Goal: Task Accomplishment & Management: Manage account settings

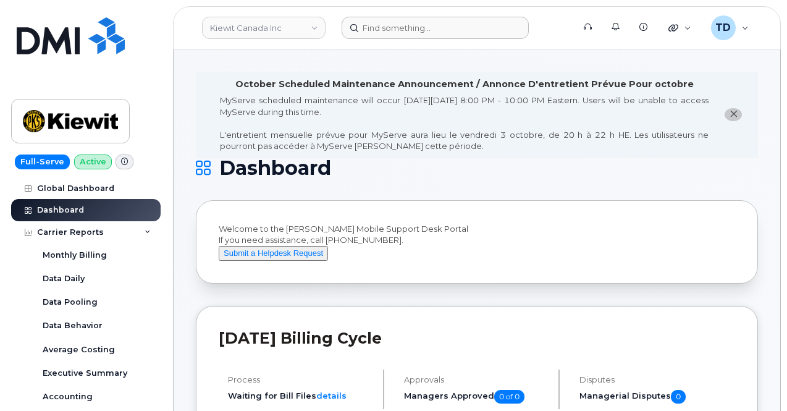
scroll to position [185, 0]
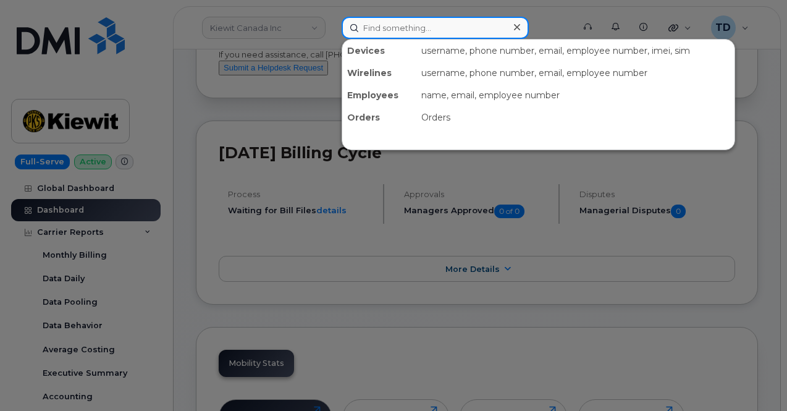
click at [413, 34] on input at bounding box center [435, 28] width 187 height 22
paste input "299353"
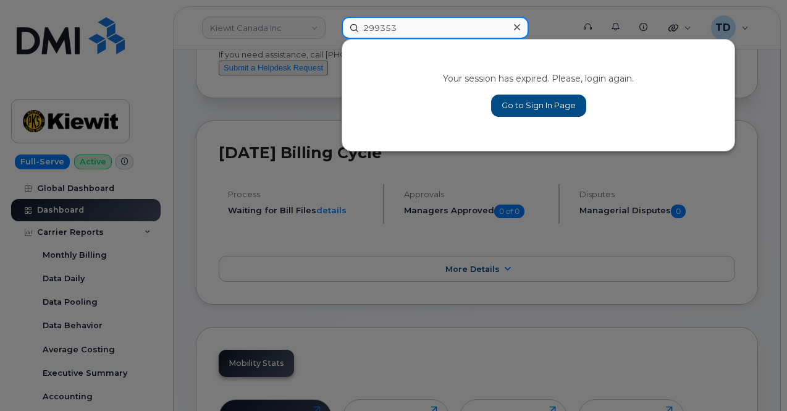
type input "299353"
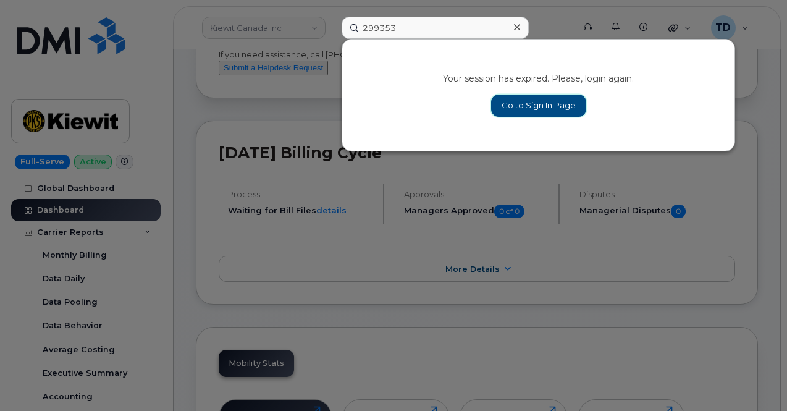
click at [533, 108] on link "Go to Sign In Page" at bounding box center [538, 106] width 95 height 22
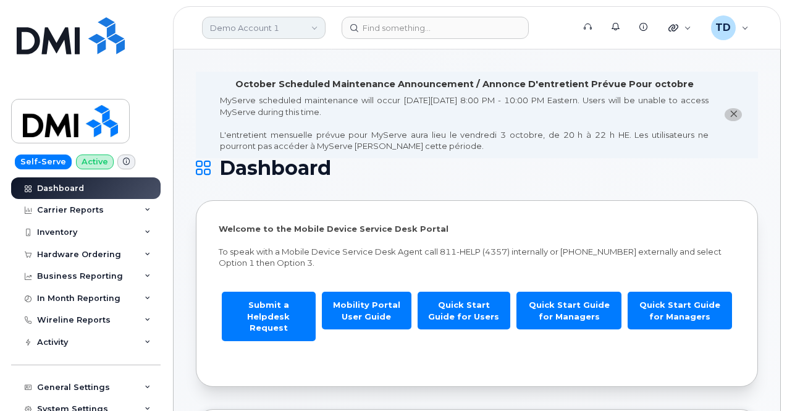
click at [301, 19] on link "Demo Account 1" at bounding box center [264, 28] width 124 height 22
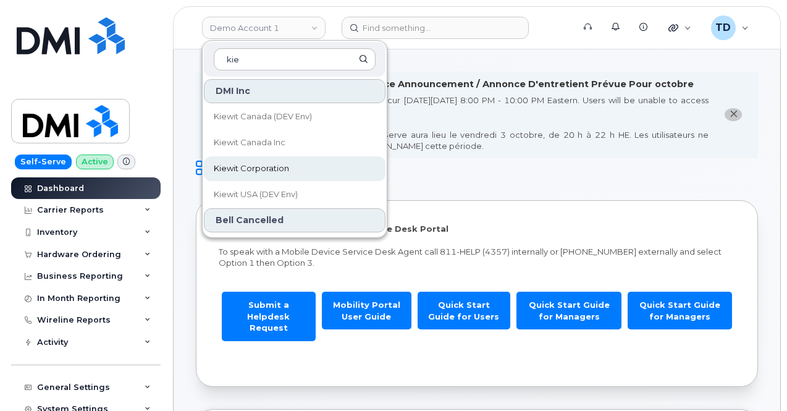
type input "kie"
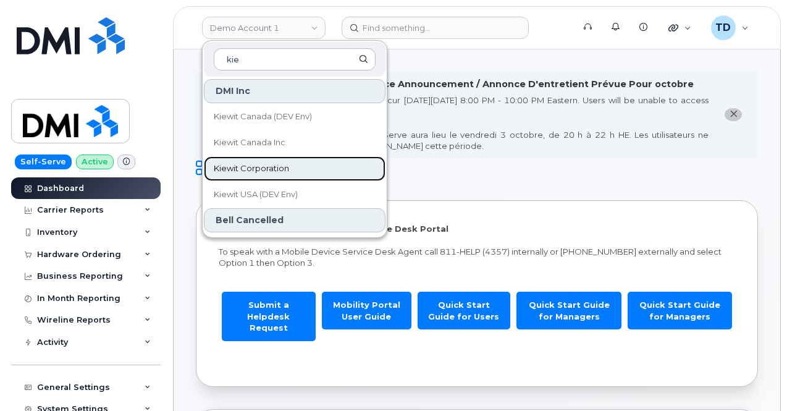
click at [284, 166] on span "Kiewit Corporation" at bounding box center [251, 168] width 75 height 12
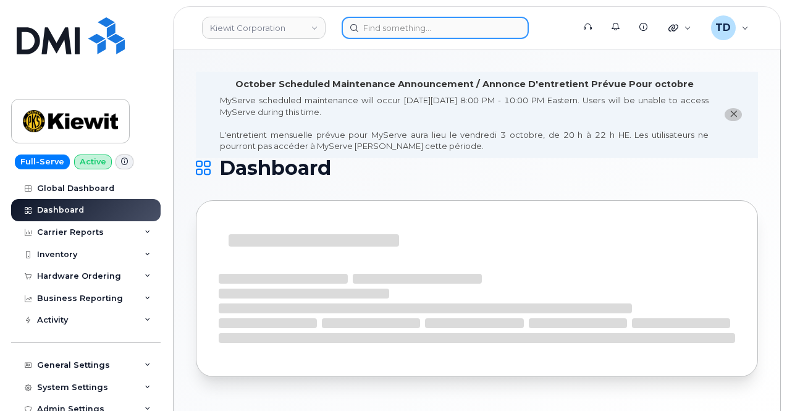
click at [411, 21] on input at bounding box center [435, 28] width 187 height 22
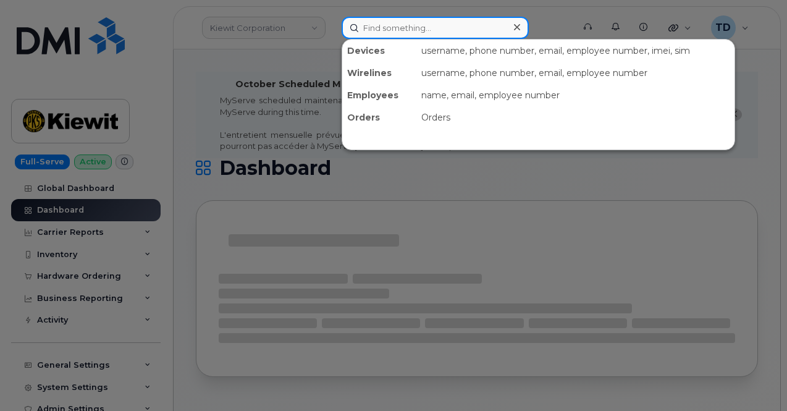
paste input "299353"
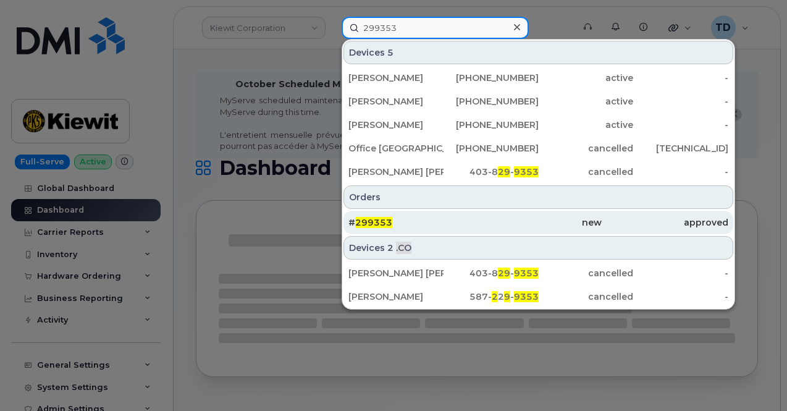
type input "299353"
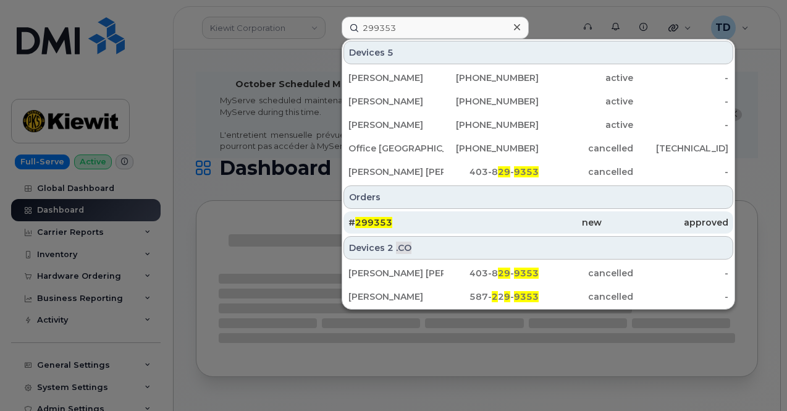
click at [469, 227] on div "# 299353" at bounding box center [411, 222] width 127 height 22
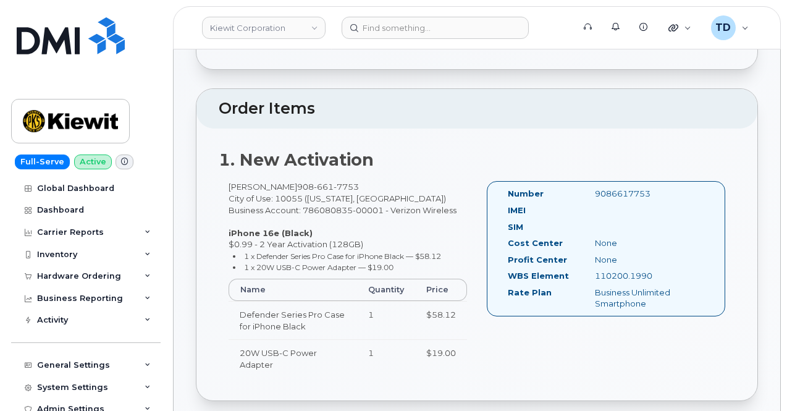
scroll to position [371, 0]
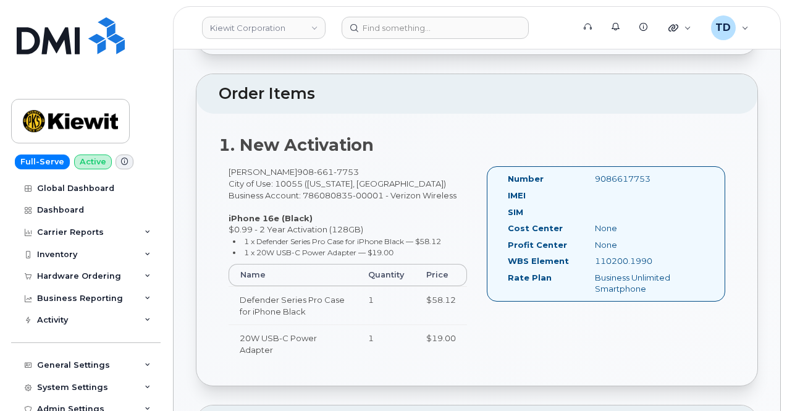
drag, startPoint x: 218, startPoint y: 226, endPoint x: 357, endPoint y: 233, distance: 139.2
click at [357, 233] on div "Connor Conyngham 908 661 7753 City of Use: 10055 (New York, NY) Business Accoun…" at bounding box center [348, 270] width 258 height 208
click at [371, 241] on div "Connor Conyngham 908 661 7753 City of Use: 10055 (New York, NY) Business Accoun…" at bounding box center [348, 270] width 258 height 208
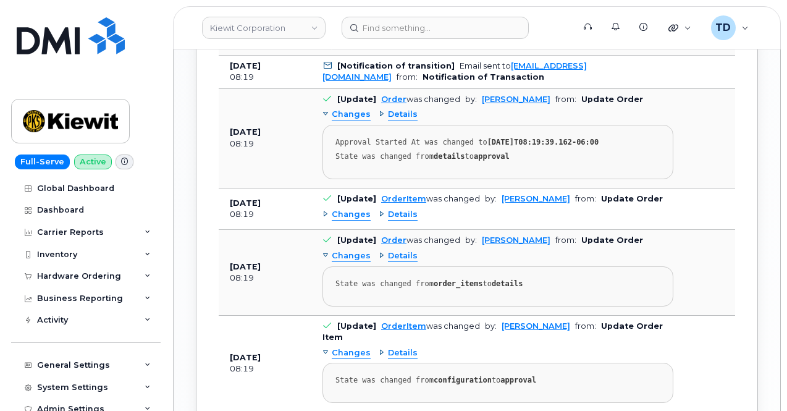
scroll to position [1695, 0]
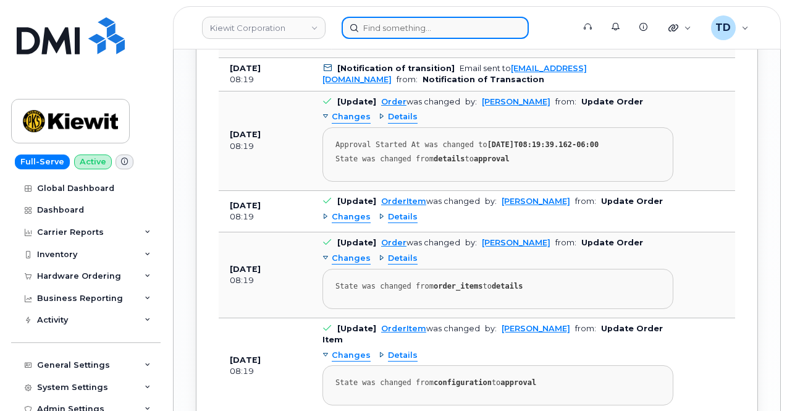
click at [384, 28] on input at bounding box center [435, 28] width 187 height 22
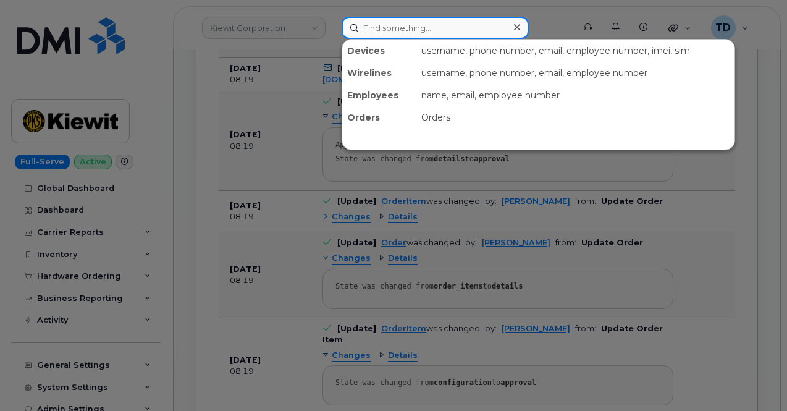
paste input "Francisco Ramirez"
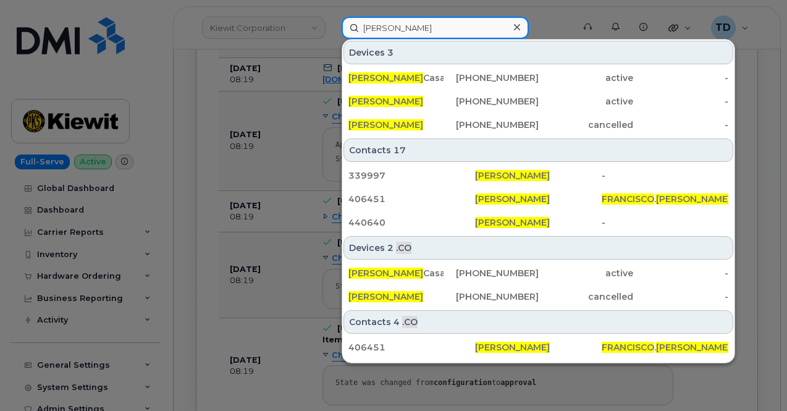
type input "Francisco Ramirez"
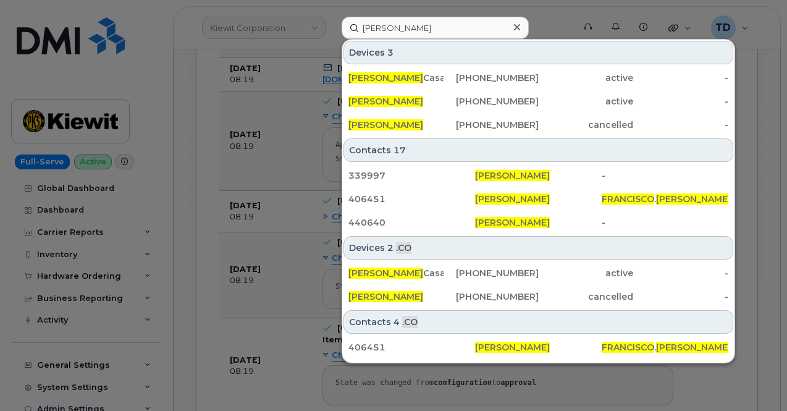
click at [311, 103] on div at bounding box center [393, 205] width 787 height 411
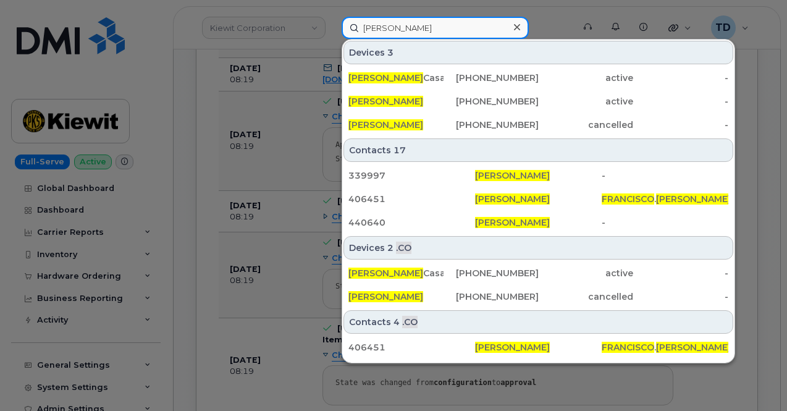
click at [437, 31] on input "Francisco Ramirez" at bounding box center [435, 28] width 187 height 22
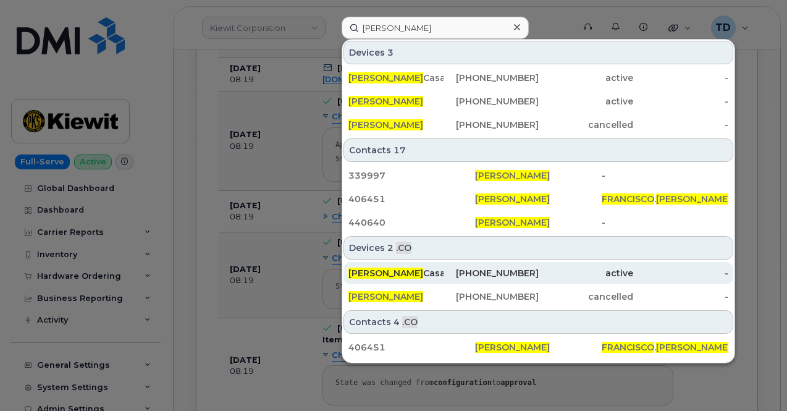
click at [488, 277] on div "514-212-2292" at bounding box center [491, 273] width 95 height 12
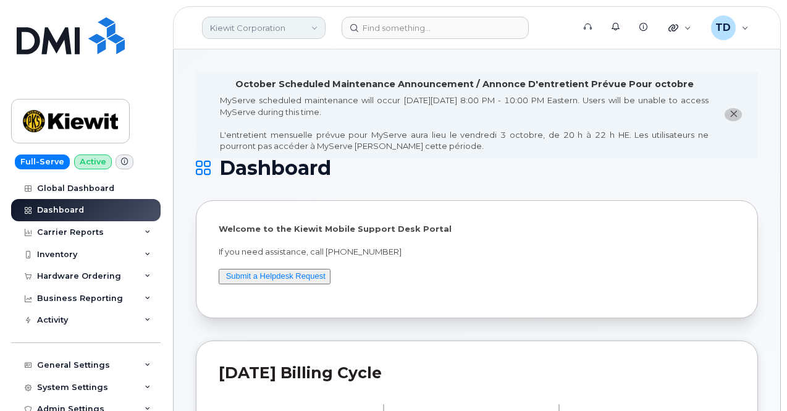
click at [261, 33] on link "Kiewit Corporation" at bounding box center [264, 28] width 124 height 22
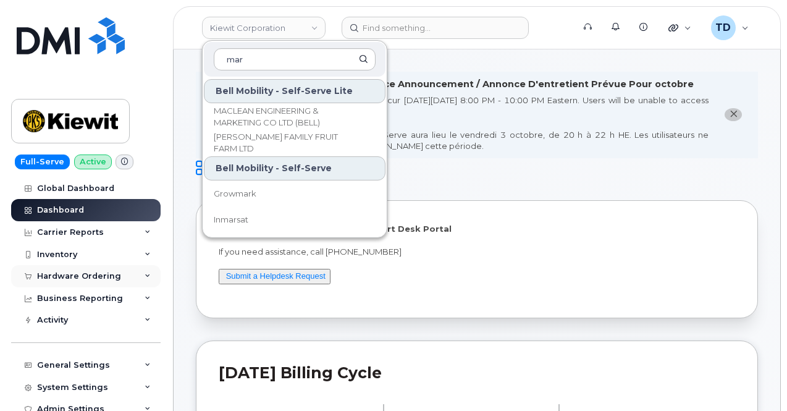
type input "mar"
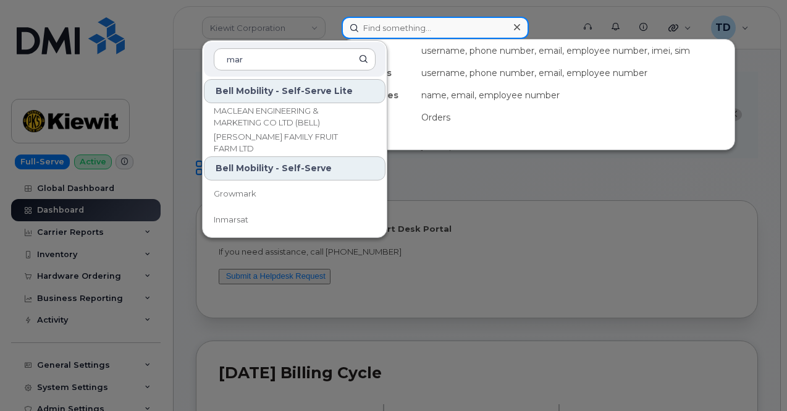
click at [421, 24] on input at bounding box center [435, 28] width 187 height 22
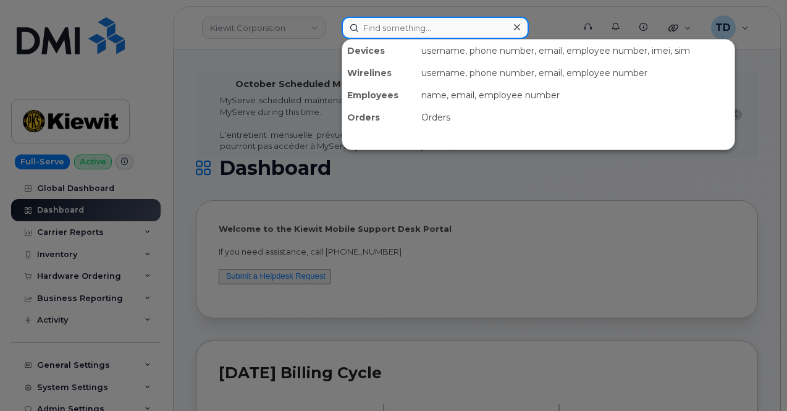
paste input "(442) 414-6509"
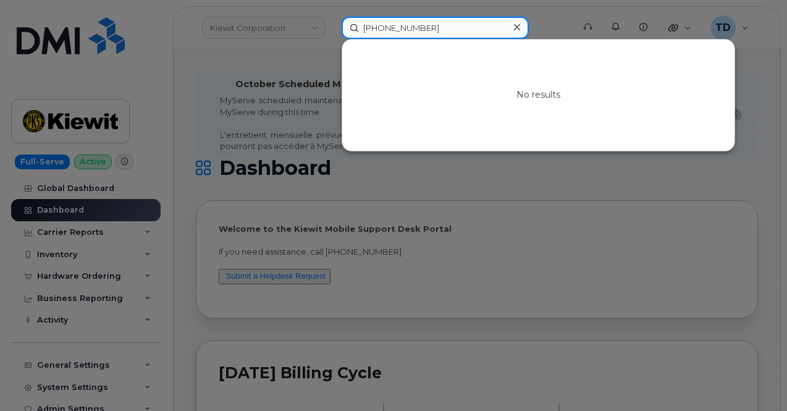
type input "(442) 414-6509"
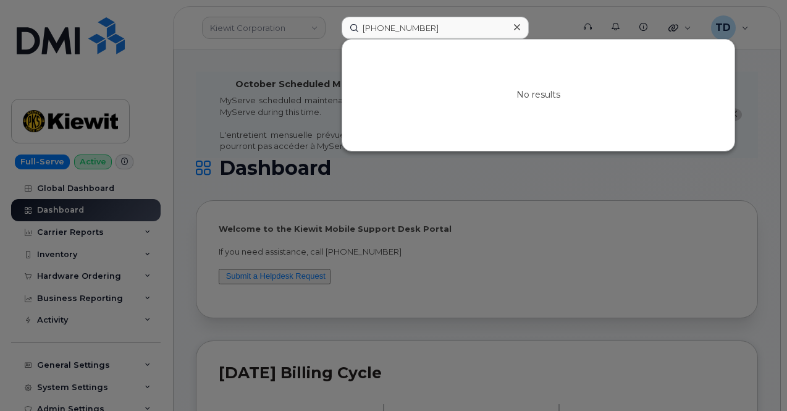
click at [329, 13] on div at bounding box center [393, 205] width 787 height 411
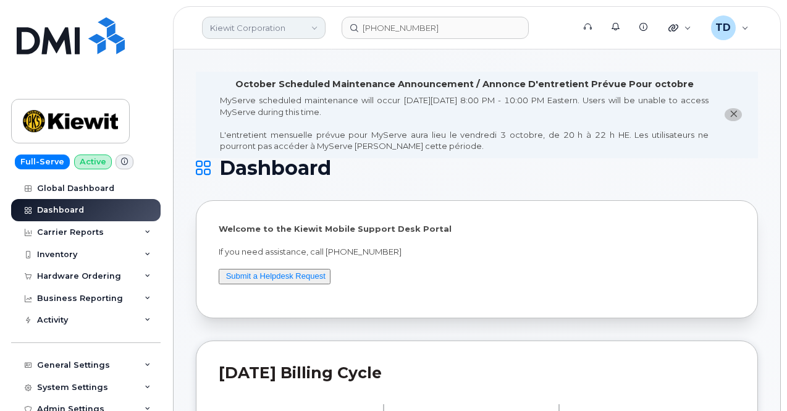
drag, startPoint x: 319, startPoint y: 30, endPoint x: 313, endPoint y: 35, distance: 8.3
click at [313, 35] on link "Kiewit Corporation" at bounding box center [264, 28] width 124 height 22
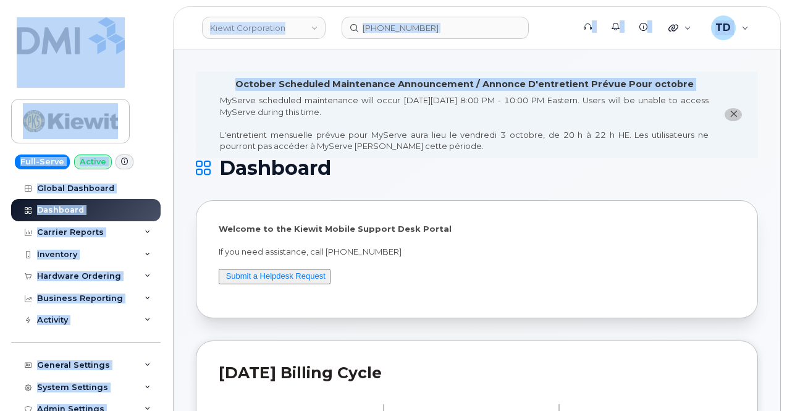
click at [539, 18] on form "(442) 414-6509" at bounding box center [454, 28] width 224 height 22
click at [540, 35] on form "(442) 414-6509" at bounding box center [454, 28] width 224 height 22
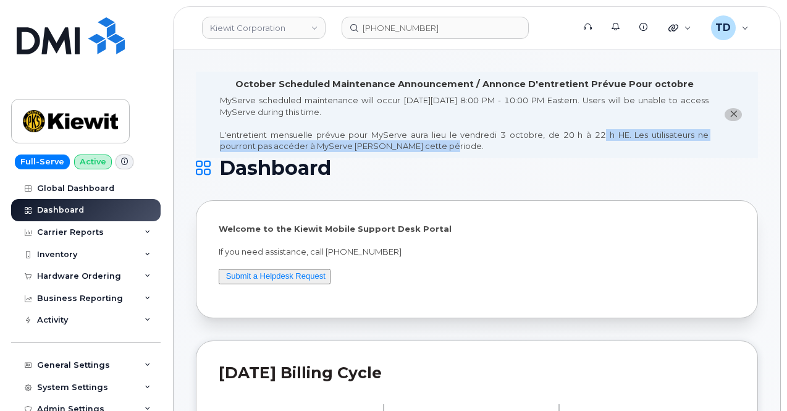
click at [598, 145] on div "MyServe scheduled maintenance will occur on Friday October 3rd, 8:00 PM - 10:00…" at bounding box center [464, 123] width 489 height 57
click at [541, 151] on div "MyServe scheduled maintenance will occur on Friday October 3rd, 8:00 PM - 10:00…" at bounding box center [464, 123] width 489 height 57
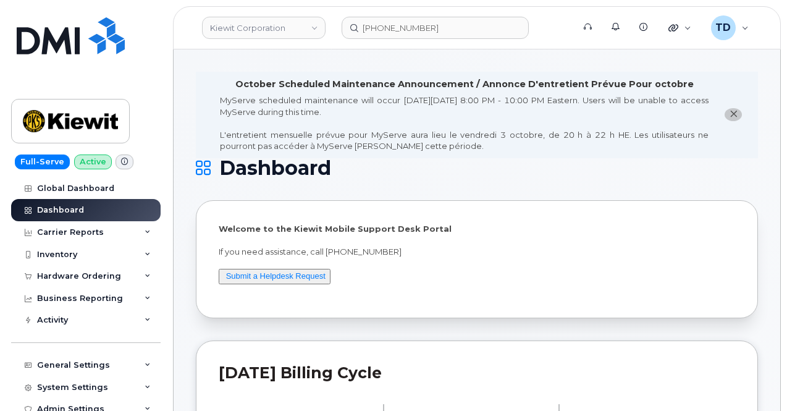
drag, startPoint x: 418, startPoint y: 139, endPoint x: 426, endPoint y: 139, distance: 8.0
click at [417, 146] on div "MyServe scheduled maintenance will occur on Friday October 3rd, 8:00 PM - 10:00…" at bounding box center [464, 123] width 489 height 57
click at [426, 148] on div "MyServe scheduled maintenance will occur on Friday October 3rd, 8:00 PM - 10:00…" at bounding box center [464, 123] width 489 height 57
drag, startPoint x: 4, startPoint y: 82, endPoint x: 1, endPoint y: 65, distance: 17.1
click at [1, 67] on div "Full-Serve Active Global Dashboard Dashboard Carrier Reports Monthly Billing Da…" at bounding box center [83, 205] width 167 height 411
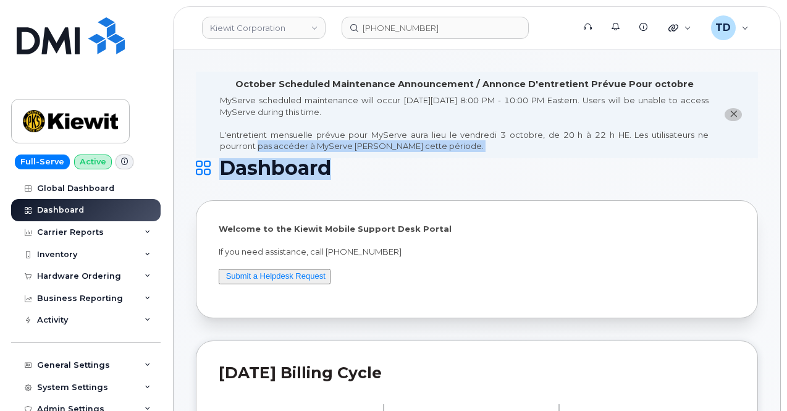
drag, startPoint x: 312, startPoint y: 148, endPoint x: 255, endPoint y: 146, distance: 57.5
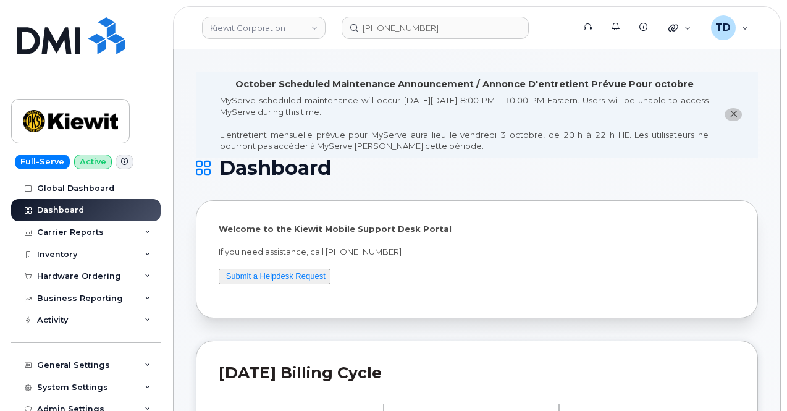
click at [205, 75] on li "October Scheduled Maintenance Announcement / Annonce D'entretient Prévue Pour o…" at bounding box center [477, 115] width 562 height 86
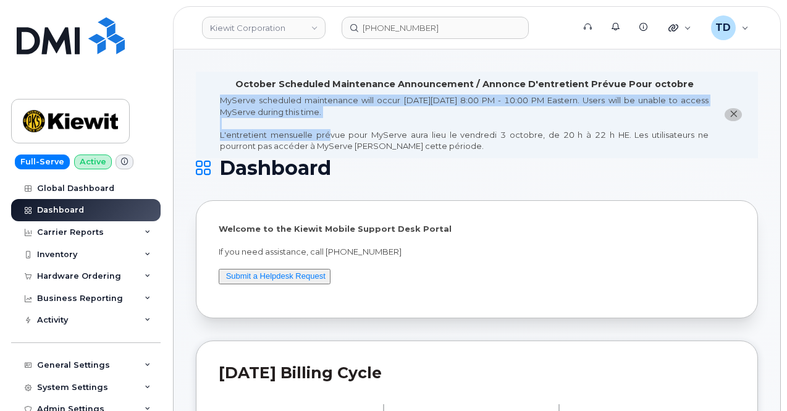
drag, startPoint x: 216, startPoint y: 81, endPoint x: 410, endPoint y: 149, distance: 205.6
click at [347, 136] on li "October Scheduled Maintenance Announcement / Annonce D'entretient Prévue Pour o…" at bounding box center [477, 115] width 562 height 86
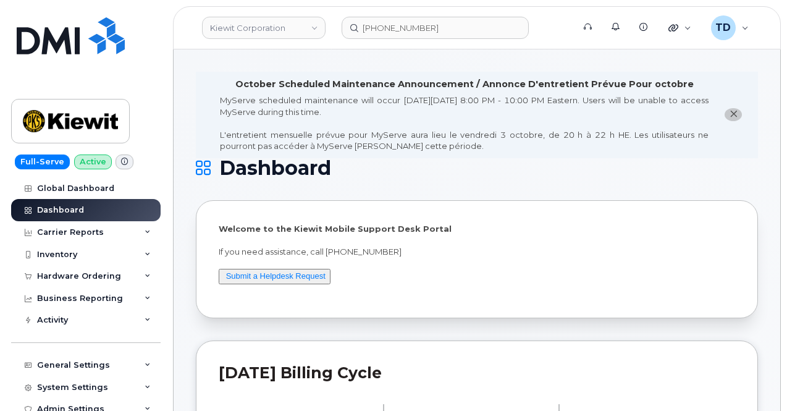
click at [525, 172] on h1 "Dashboard" at bounding box center [474, 168] width 556 height 20
click at [98, 290] on div "Business Reporting" at bounding box center [86, 298] width 150 height 22
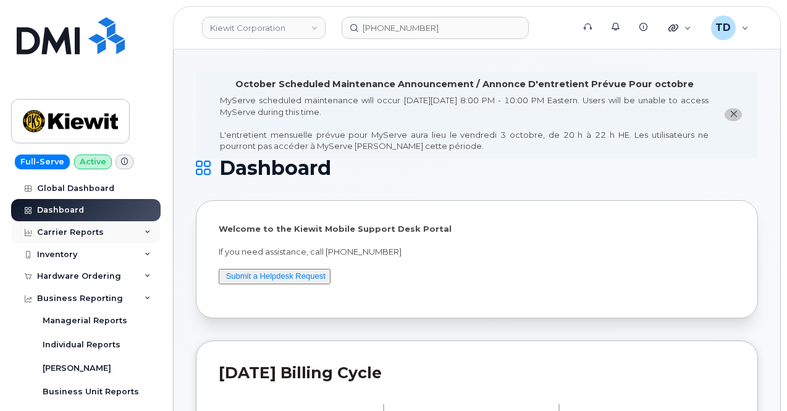
click at [103, 238] on div "Carrier Reports" at bounding box center [86, 232] width 150 height 22
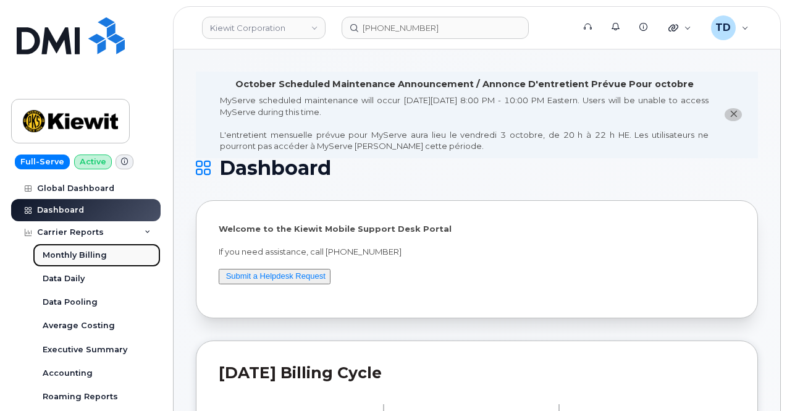
click at [105, 254] on link "Monthly Billing" at bounding box center [97, 254] width 128 height 23
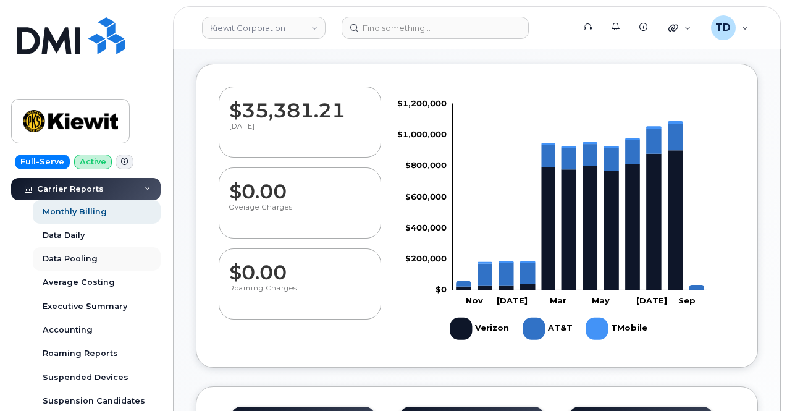
scroll to position [62, 0]
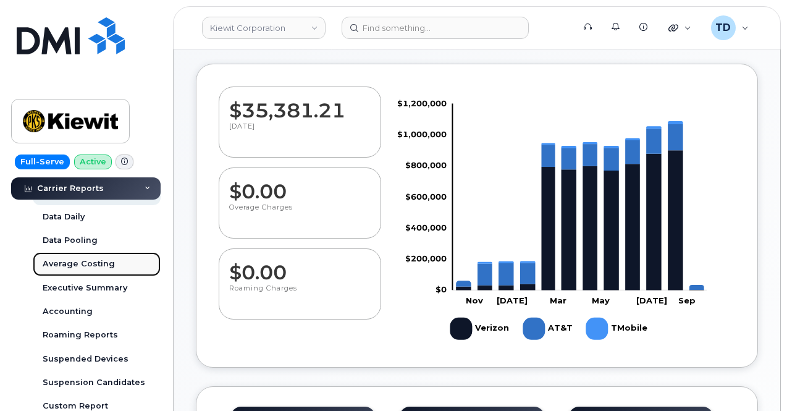
click at [104, 269] on div "Average Costing" at bounding box center [79, 263] width 72 height 11
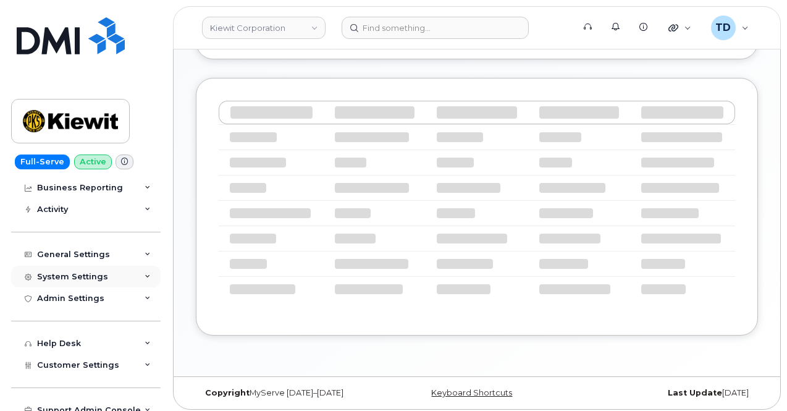
scroll to position [424, 0]
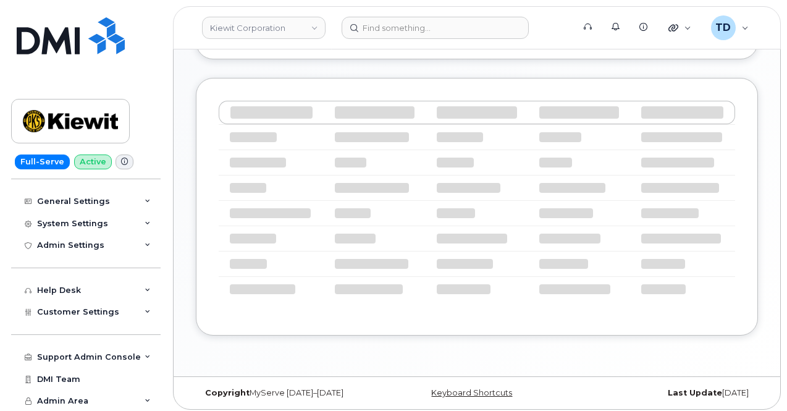
select select "100"
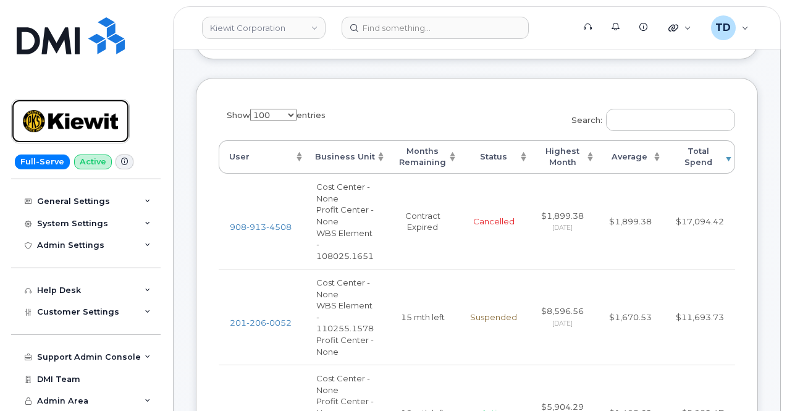
click at [103, 117] on img at bounding box center [70, 121] width 95 height 36
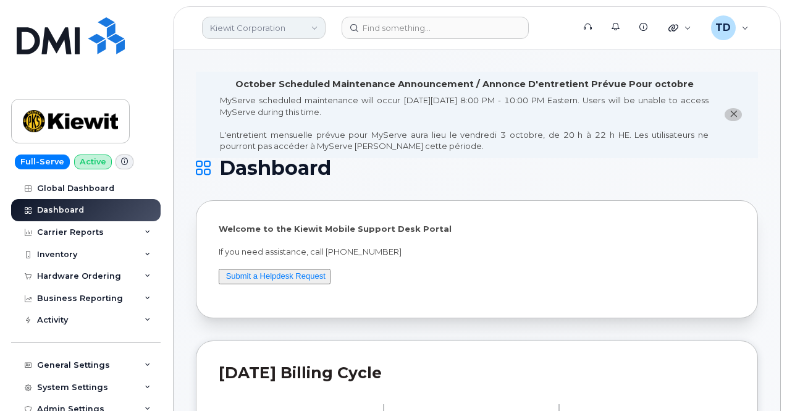
click at [297, 29] on link "Kiewit Corporation" at bounding box center [264, 28] width 124 height 22
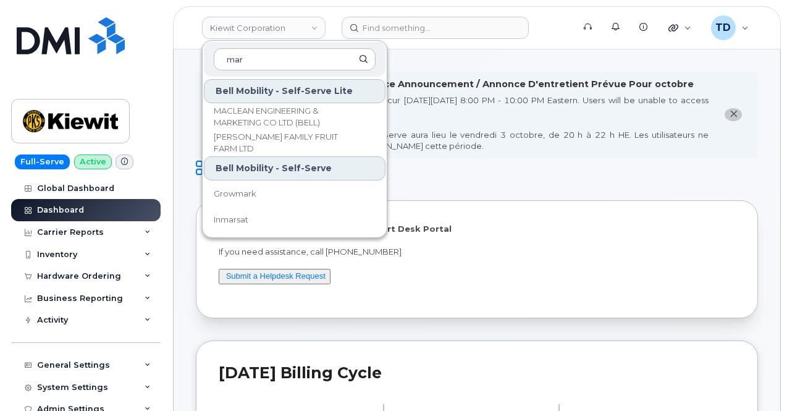
type input "mar"
click at [520, 7] on header "Kiewit Corporation mar Bell Mobility - Self-Serve Lite MACLEAN ENGINEERING & MA…" at bounding box center [477, 27] width 608 height 43
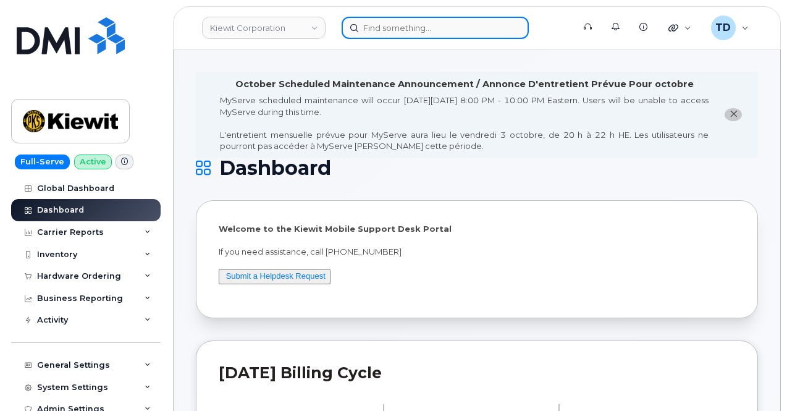
click at [399, 35] on input at bounding box center [435, 28] width 187 height 22
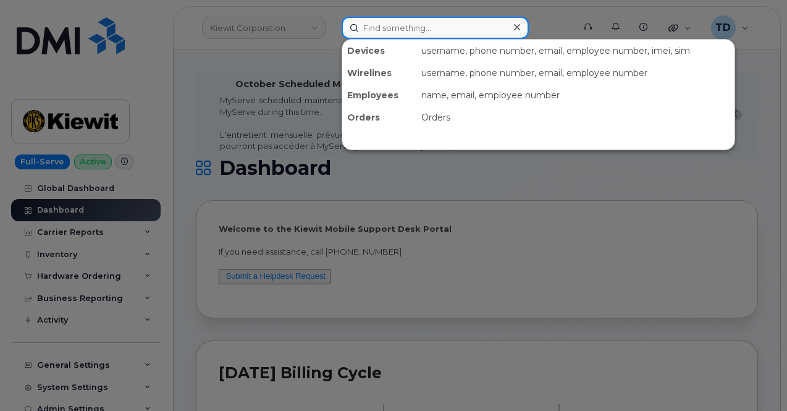
paste input "Albert Garcia"
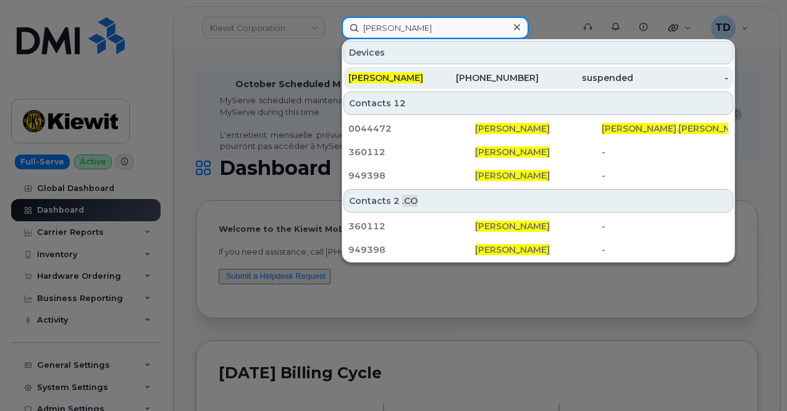
type input "Albert Garcia"
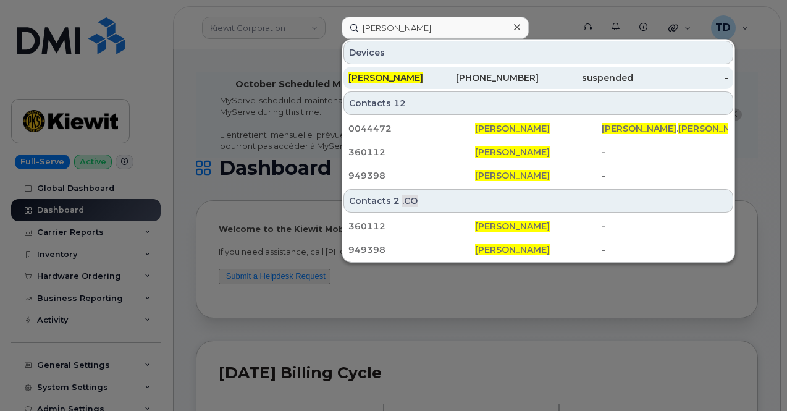
click at [414, 79] on span "ALBERT GARCIA" at bounding box center [385, 77] width 75 height 11
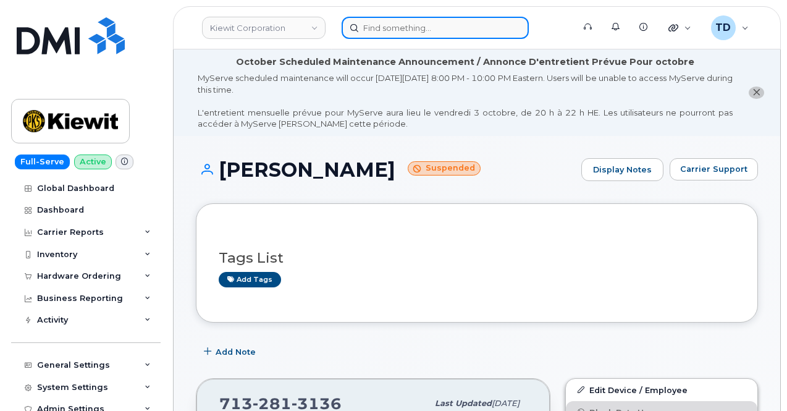
click at [479, 34] on input at bounding box center [435, 28] width 187 height 22
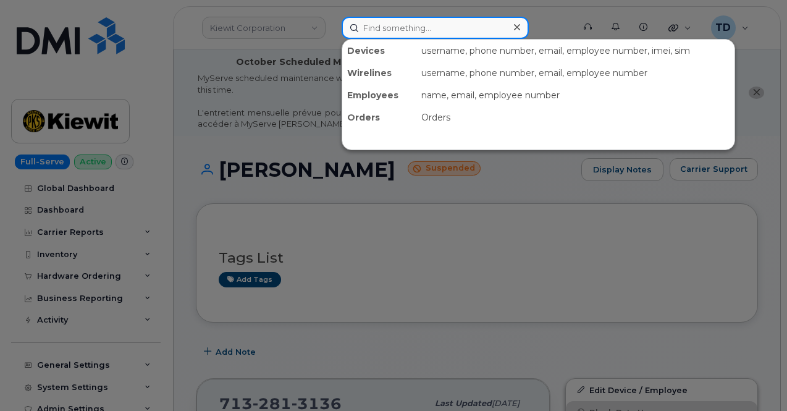
paste input "[PERSON_NAME][EMAIL_ADDRESS][PERSON_NAME][PERSON_NAME][DOMAIN_NAME]"
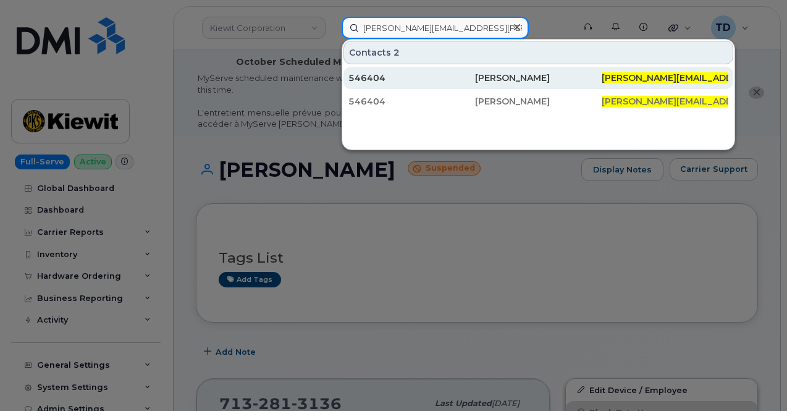
type input "[PERSON_NAME][EMAIL_ADDRESS][PERSON_NAME][PERSON_NAME][DOMAIN_NAME]"
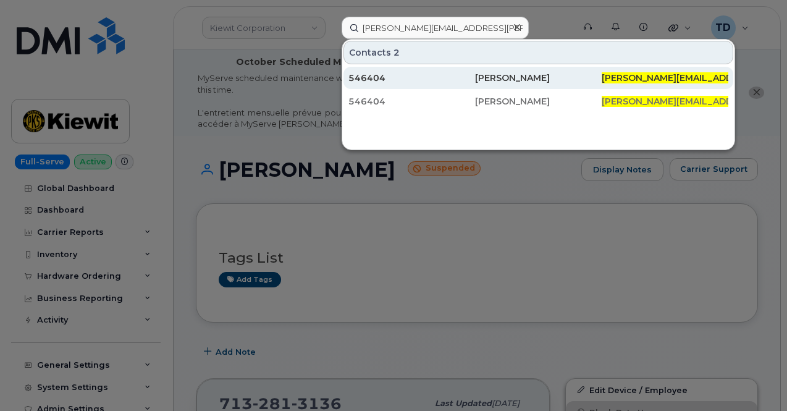
click at [418, 82] on div "546404" at bounding box center [411, 78] width 127 height 12
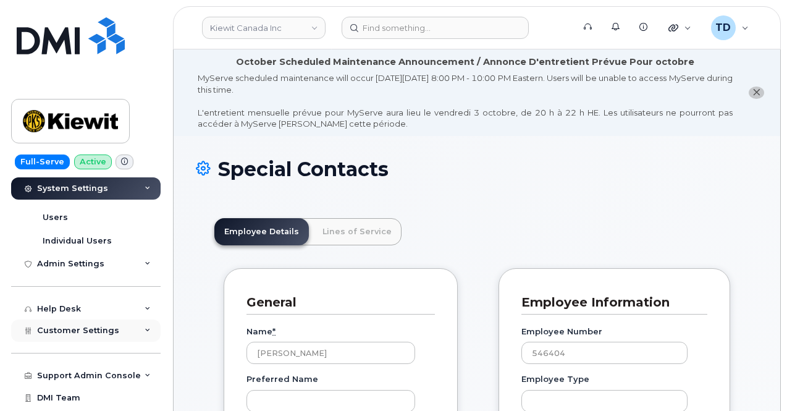
scroll to position [399, 0]
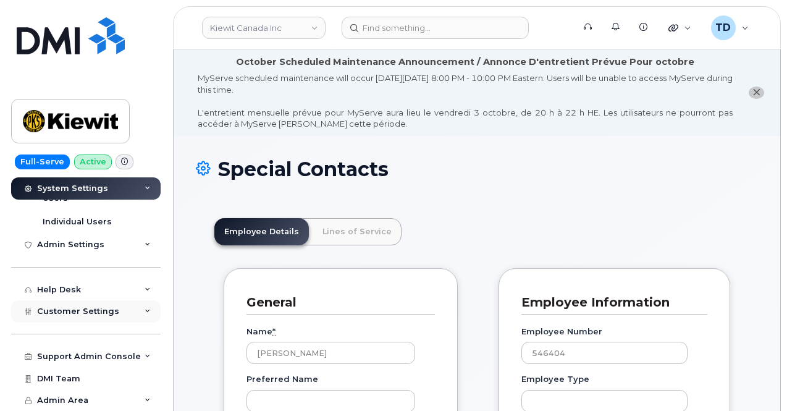
click at [103, 317] on div "Customer Settings" at bounding box center [86, 311] width 150 height 22
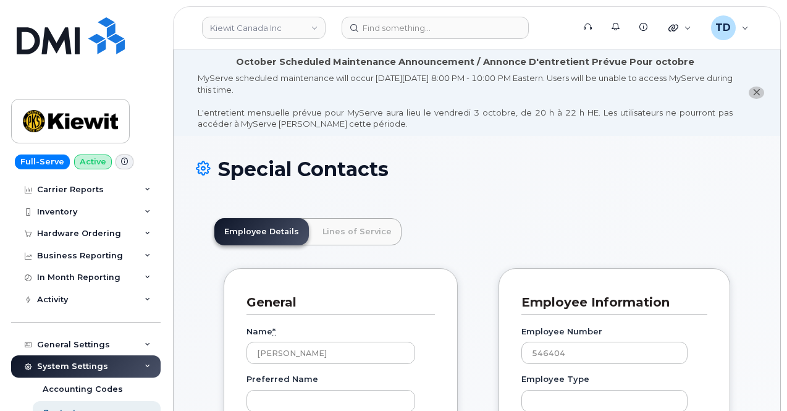
scroll to position [0, 0]
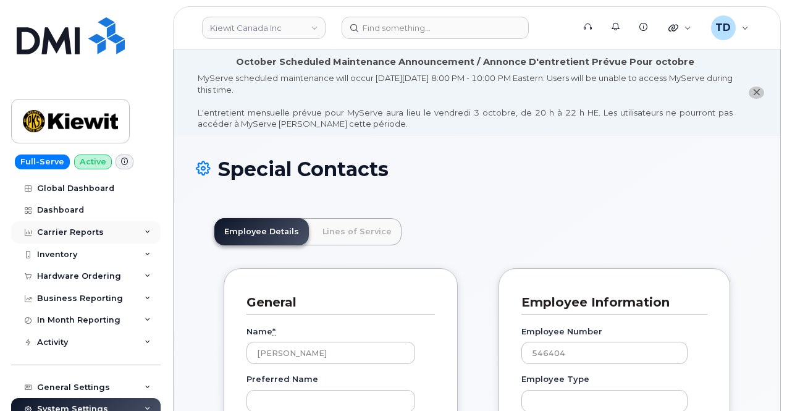
click at [105, 230] on div "Carrier Reports" at bounding box center [86, 232] width 150 height 22
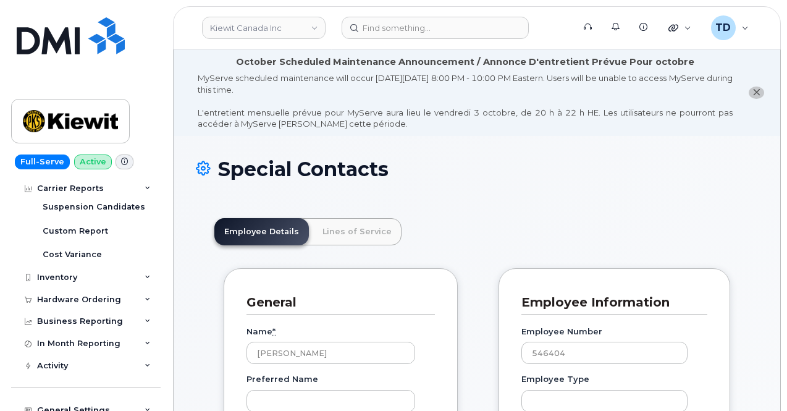
scroll to position [309, 0]
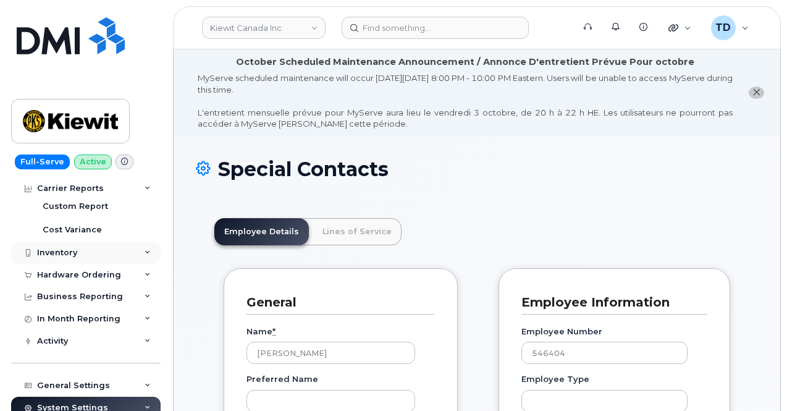
click at [90, 255] on div "Inventory" at bounding box center [86, 253] width 150 height 22
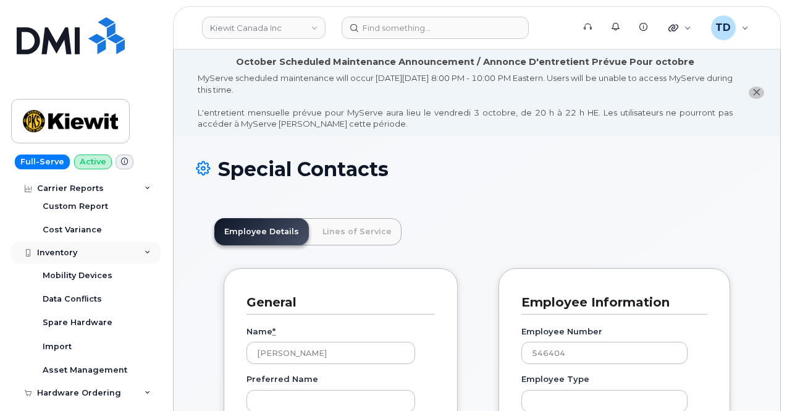
scroll to position [371, 0]
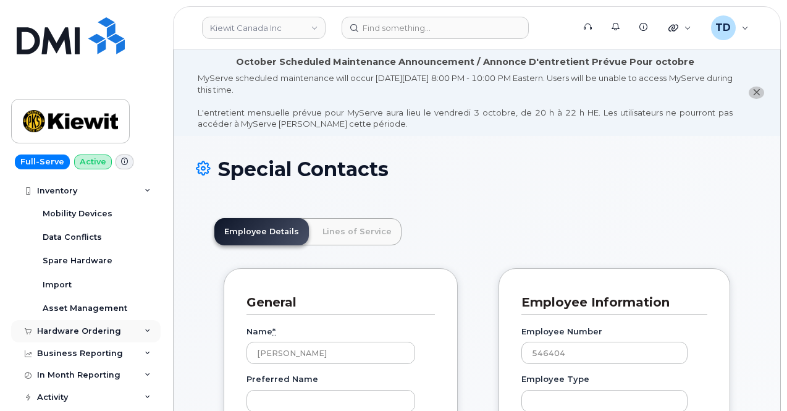
click at [102, 326] on div "Hardware Ordering" at bounding box center [86, 331] width 150 height 22
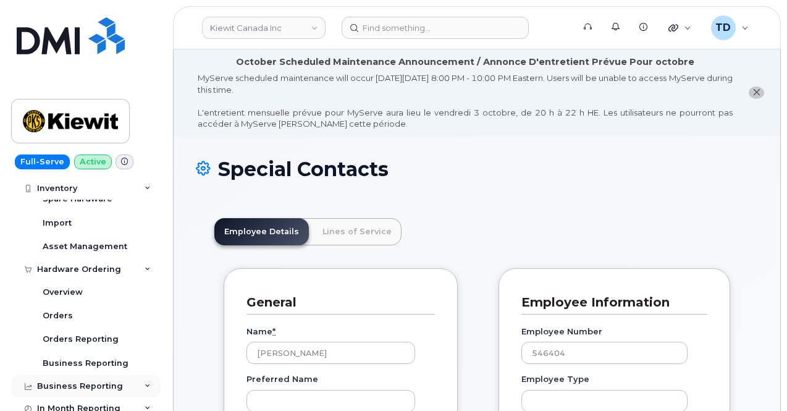
scroll to position [494, 0]
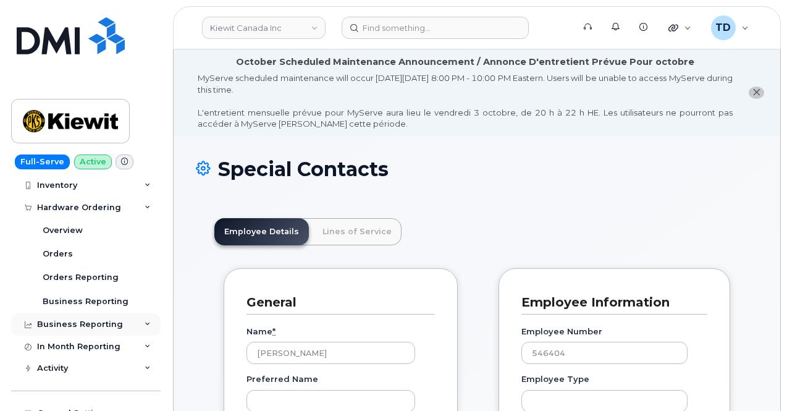
click at [104, 316] on div "Business Reporting" at bounding box center [86, 324] width 150 height 22
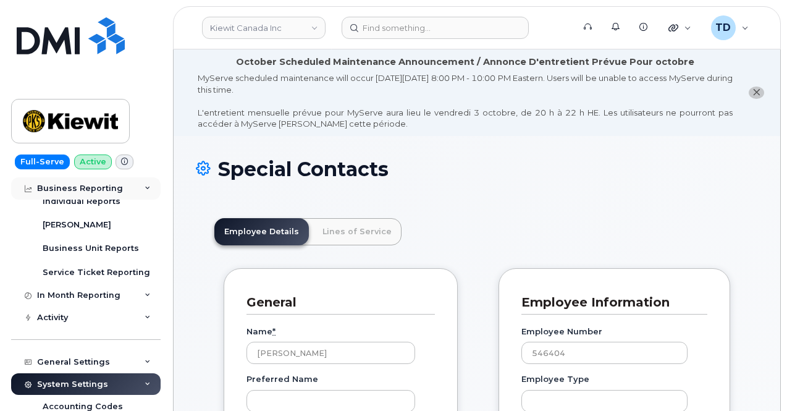
scroll to position [680, 0]
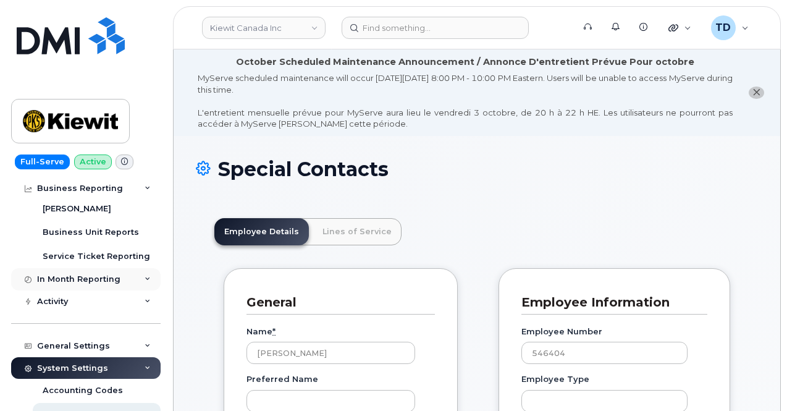
click at [103, 289] on div "In Month Reporting" at bounding box center [86, 279] width 150 height 22
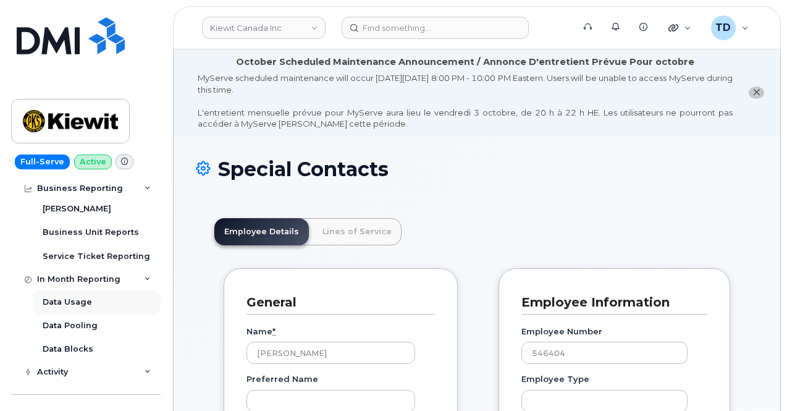
scroll to position [741, 0]
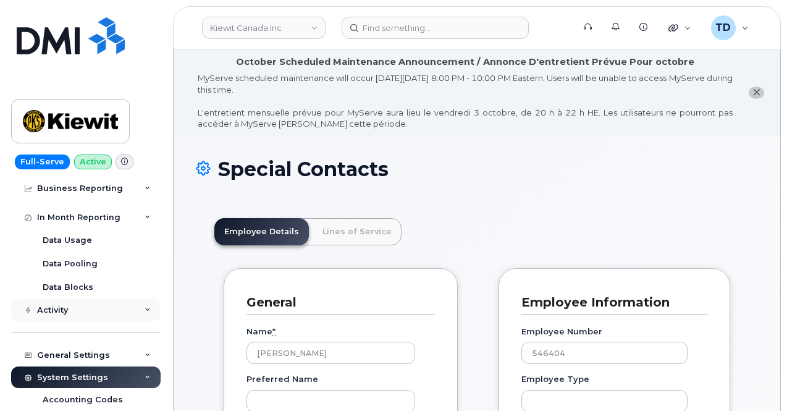
click at [104, 303] on div "Activity" at bounding box center [86, 310] width 150 height 22
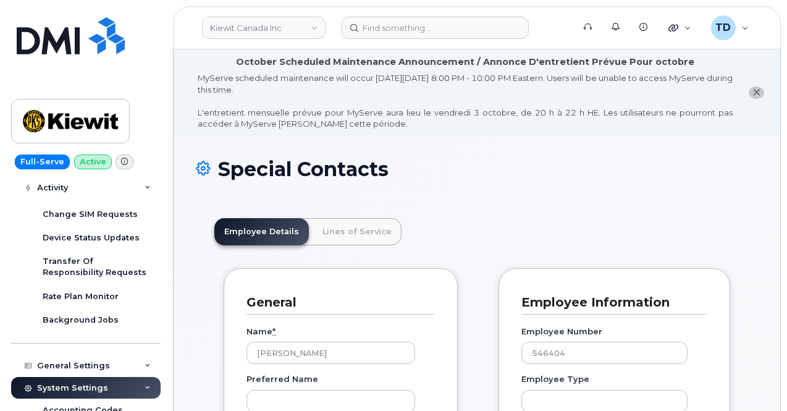
scroll to position [927, 0]
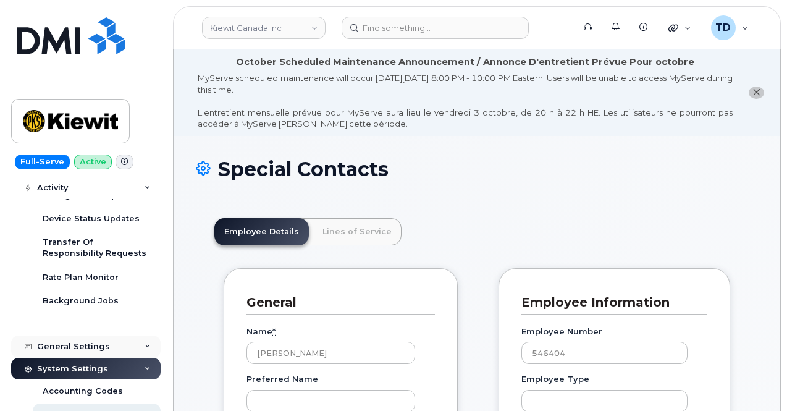
click at [116, 340] on div "General Settings" at bounding box center [86, 346] width 150 height 22
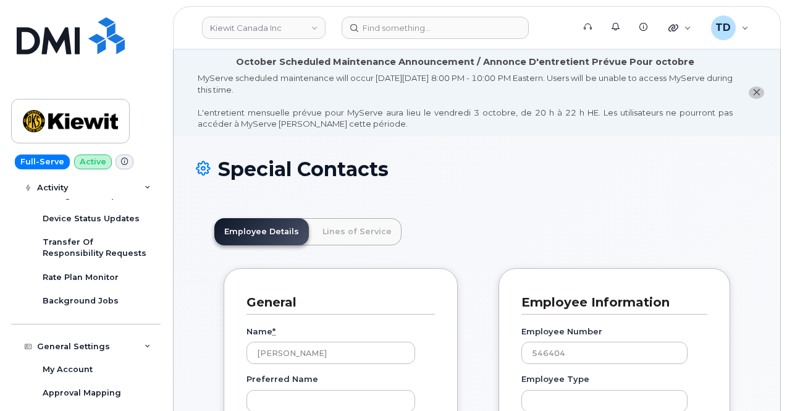
scroll to position [989, 0]
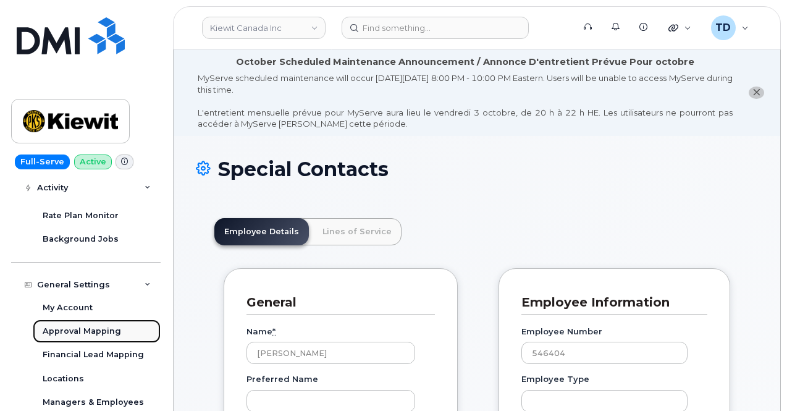
click at [111, 329] on div "Approval Mapping" at bounding box center [82, 331] width 78 height 11
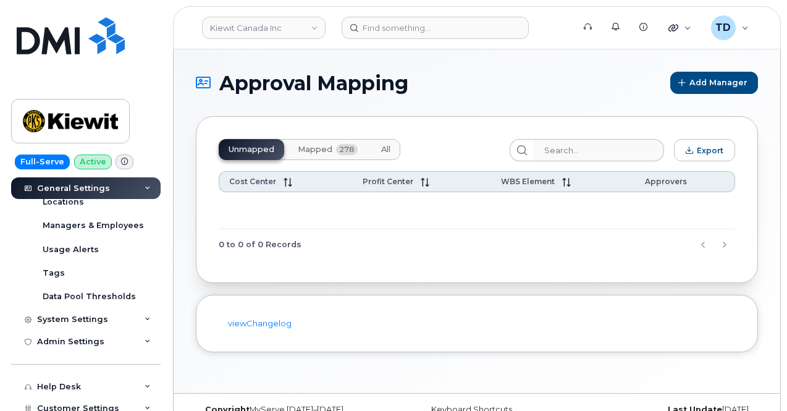
click at [319, 159] on button "Mapped 278" at bounding box center [328, 149] width 80 height 21
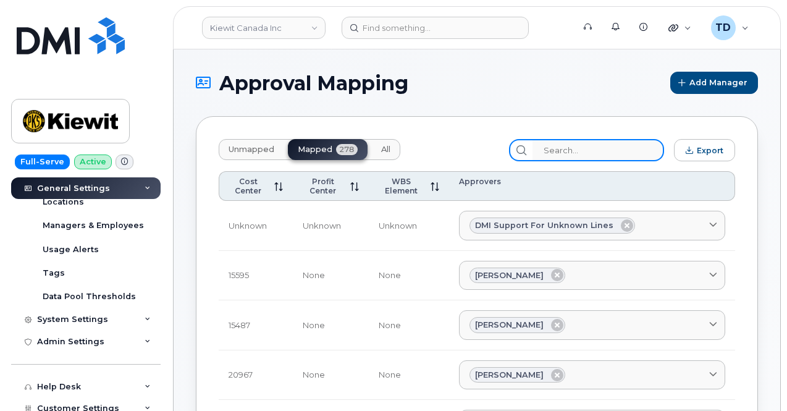
click at [580, 146] on input "search" at bounding box center [599, 150] width 132 height 22
paste input "105384.1908"
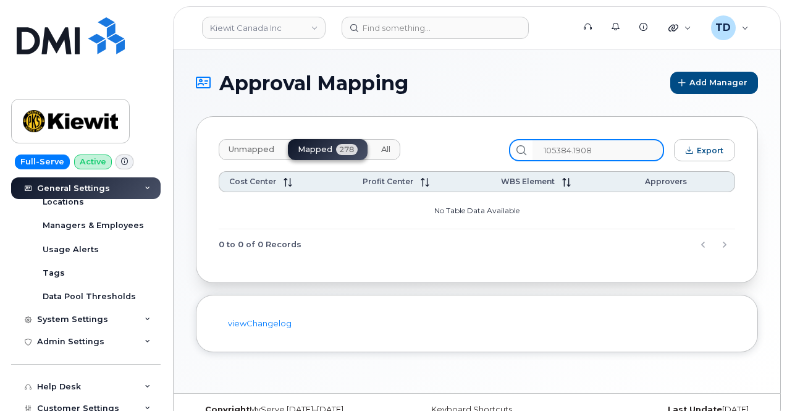
type input "105384.1908"
click at [558, 150] on input "105384.1908" at bounding box center [599, 150] width 132 height 22
click at [613, 154] on input "105384.1908" at bounding box center [599, 150] width 132 height 22
click at [245, 141] on button "Unmapped" at bounding box center [251, 149] width 65 height 21
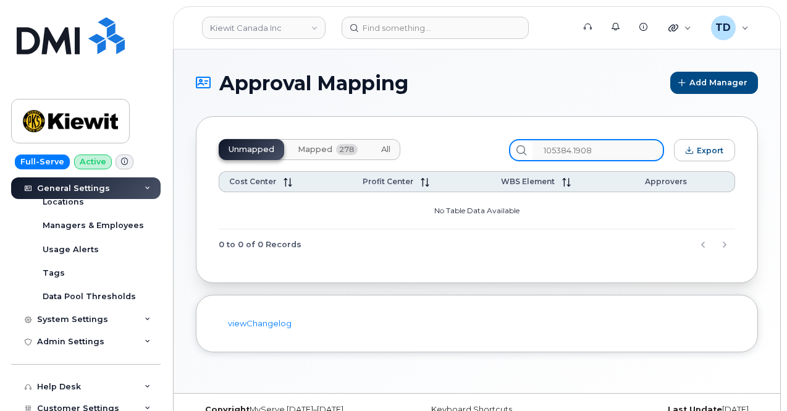
click at [630, 148] on input "105384.1908" at bounding box center [599, 150] width 132 height 22
click at [381, 153] on span "All" at bounding box center [385, 150] width 9 height 10
click at [635, 149] on input "105384.1908" at bounding box center [599, 150] width 132 height 22
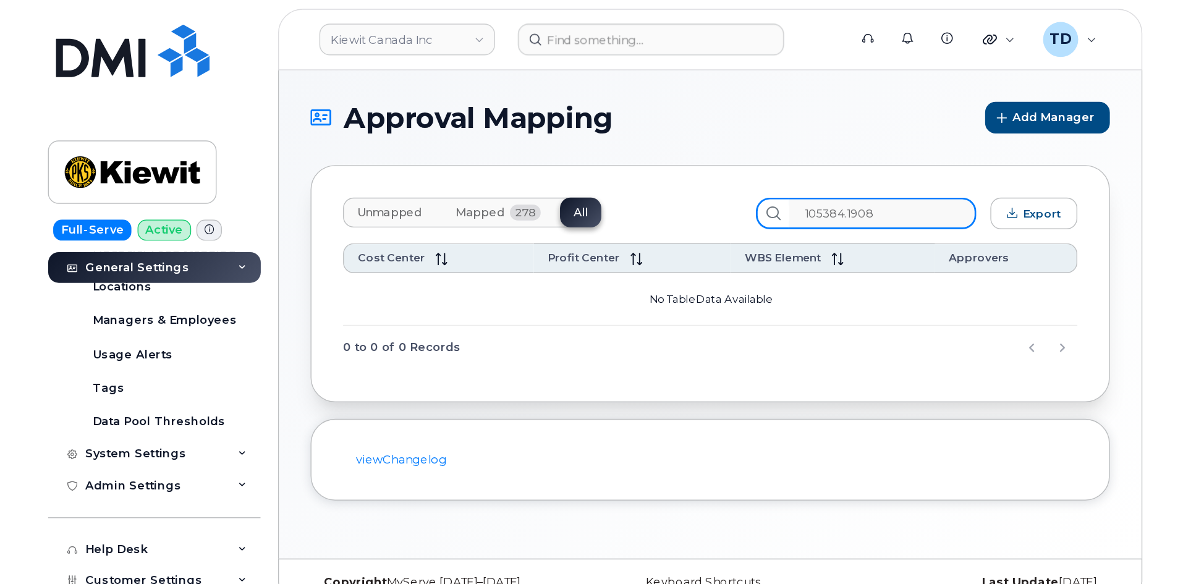
scroll to position [170, 0]
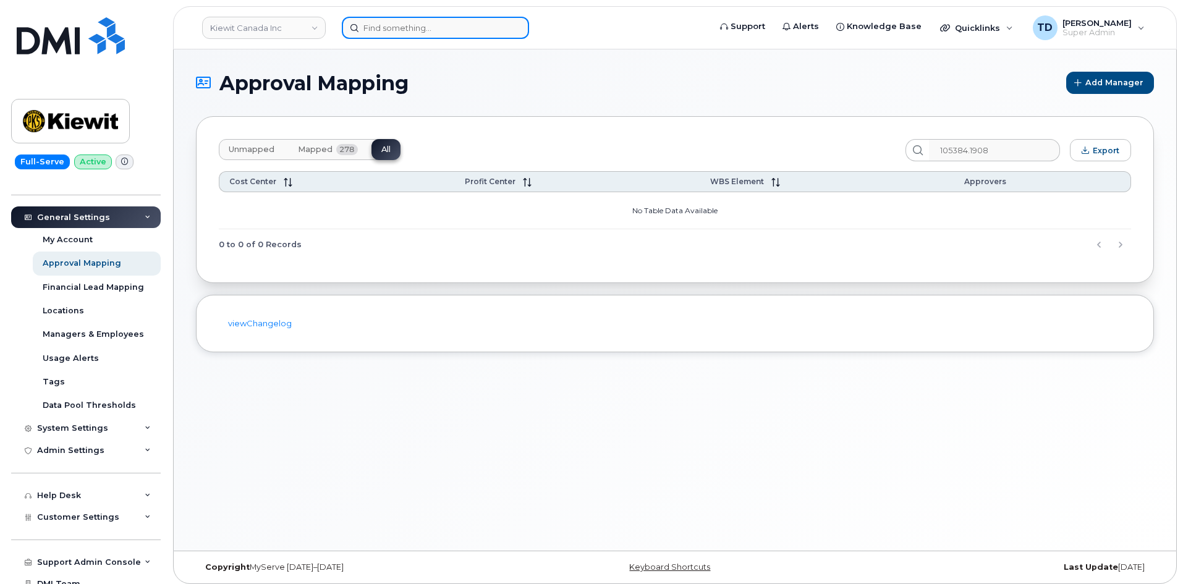
click at [429, 22] on input at bounding box center [435, 28] width 187 height 22
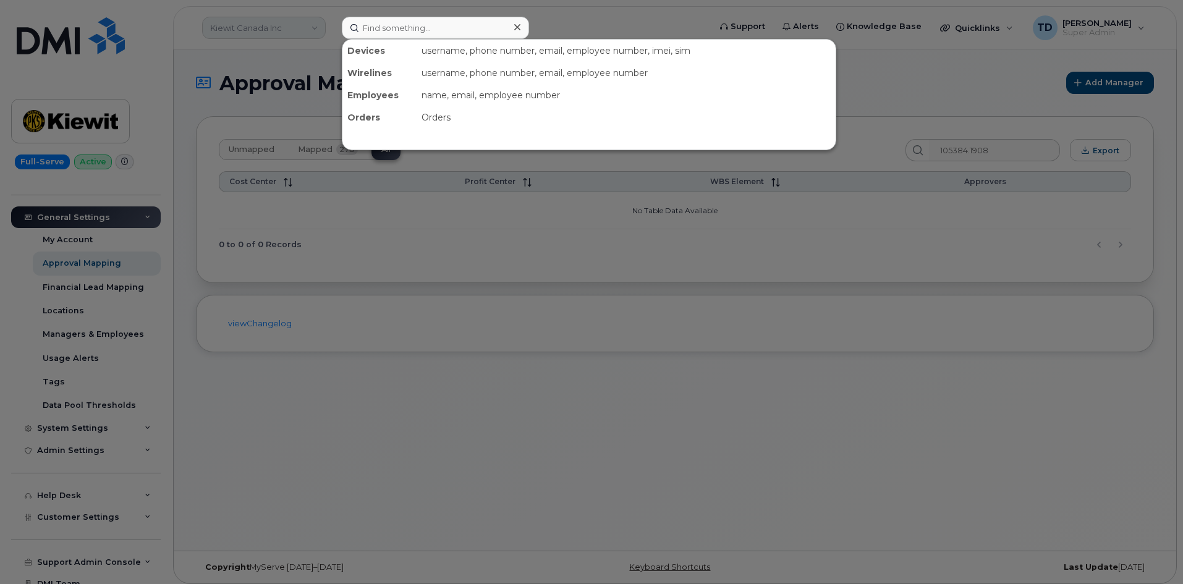
click at [320, 24] on div at bounding box center [591, 292] width 1183 height 584
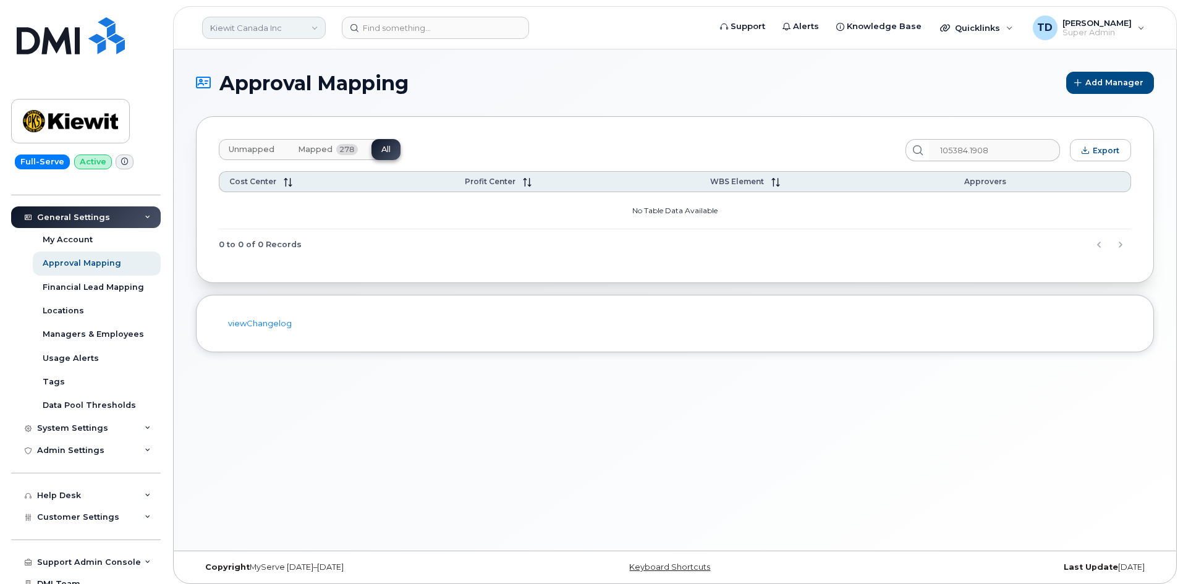
click at [316, 25] on link "Kiewit Canada Inc" at bounding box center [264, 28] width 124 height 22
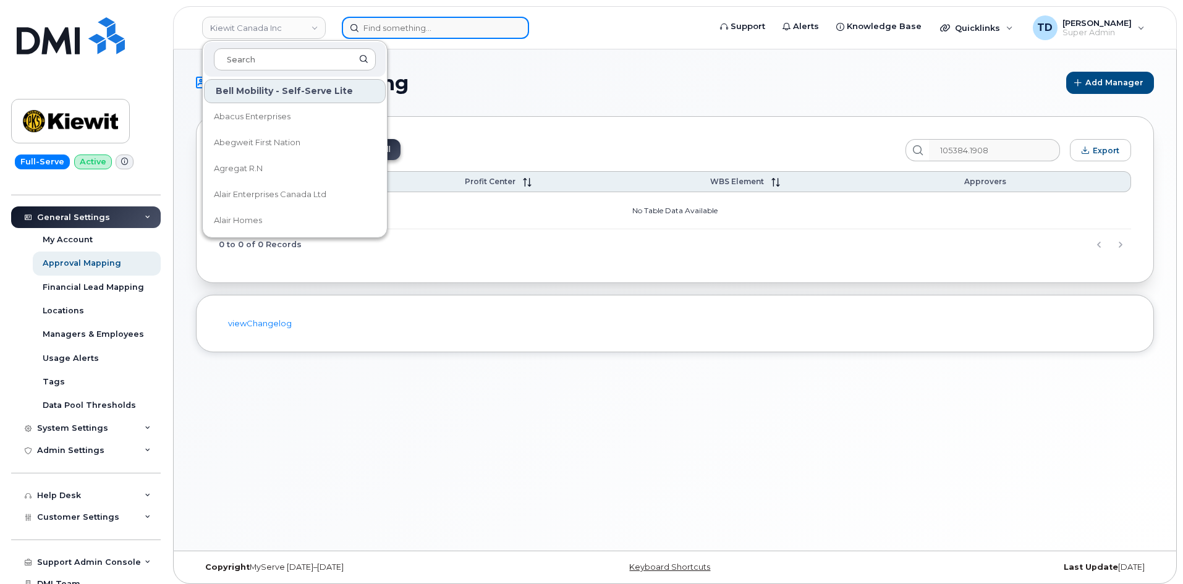
click at [489, 25] on input at bounding box center [435, 28] width 187 height 22
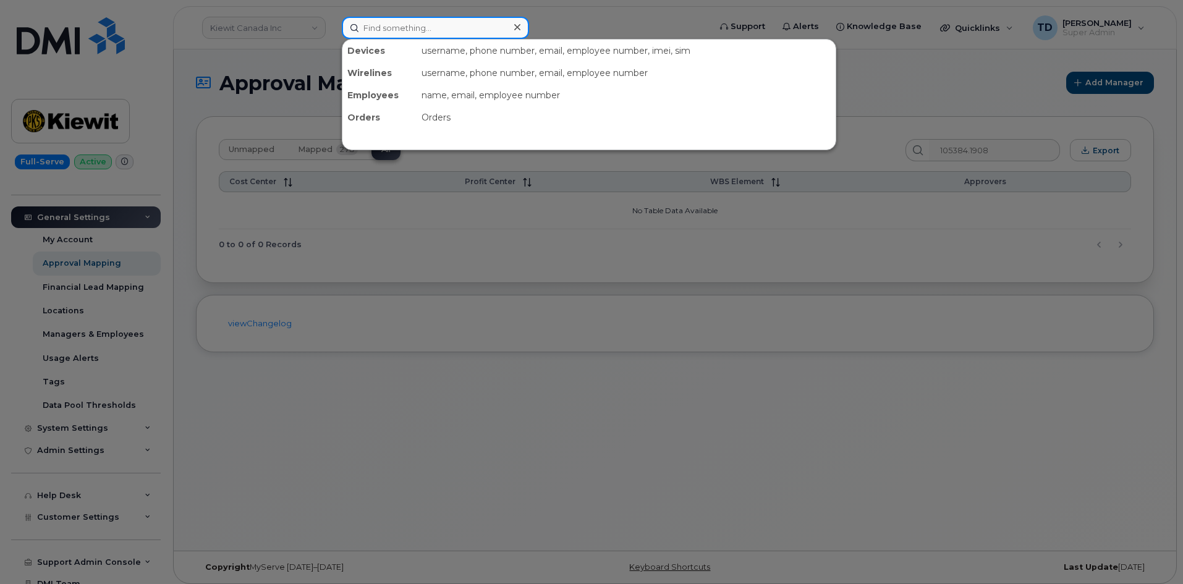
paste input "801-703-3044"
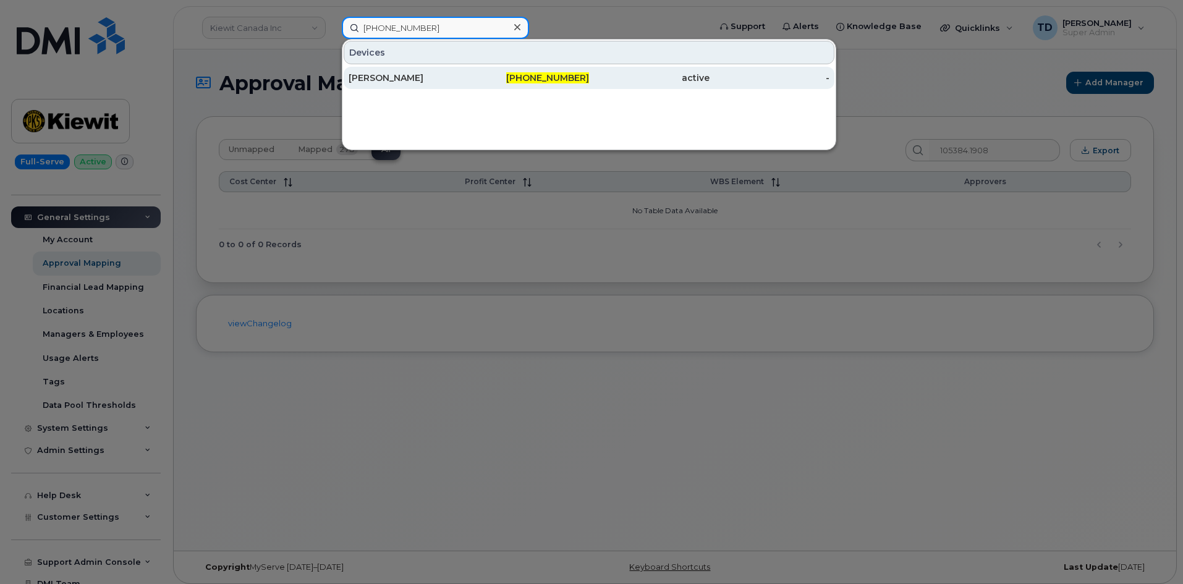
type input "801-703-3044"
click at [501, 75] on div "801-703-3044" at bounding box center [529, 78] width 120 height 12
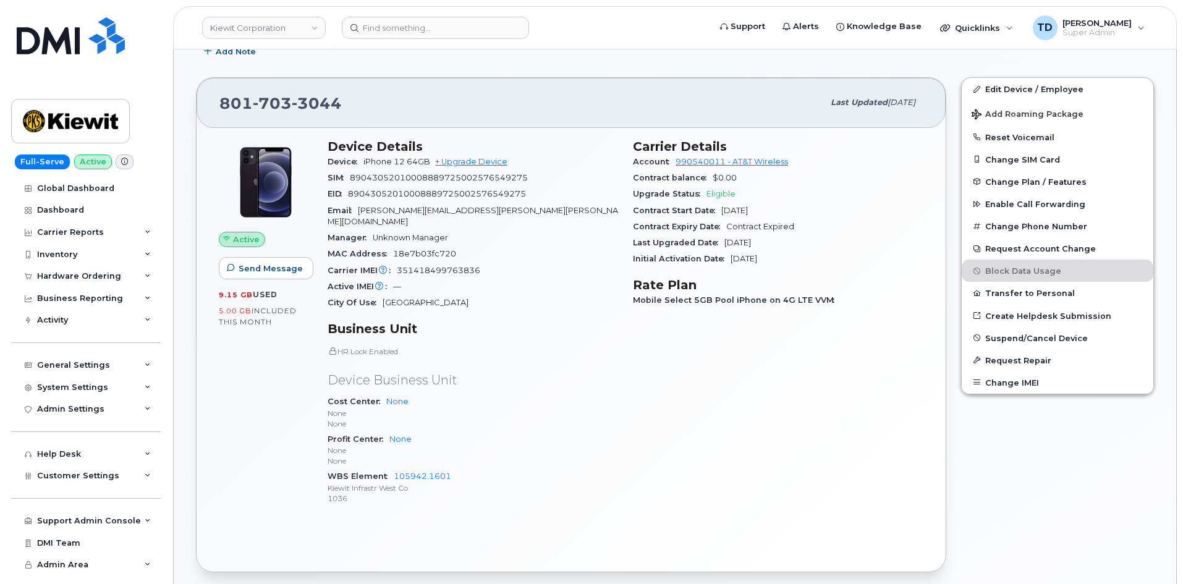
scroll to position [432, 0]
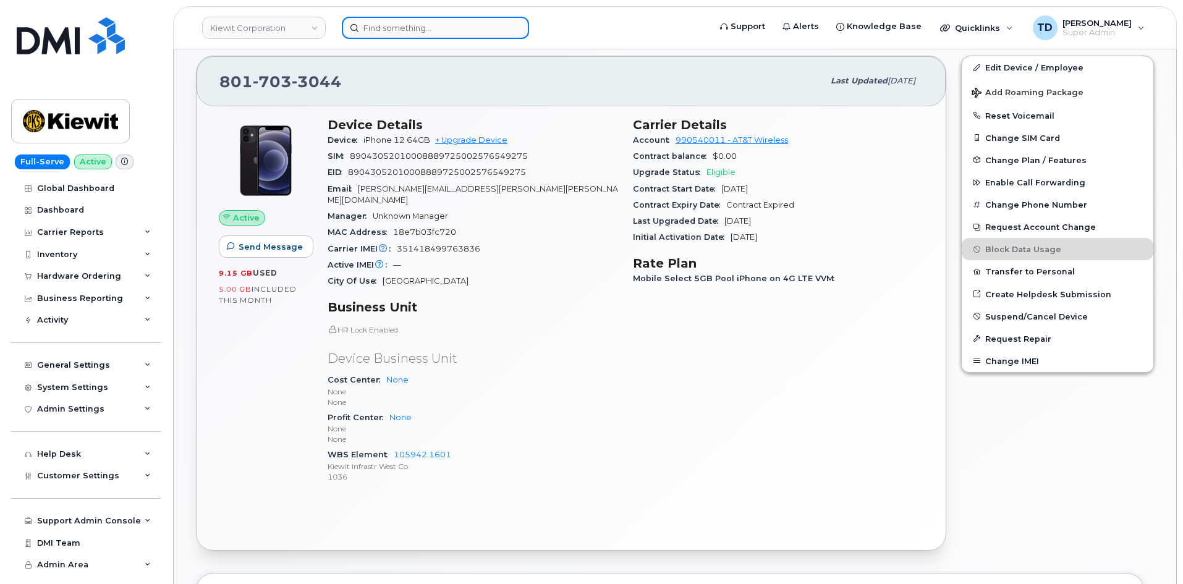
click at [420, 27] on input at bounding box center [435, 28] width 187 height 22
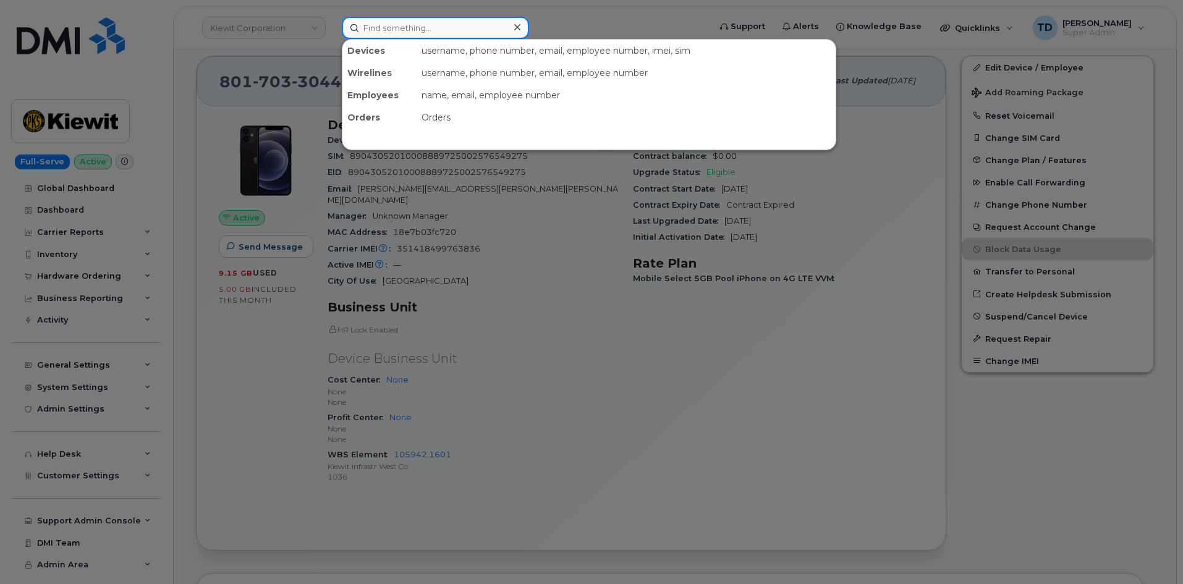
paste input "[PERSON_NAME][EMAIL_ADDRESS][PERSON_NAME][PERSON_NAME][DOMAIN_NAME]"
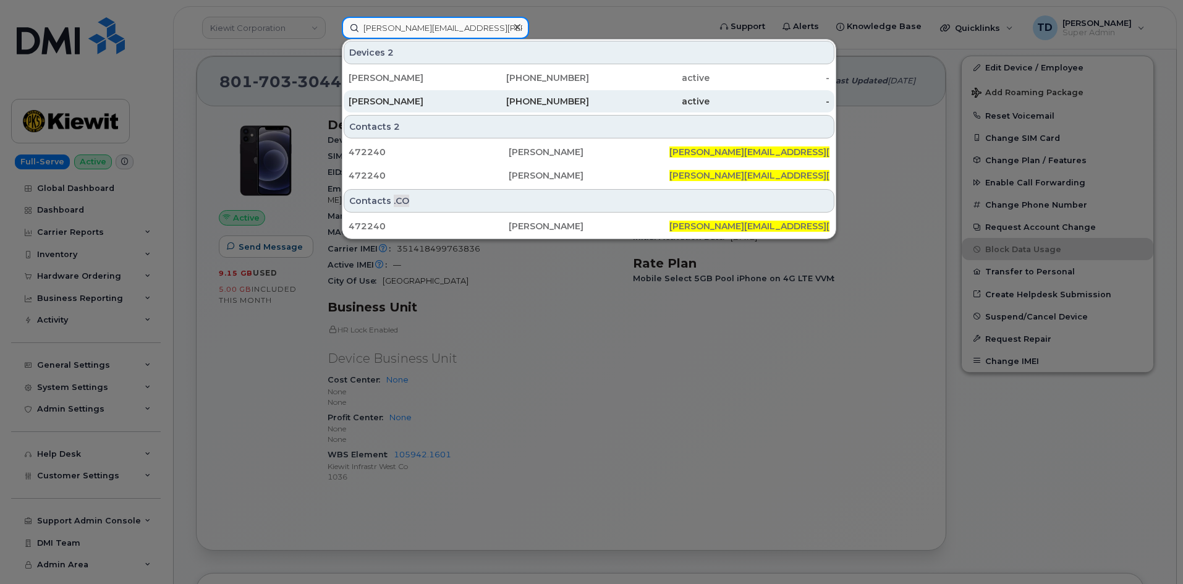
type input "[PERSON_NAME][EMAIL_ADDRESS][PERSON_NAME][PERSON_NAME][DOMAIN_NAME]"
click at [494, 92] on div "[PHONE_NUMBER]" at bounding box center [529, 101] width 120 height 22
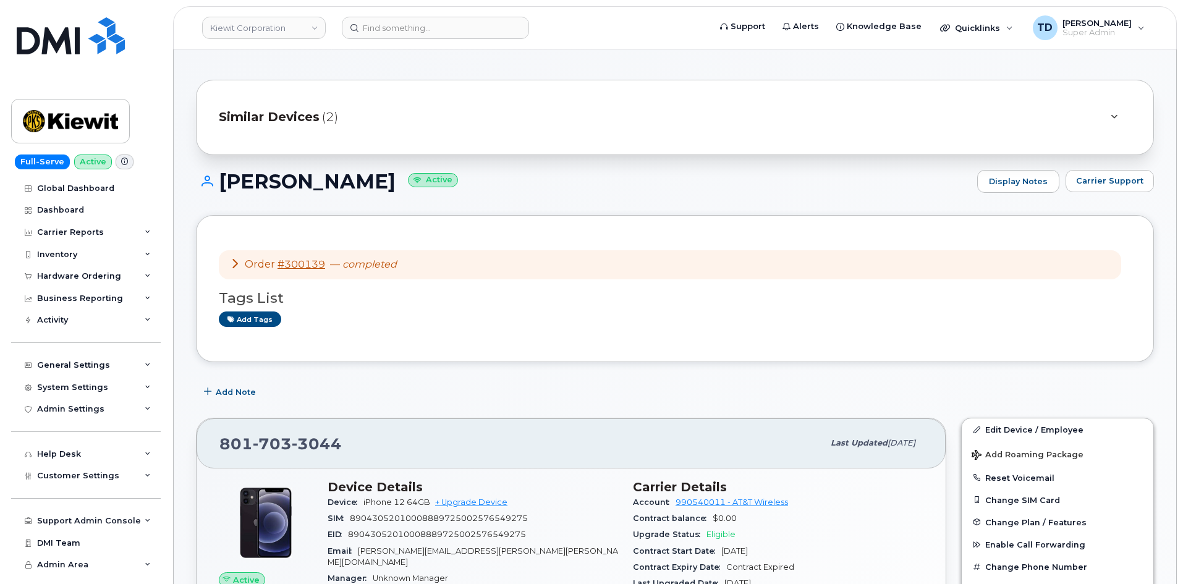
scroll to position [62, 0]
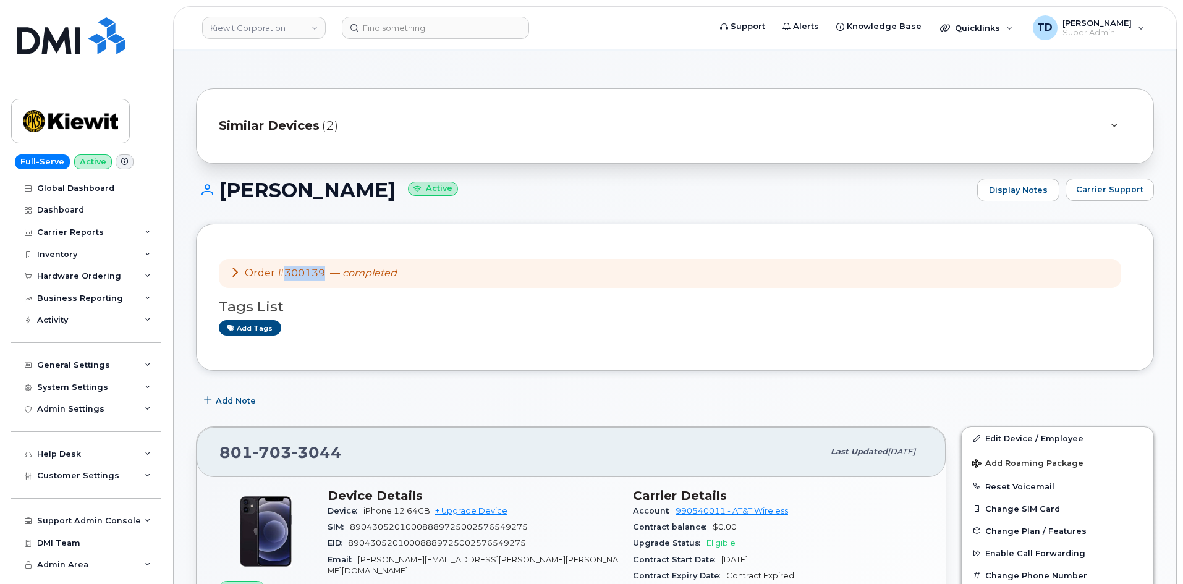
drag, startPoint x: 326, startPoint y: 276, endPoint x: 285, endPoint y: 279, distance: 40.2
click at [285, 279] on div "Order #300139 — completed" at bounding box center [313, 273] width 167 height 14
copy link "300139"
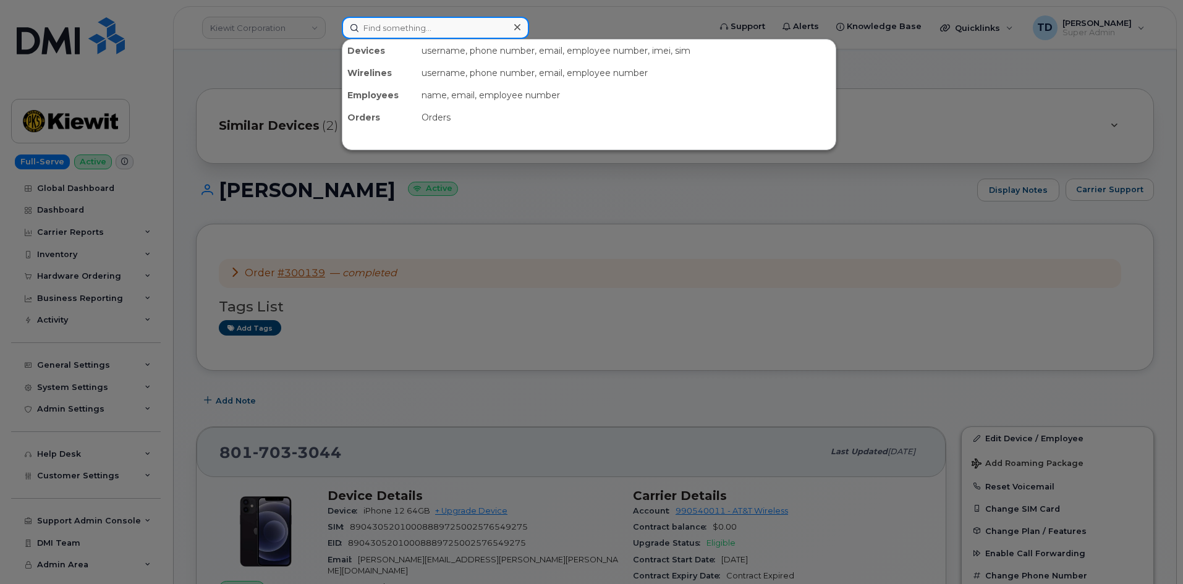
click at [441, 38] on input at bounding box center [435, 28] width 187 height 22
paste input "300139"
type input "300139"
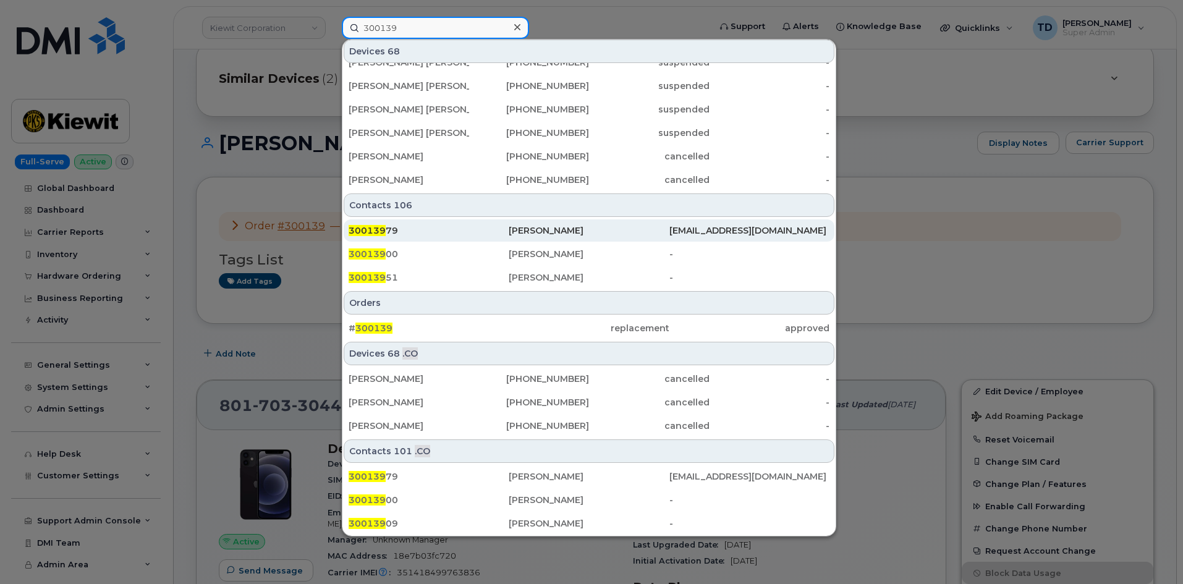
scroll to position [185, 0]
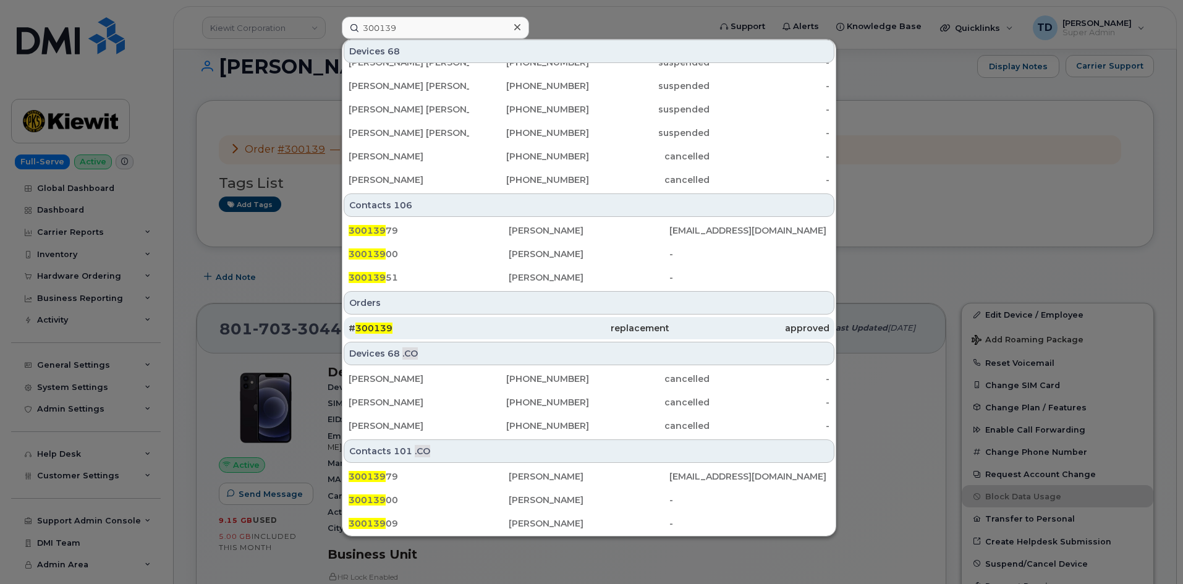
click at [481, 324] on div "# 300139" at bounding box center [428, 328] width 160 height 12
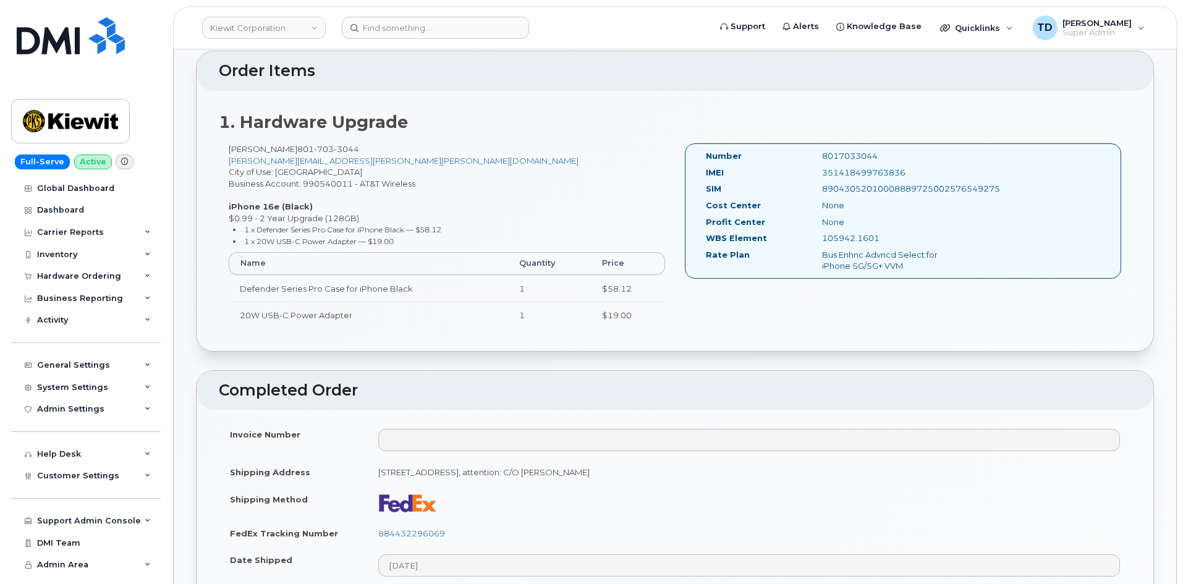
scroll to position [309, 0]
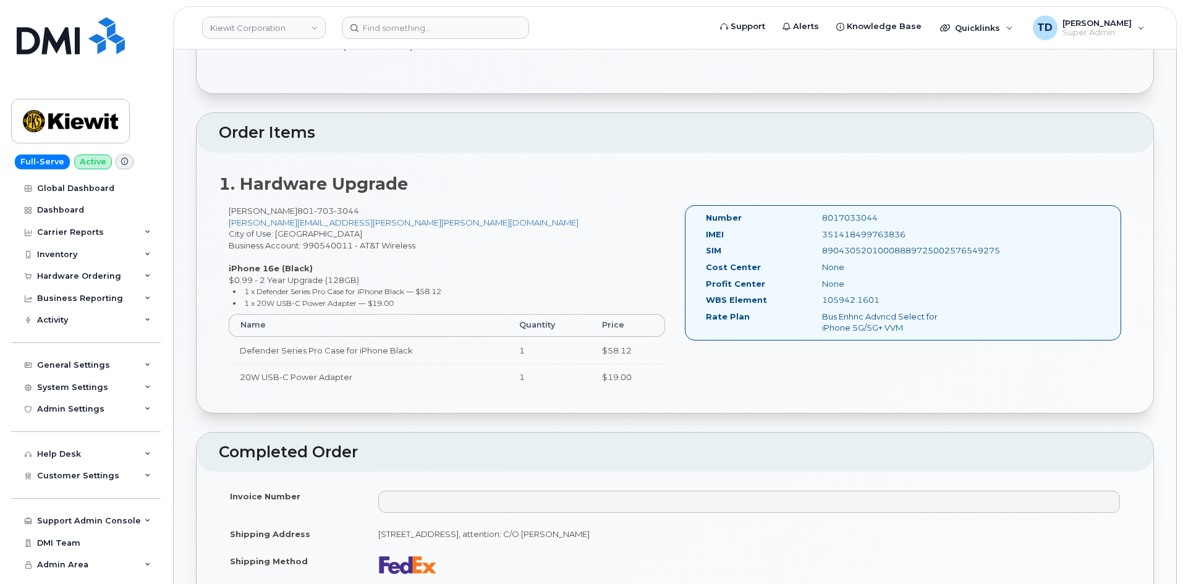
drag, startPoint x: 885, startPoint y: 217, endPoint x: 816, endPoint y: 219, distance: 69.2
click at [816, 219] on div "8017033044" at bounding box center [893, 218] width 163 height 12
copy div "8017033044"
click at [779, 184] on h2 "1. Hardware Upgrade" at bounding box center [675, 184] width 912 height 19
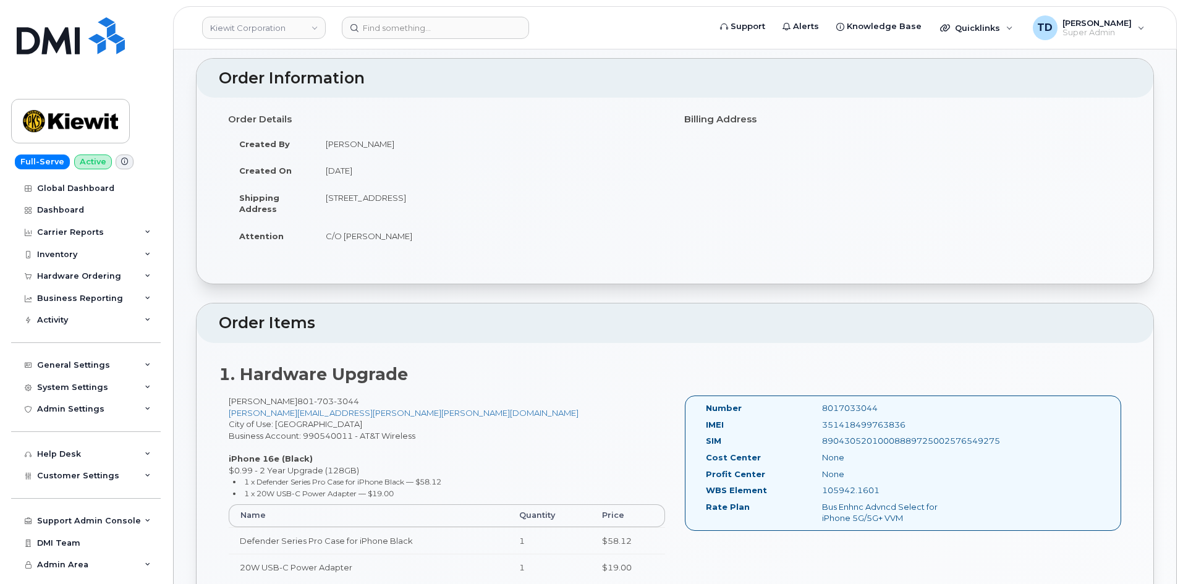
scroll to position [0, 0]
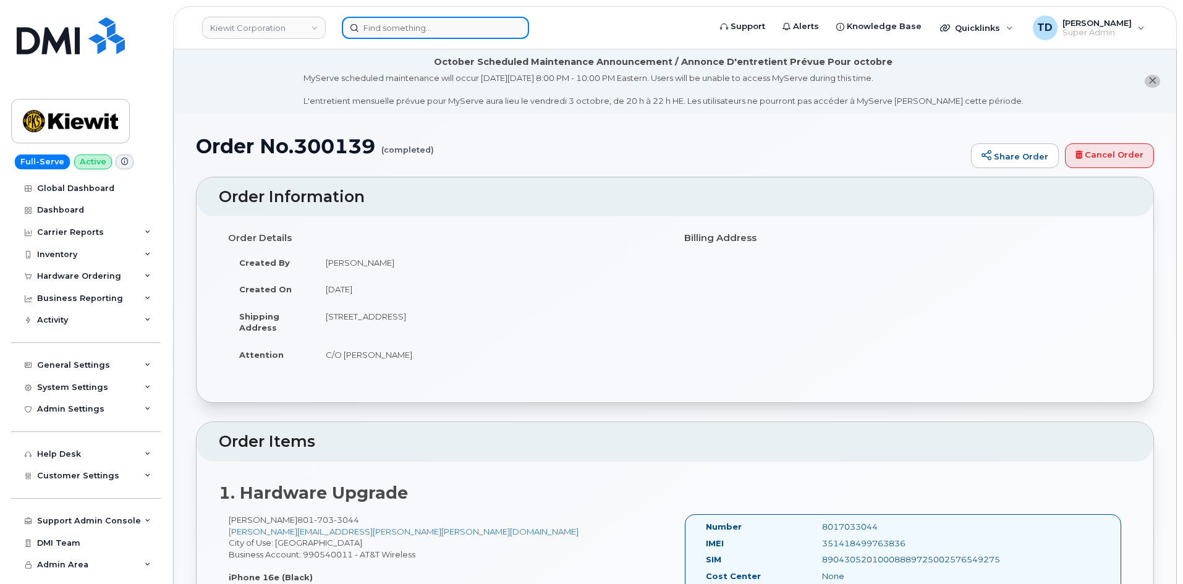
click at [382, 22] on input at bounding box center [435, 28] width 187 height 22
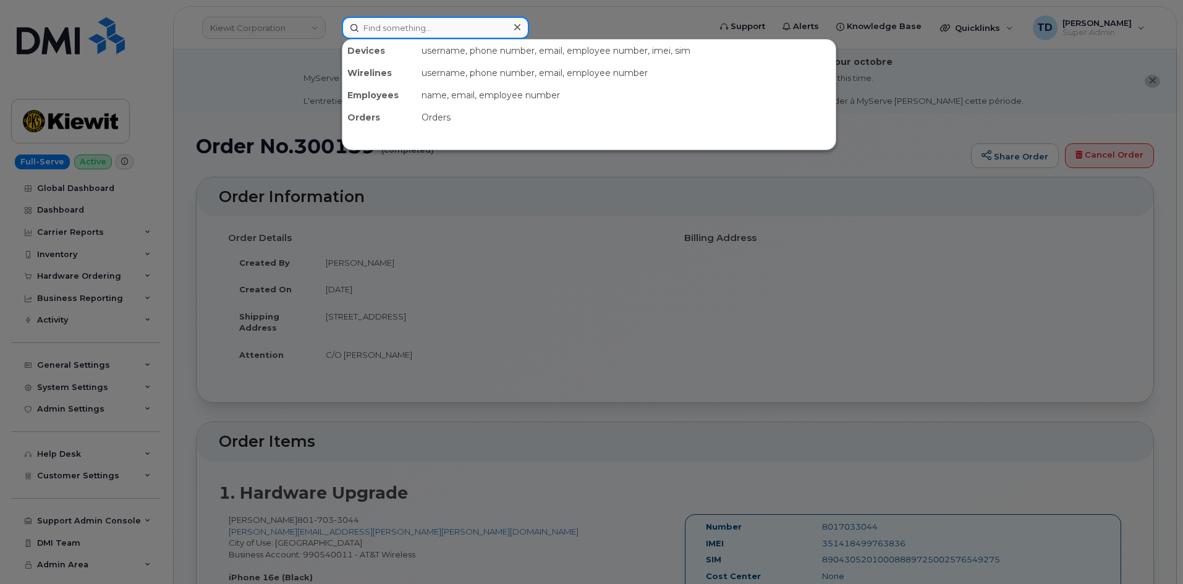
paste input "[PERSON_NAME][EMAIL_ADDRESS][PERSON_NAME][PERSON_NAME][DOMAIN_NAME]"
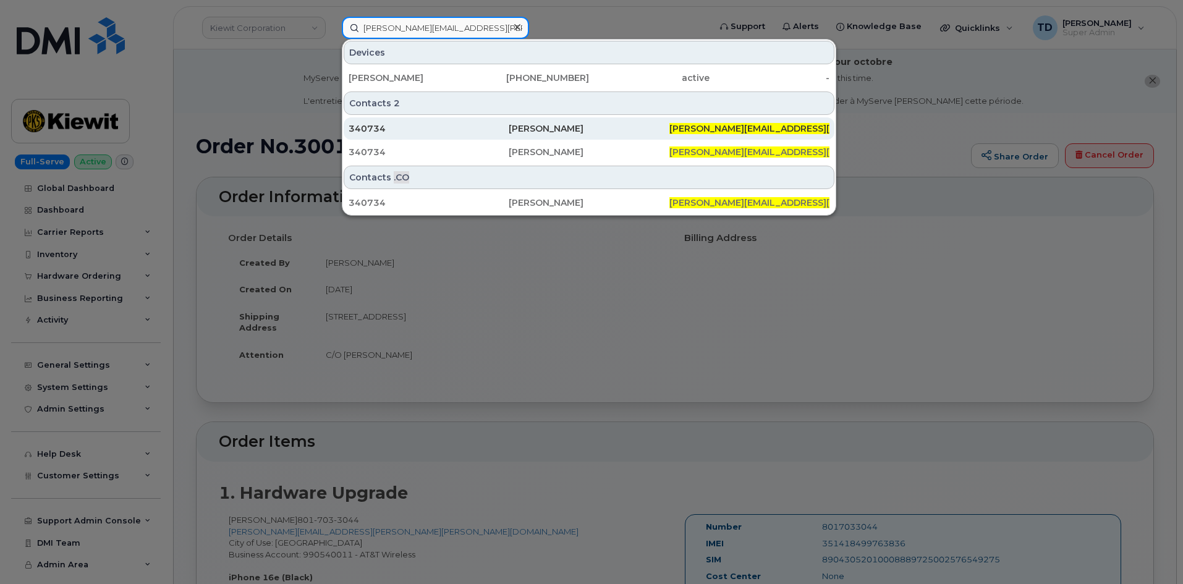
type input "[PERSON_NAME][EMAIL_ADDRESS][PERSON_NAME][PERSON_NAME][DOMAIN_NAME]"
click at [544, 120] on div "[PERSON_NAME]" at bounding box center [588, 128] width 160 height 22
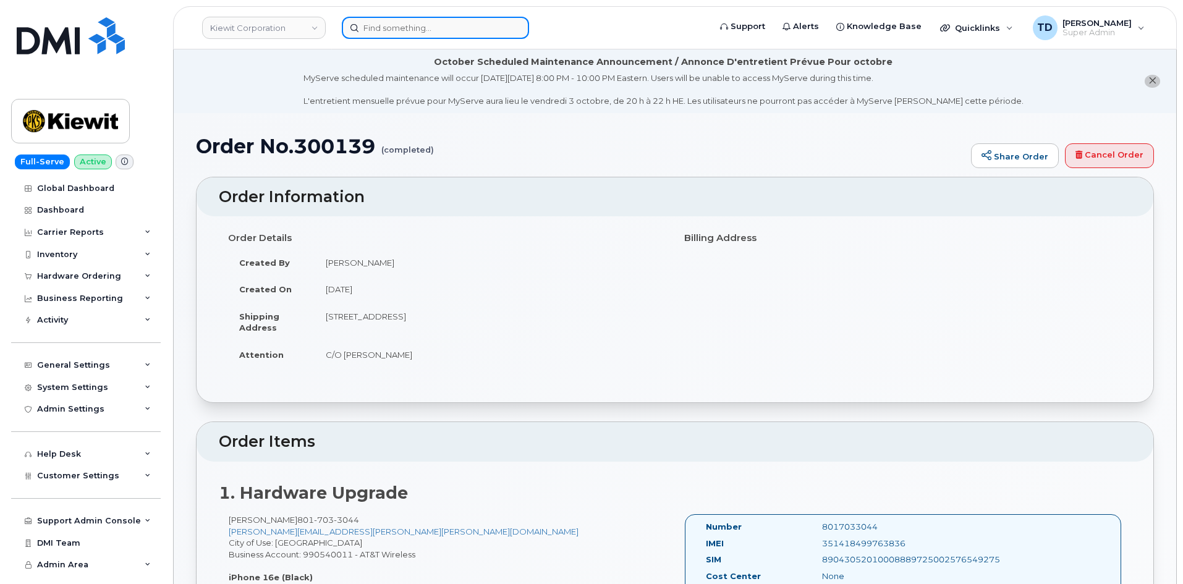
click at [417, 25] on input at bounding box center [435, 28] width 187 height 22
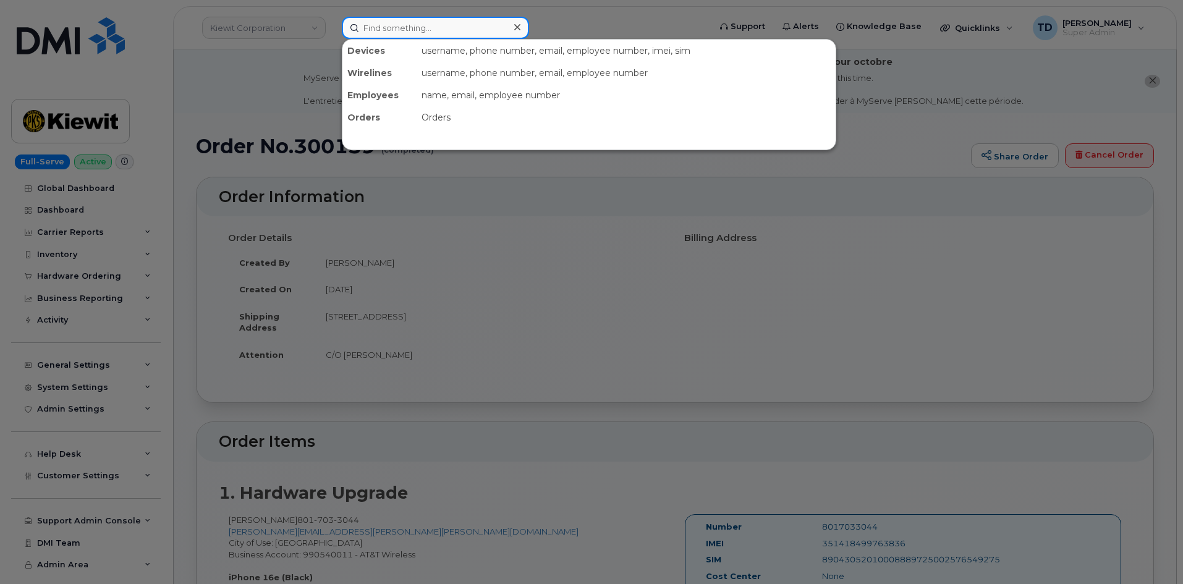
paste input "8017033044"
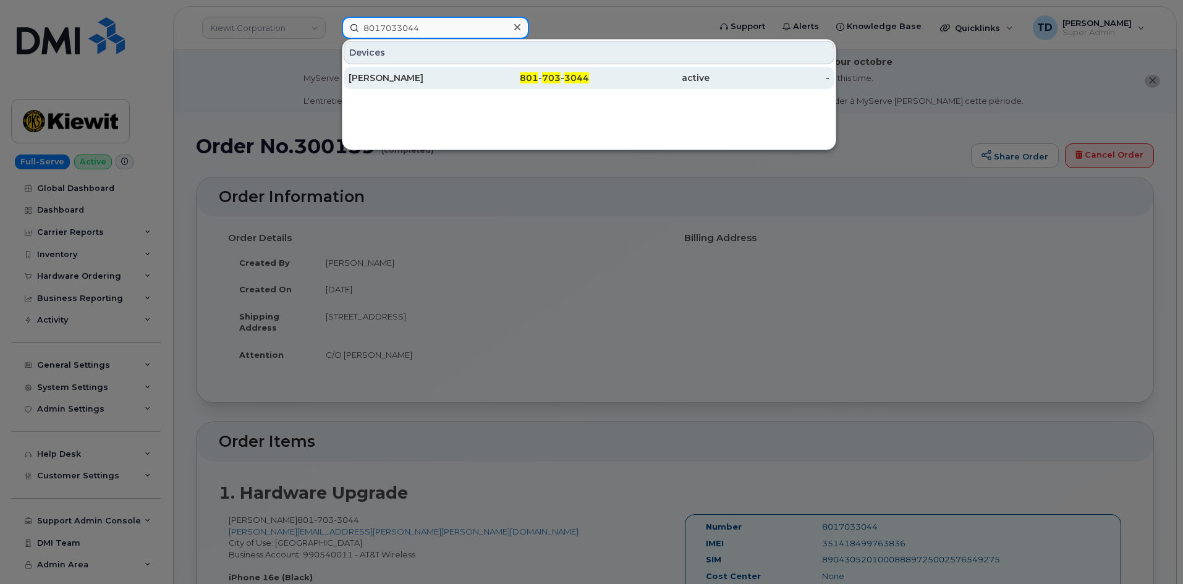
type input "8017033044"
click at [519, 87] on div "801 - 703 - 3044" at bounding box center [529, 78] width 120 height 22
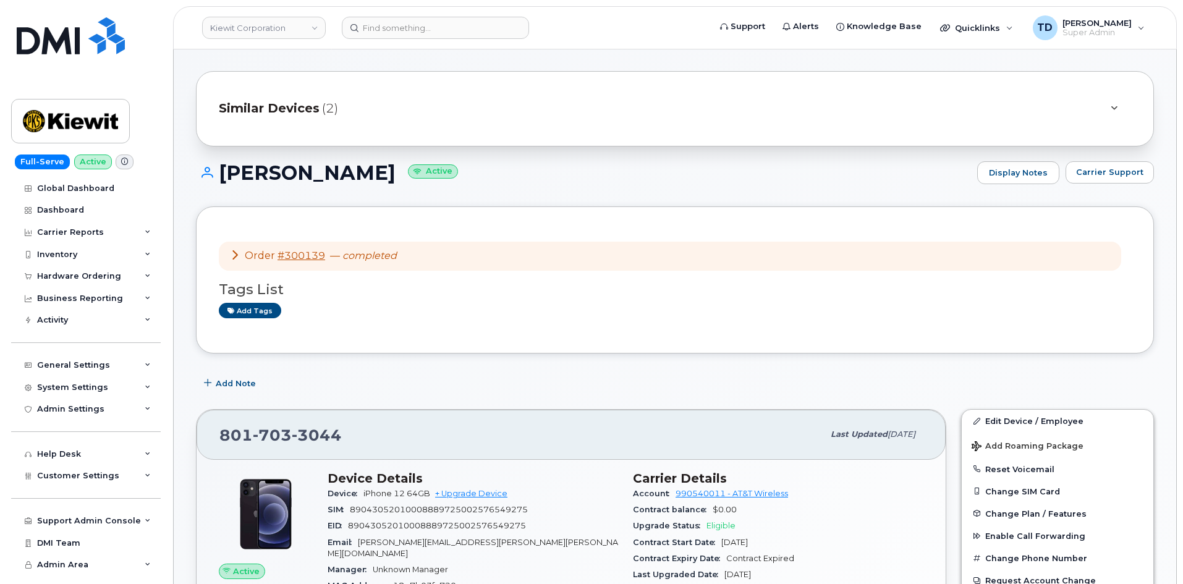
scroll to position [62, 0]
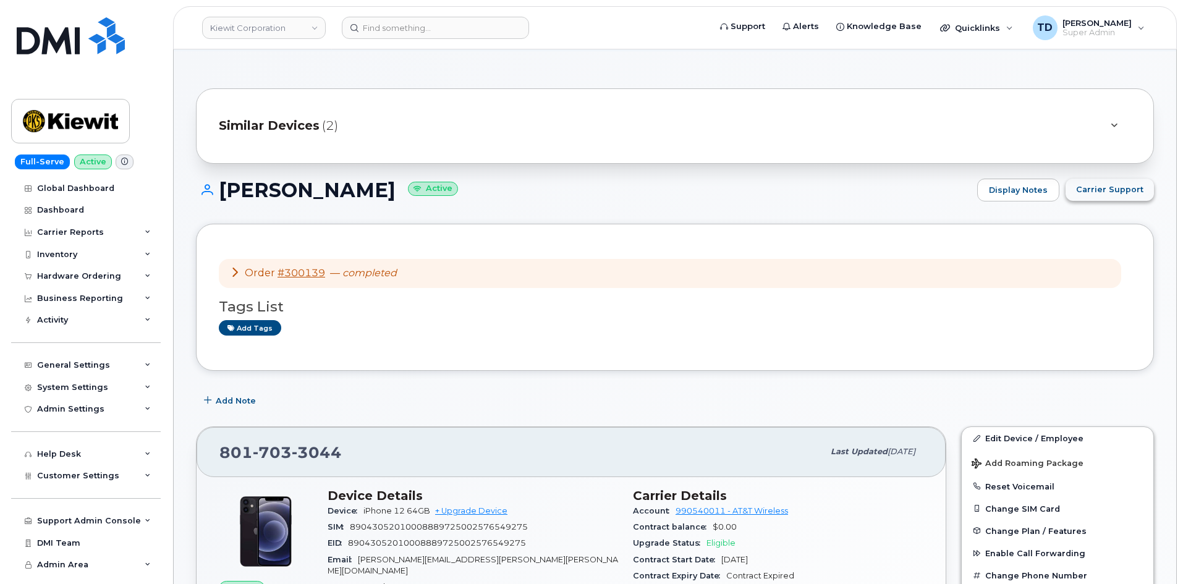
click at [1114, 190] on span "Carrier Support" at bounding box center [1109, 189] width 67 height 12
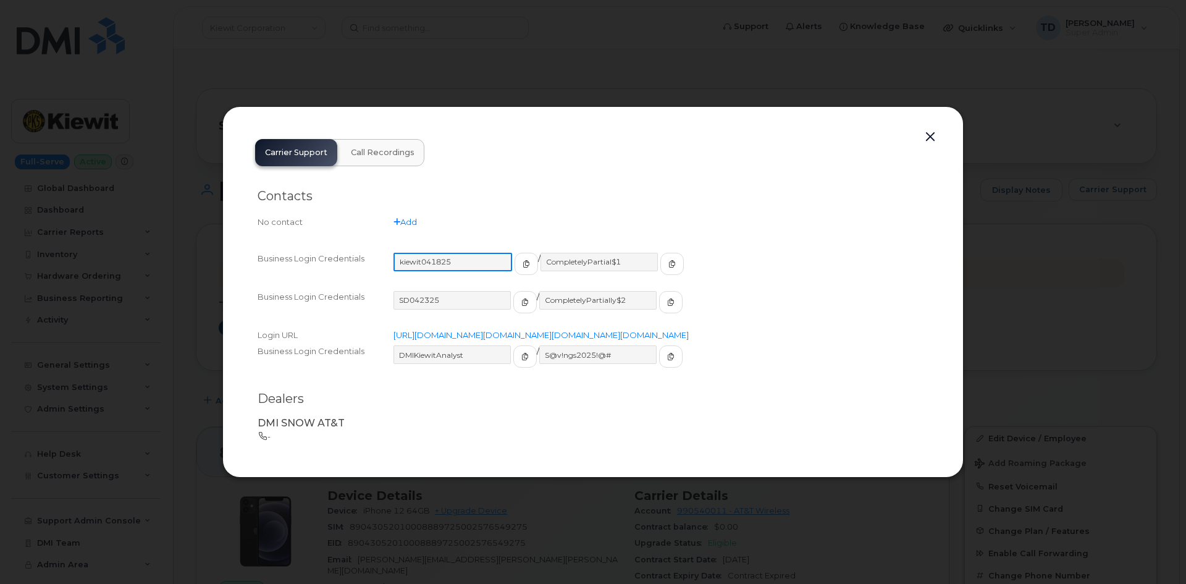
drag, startPoint x: 480, startPoint y: 248, endPoint x: 393, endPoint y: 254, distance: 87.3
click at [393, 254] on div "Business Login Credentials [SECURITY_DATA] / CompletelyPartial$1" at bounding box center [593, 269] width 671 height 38
drag, startPoint x: 608, startPoint y: 248, endPoint x: 532, endPoint y: 250, distance: 76.0
click at [539, 253] on input "CompletelyPartial$1" at bounding box center [598, 262] width 119 height 19
click at [924, 129] on button "button" at bounding box center [930, 137] width 19 height 17
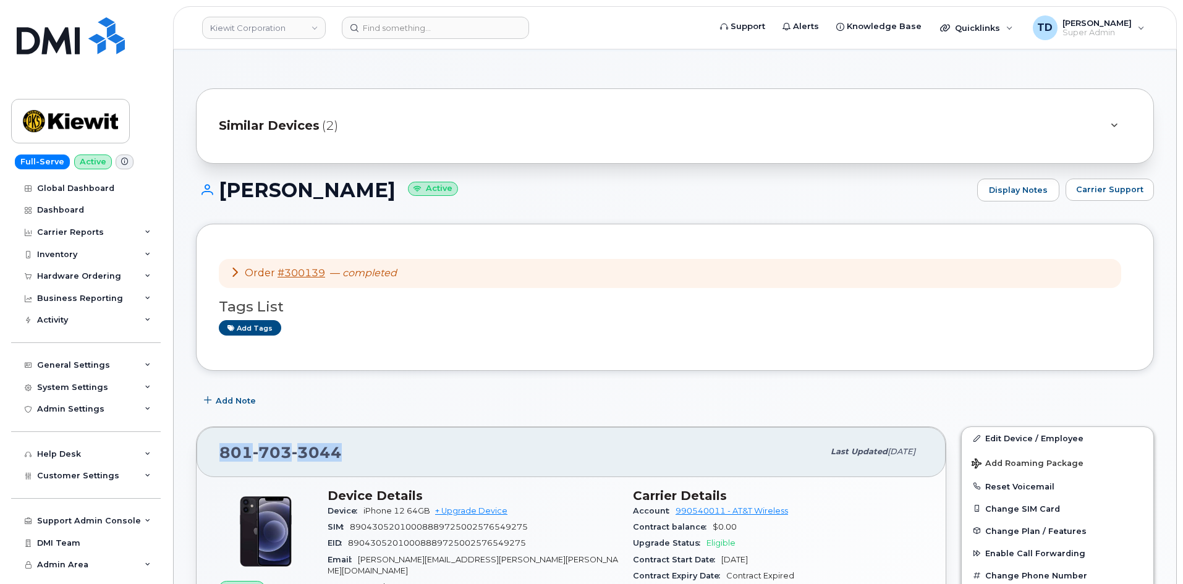
drag, startPoint x: 352, startPoint y: 451, endPoint x: 199, endPoint y: 447, distance: 152.7
click at [199, 447] on div "[PHONE_NUMBER] Last updated [DATE]" at bounding box center [570, 451] width 749 height 49
copy span "[PHONE_NUMBER]"
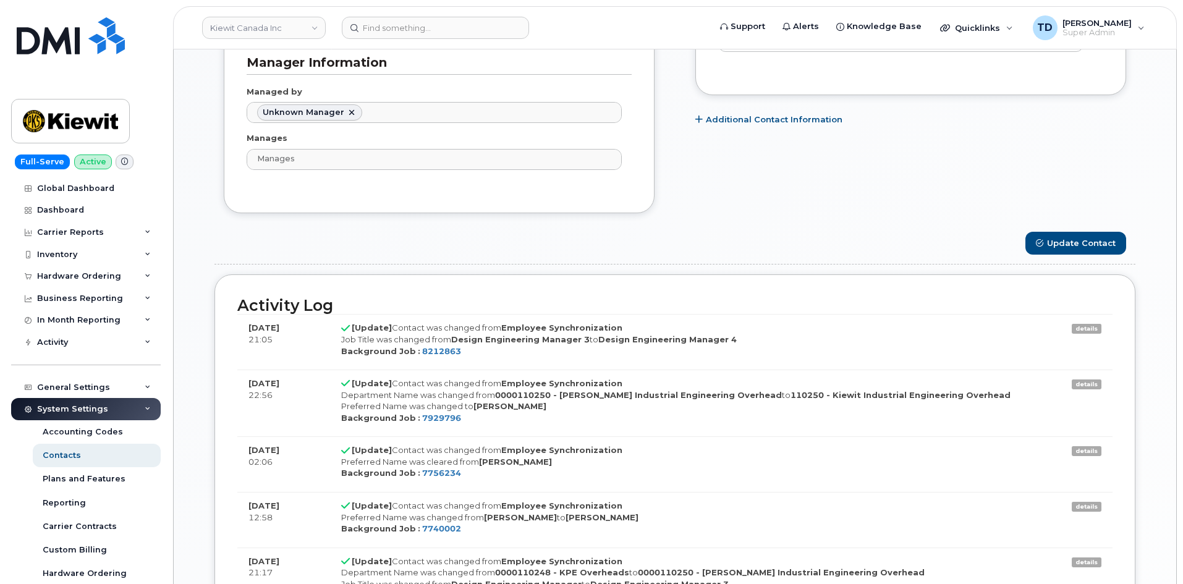
scroll to position [927, 0]
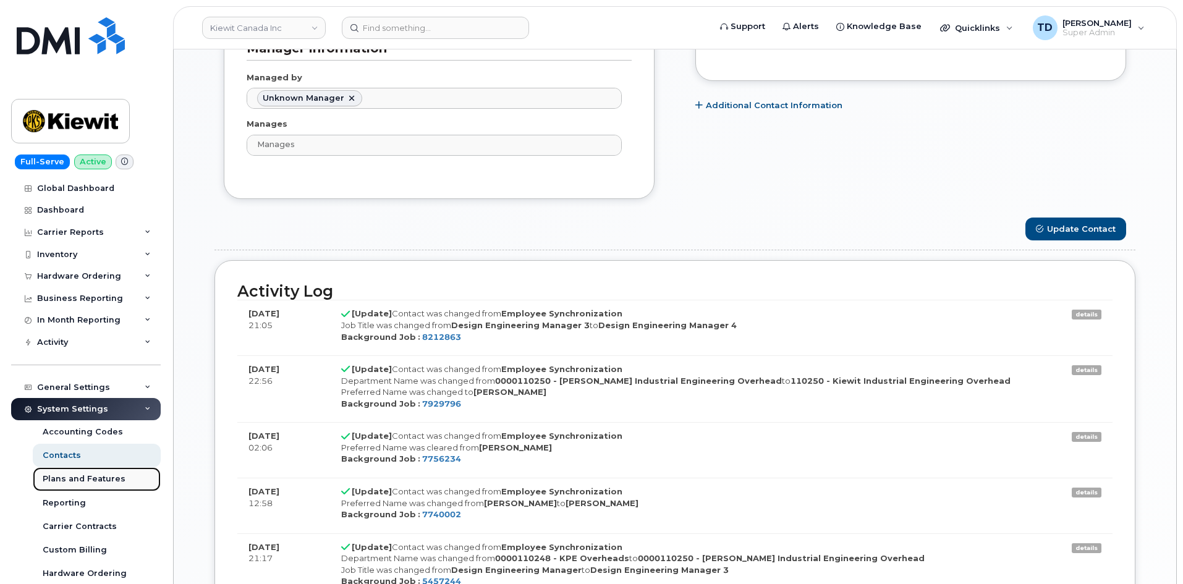
click at [95, 475] on div "Plans and Features" at bounding box center [84, 478] width 83 height 11
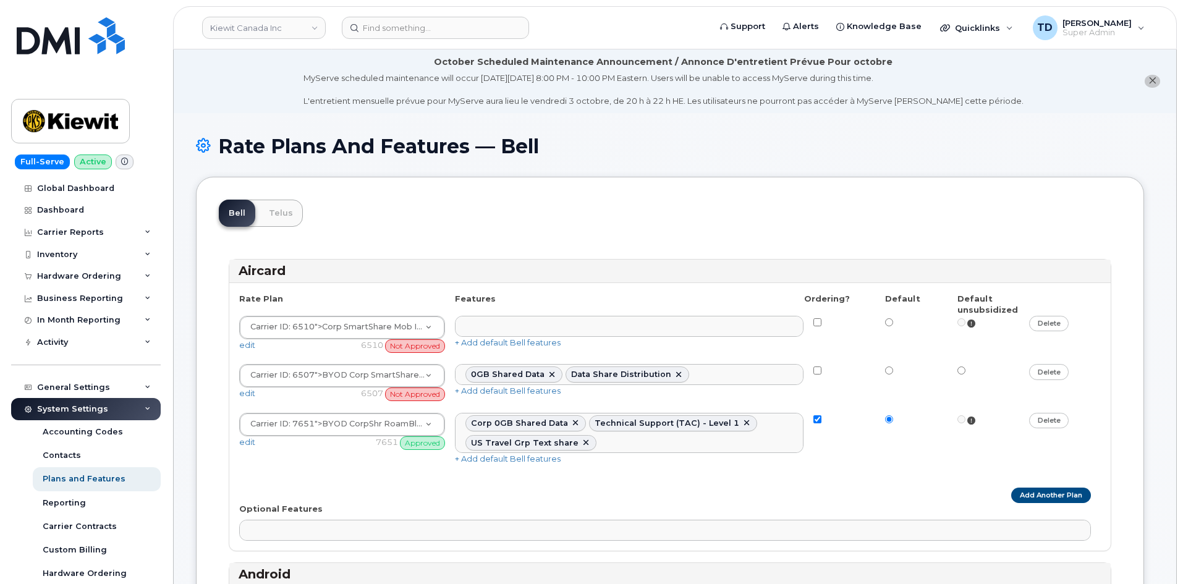
select select
select select "204"
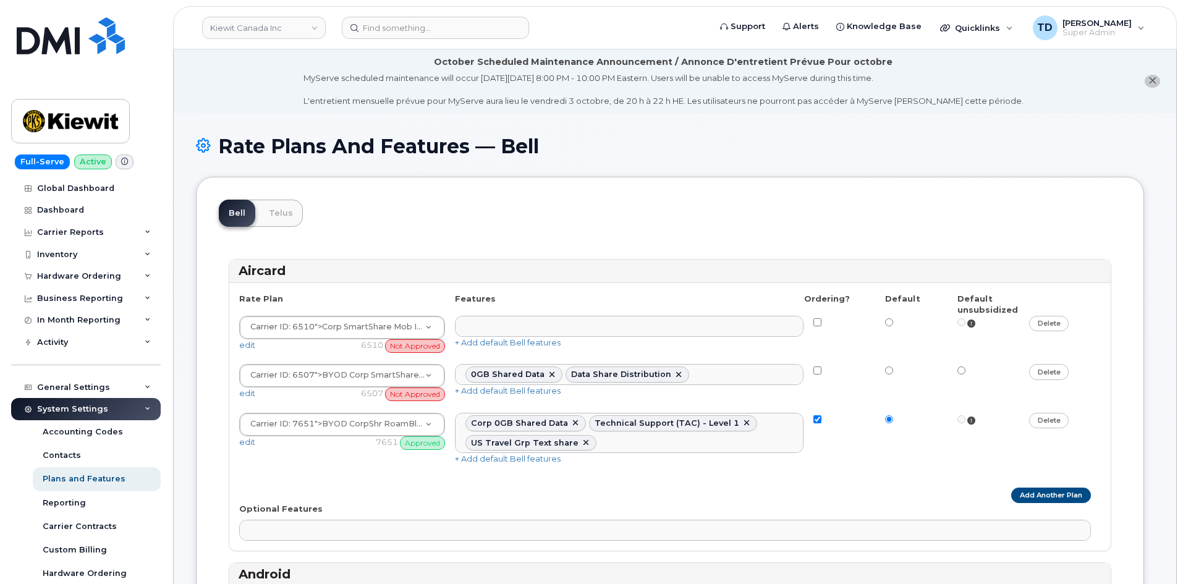
select select
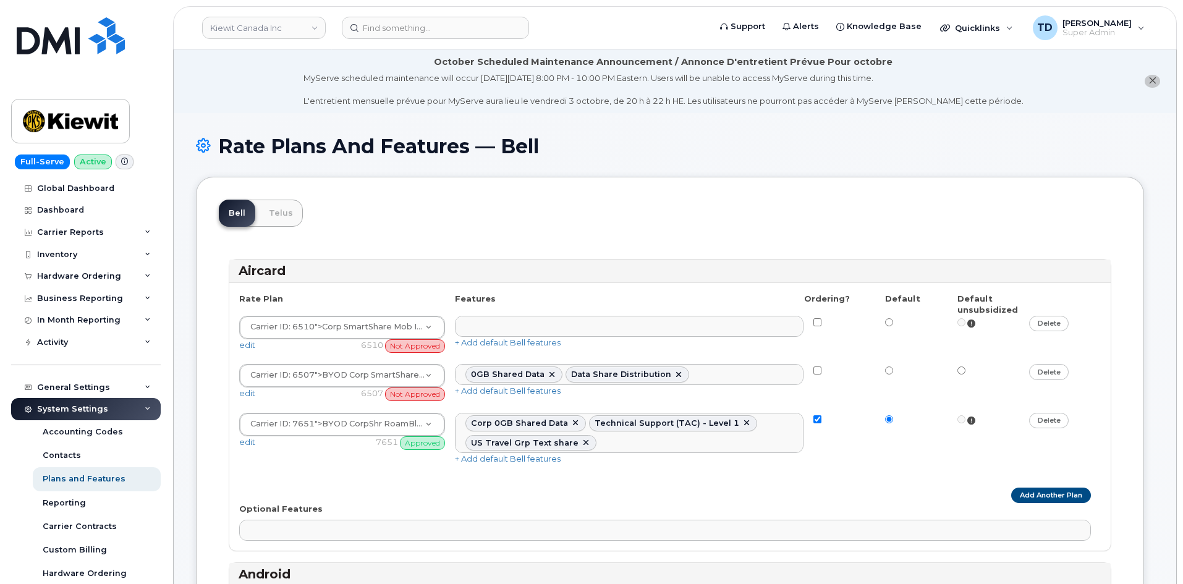
select select
select select "204"
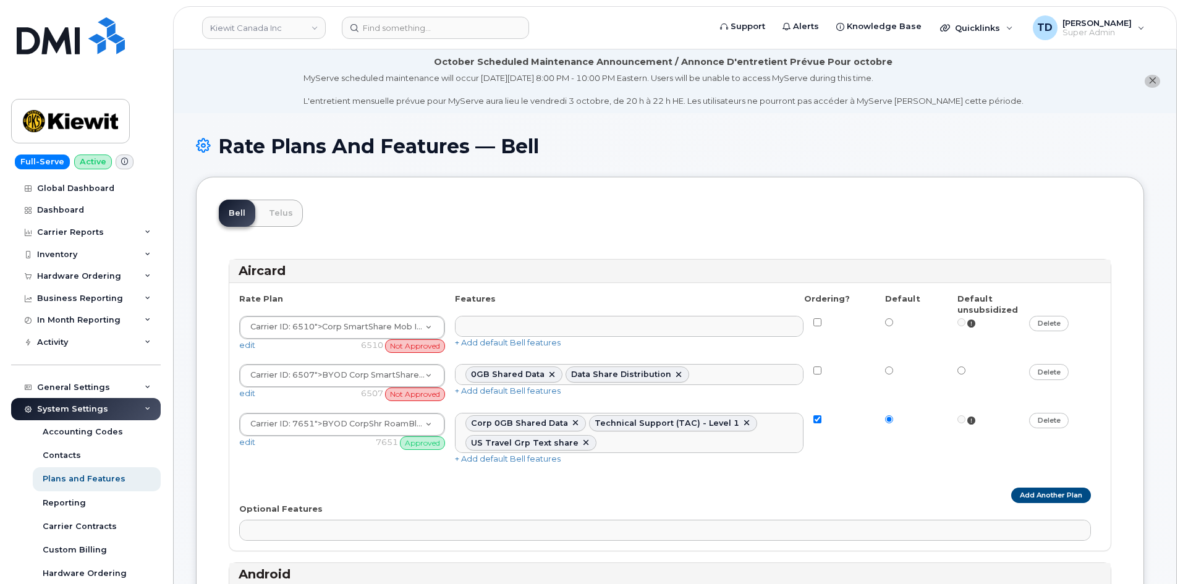
select select "204"
select select
select select "204"
select select
select select "204"
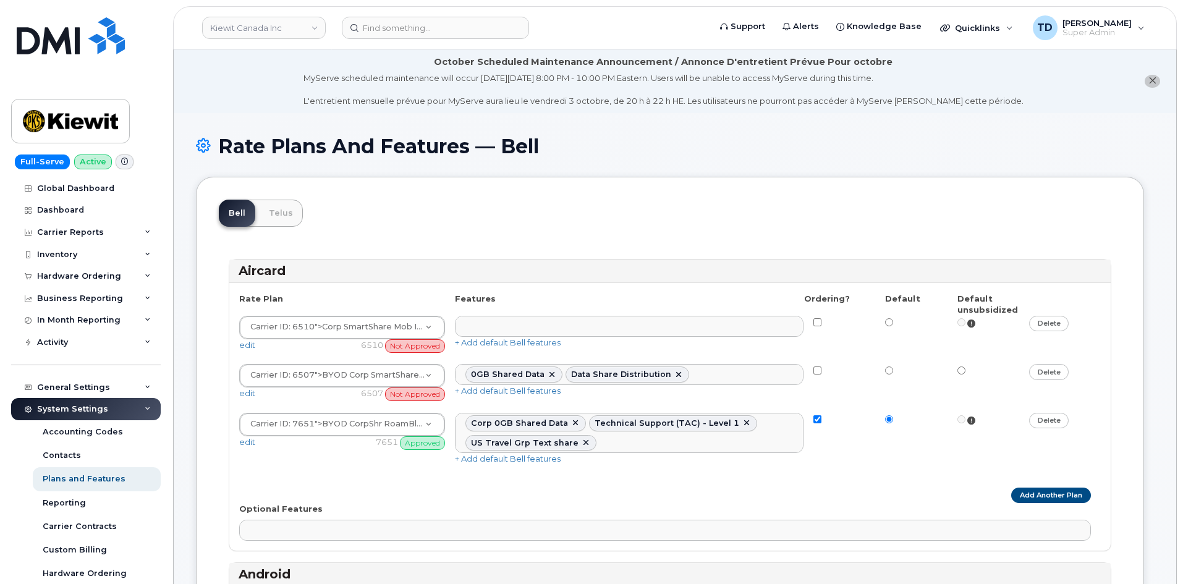
select select "204"
select select
select select "204"
select select
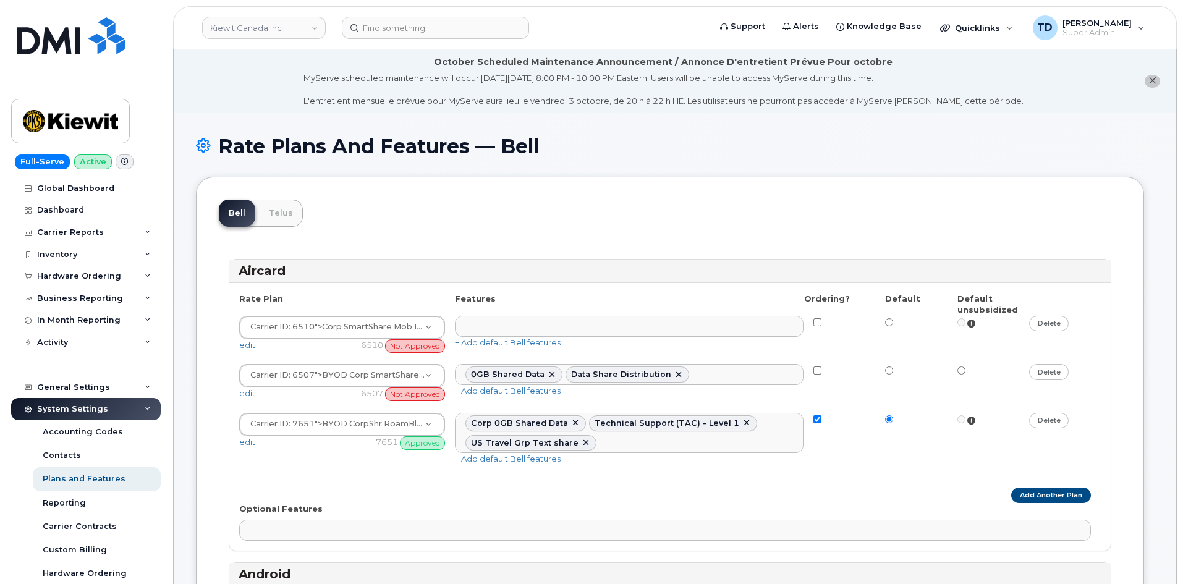
select select
select select "204"
select select
select select "204"
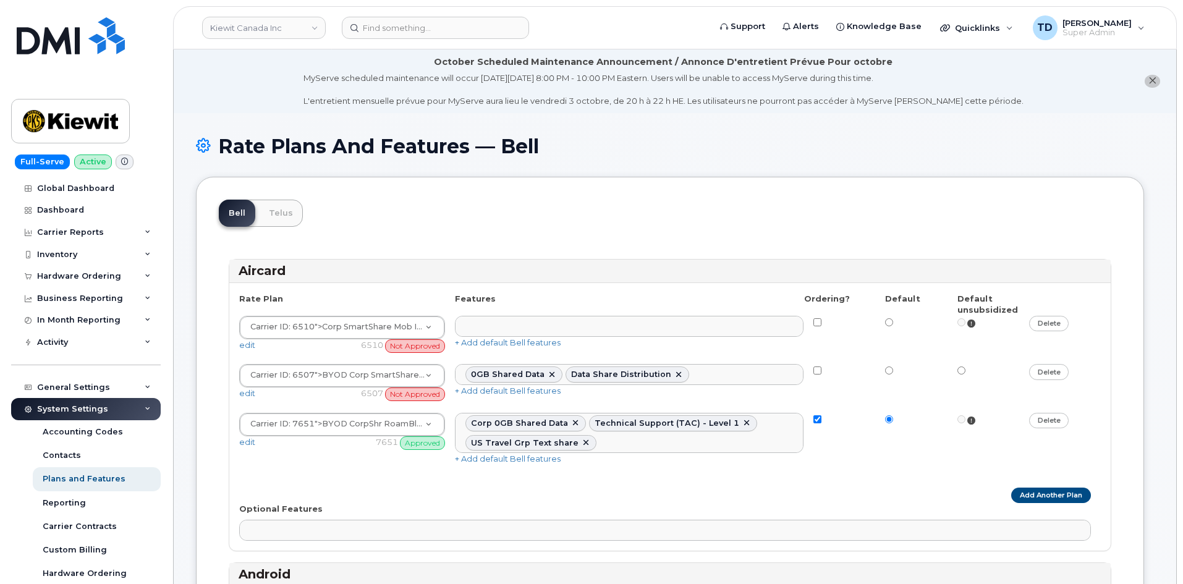
select select "204"
select select
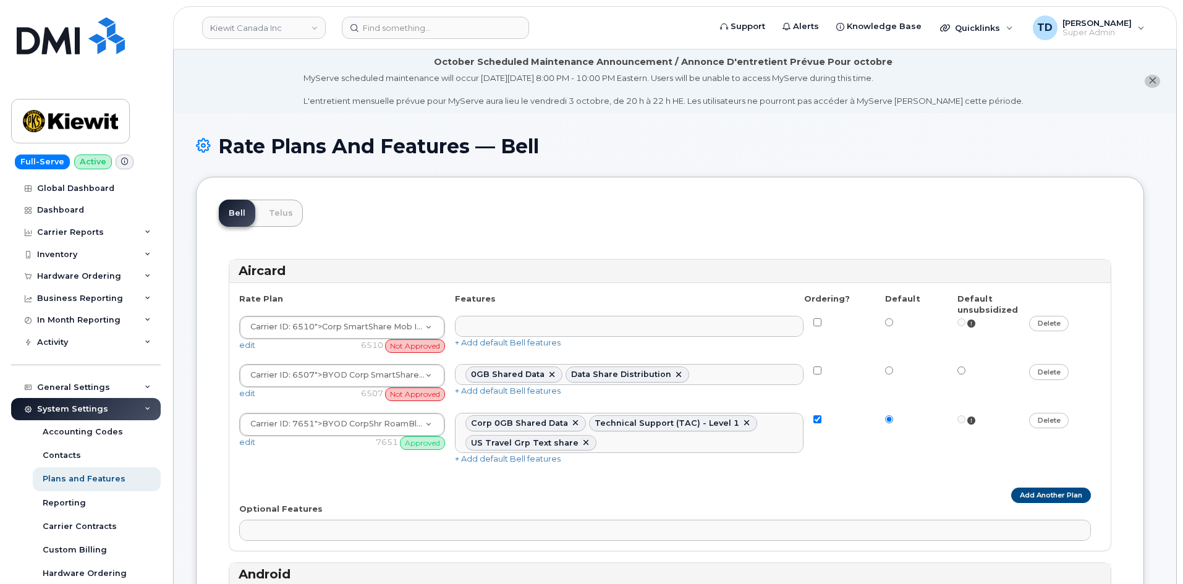
select select
select select "204"
select select
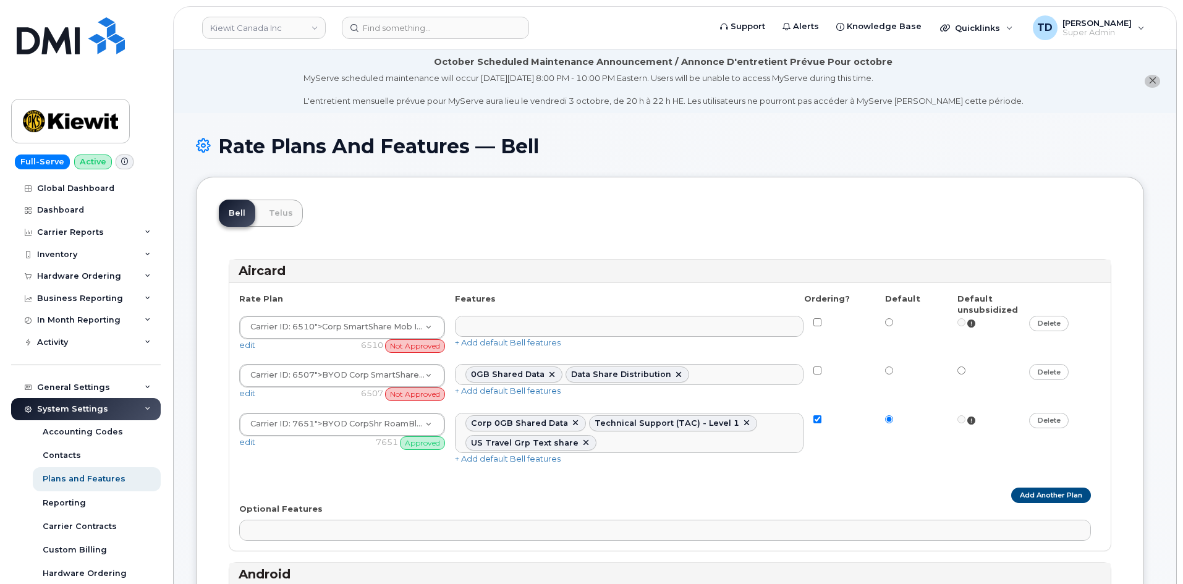
select select
select select "171"
select select
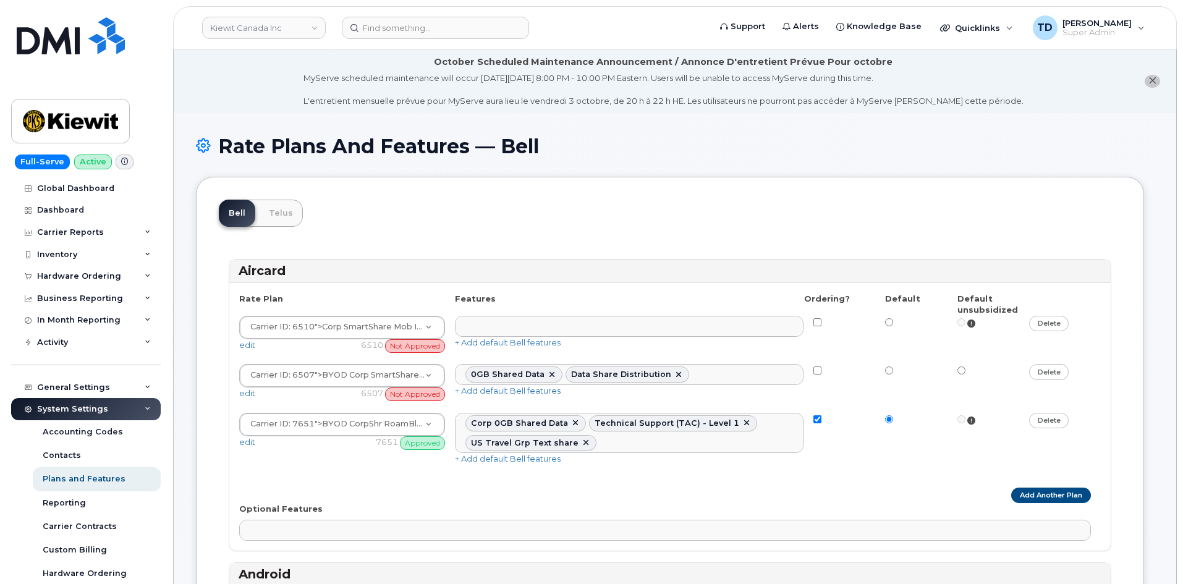
select select "171"
select select
select select "171"
select select
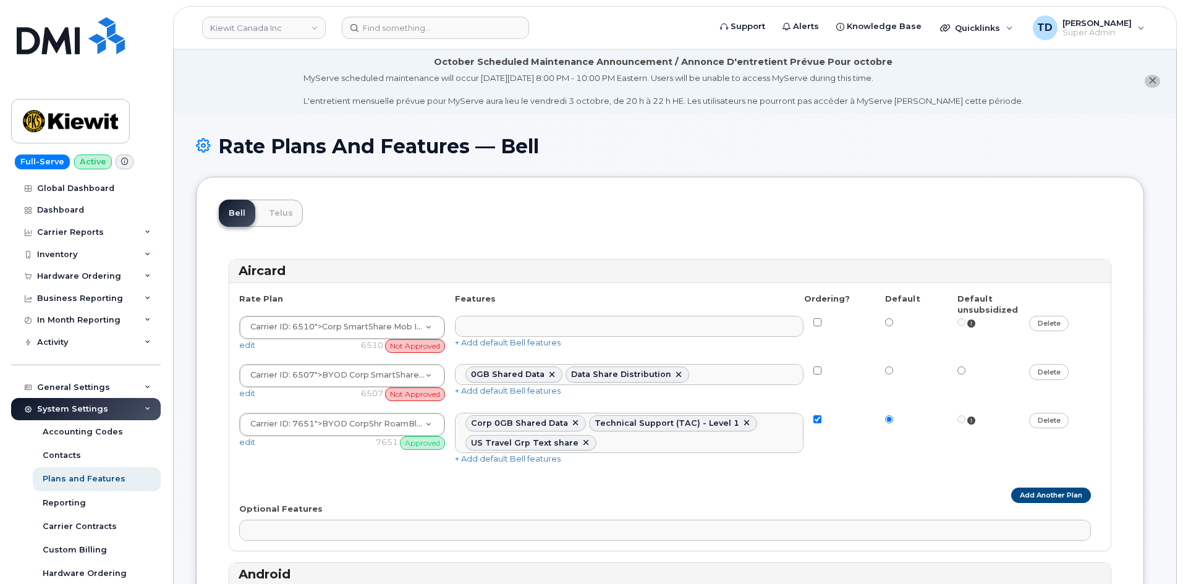
select select "171"
select select
select select "171"
select select "204"
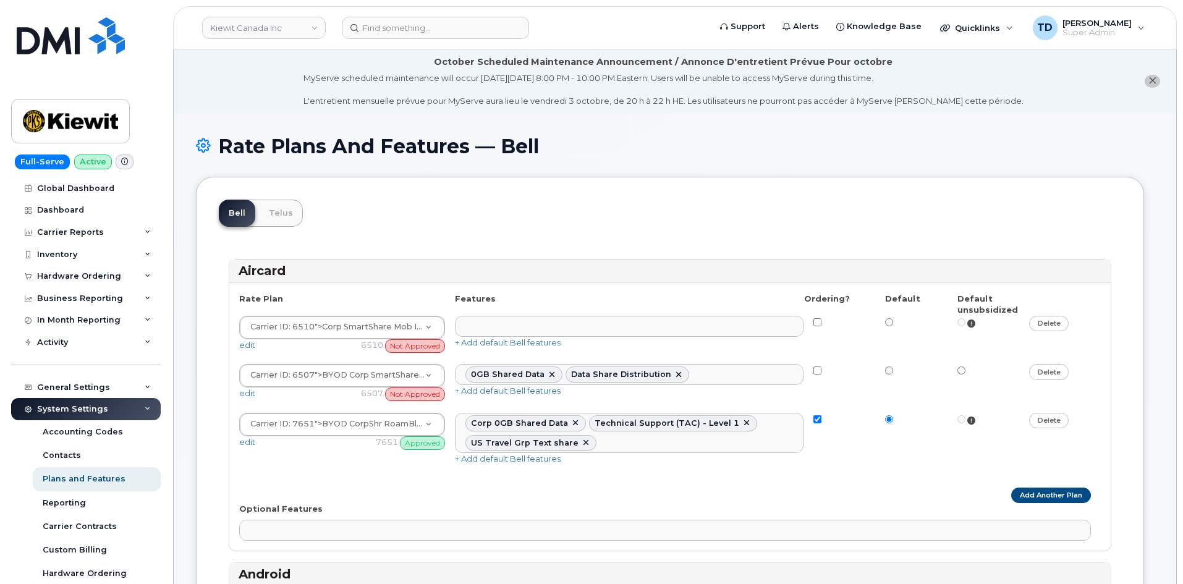
select select "171"
select select
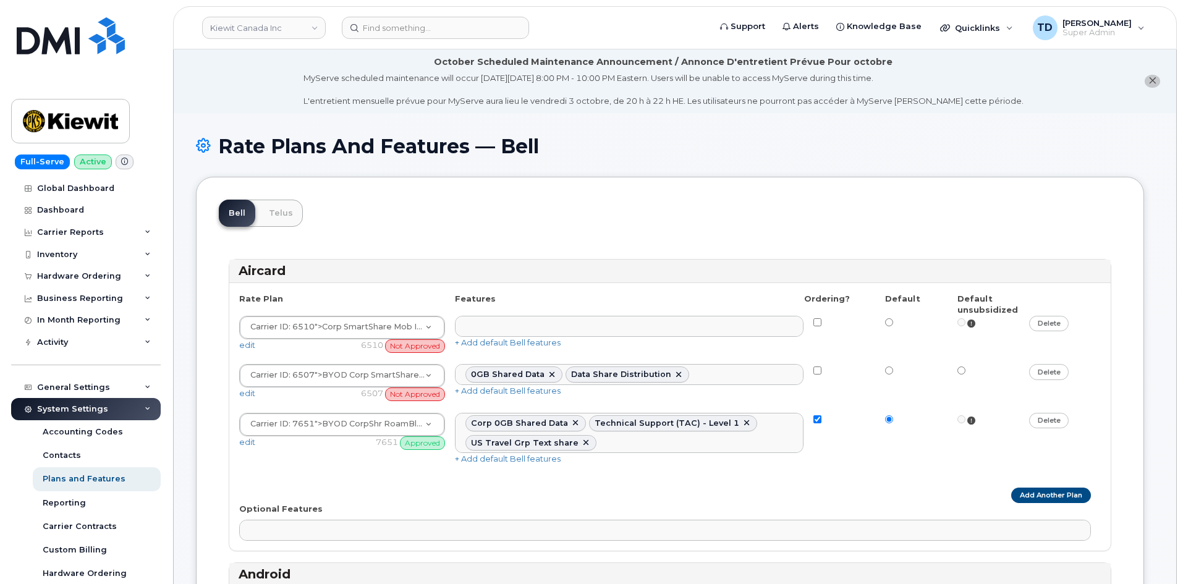
select select
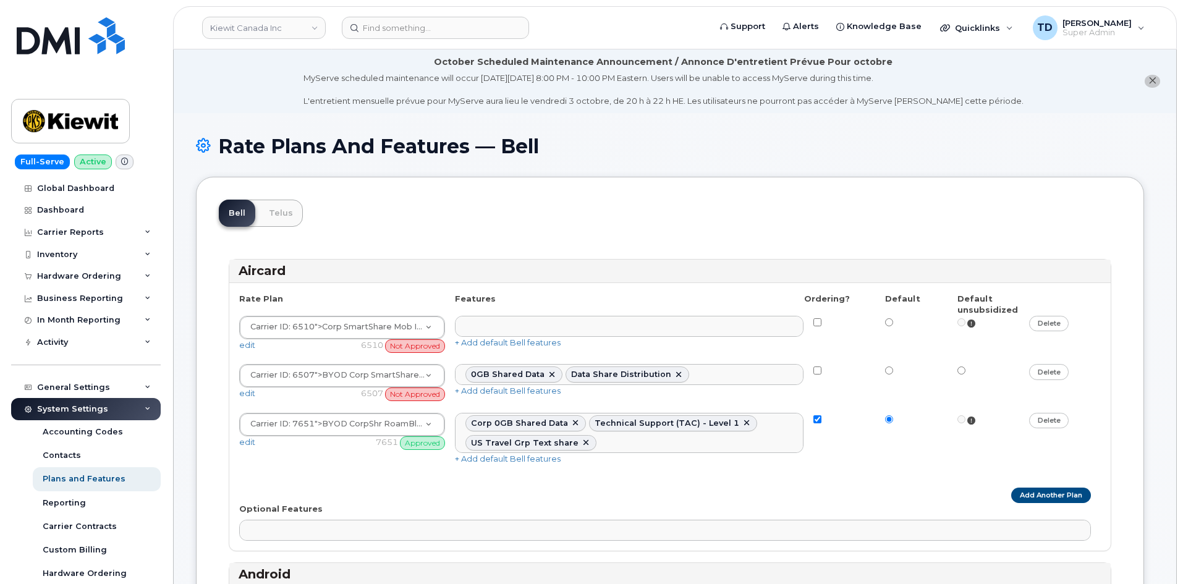
select select
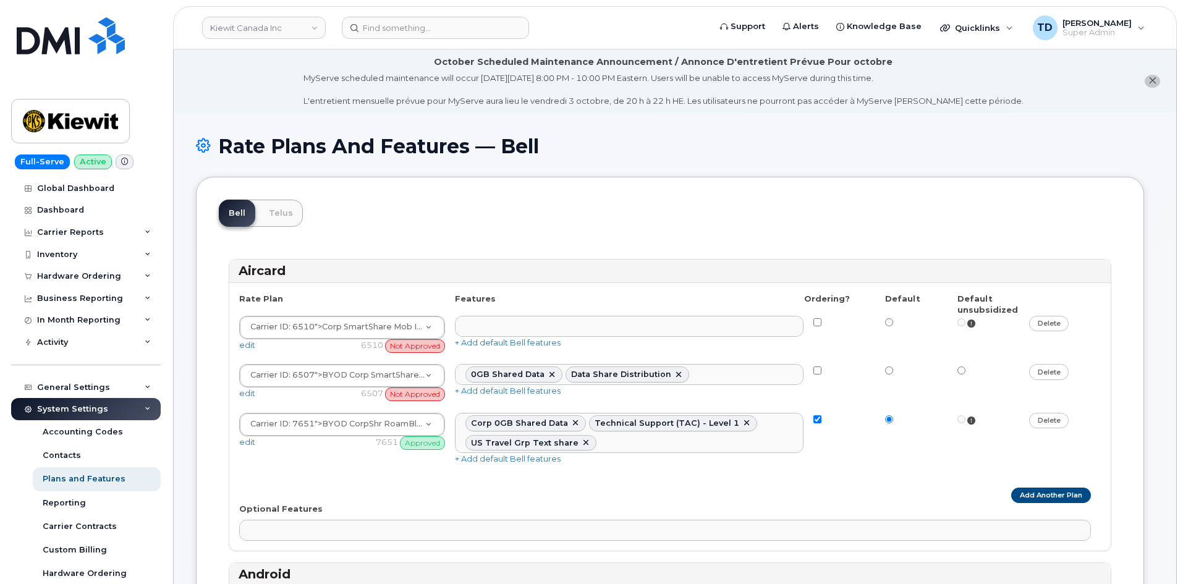
select select
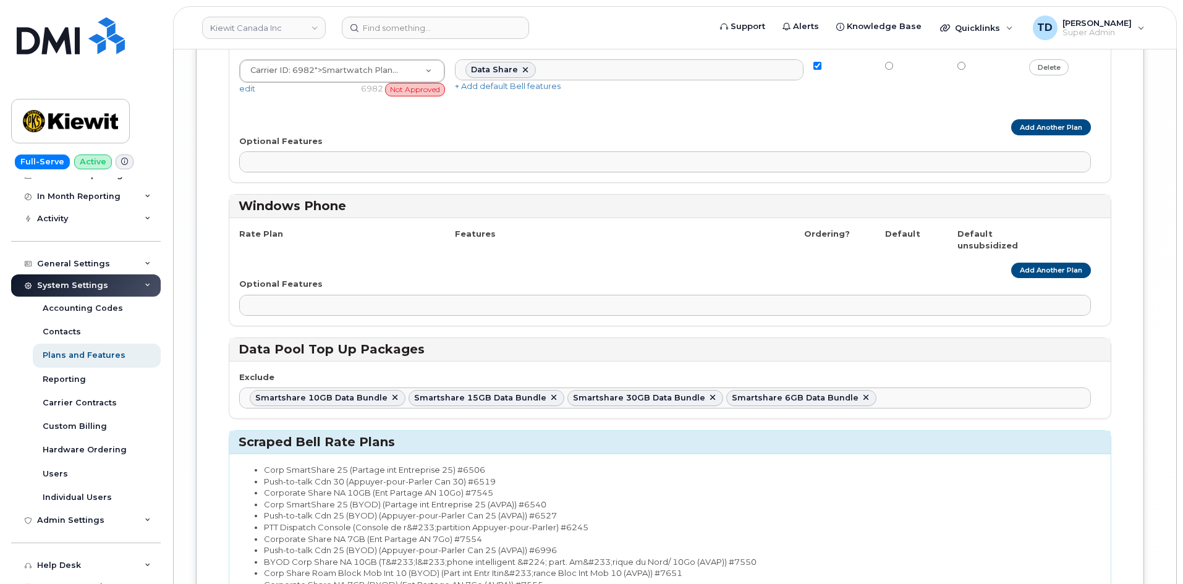
scroll to position [6863, 0]
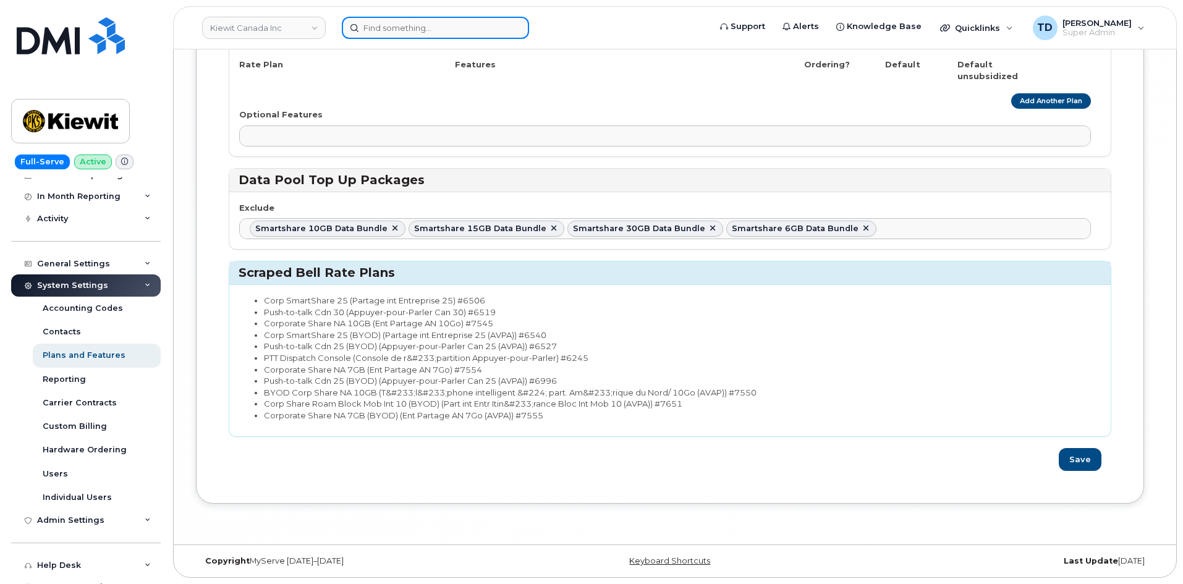
click at [462, 33] on input at bounding box center [435, 28] width 187 height 22
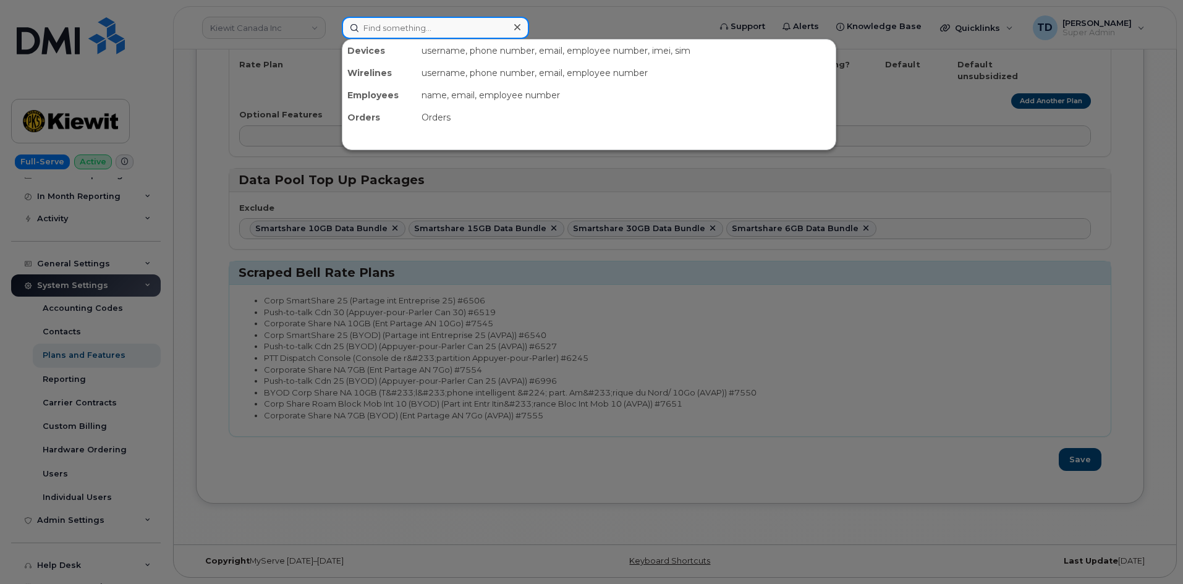
paste input "Matt Garrett"
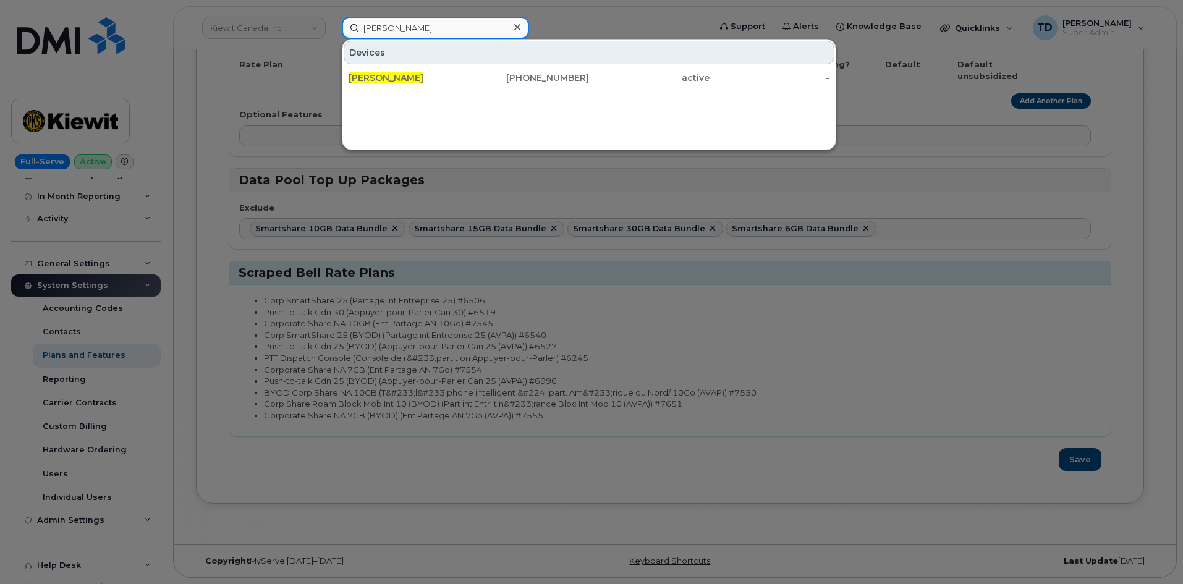
type input "Matt Garrett"
click at [441, 92] on div "Devices MATT GARRETT 262-350-9533 active -" at bounding box center [589, 94] width 494 height 111
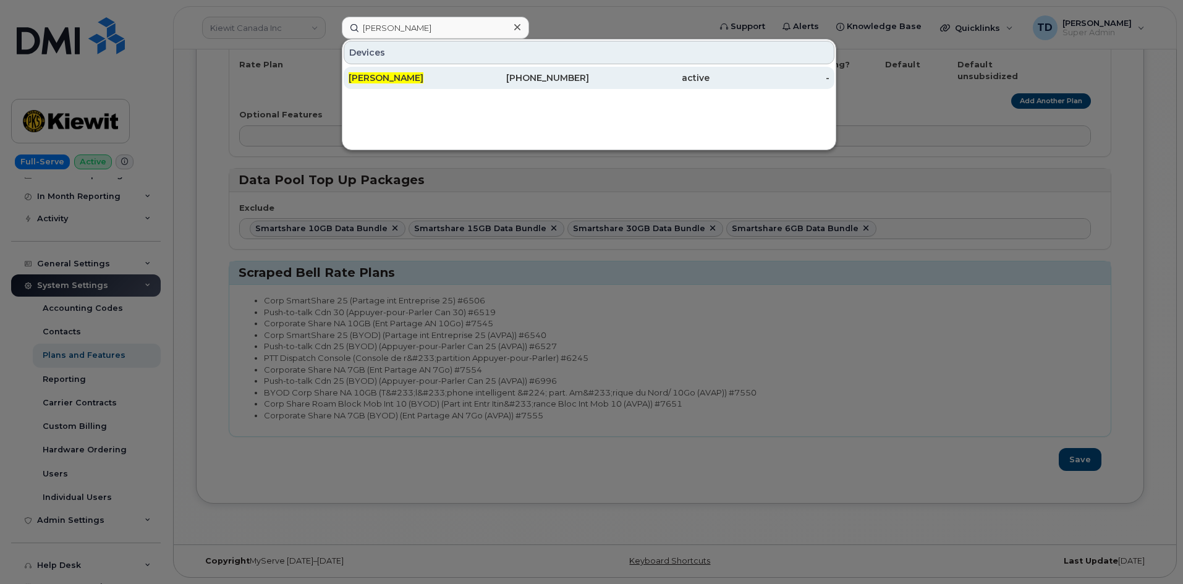
click at [467, 82] on div "MATT GARRETT" at bounding box center [408, 78] width 120 height 12
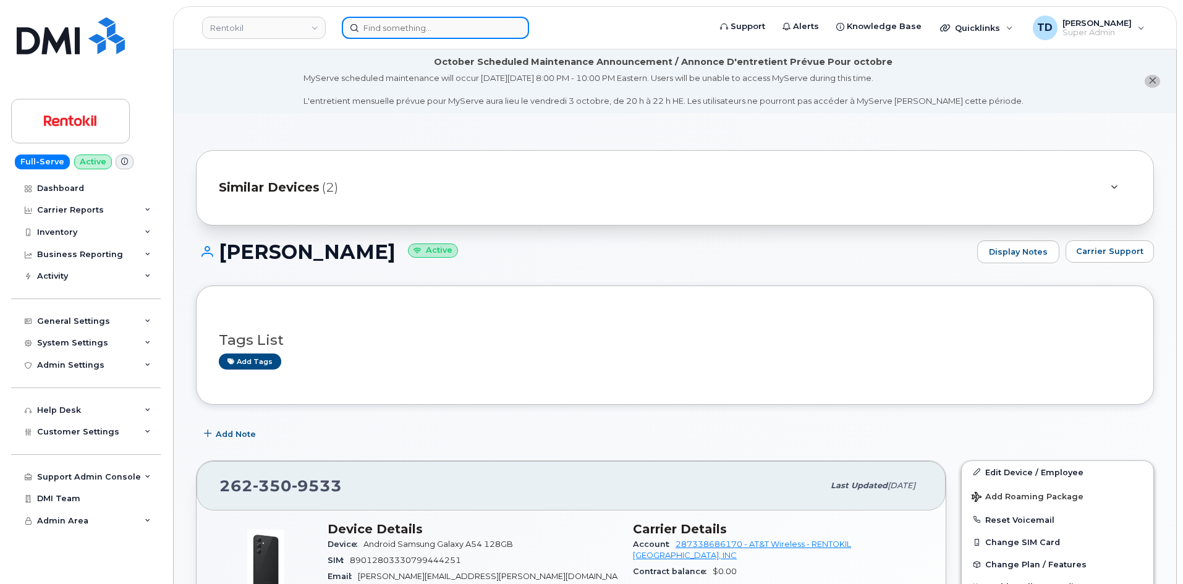
click at [481, 26] on input at bounding box center [435, 28] width 187 height 22
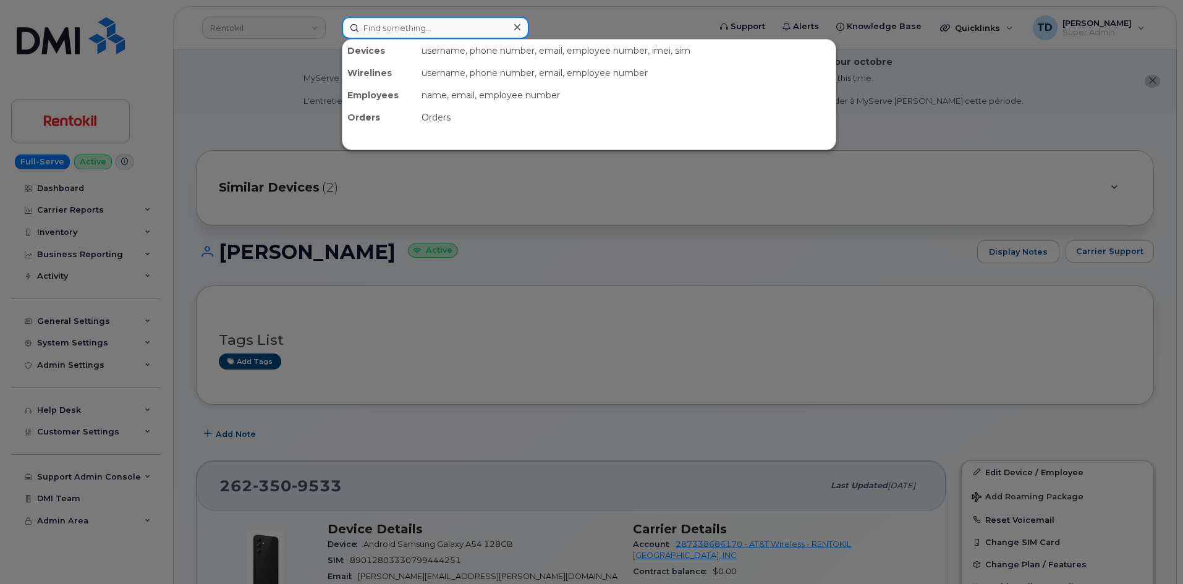
paste input "[PERSON_NAME]"
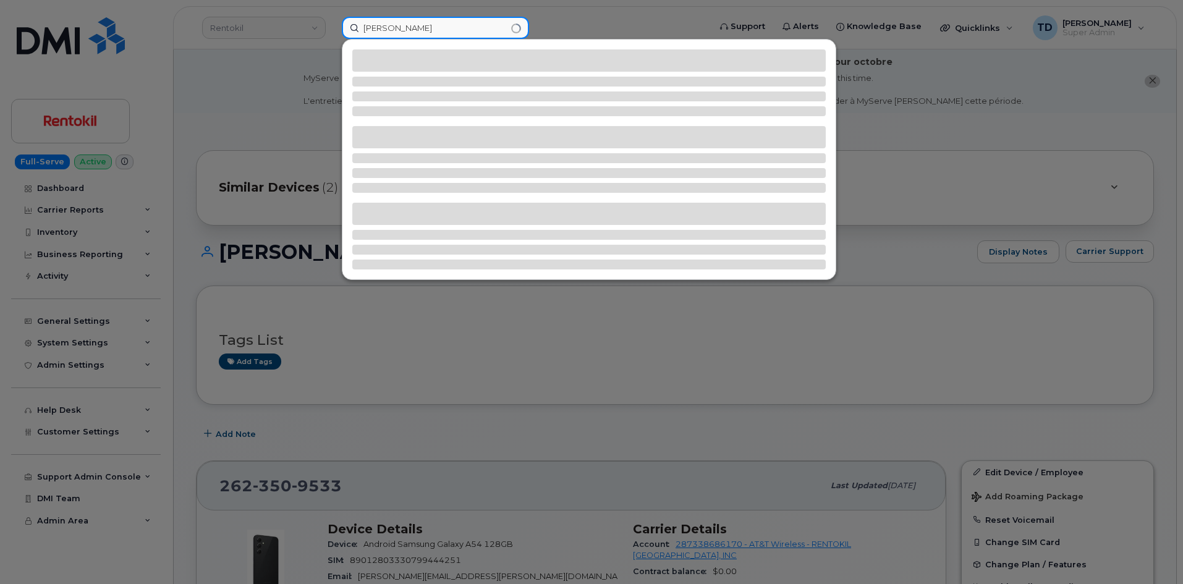
type input "[PERSON_NAME]"
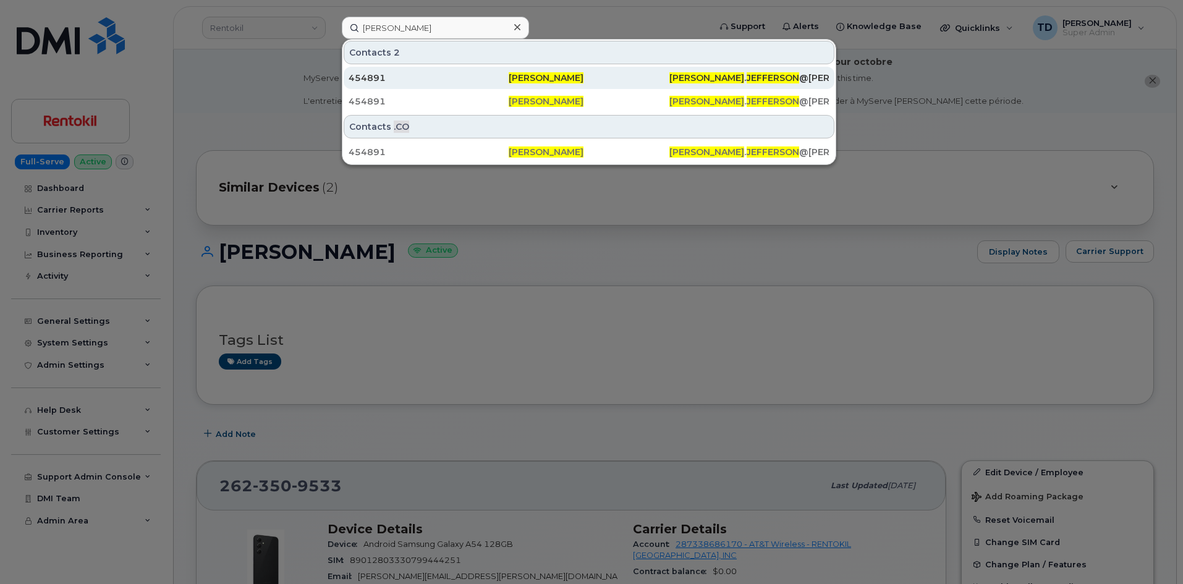
click at [585, 78] on div "[PERSON_NAME]" at bounding box center [588, 78] width 160 height 12
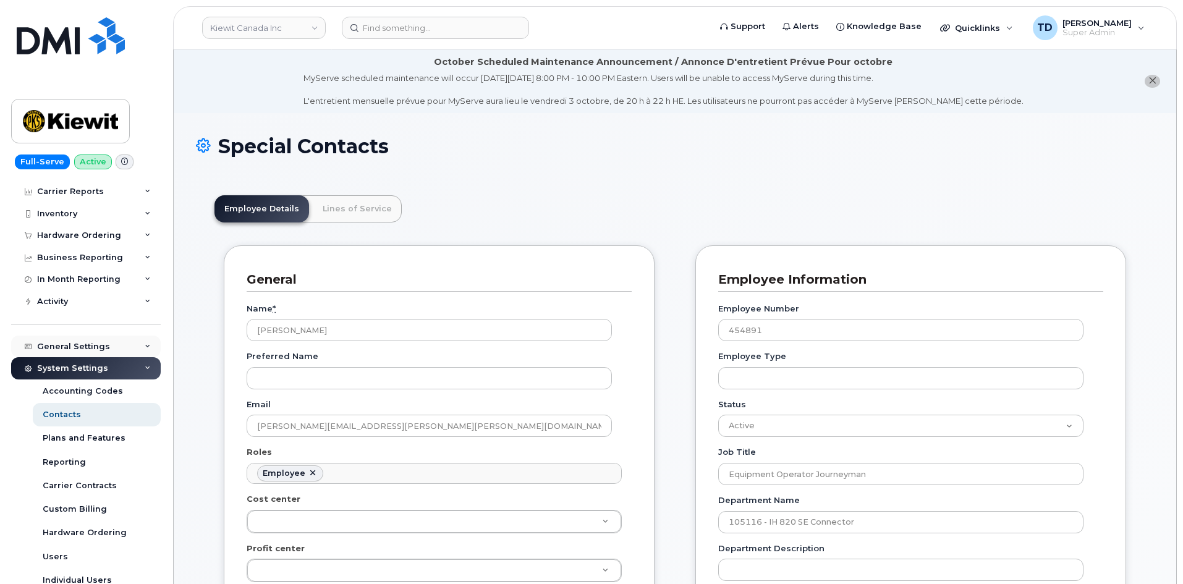
scroll to position [62, 0]
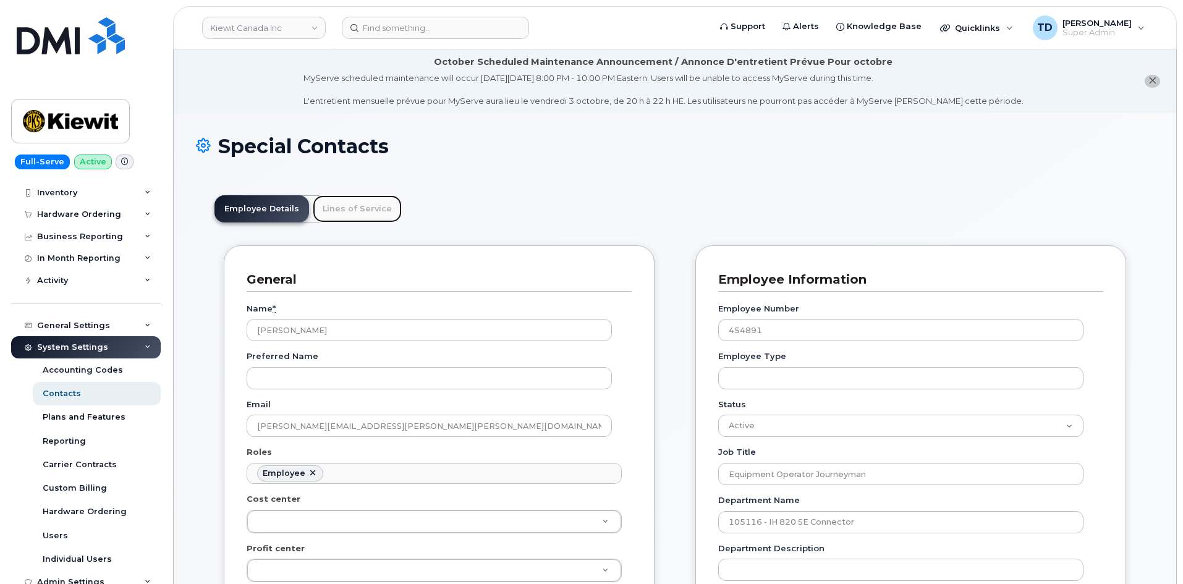
drag, startPoint x: 358, startPoint y: 205, endPoint x: 410, endPoint y: 280, distance: 91.2
click at [359, 204] on link "Lines of Service" at bounding box center [357, 208] width 89 height 27
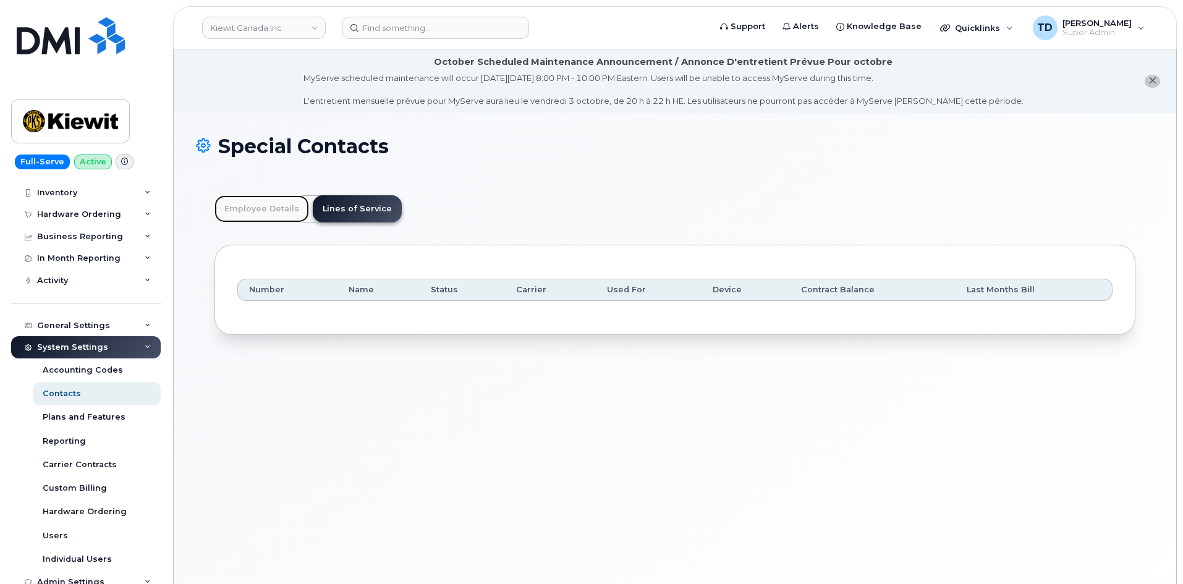
click at [280, 210] on link "Employee Details" at bounding box center [261, 208] width 95 height 27
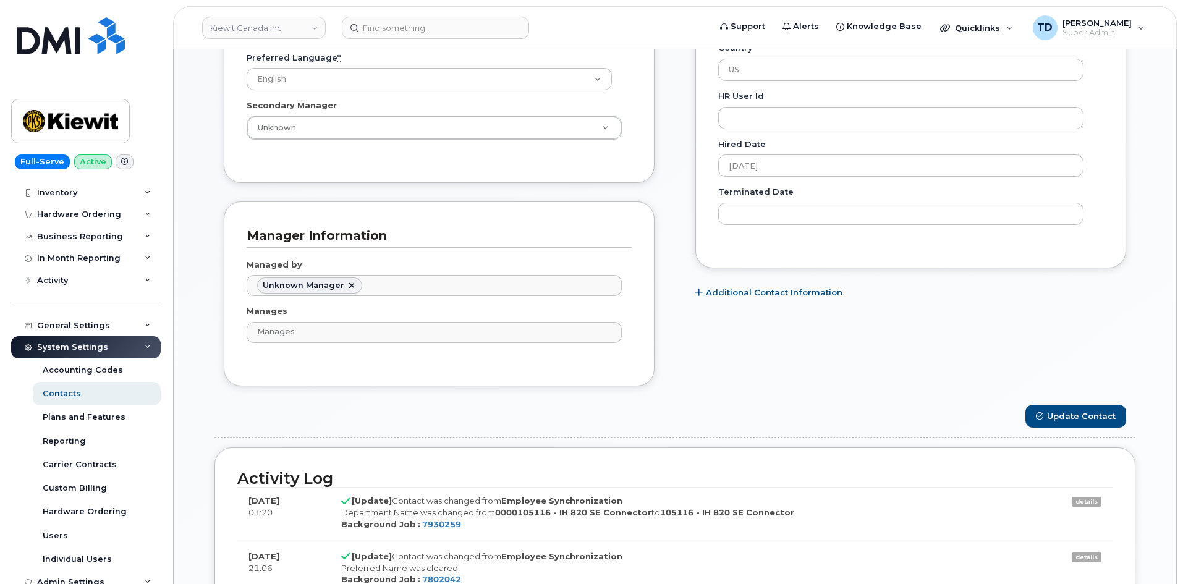
scroll to position [803, 0]
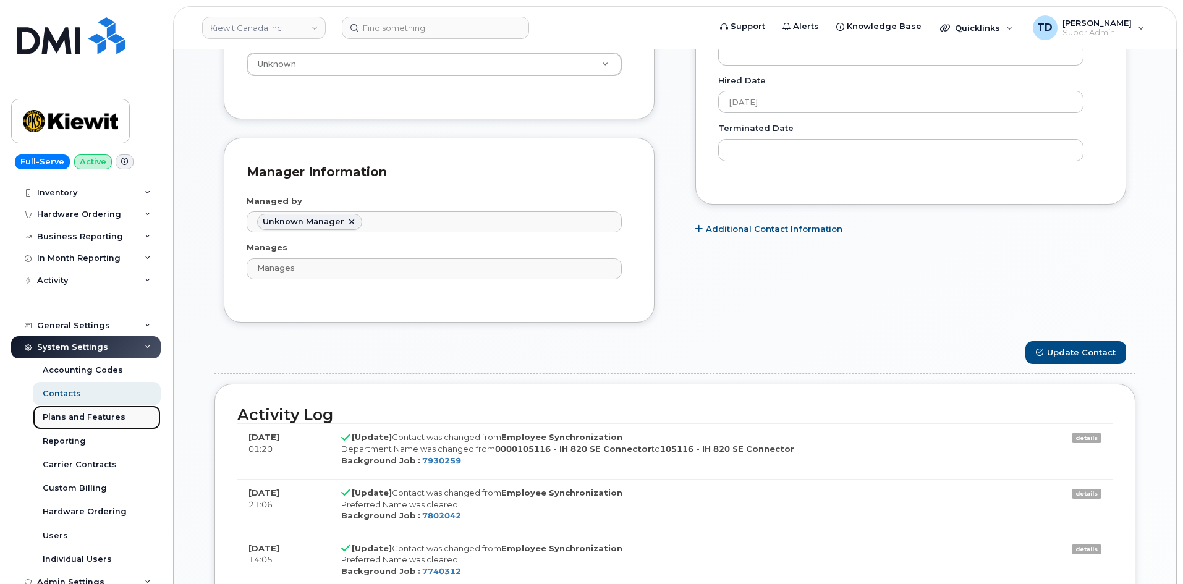
click at [85, 419] on div "Plans and Features" at bounding box center [84, 416] width 83 height 11
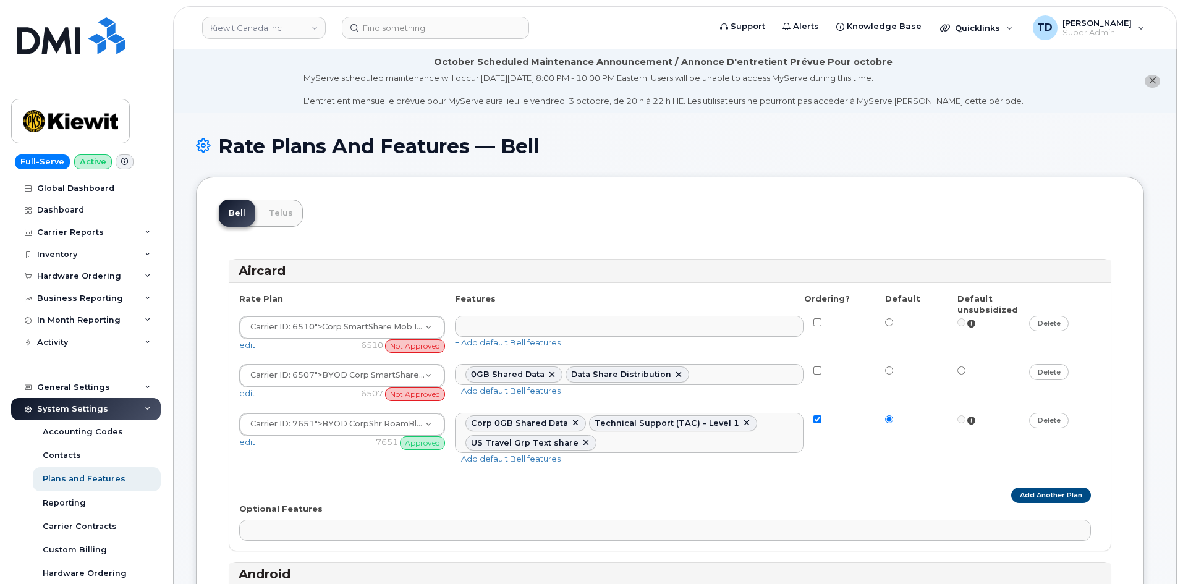
select select
select select "204"
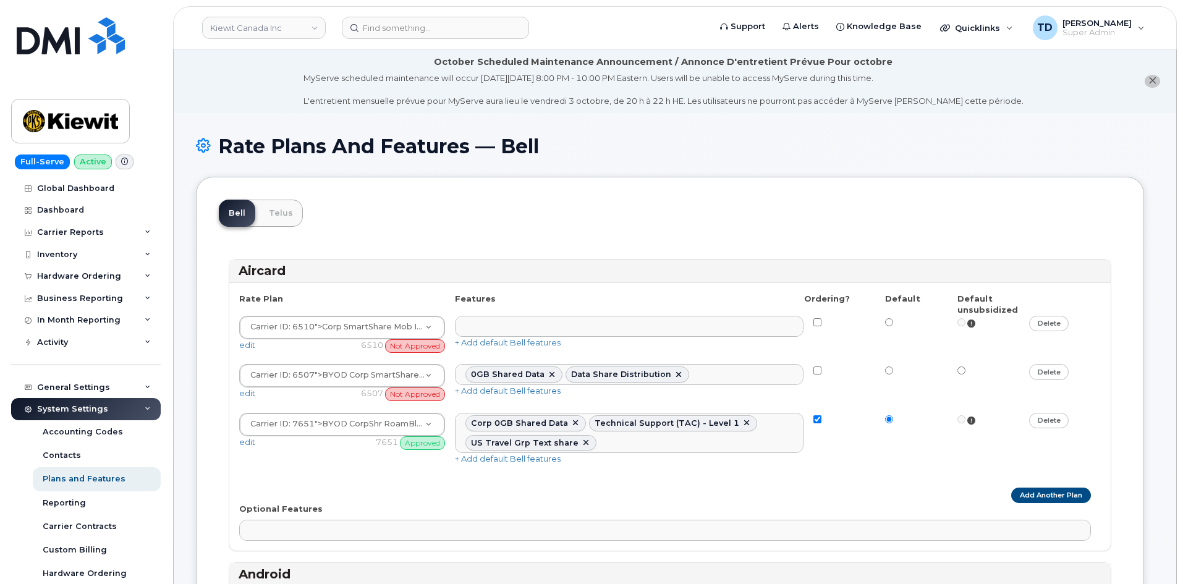
select select
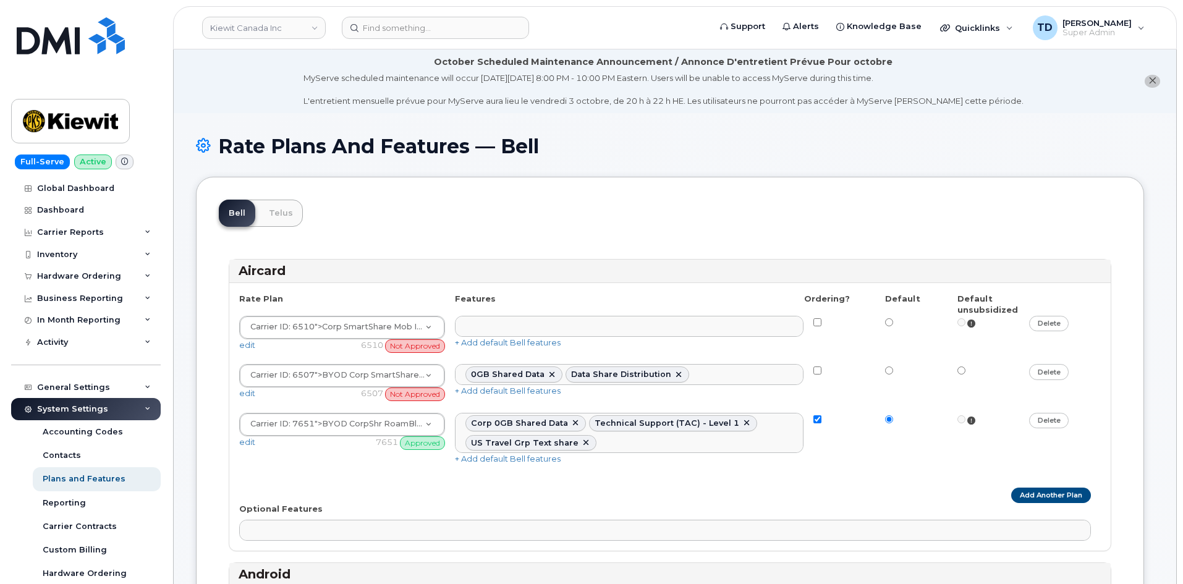
select select
select select "204"
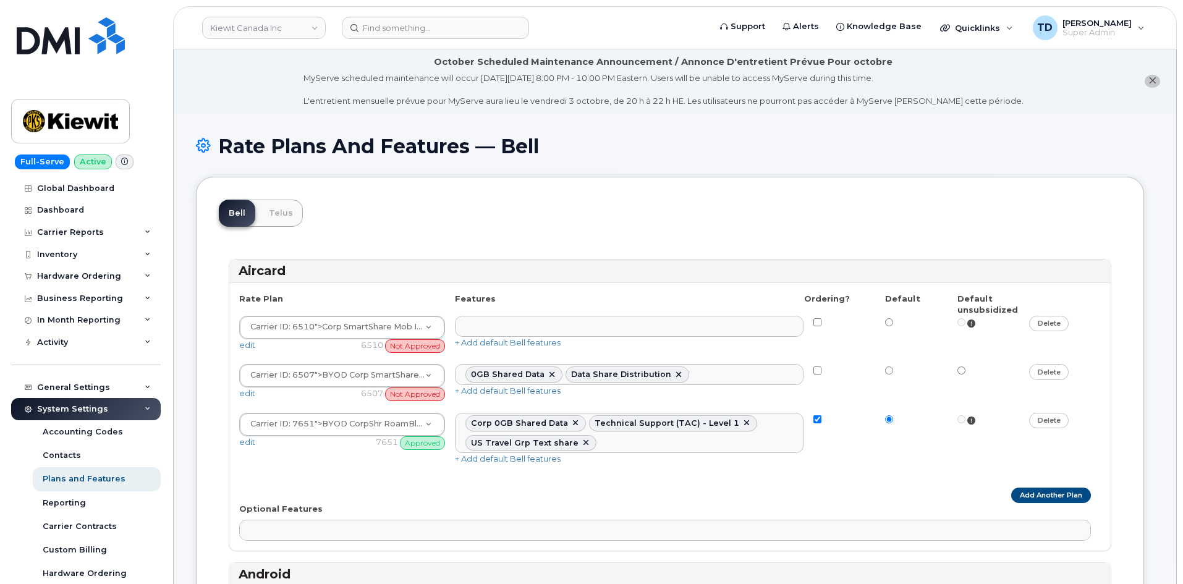
select select "204"
select select
select select "204"
select select
select select "204"
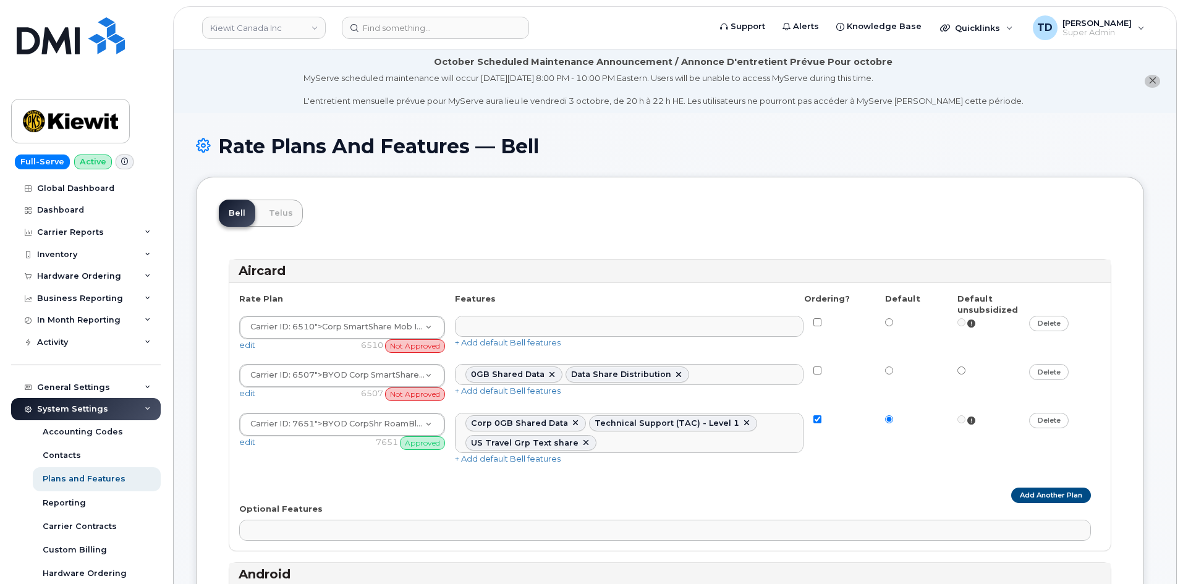
select select "204"
select select
select select "204"
select select
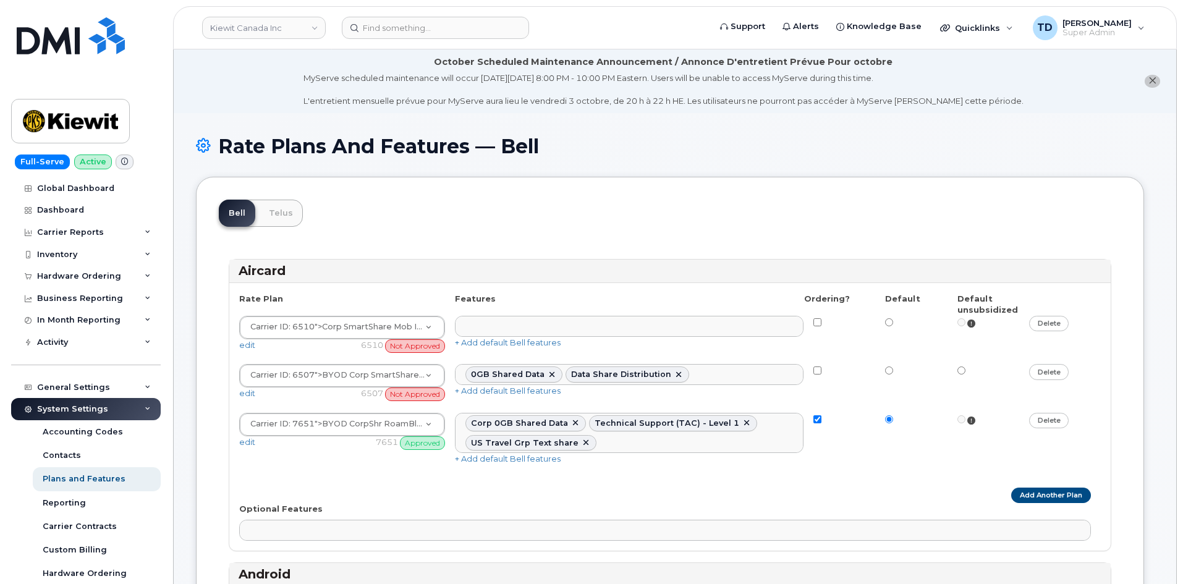
select select
select select "204"
select select
select select "204"
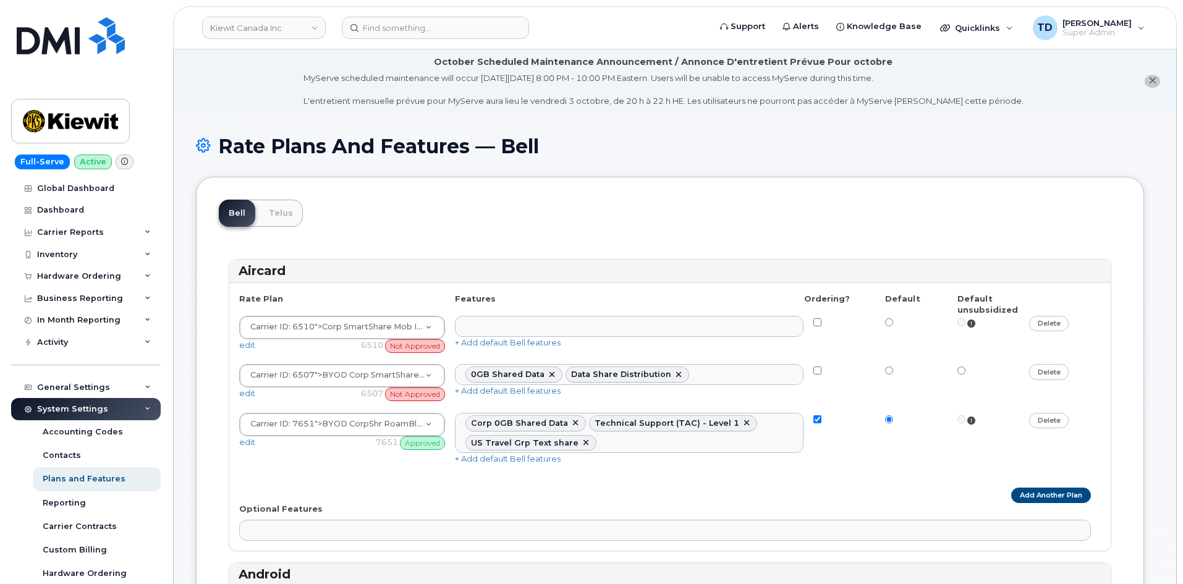
select select "204"
select select
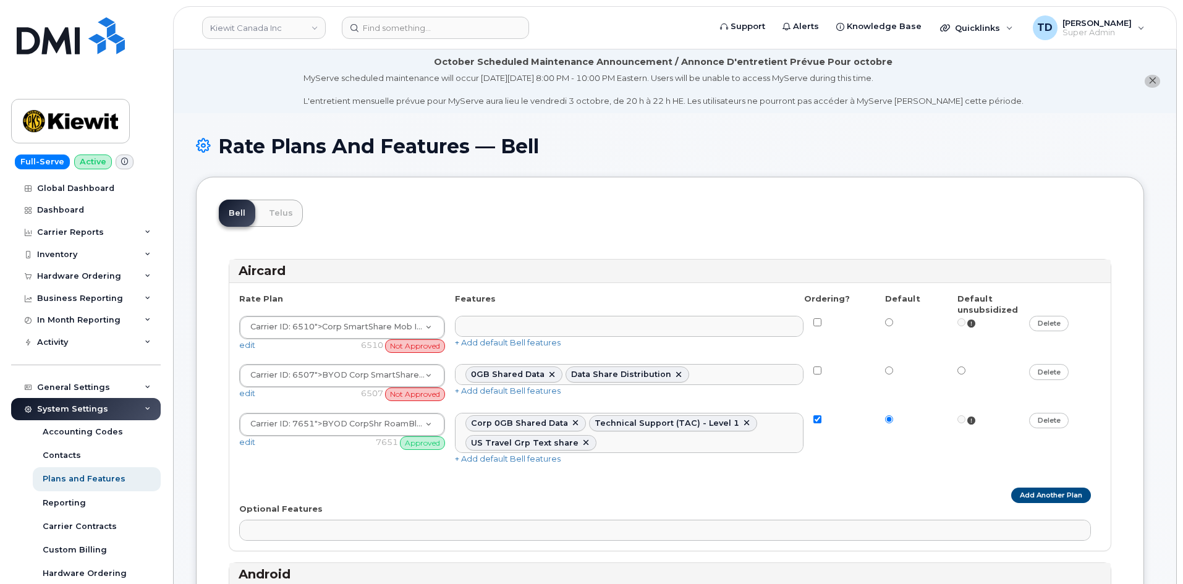
select select
select select "204"
select select
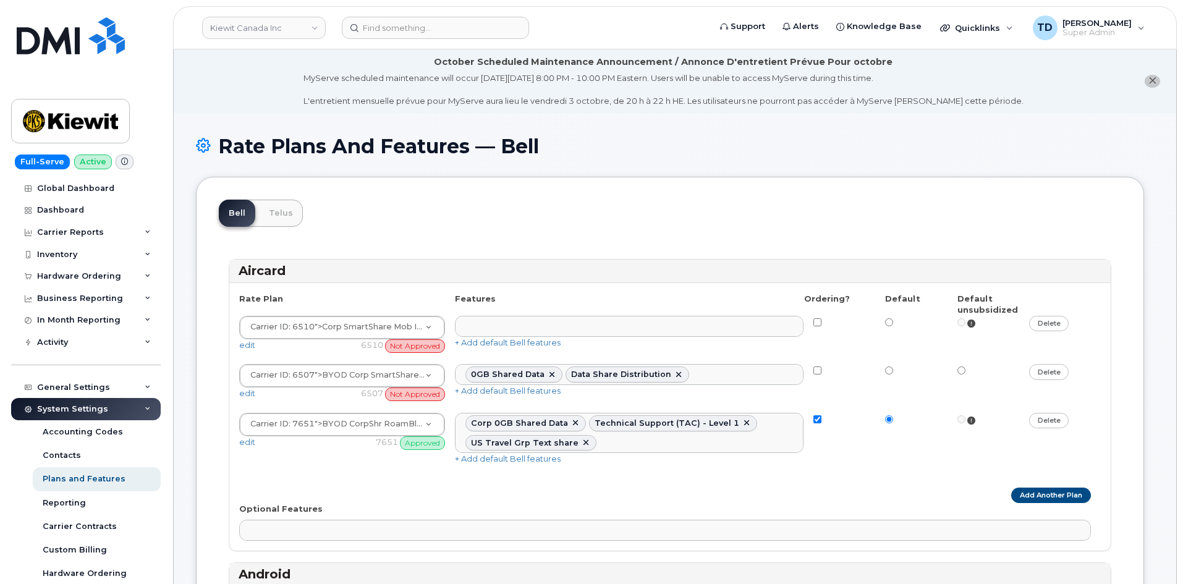
select select
select select "171"
select select
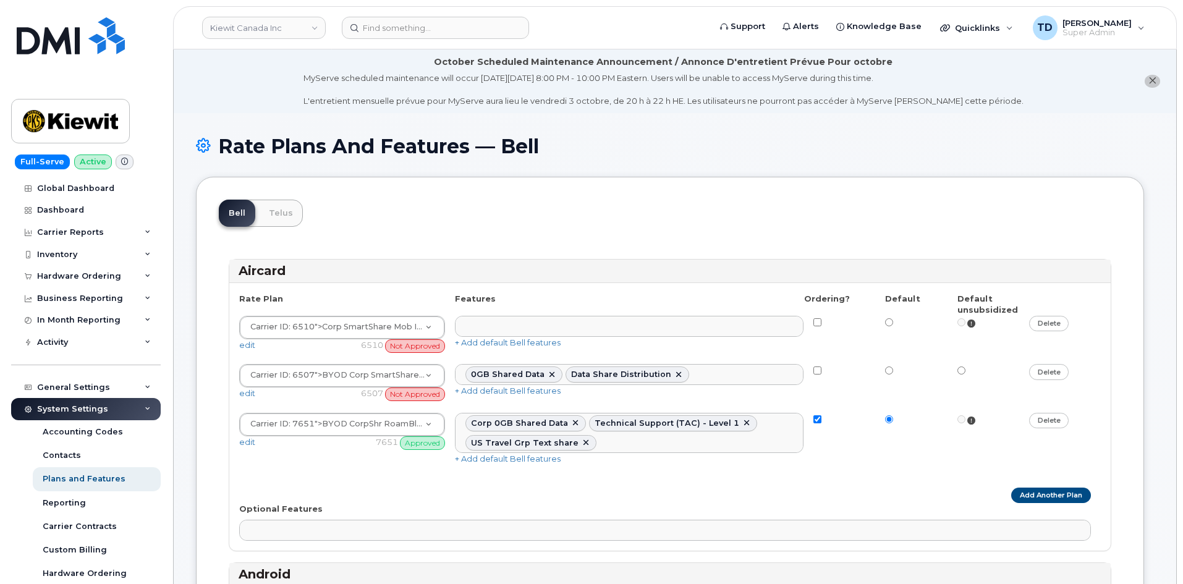
select select "171"
select select
select select "171"
select select
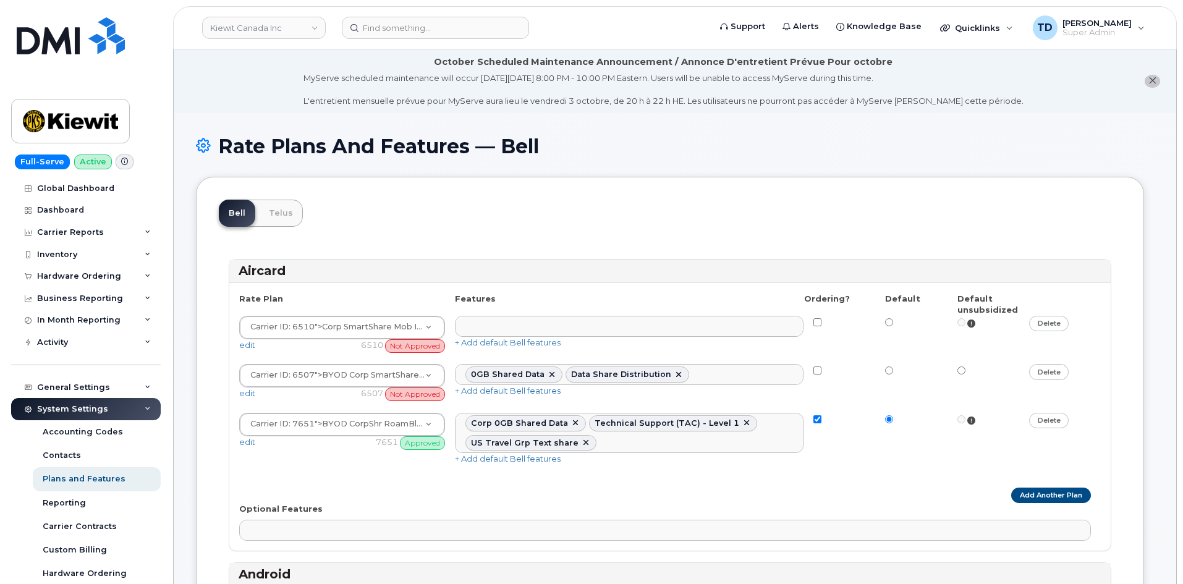
select select "171"
select select
select select "171"
select select "204"
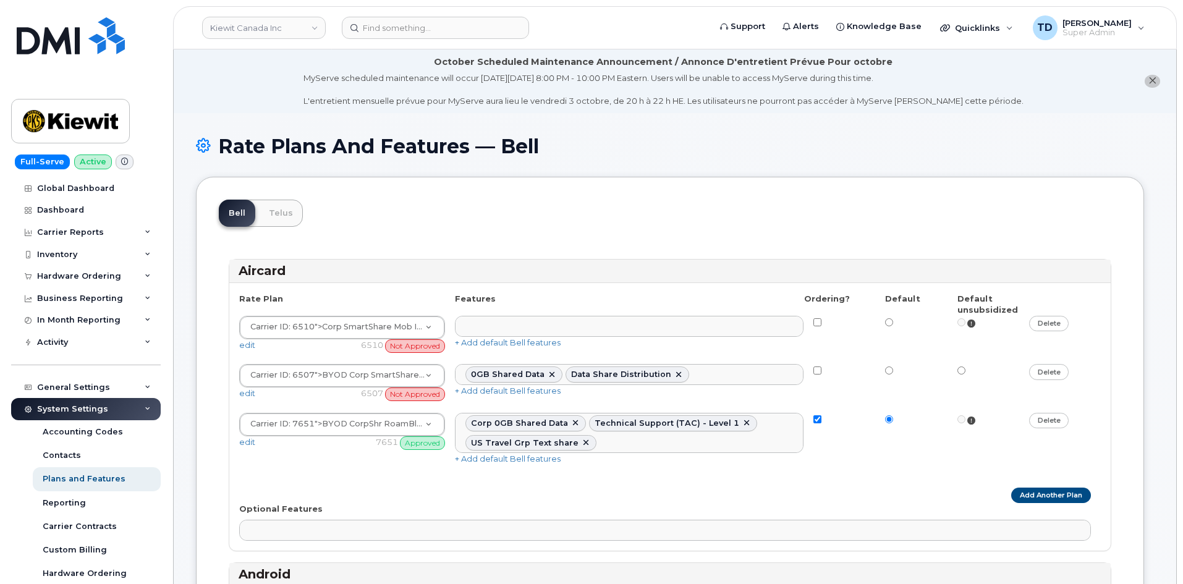
select select "171"
select select
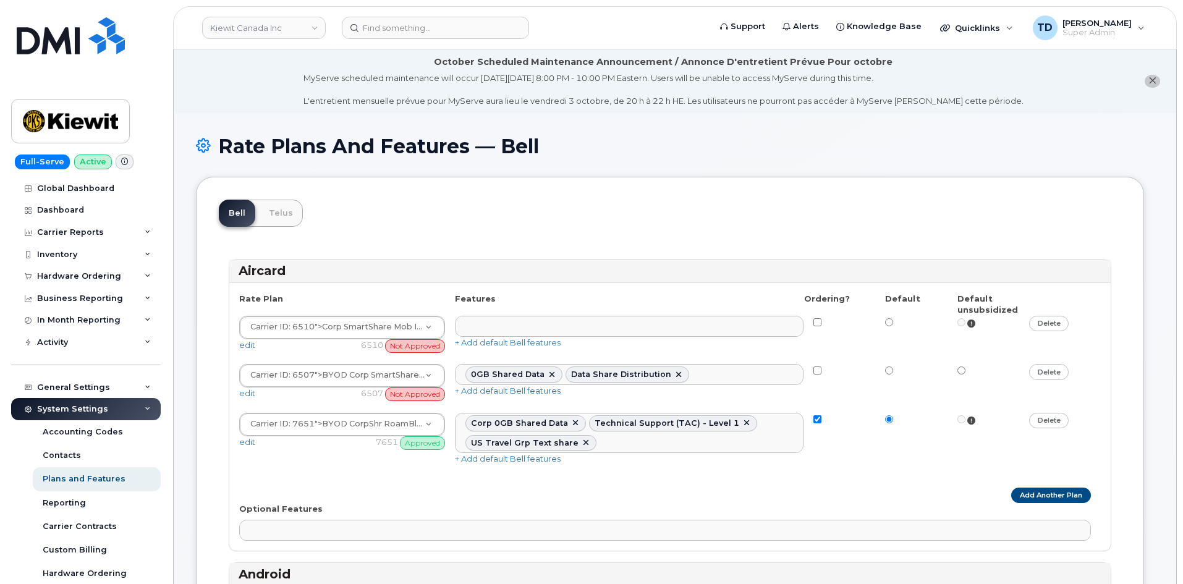
select select
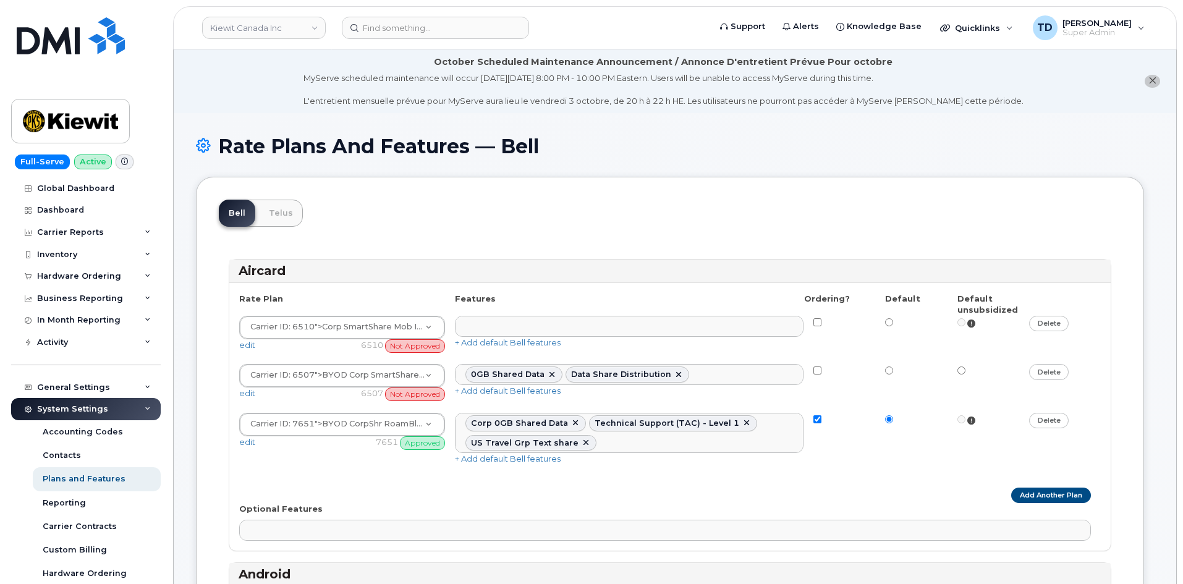
select select
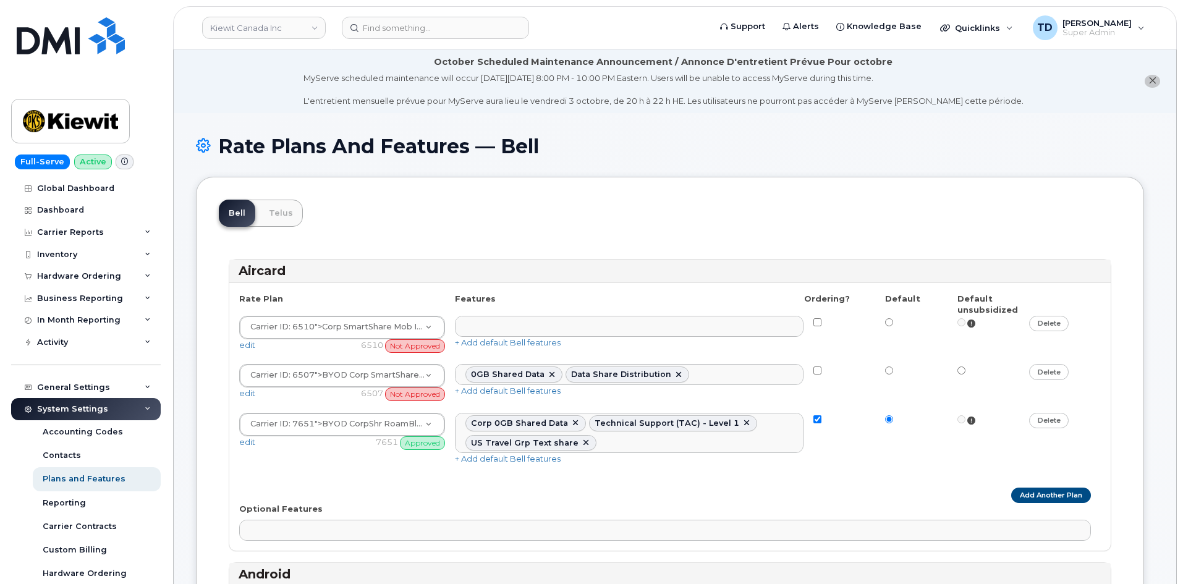
select select
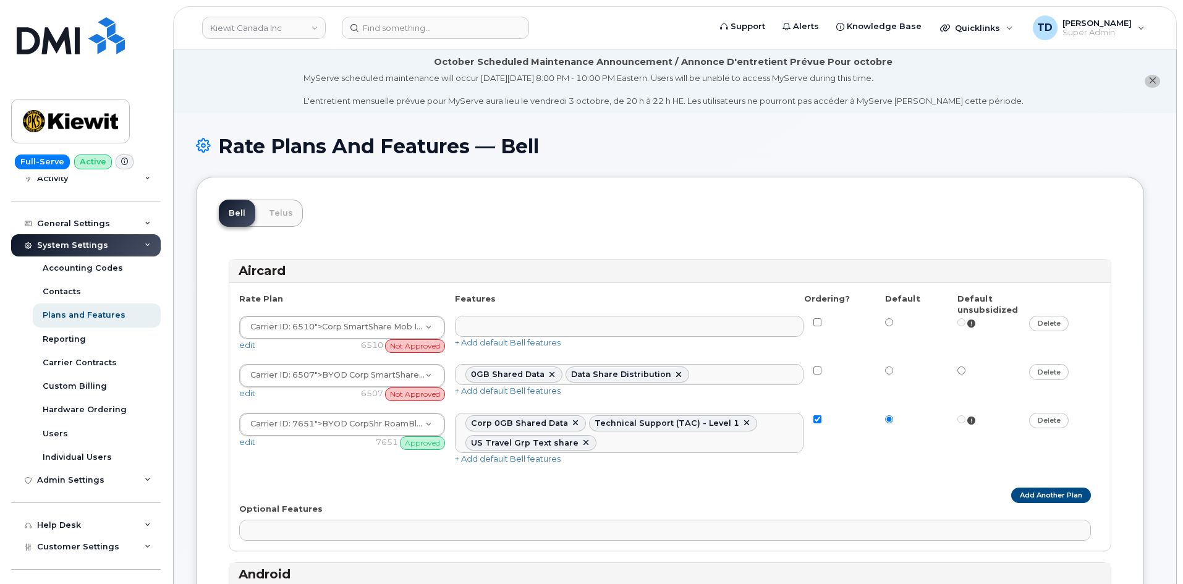
scroll to position [185, 0]
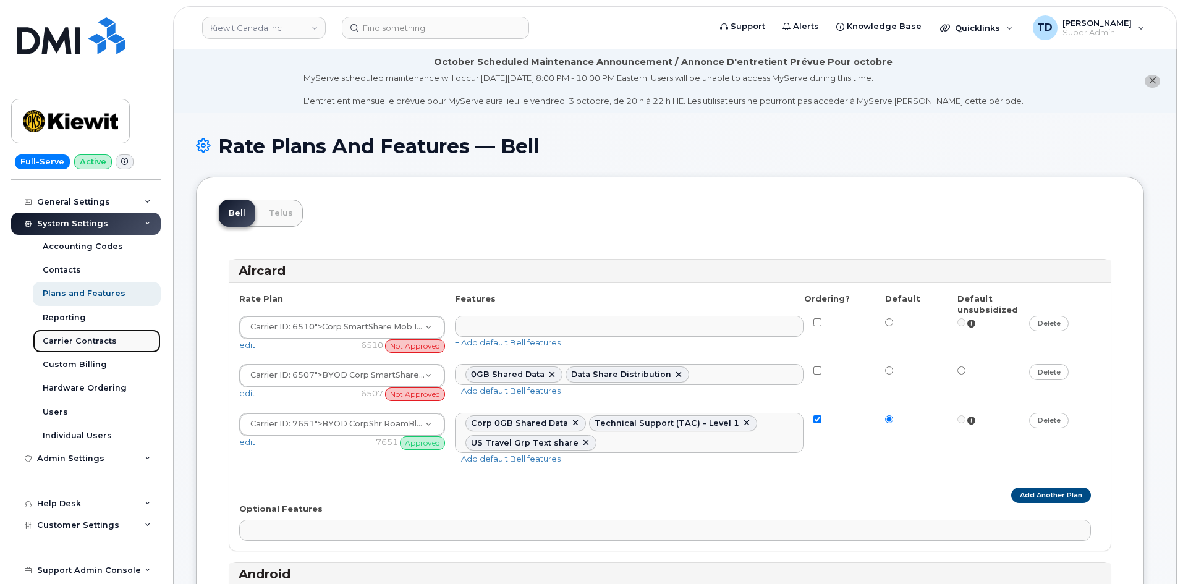
click at [98, 340] on div "Carrier Contracts" at bounding box center [80, 340] width 74 height 11
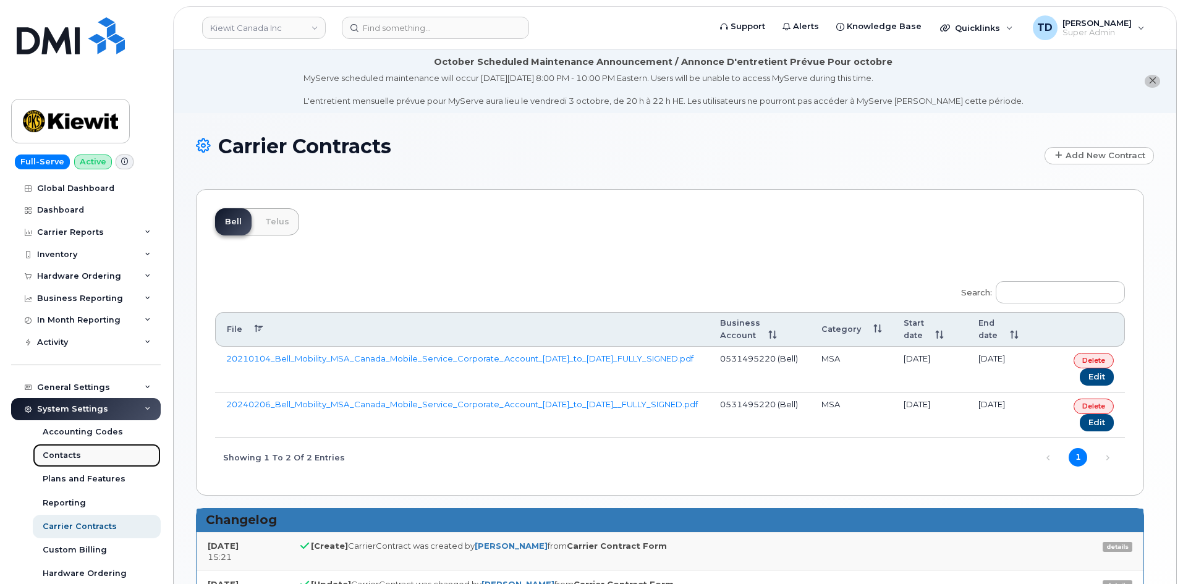
click at [89, 458] on link "Contacts" at bounding box center [97, 455] width 128 height 23
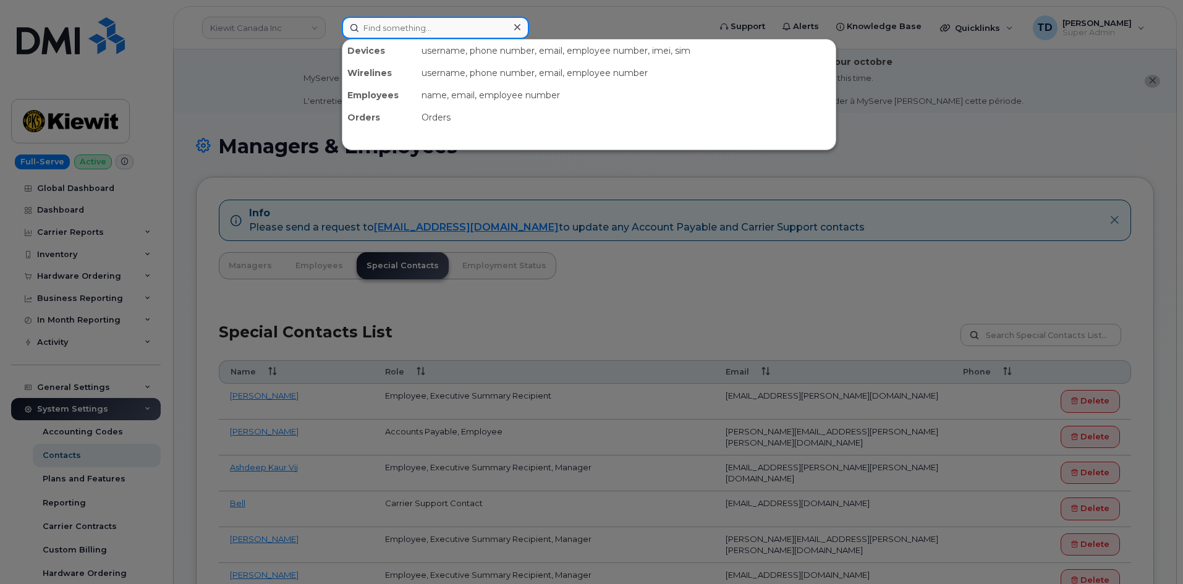
click at [494, 25] on input at bounding box center [435, 28] width 187 height 22
paste input "[PERSON_NAME]"
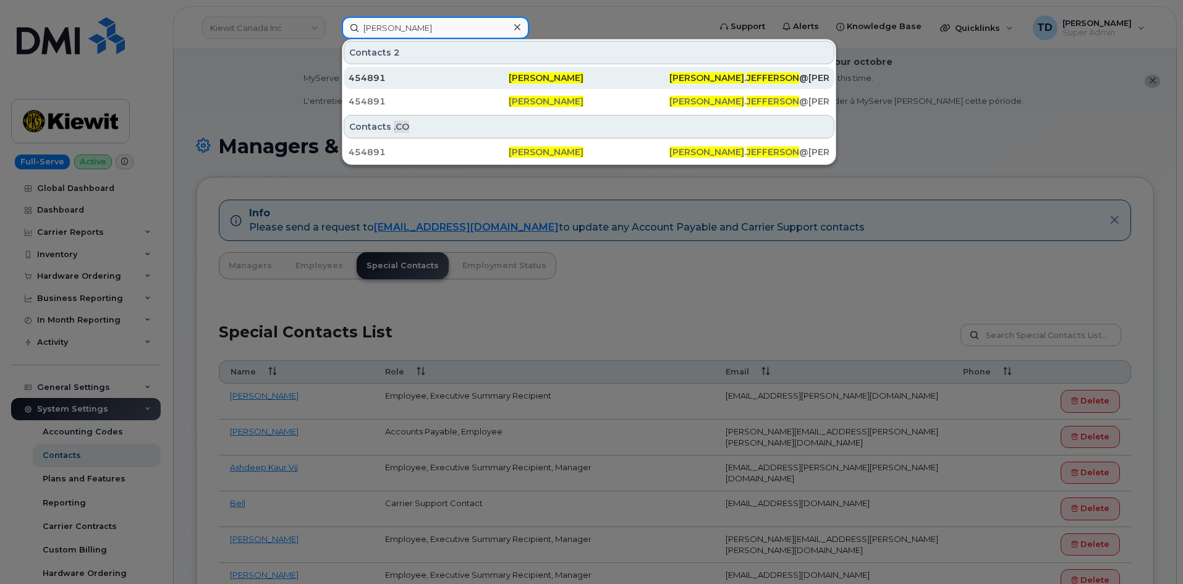
type input "[PERSON_NAME]"
click at [534, 80] on span "[PERSON_NAME]" at bounding box center [545, 77] width 75 height 11
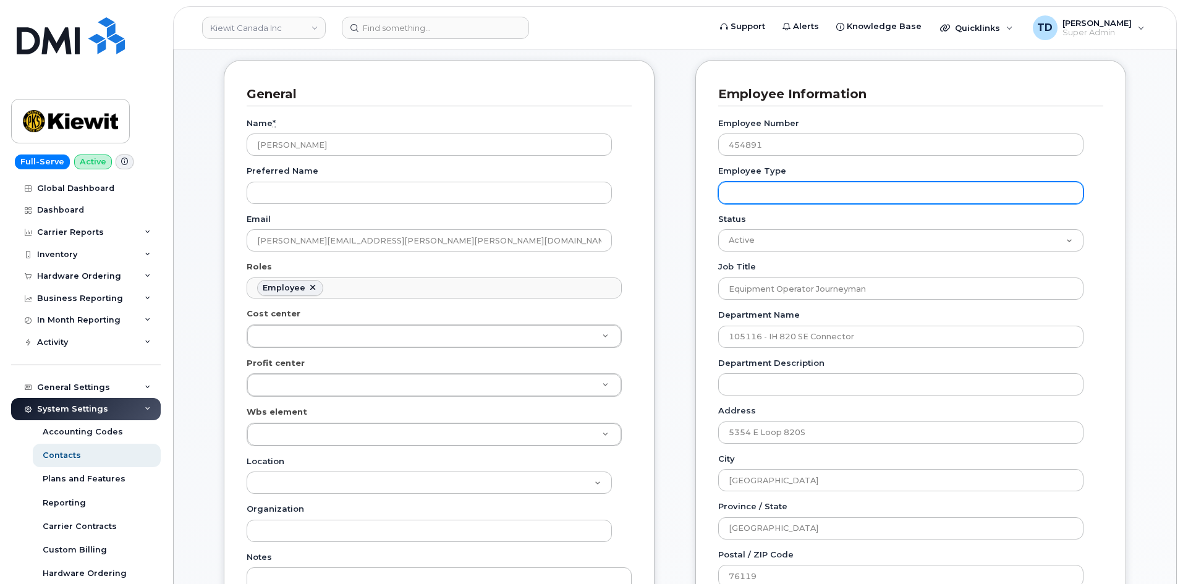
scroll to position [247, 0]
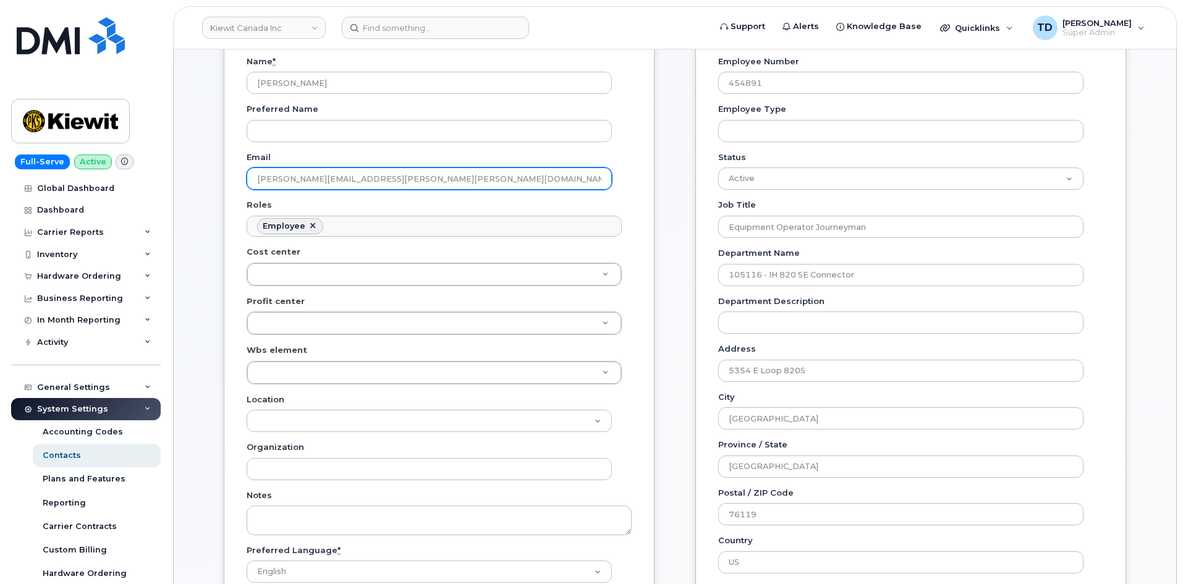
drag, startPoint x: 429, startPoint y: 178, endPoint x: 222, endPoint y: 190, distance: 207.3
click at [222, 190] on div "General Name * [PERSON_NAME] Preferred Name Email [PERSON_NAME][EMAIL_ADDRESS][…" at bounding box center [438, 447] width 449 height 899
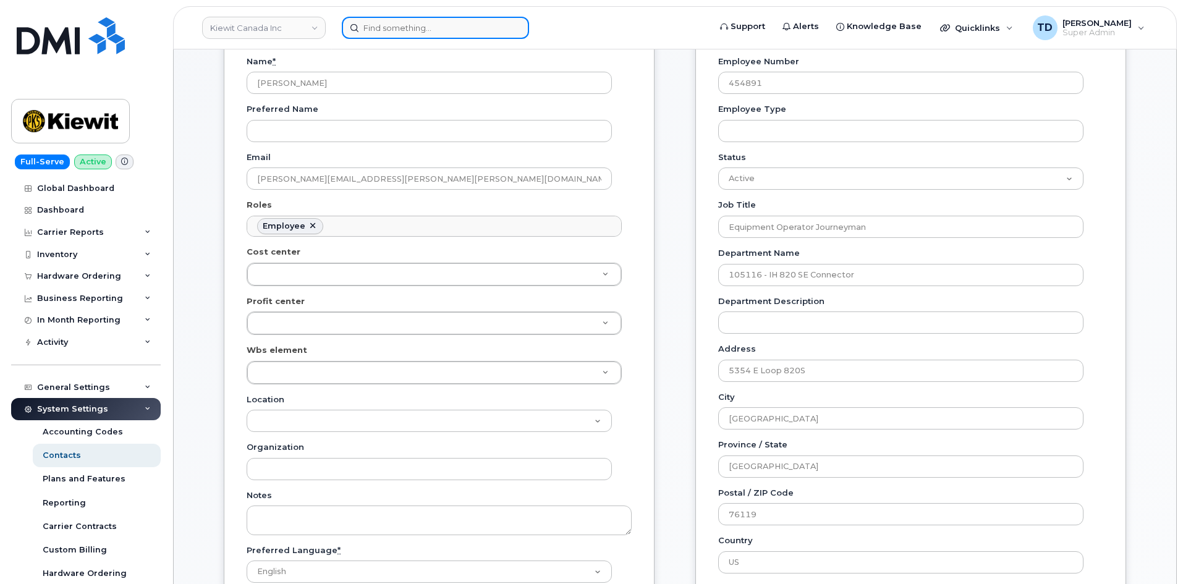
click at [439, 29] on input at bounding box center [435, 28] width 187 height 22
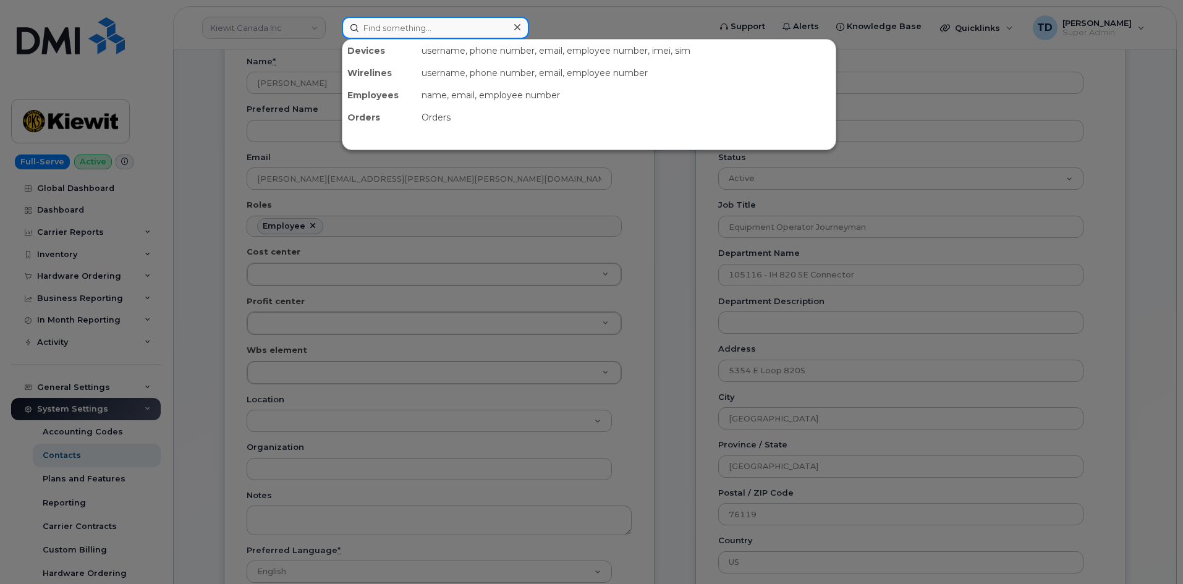
paste input "[PERSON_NAME][EMAIL_ADDRESS][PERSON_NAME][PERSON_NAME][DOMAIN_NAME]"
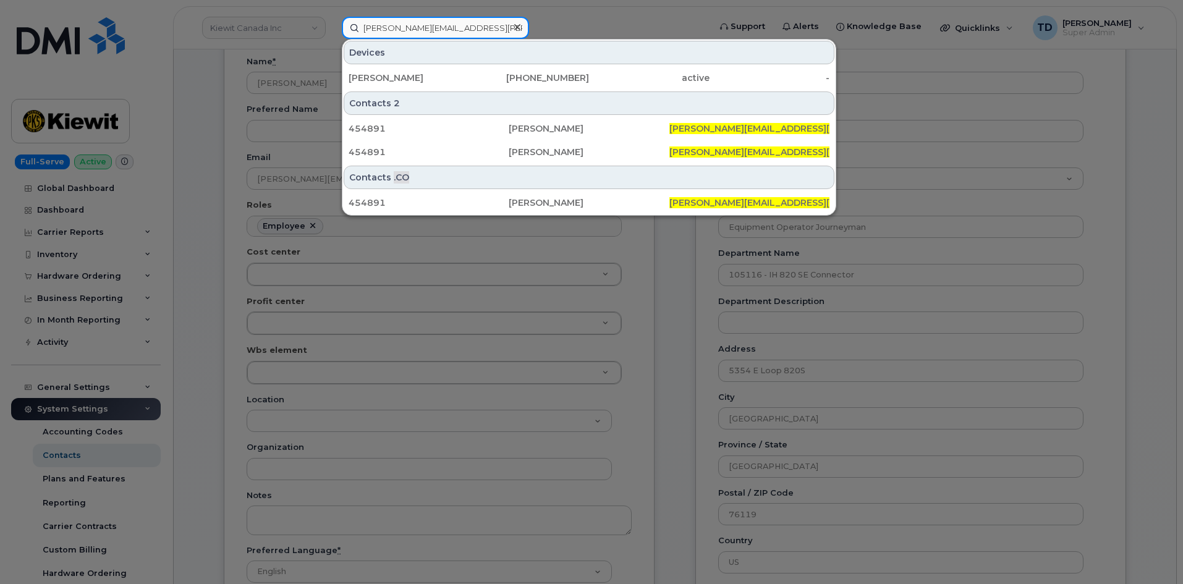
type input "[PERSON_NAME][EMAIL_ADDRESS][PERSON_NAME][PERSON_NAME][DOMAIN_NAME]"
click at [520, 33] on div at bounding box center [517, 28] width 18 height 18
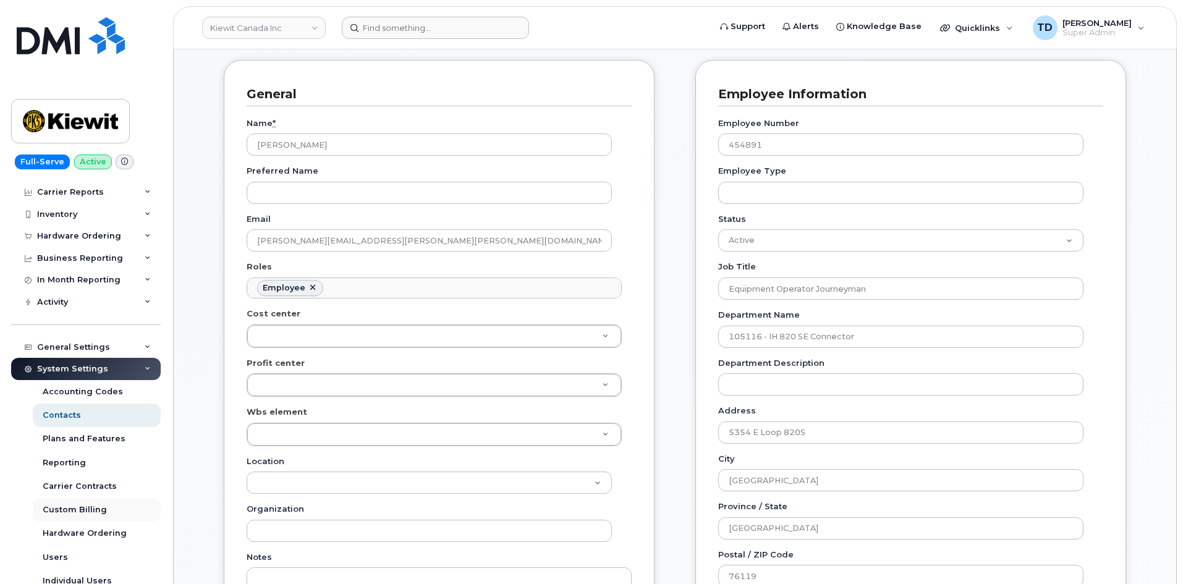
scroll to position [62, 0]
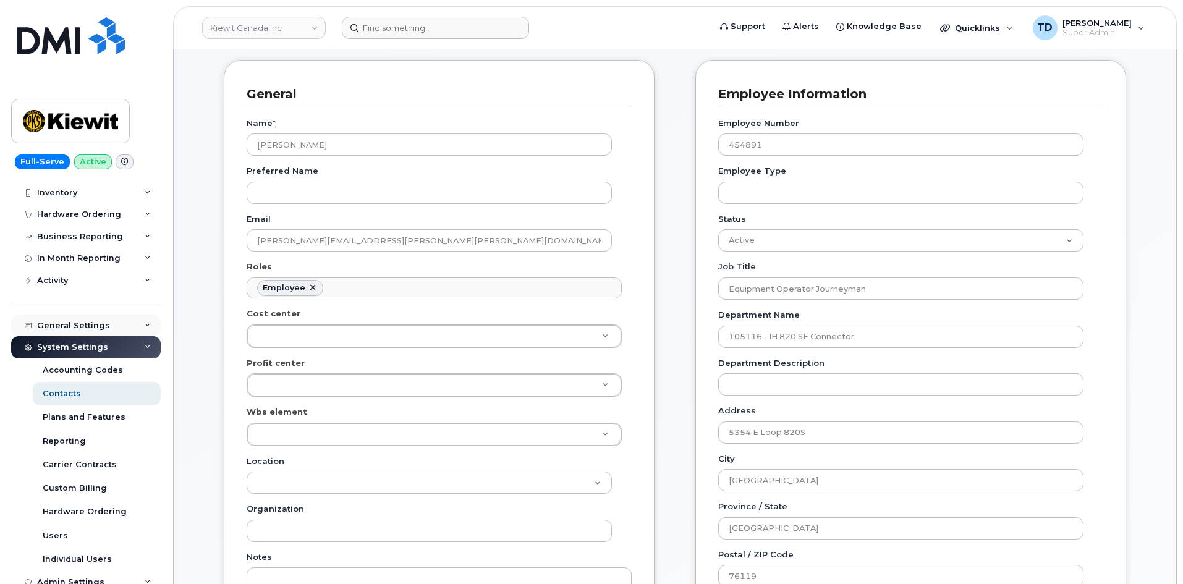
click at [101, 327] on div "General Settings" at bounding box center [73, 326] width 73 height 10
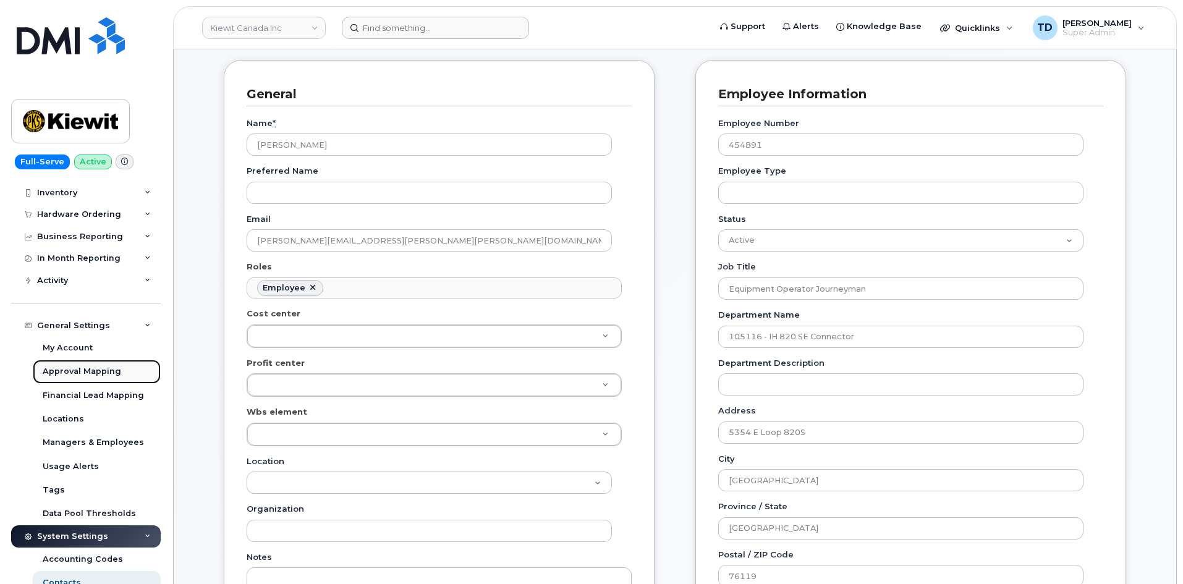
drag, startPoint x: 101, startPoint y: 327, endPoint x: 86, endPoint y: 368, distance: 43.4
click at [88, 367] on div "Approval Mapping" at bounding box center [82, 371] width 78 height 11
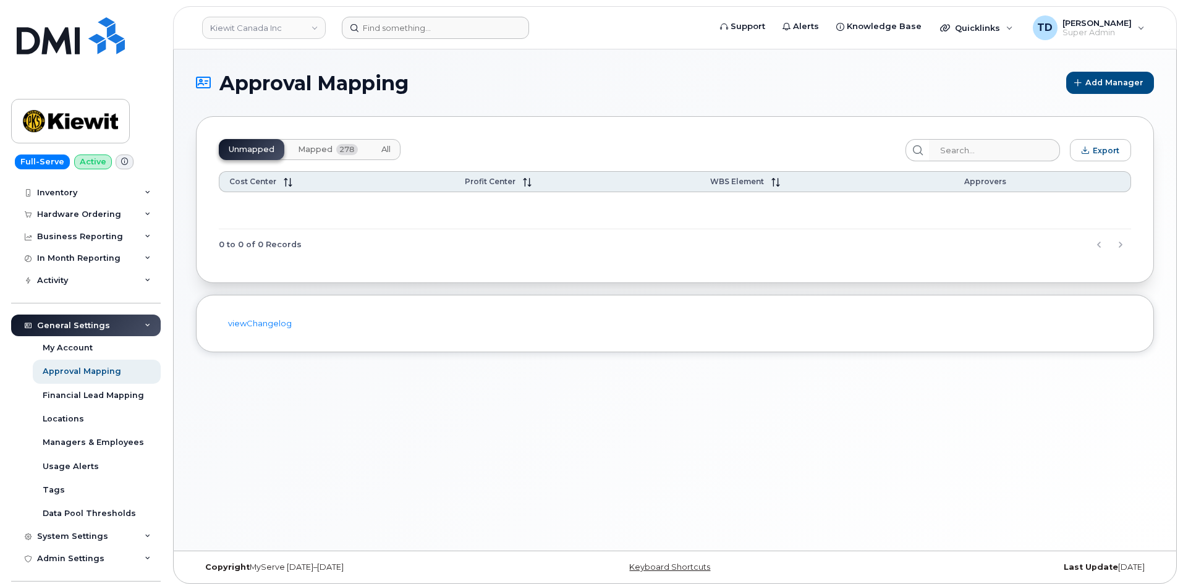
click at [395, 149] on button "All" at bounding box center [385, 149] width 29 height 21
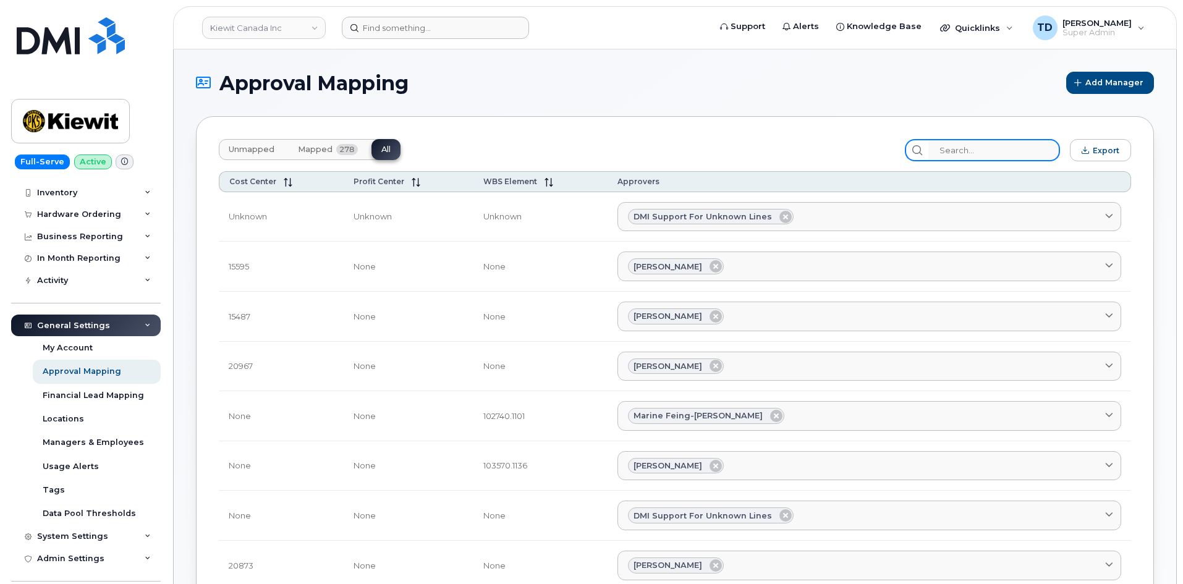
click at [968, 157] on input "search" at bounding box center [994, 150] width 132 height 22
paste input "105384.1908"
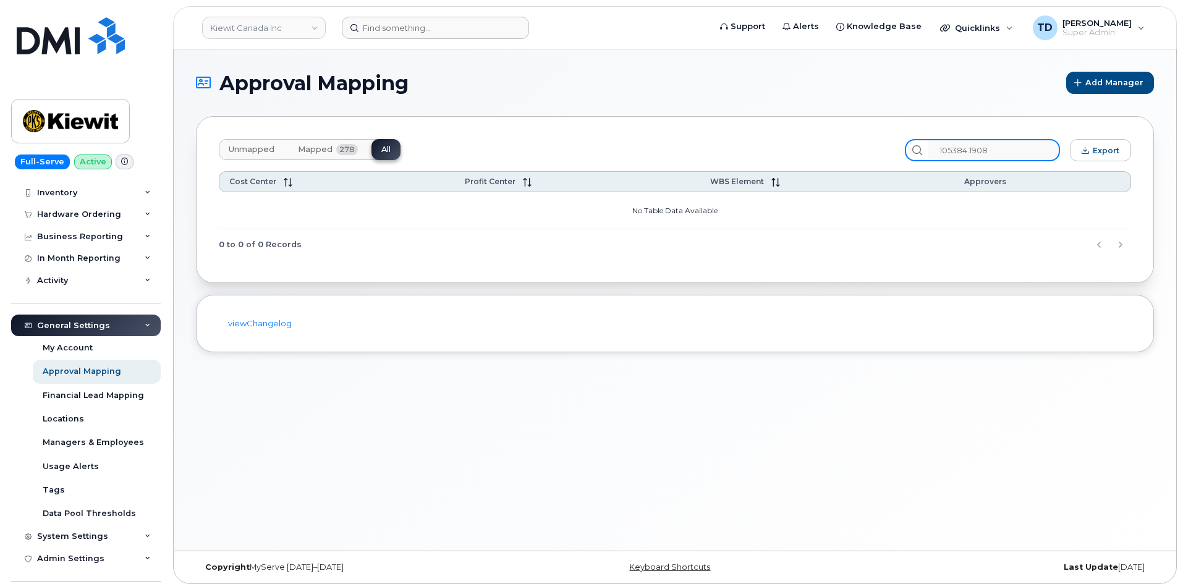
type input "105384.1908"
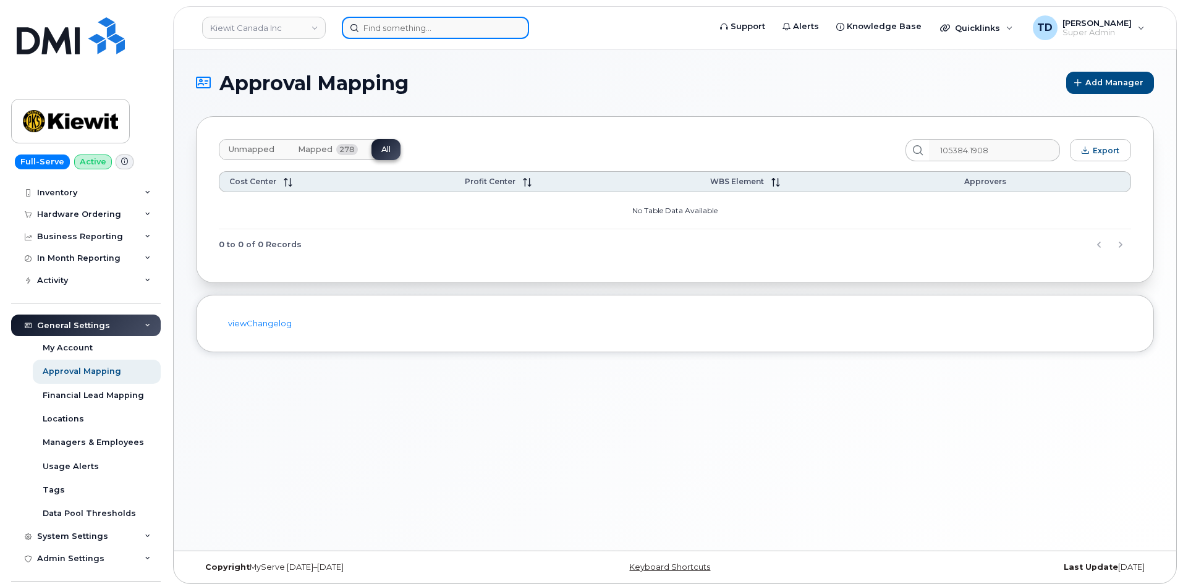
click at [432, 24] on input at bounding box center [435, 28] width 187 height 22
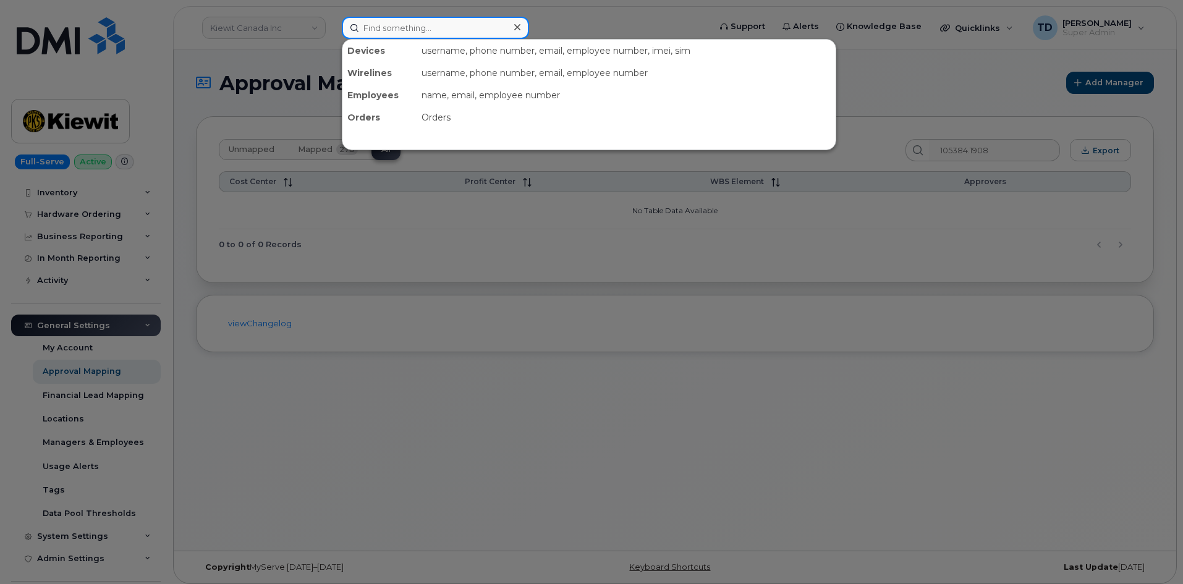
paste input "[PHONE_NUMBER]"
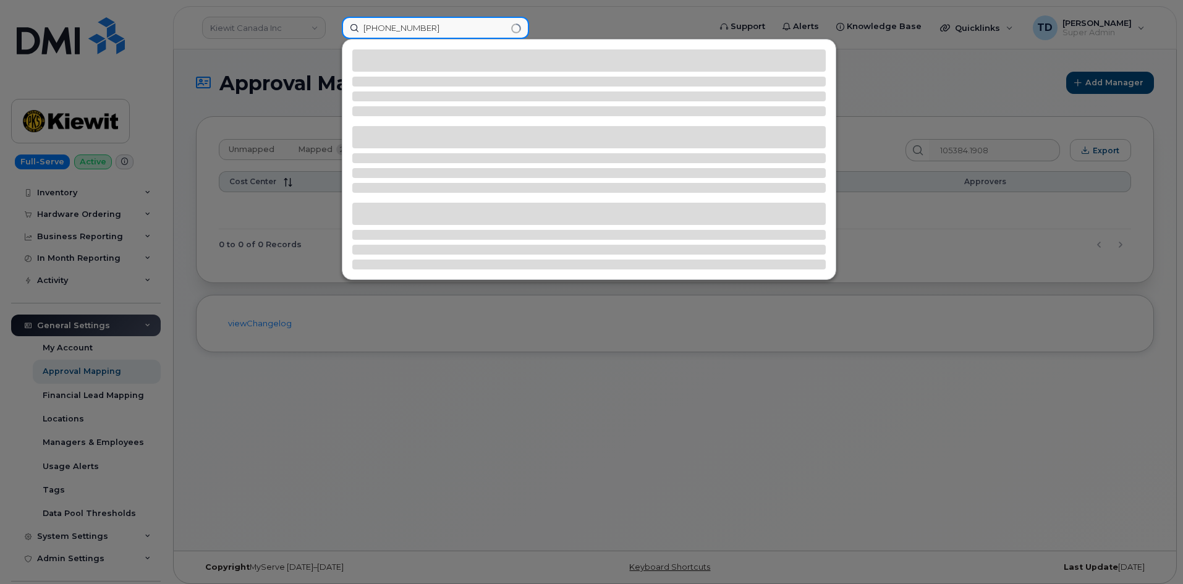
type input "[PHONE_NUMBER]"
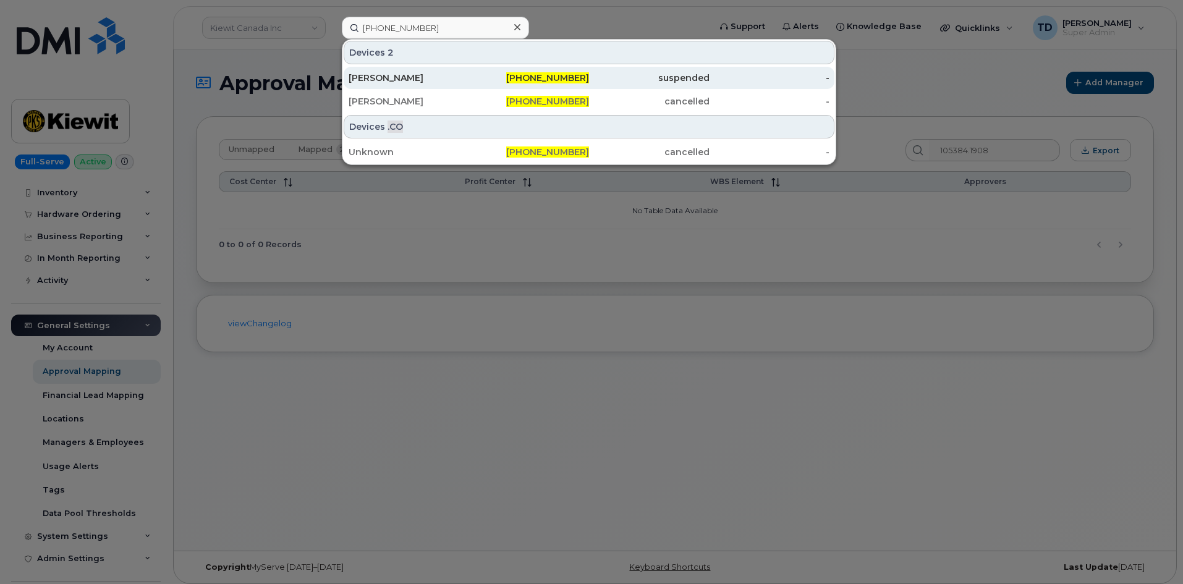
click at [536, 83] on div "[PHONE_NUMBER]" at bounding box center [529, 78] width 120 height 12
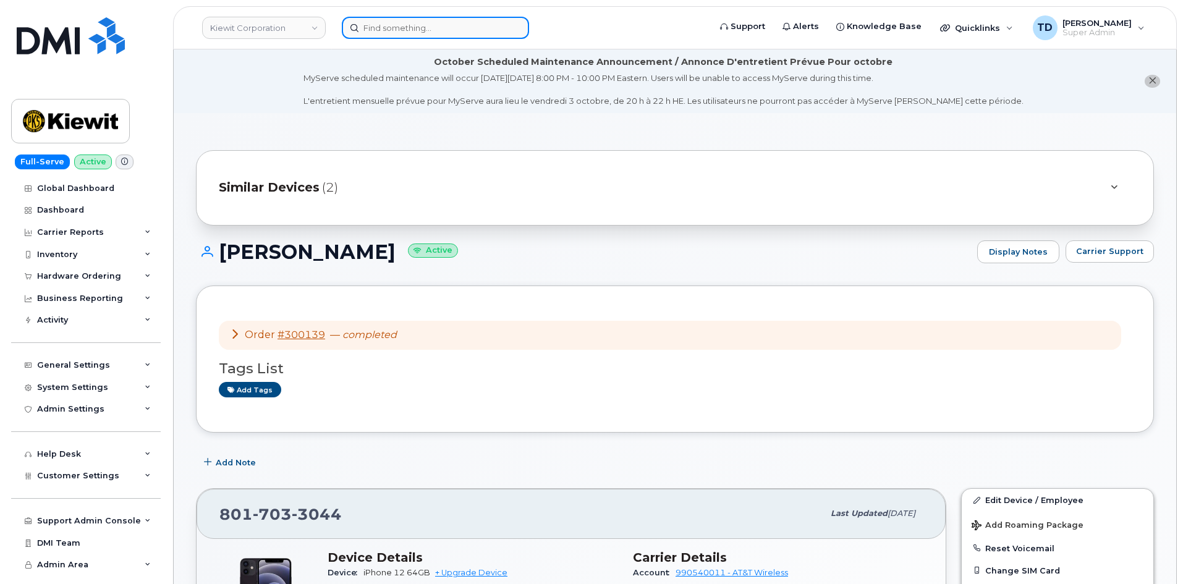
click at [486, 24] on input at bounding box center [435, 28] width 187 height 22
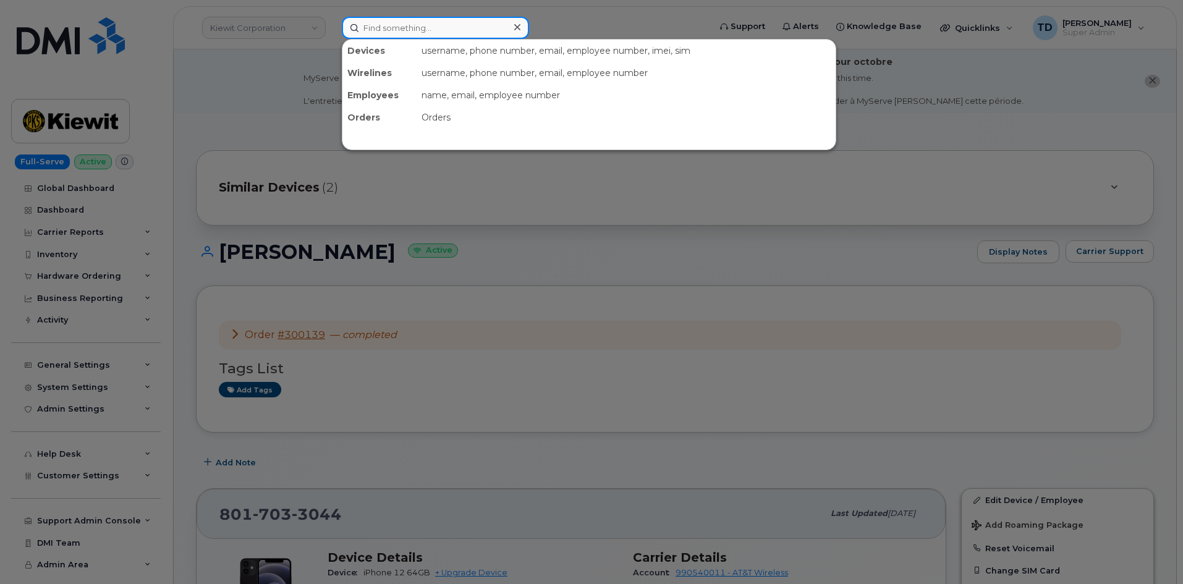
paste input "[PERSON_NAME]"
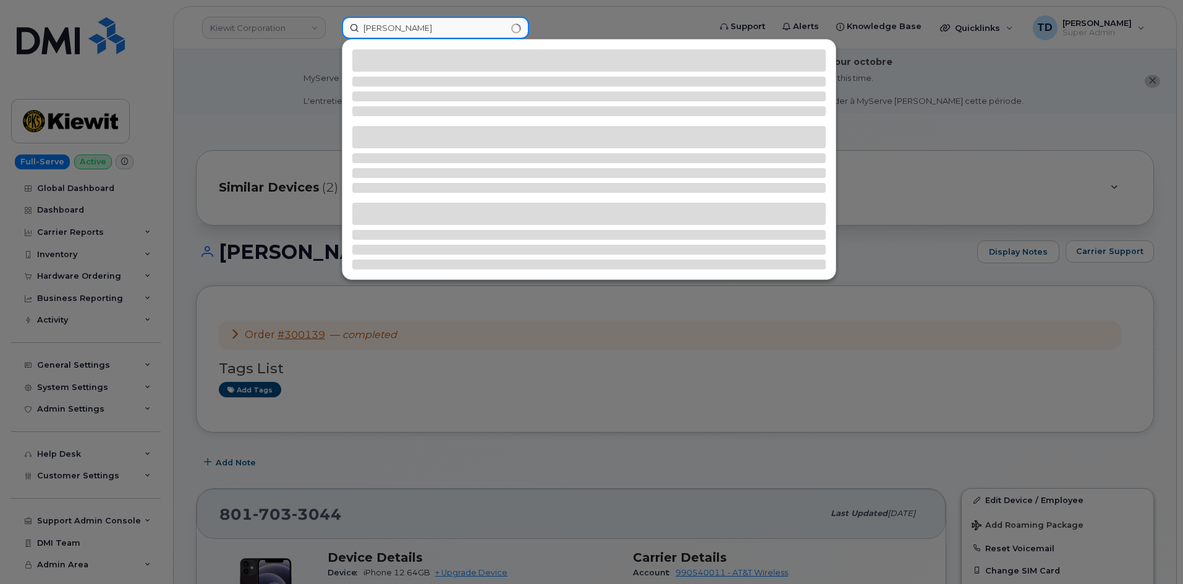
type input "[PERSON_NAME]"
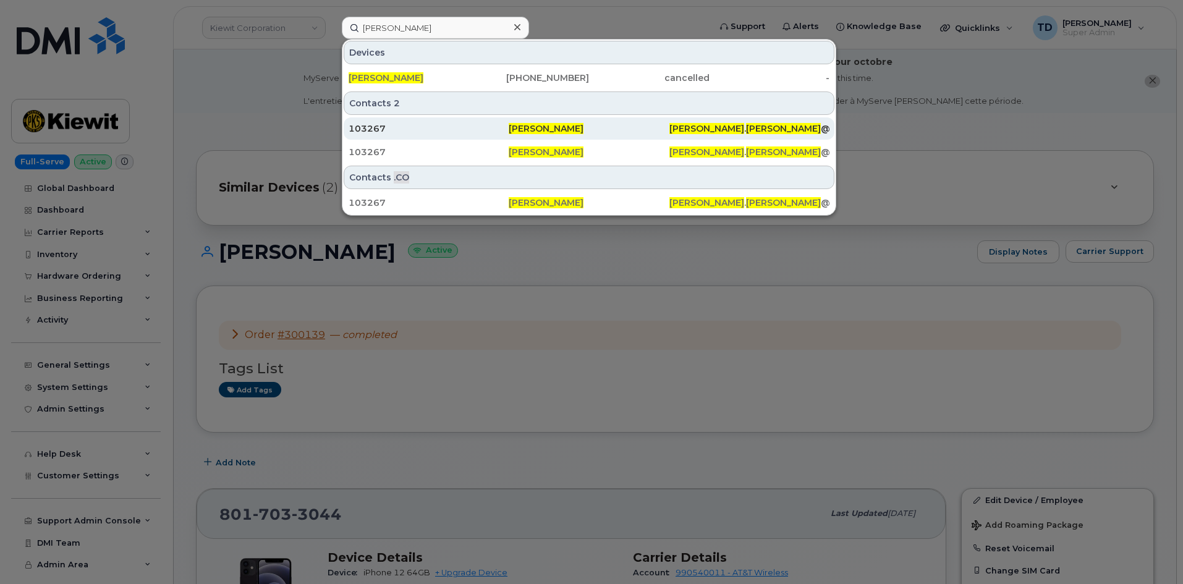
click at [520, 119] on div "[PERSON_NAME]" at bounding box center [588, 128] width 160 height 22
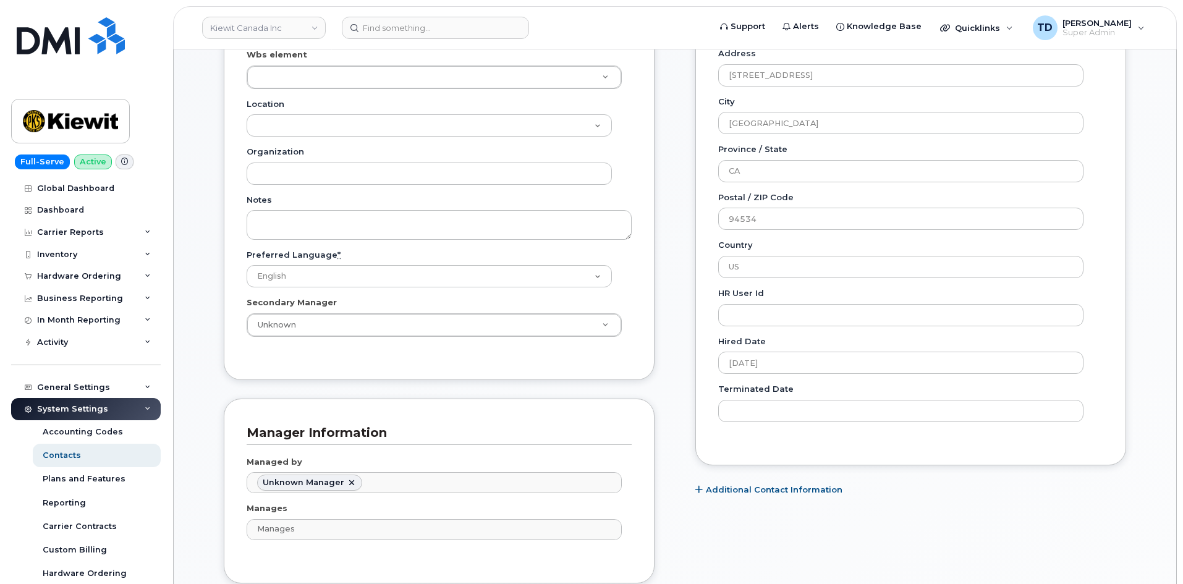
scroll to position [432, 0]
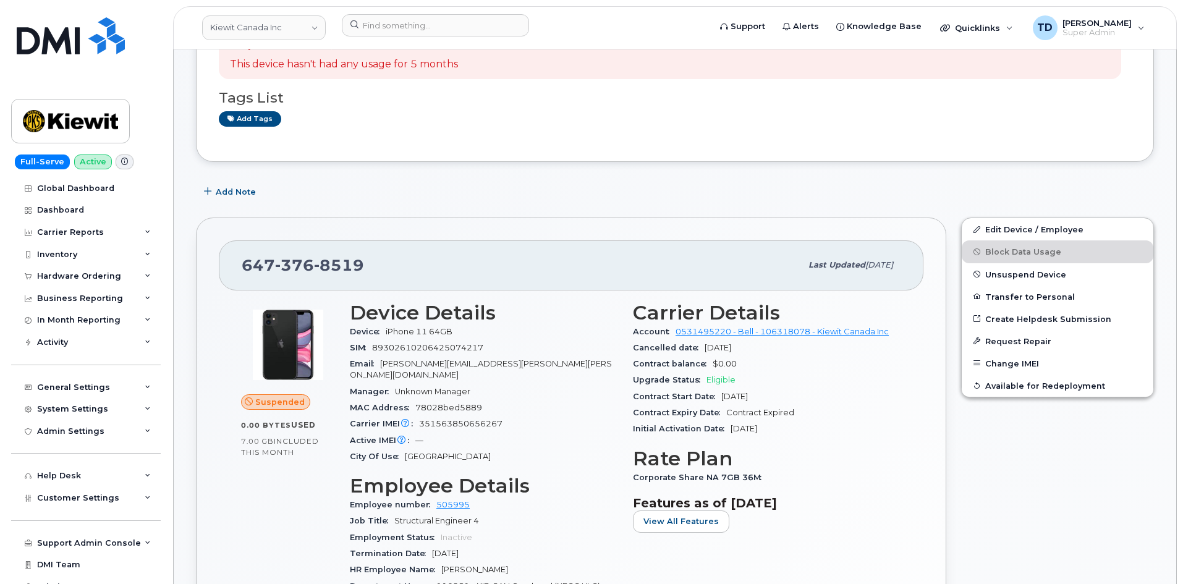
scroll to position [371, 0]
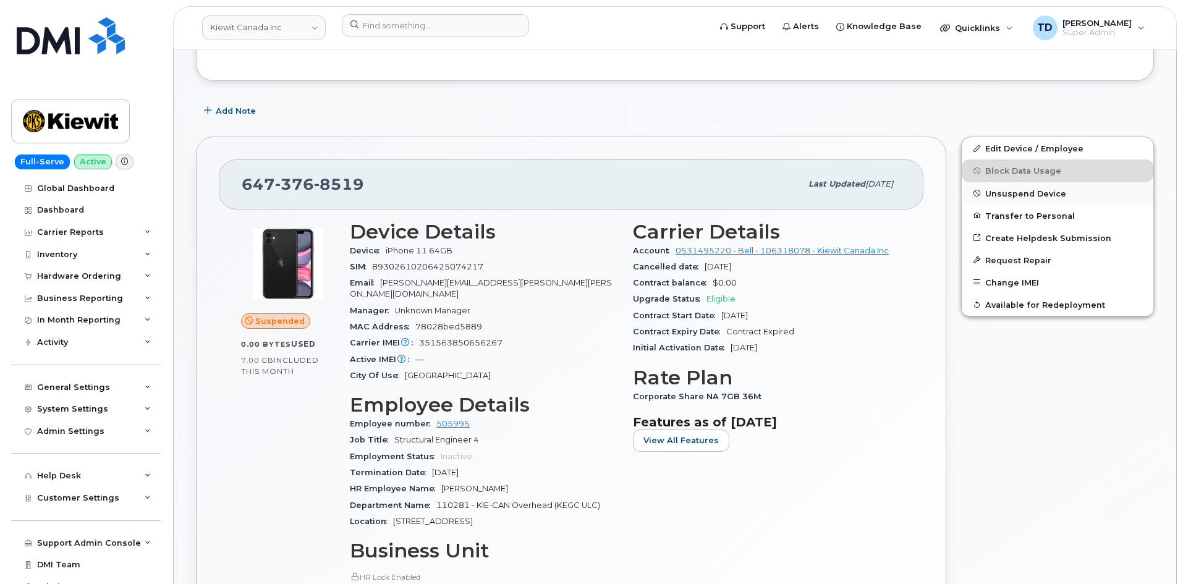
click at [999, 195] on span "Unsuspend Device" at bounding box center [1025, 192] width 81 height 9
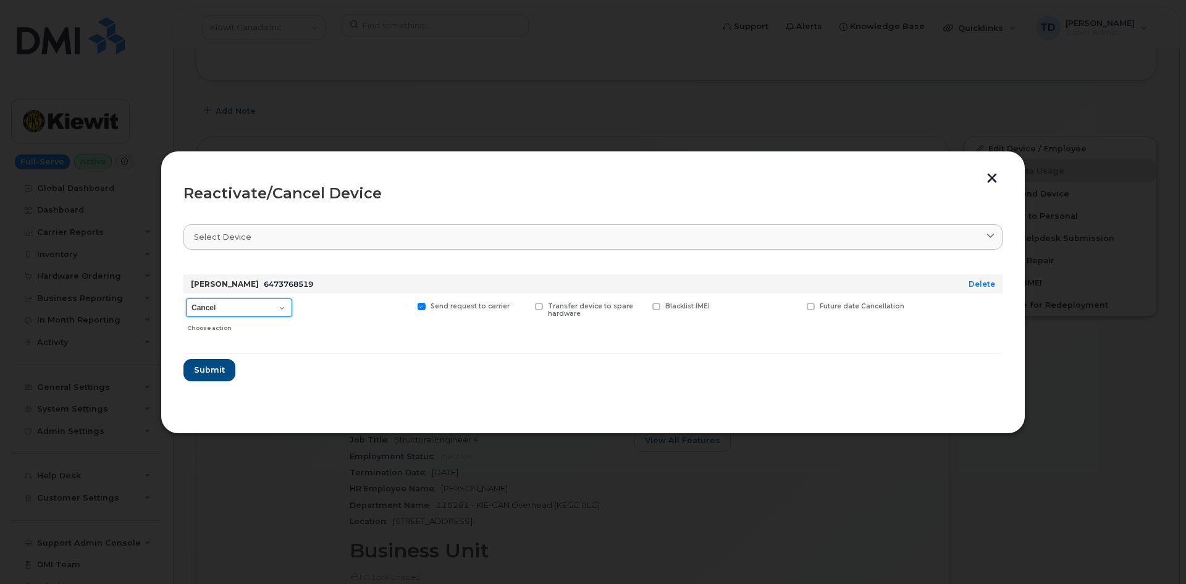
click at [251, 313] on select "Cancel Suspend - Extend Suspension Reactivate" at bounding box center [239, 307] width 106 height 19
select select "[object Object]"
click at [186, 298] on select "Cancel Suspend - Extend Suspension Reactivate" at bounding box center [239, 307] width 106 height 19
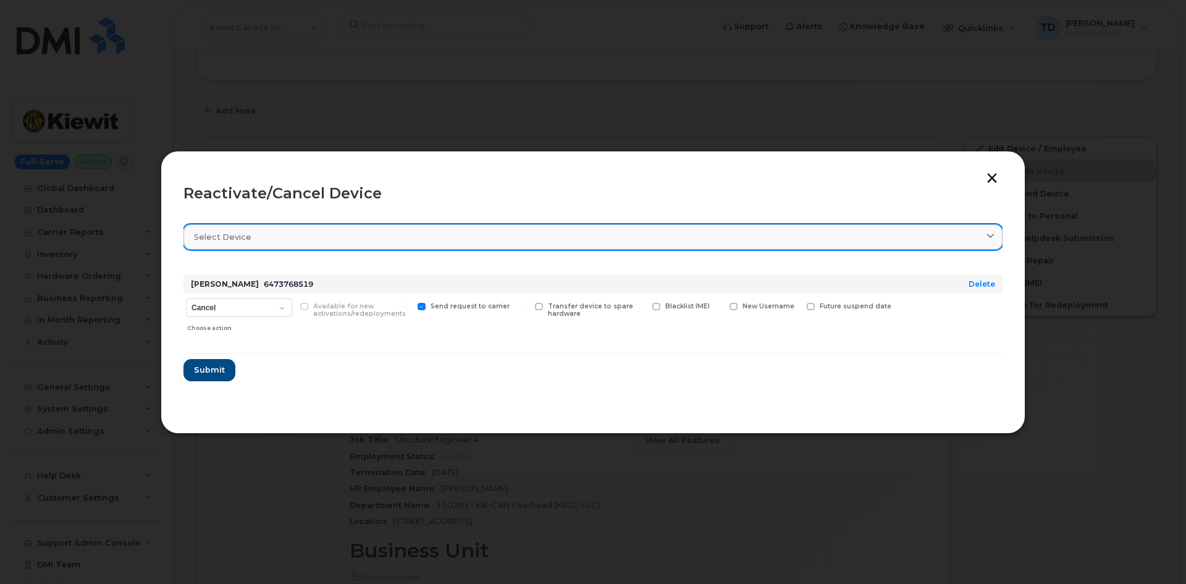
click at [413, 238] on div "Select device" at bounding box center [593, 237] width 798 height 12
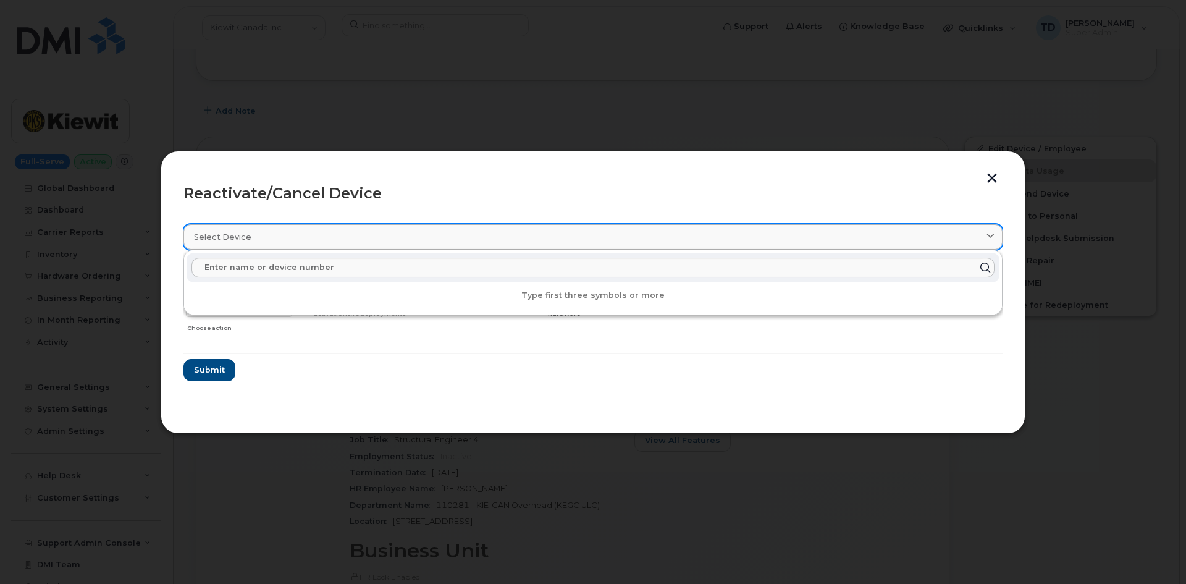
click at [413, 238] on div "Select device" at bounding box center [593, 237] width 798 height 12
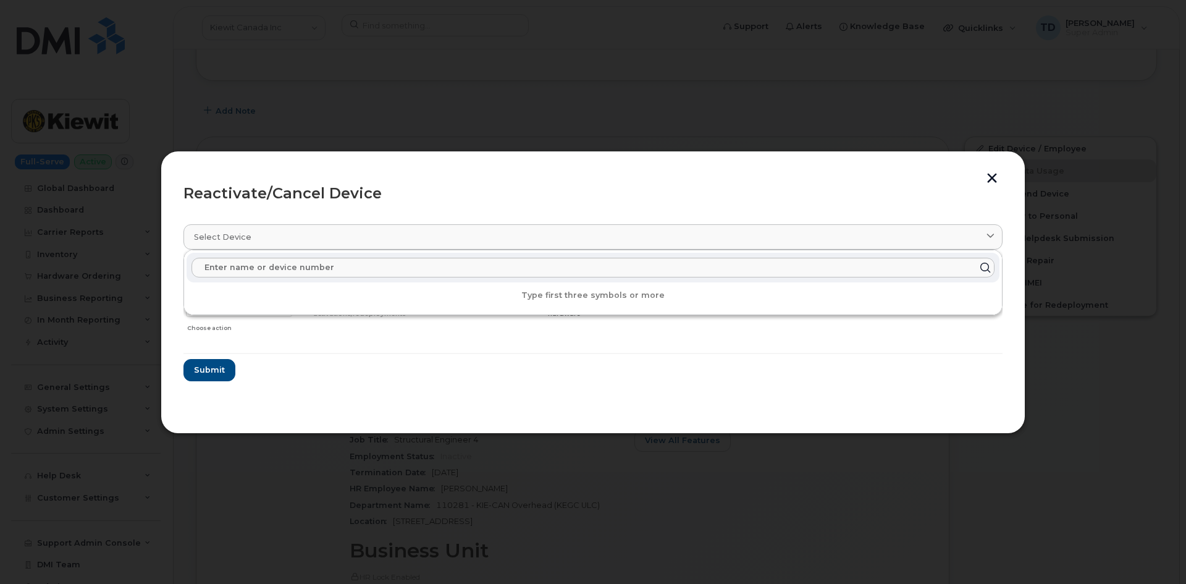
click at [450, 190] on div "Reactivate/Cancel Device" at bounding box center [592, 193] width 819 height 15
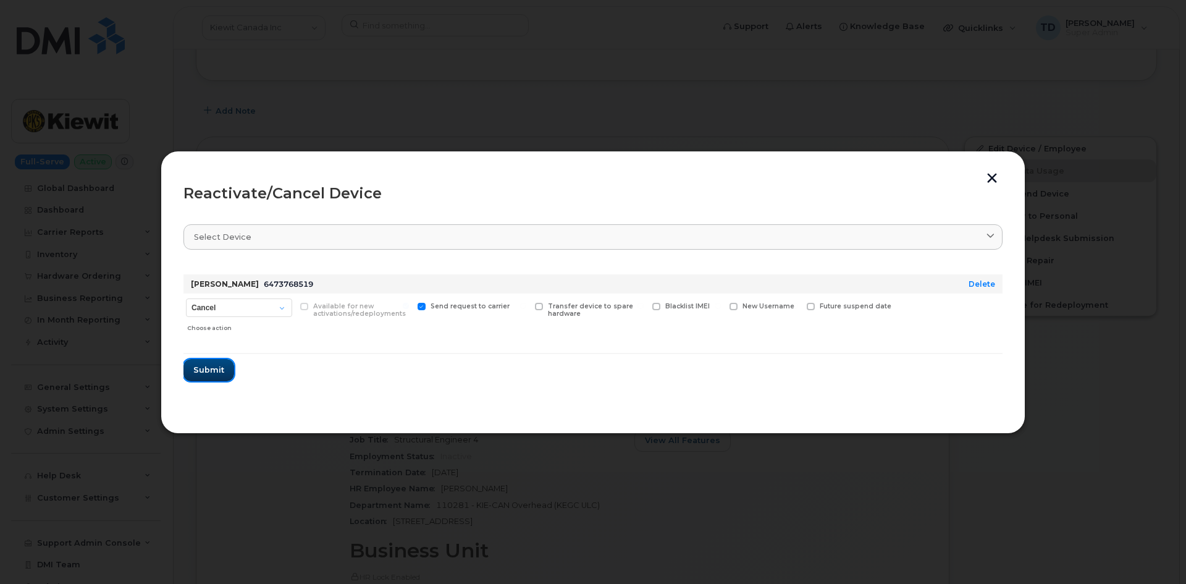
click at [217, 375] on span "Submit" at bounding box center [208, 370] width 31 height 12
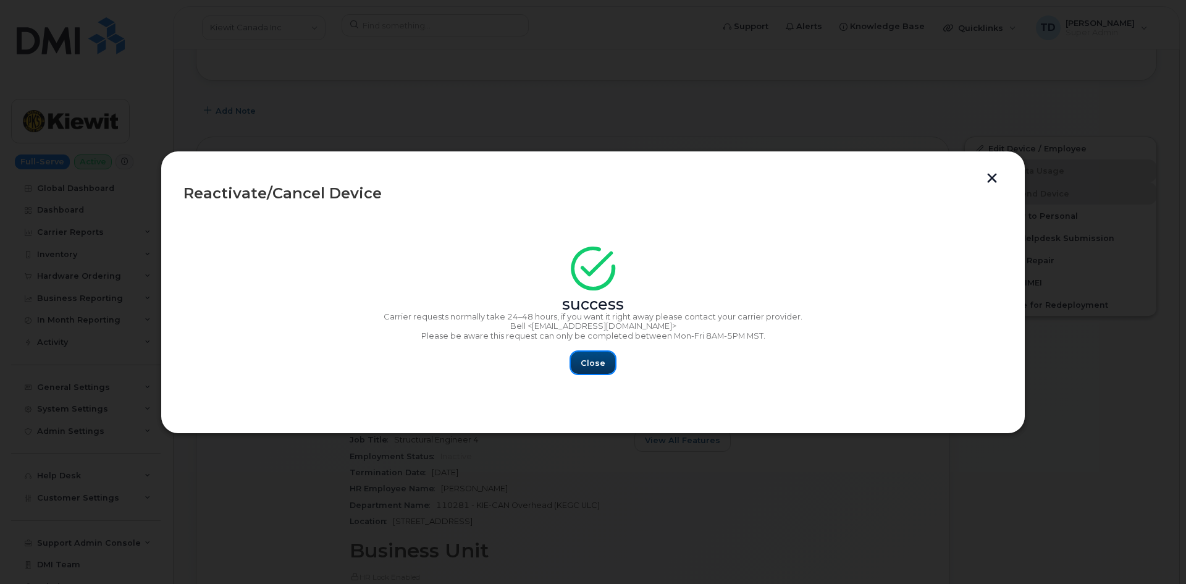
click at [588, 361] on span "Close" at bounding box center [593, 363] width 25 height 12
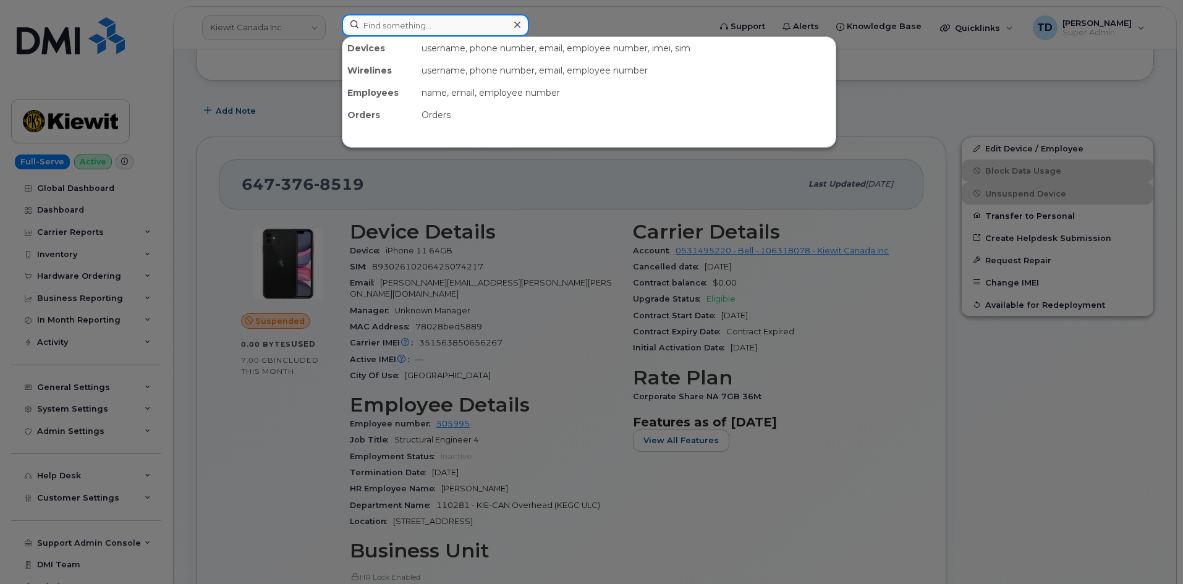
click at [452, 30] on input at bounding box center [435, 25] width 187 height 22
paste input "4034794185"
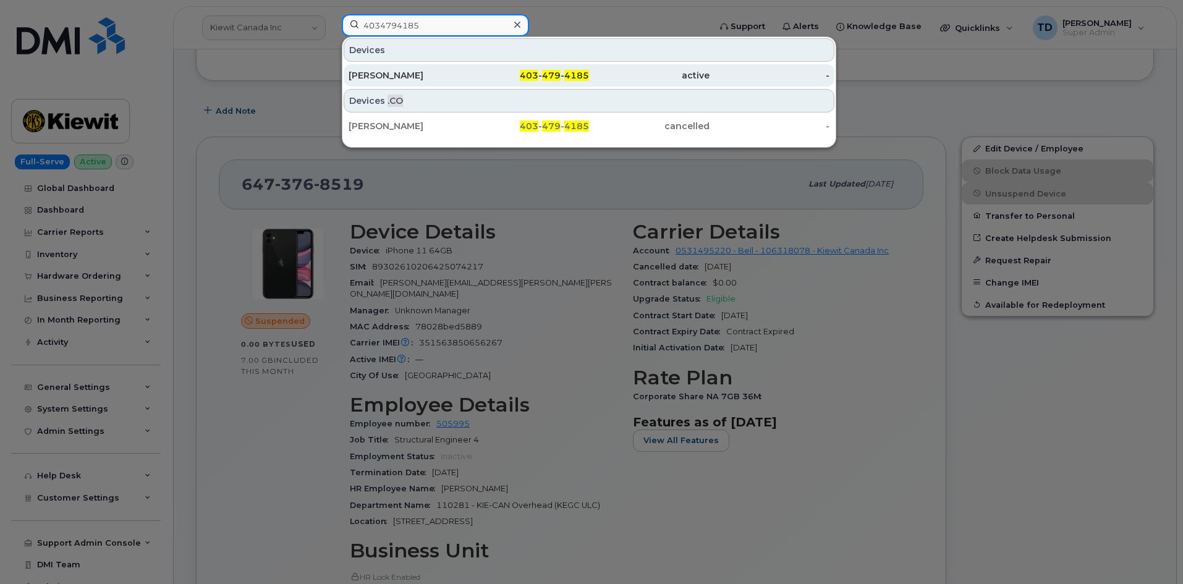
type input "4034794185"
click at [511, 77] on div "403 - 479 - 4185" at bounding box center [529, 75] width 120 height 12
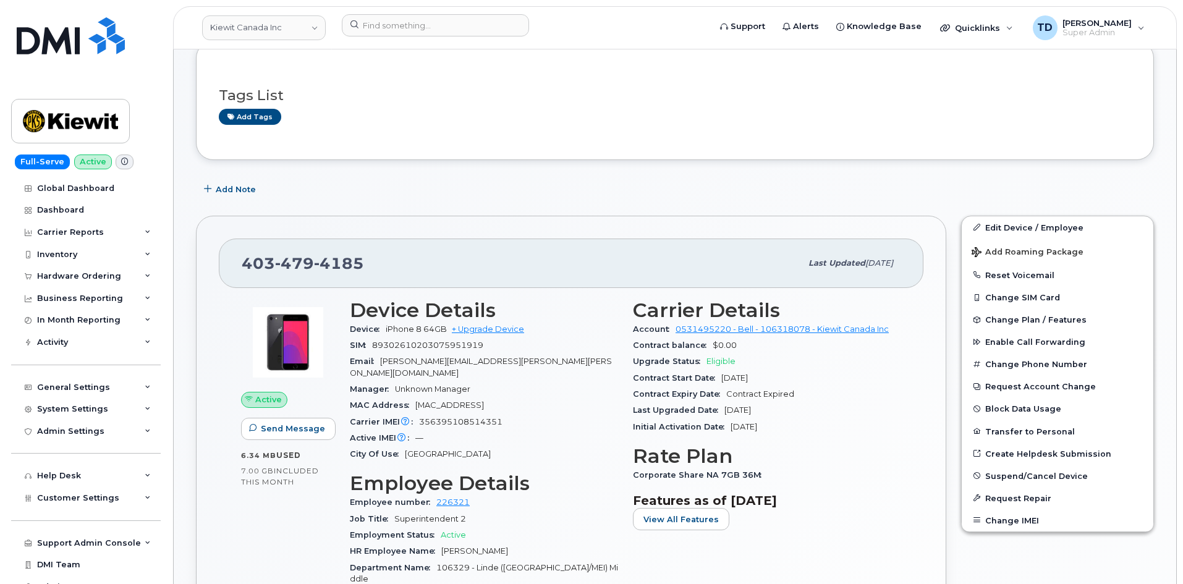
scroll to position [247, 0]
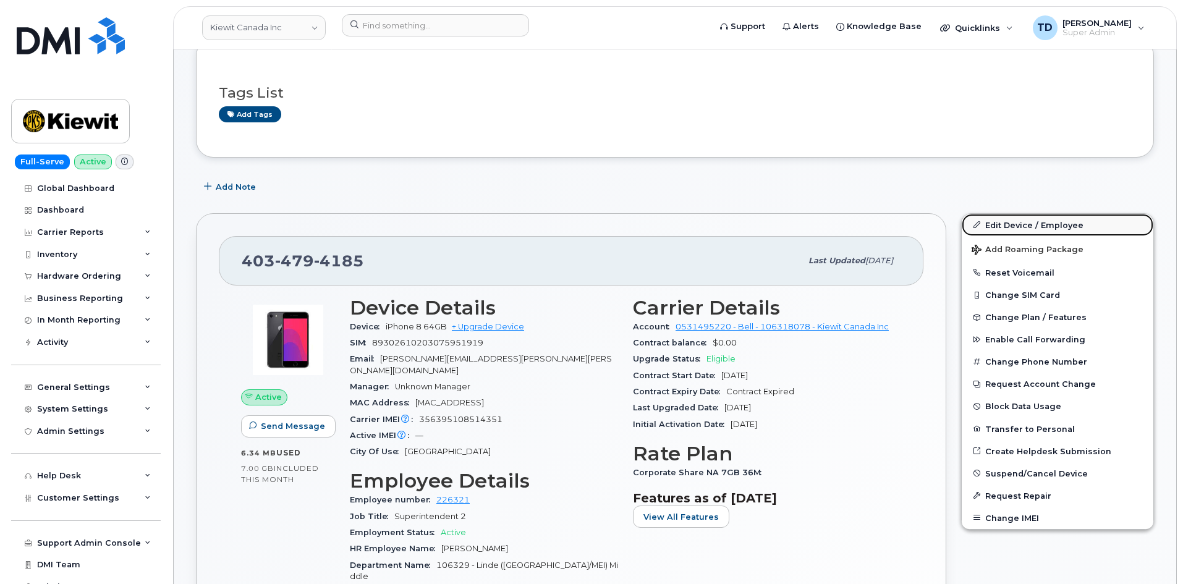
click at [1062, 224] on link "Edit Device / Employee" at bounding box center [1057, 225] width 192 height 22
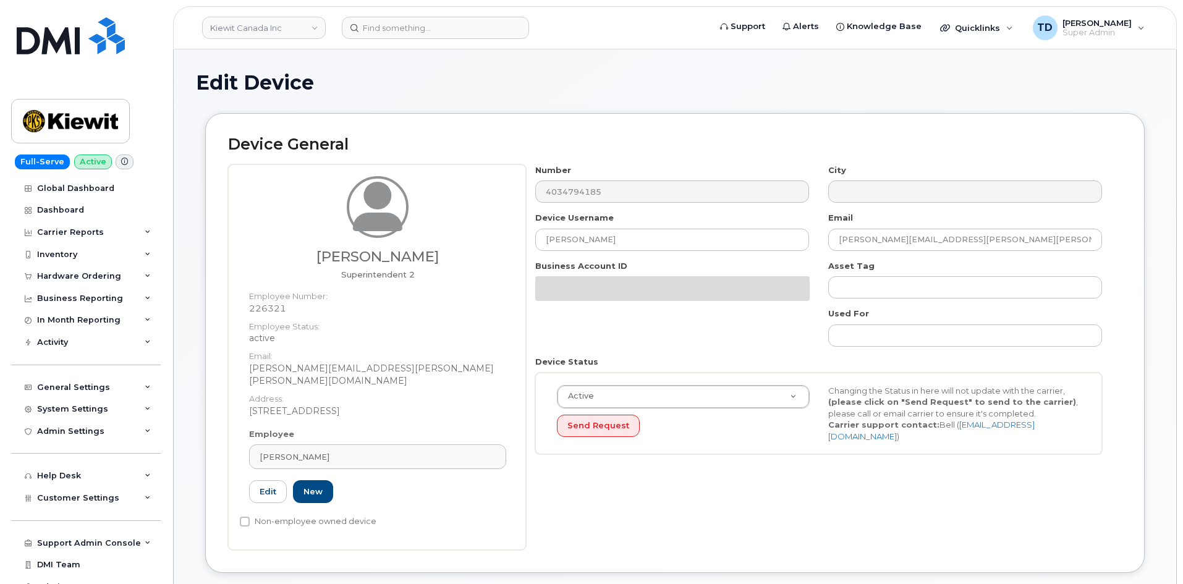
select select "14059"
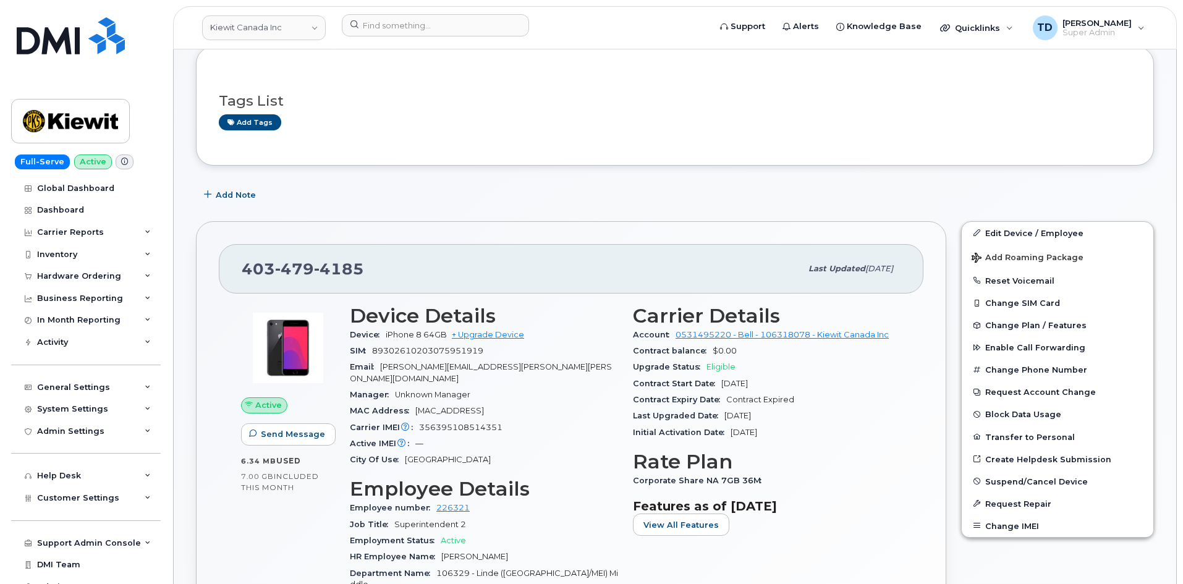
scroll to position [309, 0]
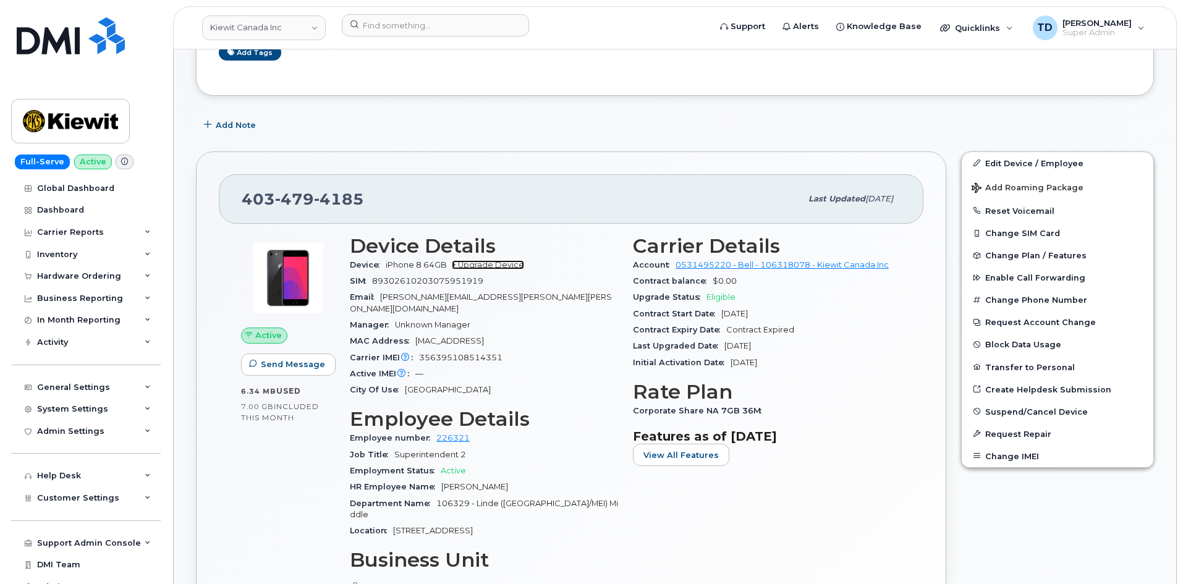
click at [504, 263] on link "+ Upgrade Device" at bounding box center [488, 264] width 72 height 9
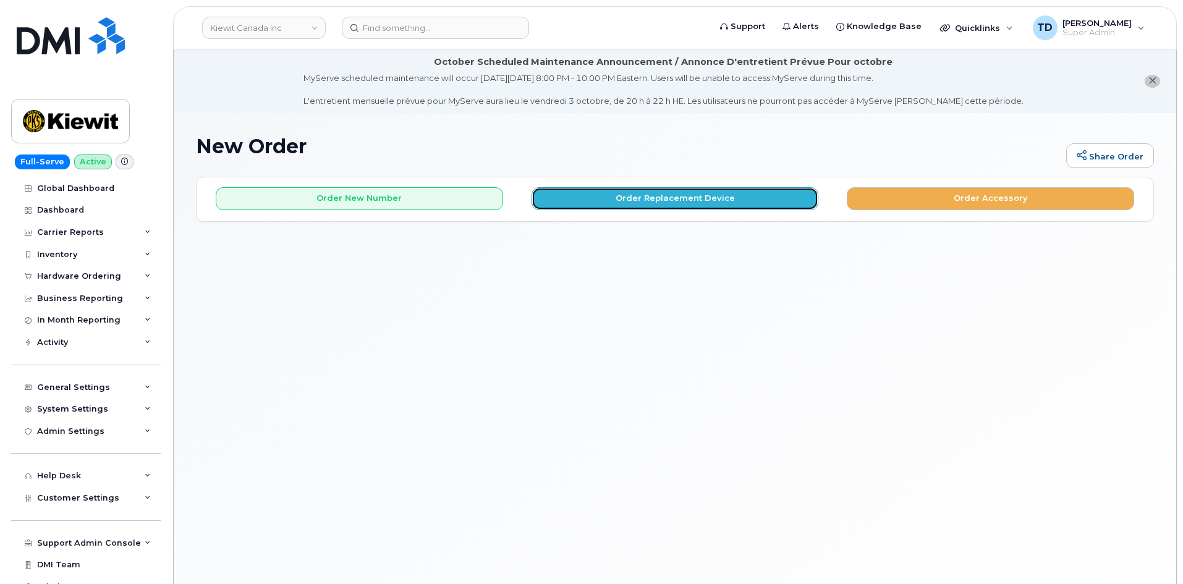
click at [670, 193] on button "Order Replacement Device" at bounding box center [674, 198] width 287 height 23
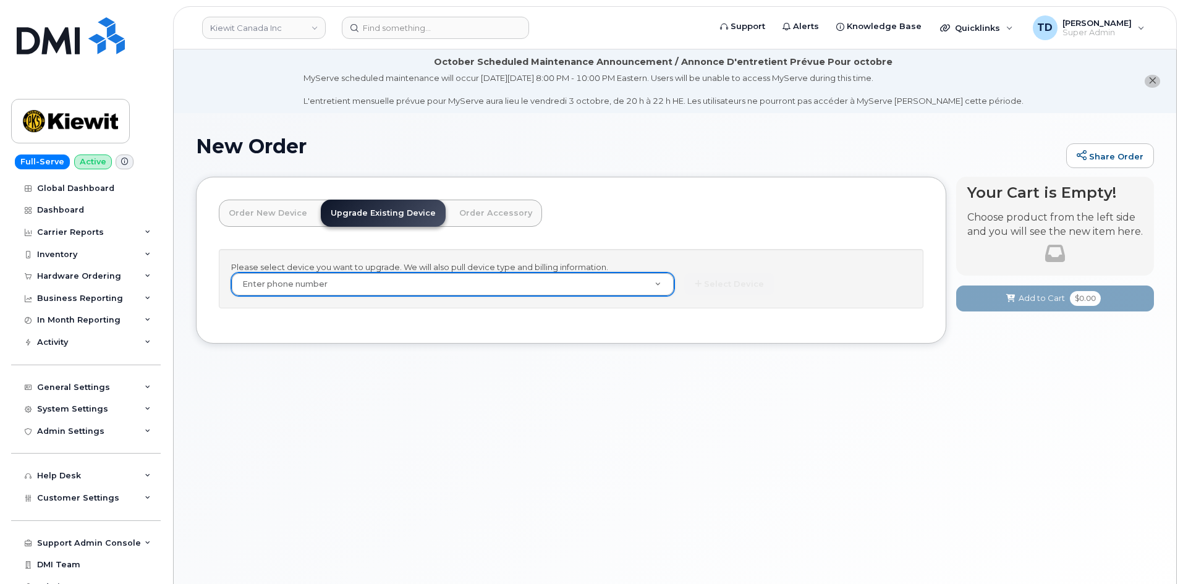
drag, startPoint x: 502, startPoint y: 290, endPoint x: 503, endPoint y: 266, distance: 24.1
paste input "4034794185"
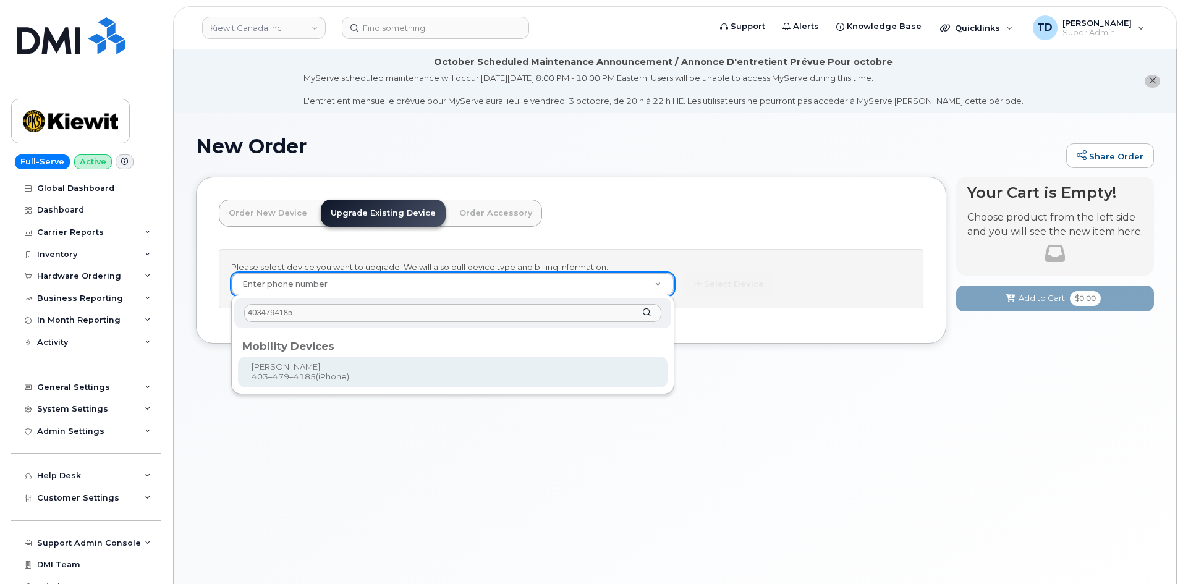
type input "4034794185"
type input "426240"
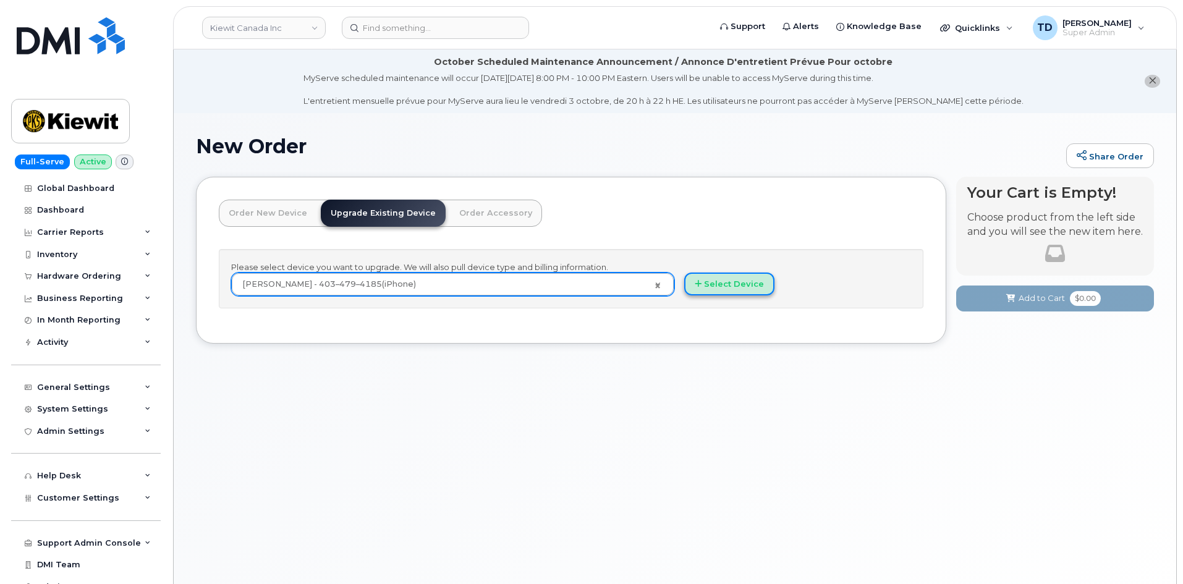
click at [742, 292] on button "Select Device" at bounding box center [729, 283] width 90 height 23
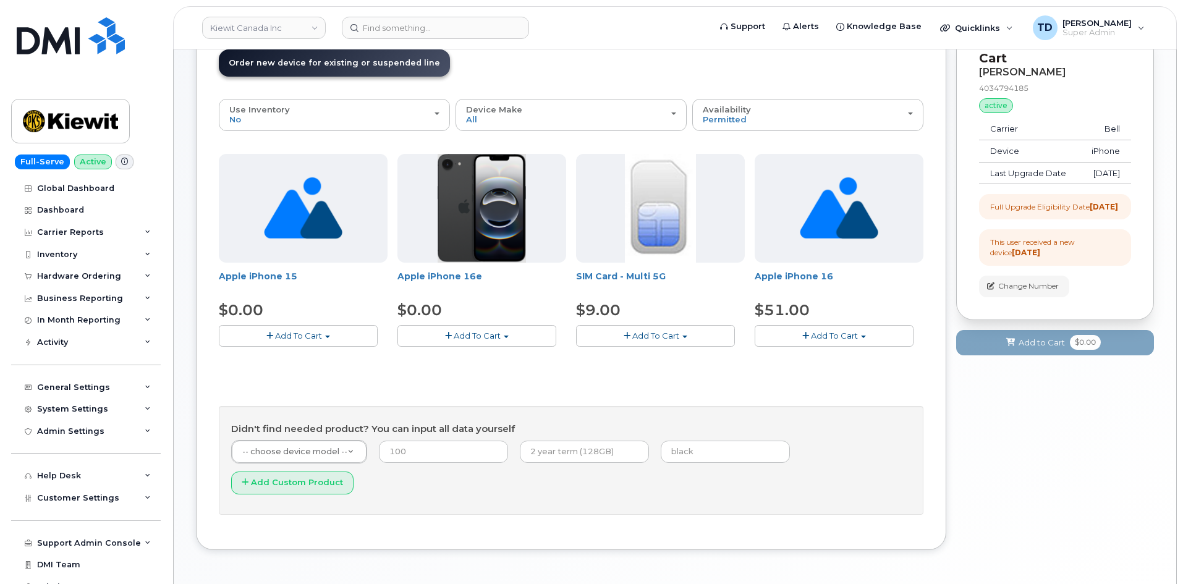
scroll to position [104, 0]
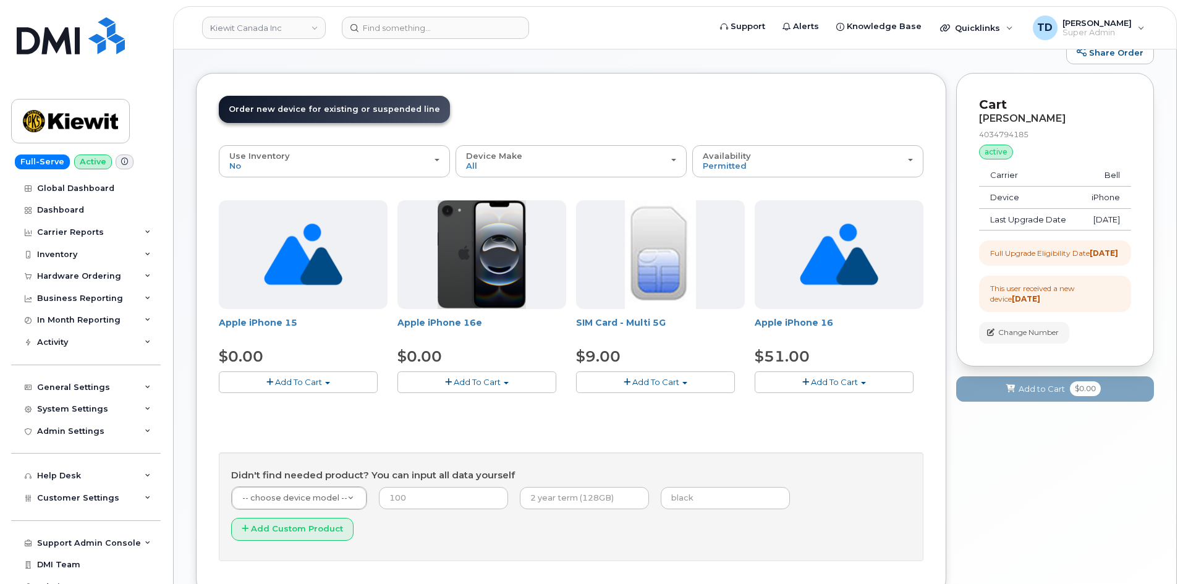
click at [479, 381] on span "Add To Cart" at bounding box center [476, 382] width 47 height 10
click at [322, 383] on button "Add To Cart" at bounding box center [298, 382] width 159 height 22
click at [505, 381] on button "Add To Cart" at bounding box center [476, 382] width 159 height 22
click at [318, 379] on span "Add To Cart" at bounding box center [298, 382] width 47 height 10
click at [482, 378] on span "Add To Cart" at bounding box center [476, 382] width 47 height 10
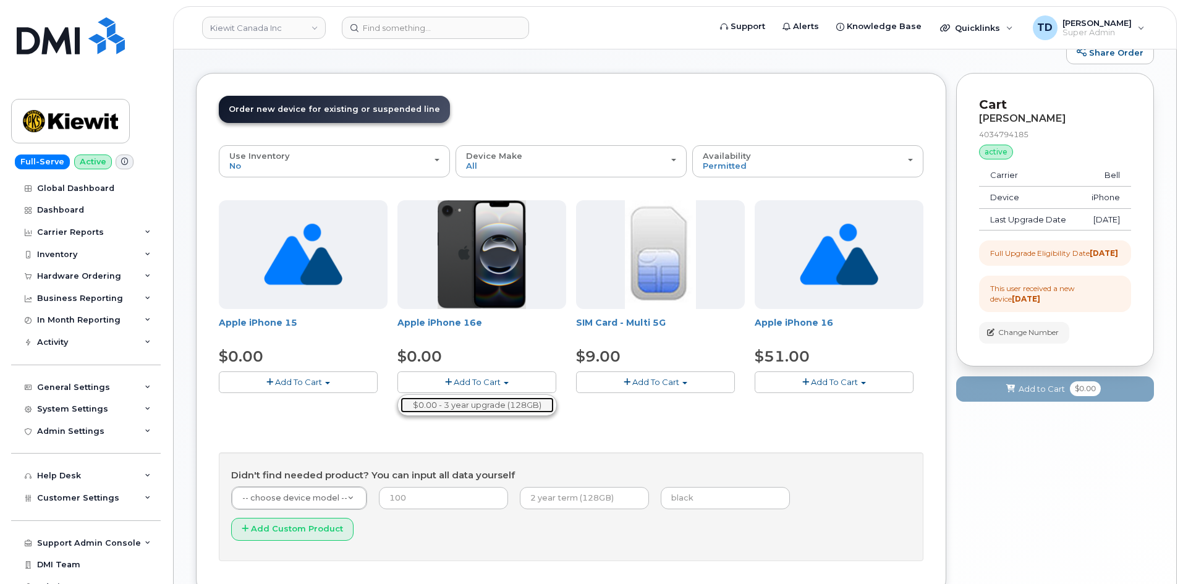
click at [488, 402] on link "$0.00 - 3 year upgrade (128GB)" at bounding box center [476, 404] width 153 height 15
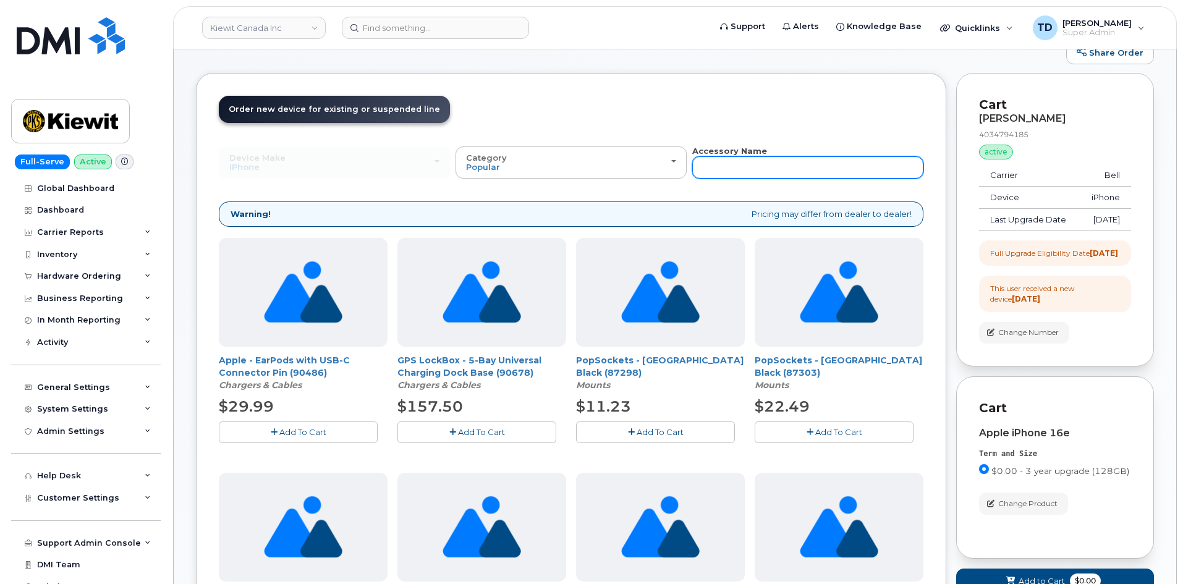
click at [725, 172] on input "text" at bounding box center [807, 167] width 231 height 22
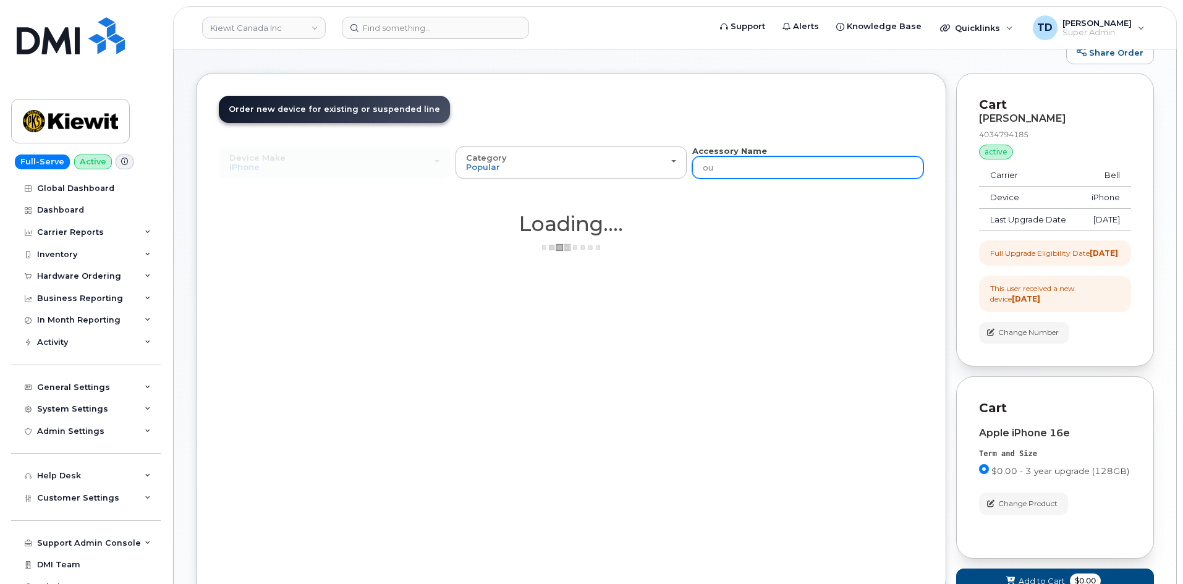
type input "ou"
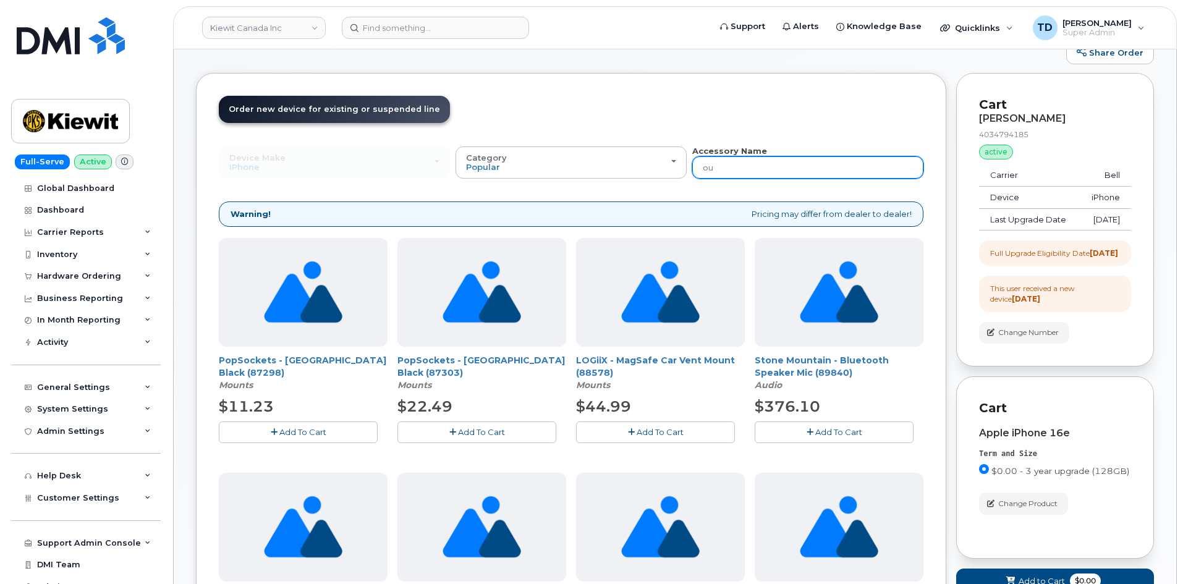
click at [728, 161] on input "ou" at bounding box center [807, 167] width 231 height 22
type input "o"
click at [732, 162] on input "o" at bounding box center [807, 167] width 231 height 22
type input "otter"
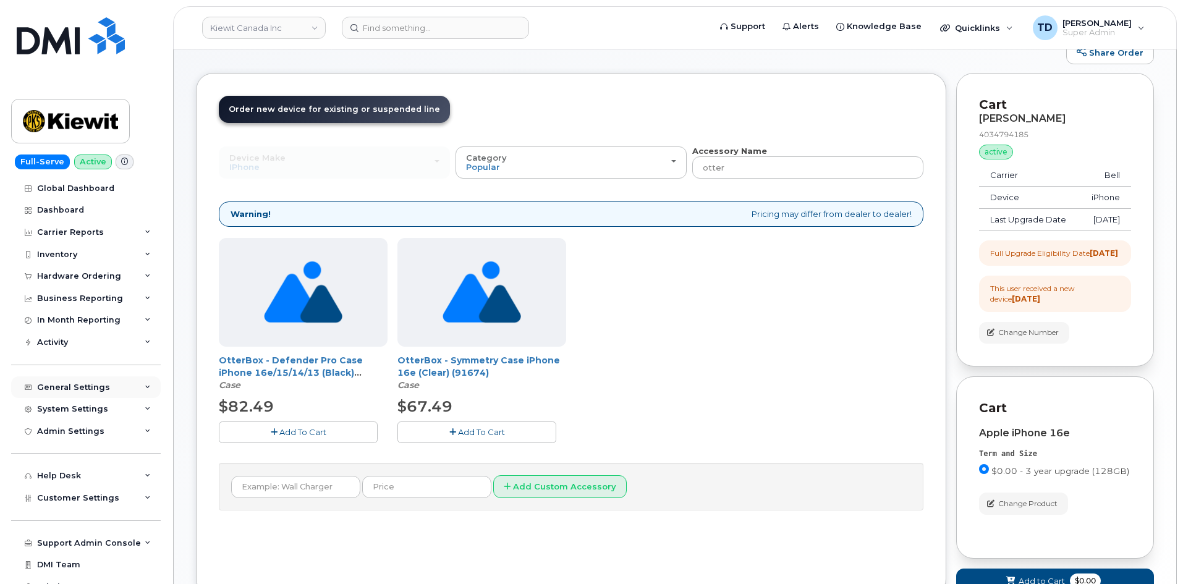
click at [97, 389] on div "General Settings" at bounding box center [73, 387] width 73 height 10
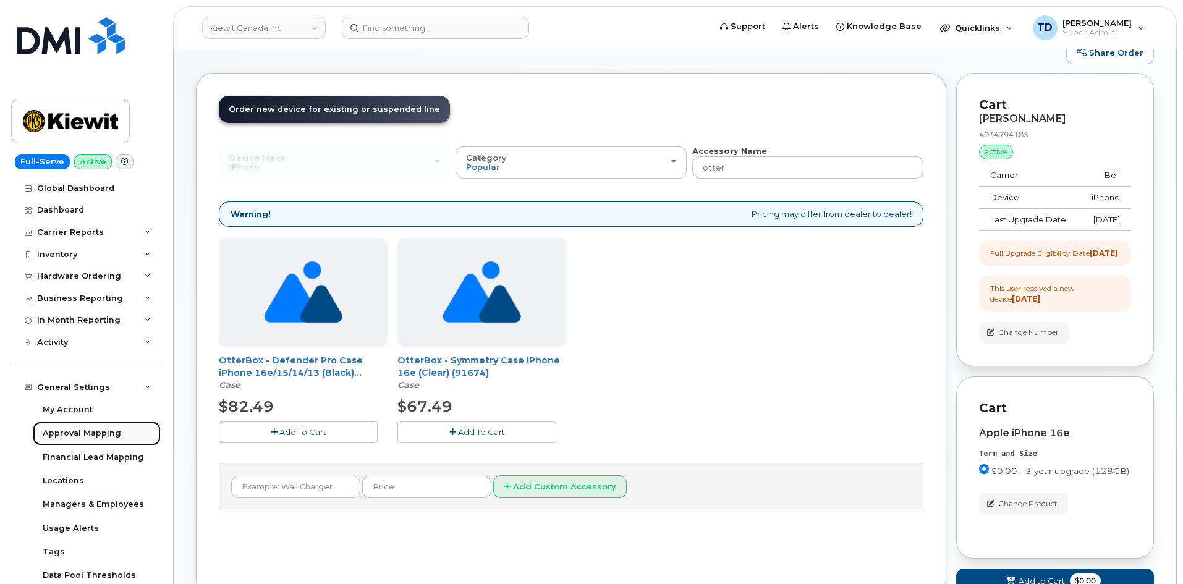
click at [108, 424] on link "Approval Mapping" at bounding box center [97, 432] width 128 height 23
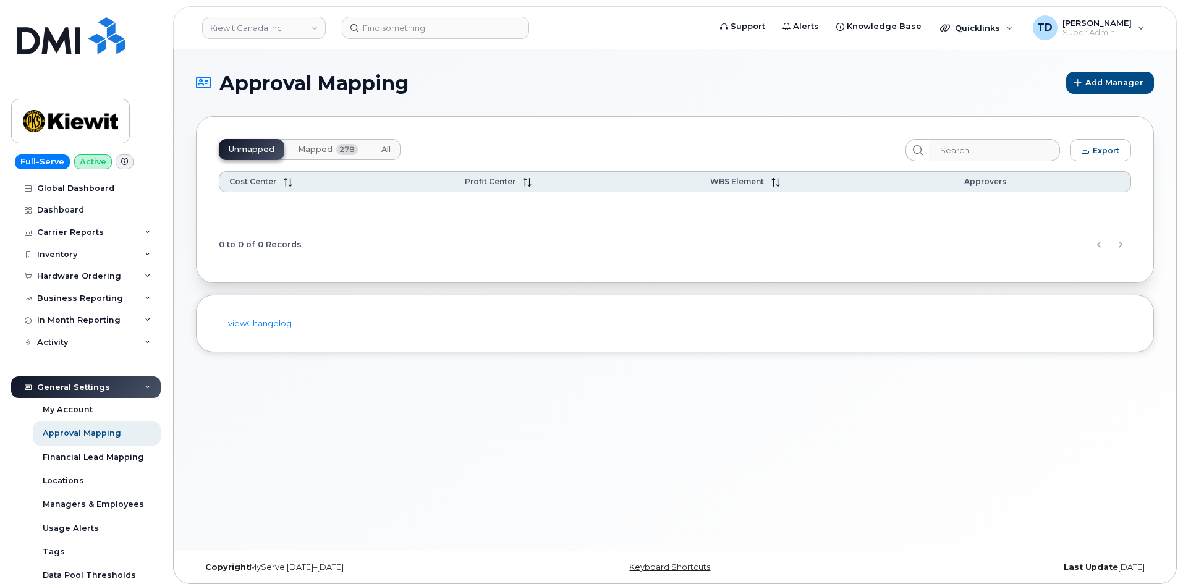
click at [387, 143] on button "All" at bounding box center [385, 149] width 29 height 21
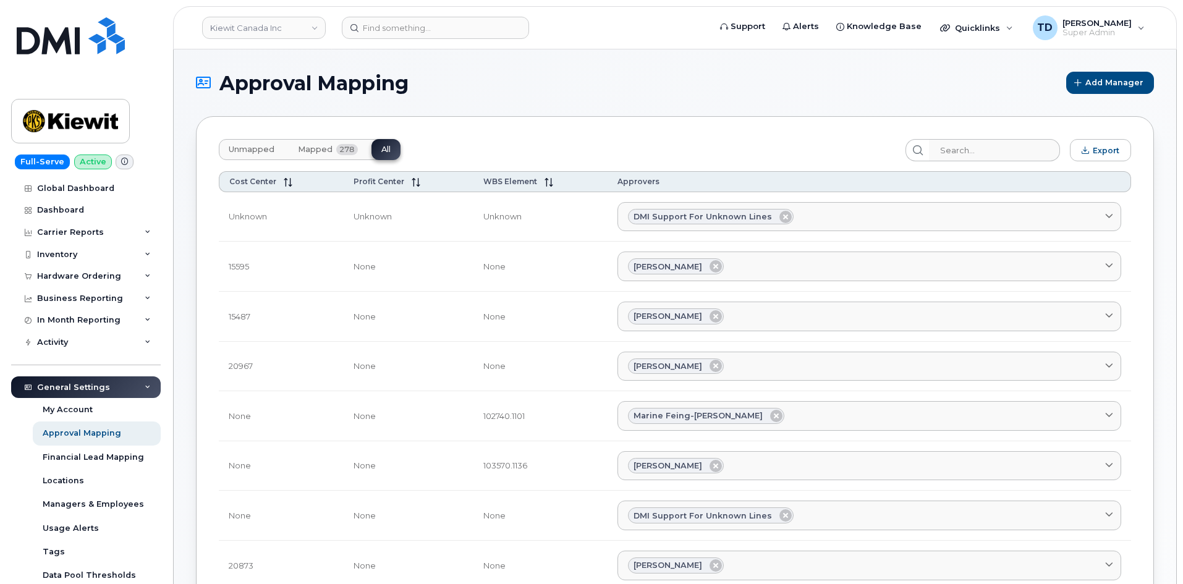
click at [321, 151] on span "Mapped" at bounding box center [315, 150] width 35 height 10
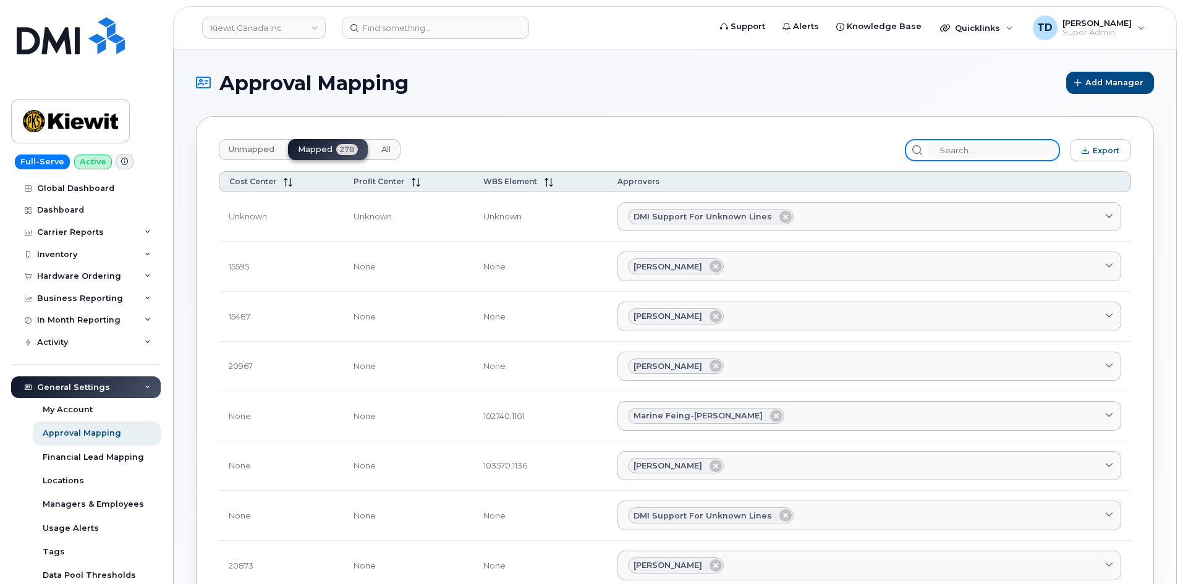
click at [978, 149] on input "search" at bounding box center [994, 150] width 132 height 22
paste input "106329.1263"
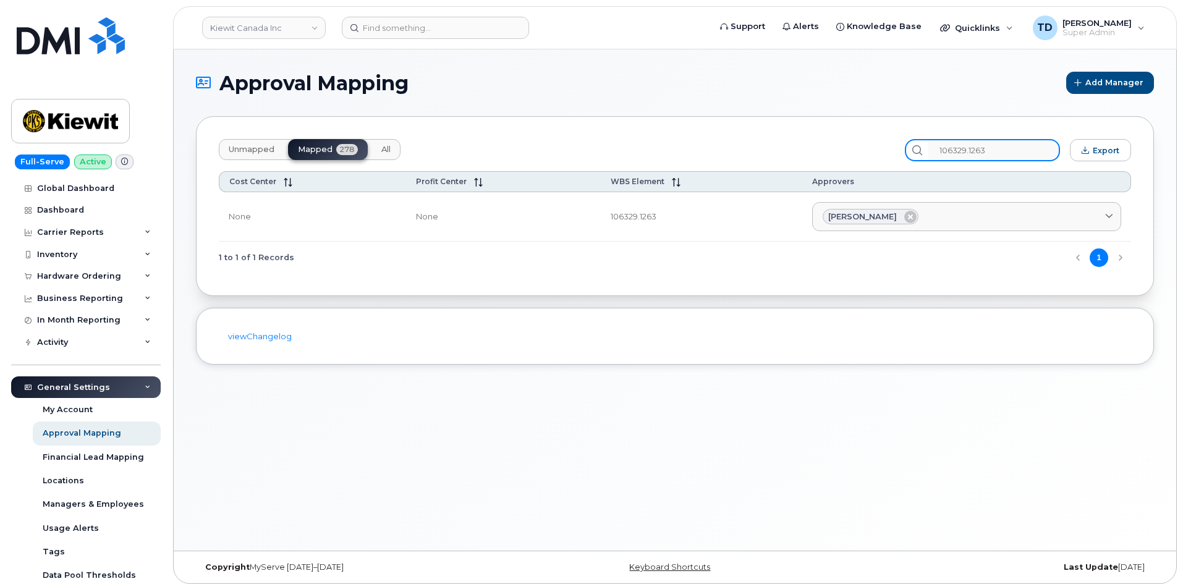
type input "106329.1263"
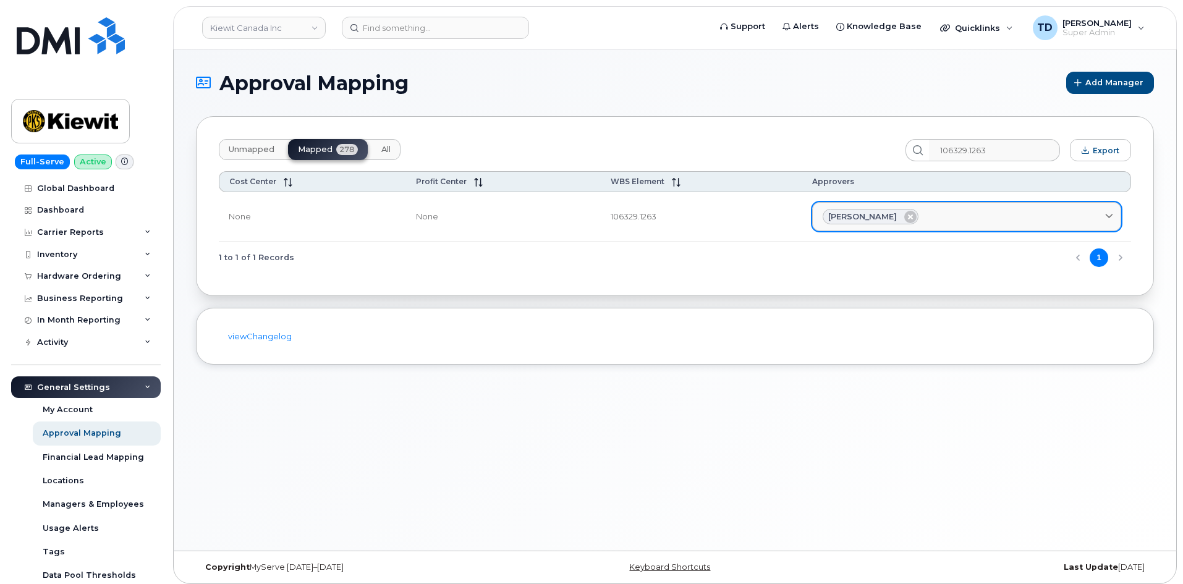
click at [1111, 211] on span at bounding box center [1109, 217] width 12 height 12
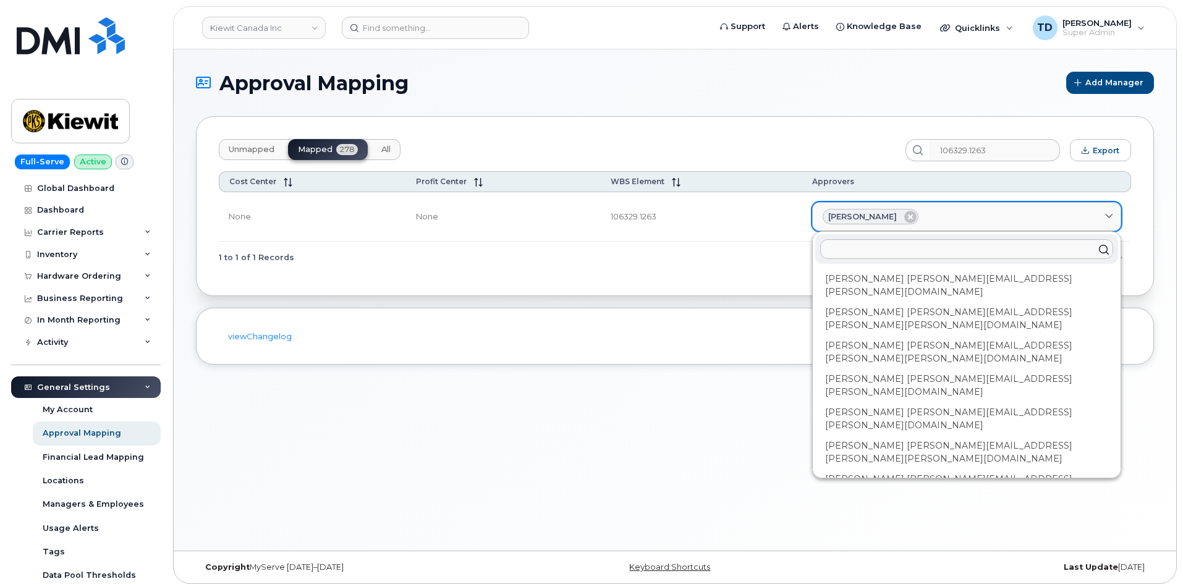
click at [1111, 211] on span at bounding box center [1109, 217] width 12 height 12
drag, startPoint x: 1102, startPoint y: 217, endPoint x: 1093, endPoint y: 224, distance: 11.4
click at [1098, 219] on div "Anup Dondeti" at bounding box center [966, 217] width 288 height 16
click at [851, 216] on span "Anup Dondeti" at bounding box center [862, 217] width 69 height 12
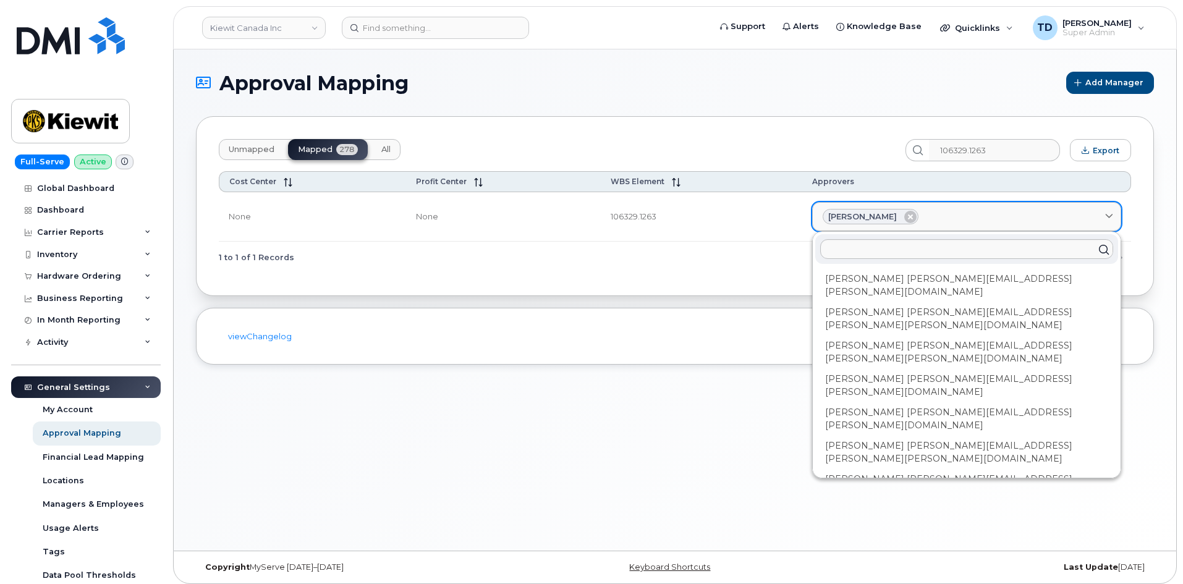
click at [851, 216] on span "Anup Dondeti" at bounding box center [862, 217] width 69 height 12
drag, startPoint x: 830, startPoint y: 217, endPoint x: 853, endPoint y: 217, distance: 23.5
click at [853, 217] on span "Anup Dondeti" at bounding box center [862, 217] width 69 height 12
drag, startPoint x: 887, startPoint y: 217, endPoint x: 840, endPoint y: 221, distance: 47.1
click at [840, 221] on div "Anup Dondeti" at bounding box center [870, 217] width 96 height 16
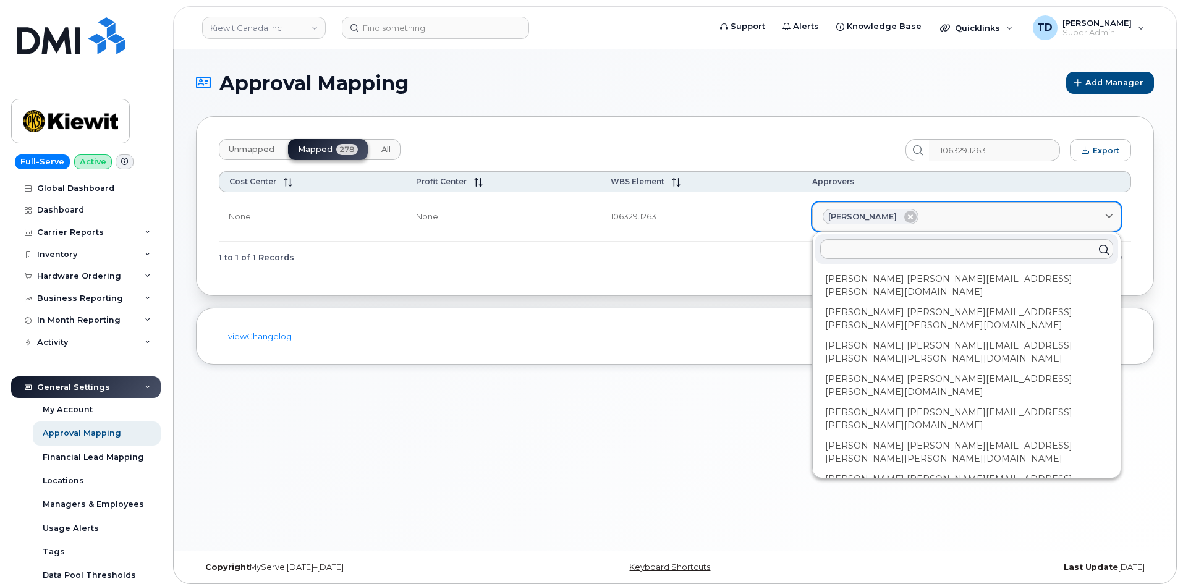
drag, startPoint x: 837, startPoint y: 219, endPoint x: 820, endPoint y: 215, distance: 17.1
click at [820, 215] on link "Anup Dondeti" at bounding box center [966, 217] width 309 height 30
click at [823, 215] on div "Anup Dondeti" at bounding box center [870, 217] width 96 height 16
click at [838, 215] on span "Anup Dondeti" at bounding box center [862, 217] width 69 height 12
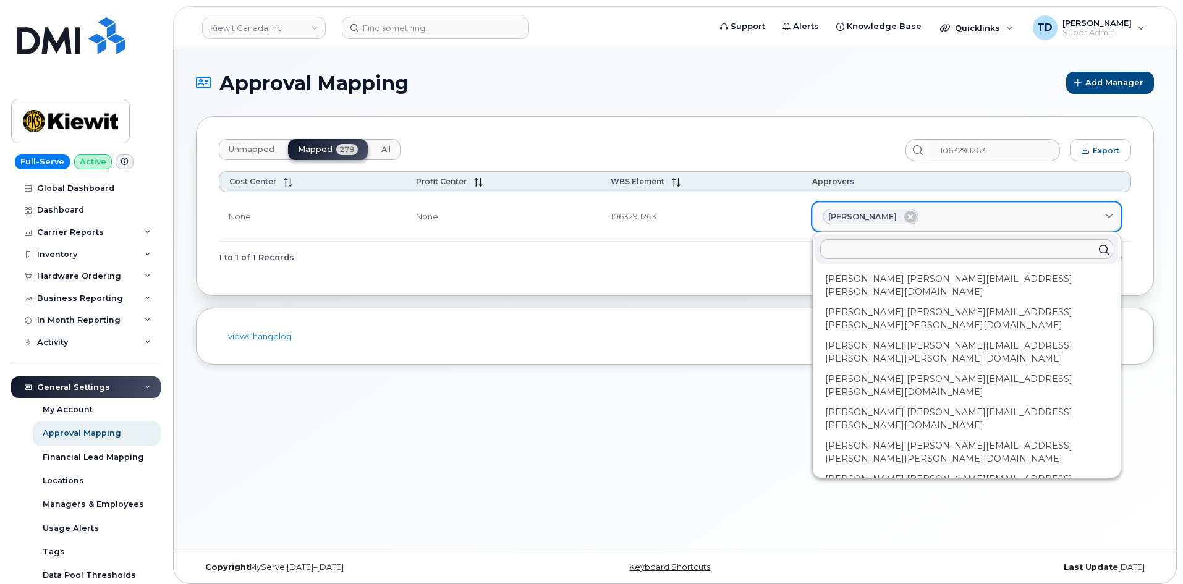
click at [838, 215] on span "Anup Dondeti" at bounding box center [862, 217] width 69 height 12
drag, startPoint x: 685, startPoint y: 386, endPoint x: 687, endPoint y: 379, distance: 7.8
click at [686, 386] on div "Approval Mapping Add Manager Unmapped Mapped 278 All 106329.1263 Export Cost Ce…" at bounding box center [675, 299] width 1002 height 501
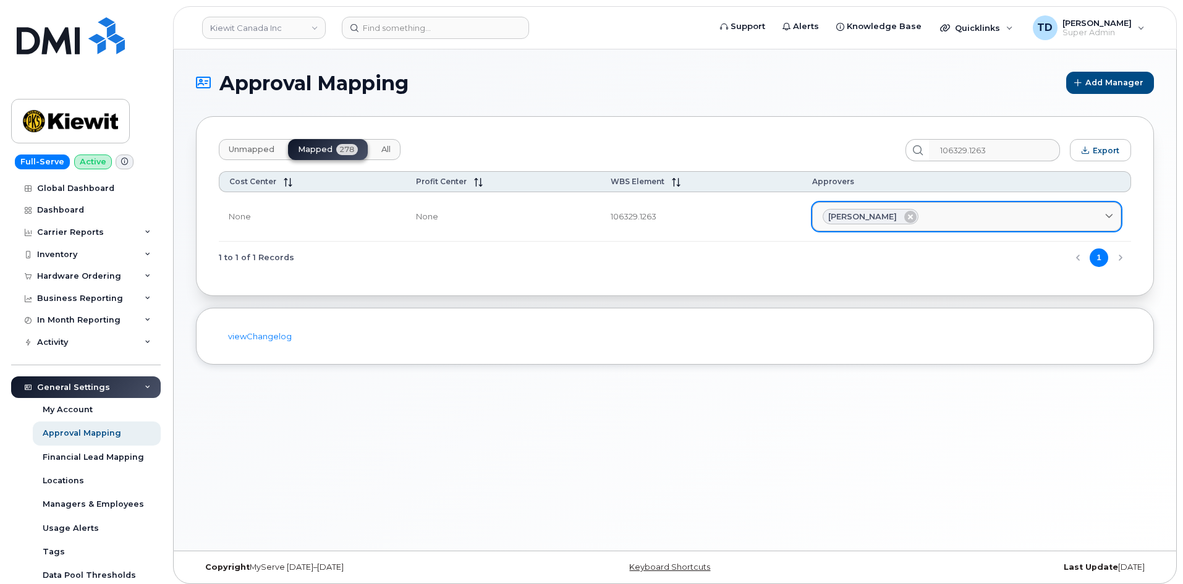
drag, startPoint x: 825, startPoint y: 217, endPoint x: 872, endPoint y: 217, distance: 47.0
click at [872, 217] on div "Anup Dondeti" at bounding box center [870, 217] width 96 height 16
click at [872, 217] on span "Anup Dondeti" at bounding box center [862, 217] width 69 height 12
click at [872, 216] on span "Anup Dondeti" at bounding box center [862, 217] width 69 height 12
click at [869, 215] on span "Anup Dondeti" at bounding box center [862, 217] width 69 height 12
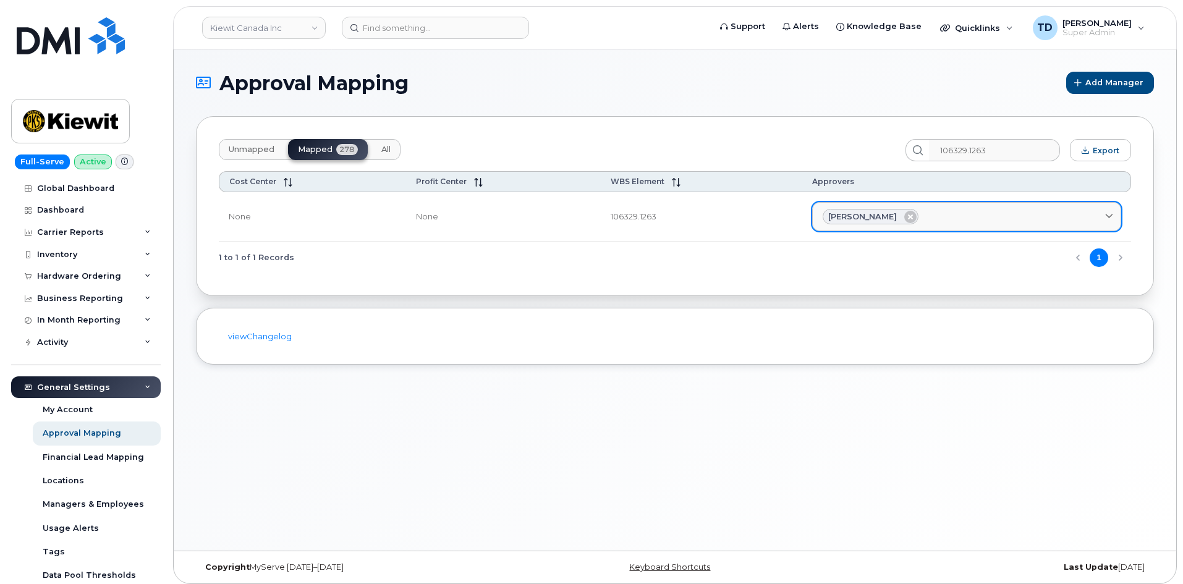
click at [1090, 214] on div "Anup Dondeti" at bounding box center [966, 217] width 288 height 16
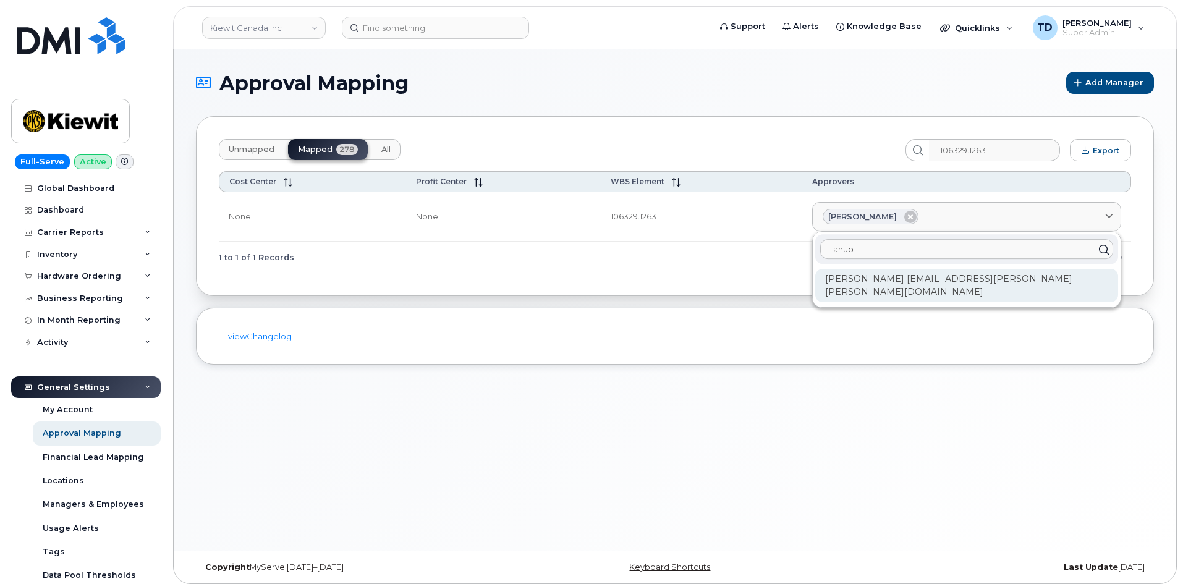
type input "anup"
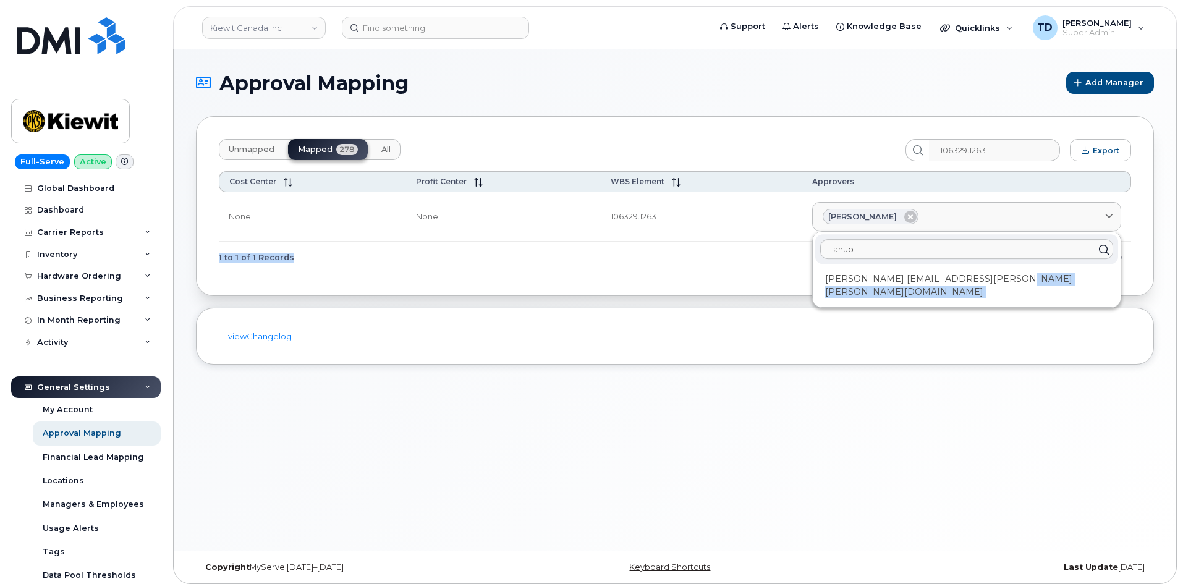
drag, startPoint x: 1040, startPoint y: 282, endPoint x: 810, endPoint y: 280, distance: 230.5
click at [810, 280] on div "Unmapped Mapped 278 All 106329.1263 Export Cost Center Profit Center WBS Elemen…" at bounding box center [675, 206] width 958 height 180
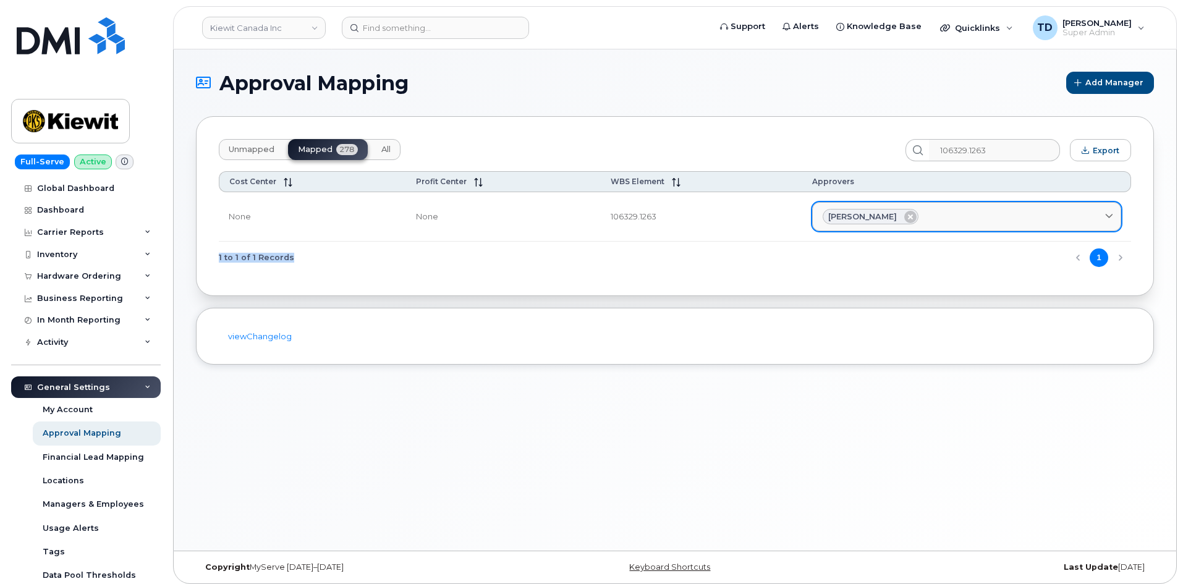
click at [1093, 216] on div "Anup Dondeti" at bounding box center [966, 217] width 288 height 16
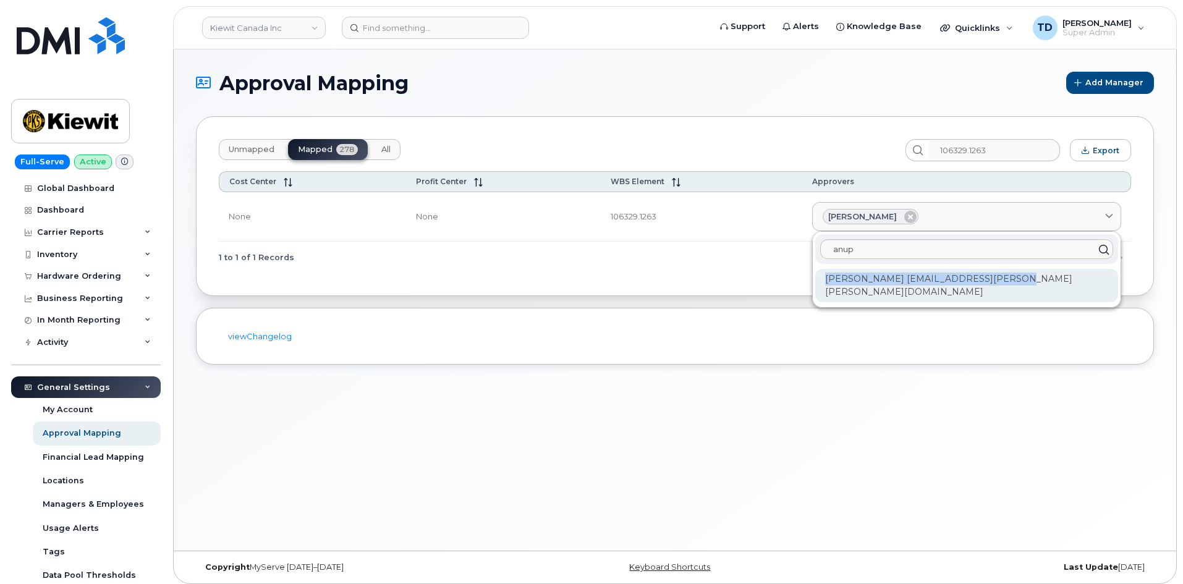
copy div "Anup Dondeti ANUP.DONDETI@KIEWIT.COM"
drag, startPoint x: 1025, startPoint y: 274, endPoint x: 816, endPoint y: 285, distance: 209.8
click at [816, 285] on div "Anup Dondeti ANUP.DONDETI@KIEWIT.COM" at bounding box center [966, 285] width 303 height 33
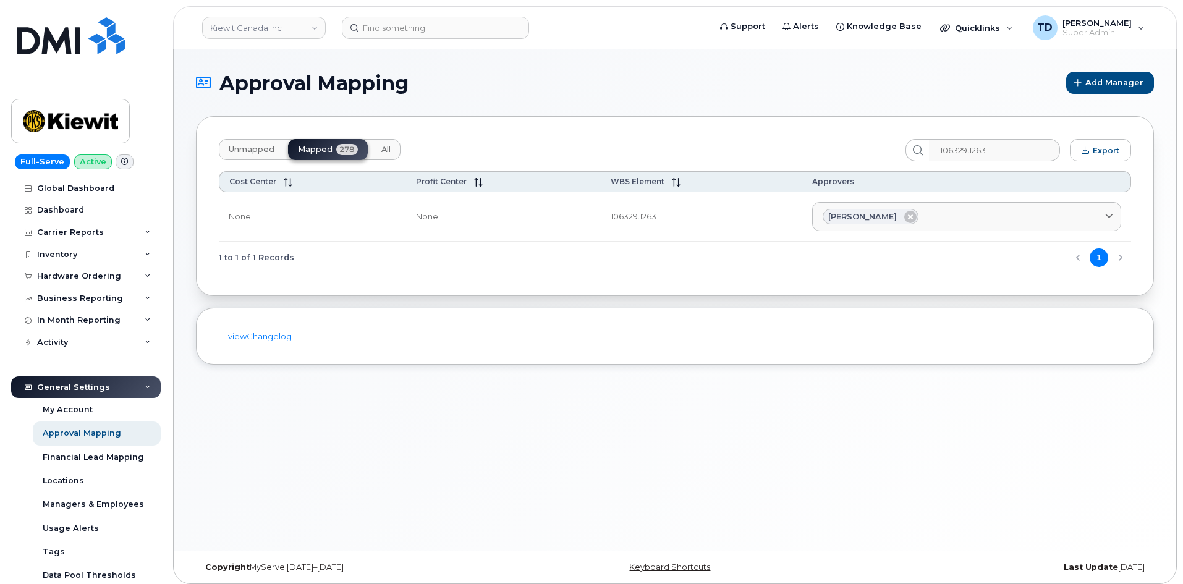
click at [390, 150] on button "All" at bounding box center [385, 149] width 29 height 21
click at [337, 155] on button "Mapped 278" at bounding box center [328, 149] width 80 height 21
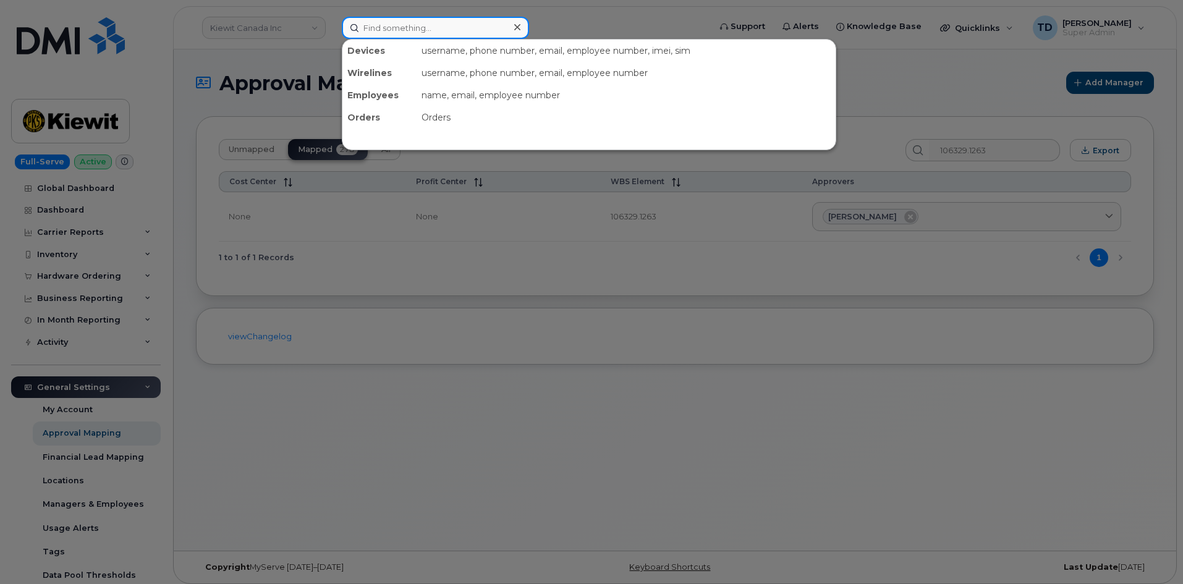
click at [432, 22] on input at bounding box center [435, 28] width 187 height 22
paste input "8088301904"
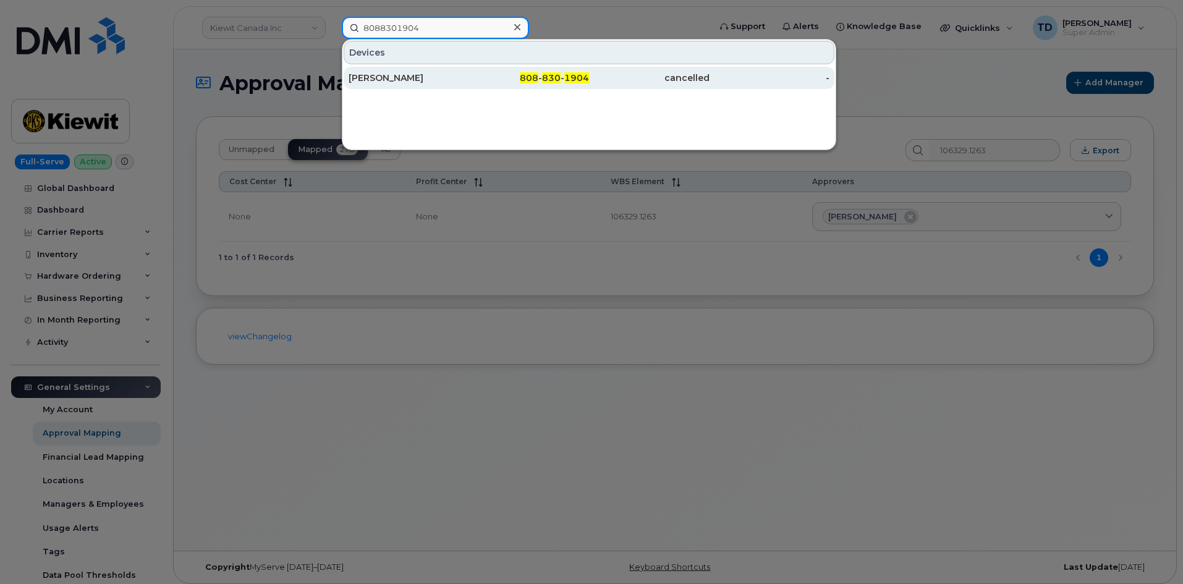
type input "8088301904"
click at [467, 74] on div "Hannah Anderson" at bounding box center [408, 78] width 120 height 12
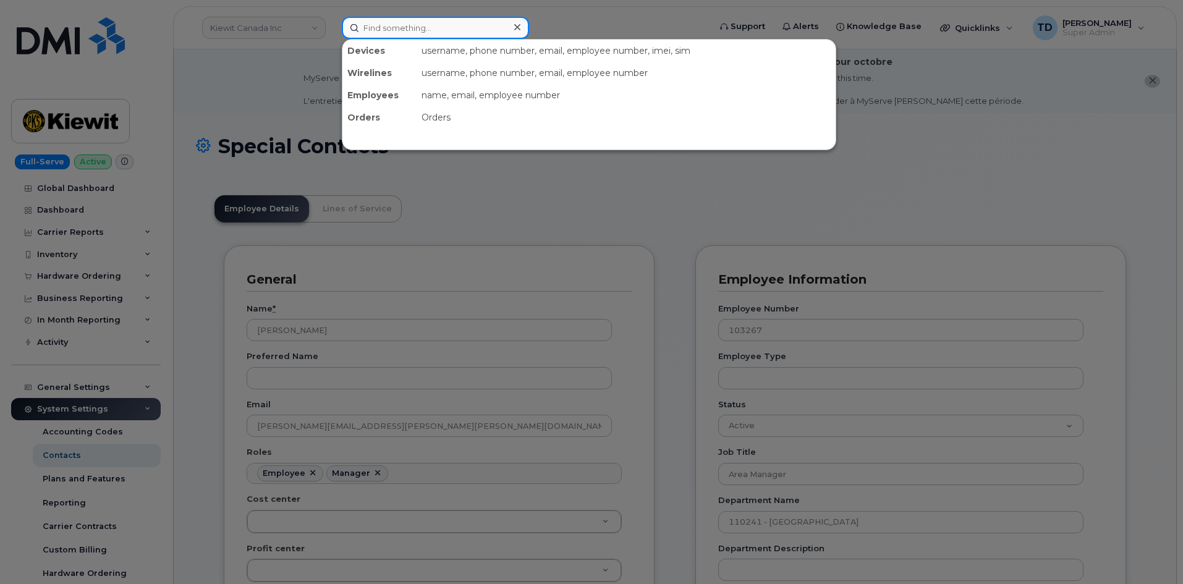
click at [458, 27] on input at bounding box center [435, 28] width 187 height 22
paste input "4034794185"
type input "4034794185"
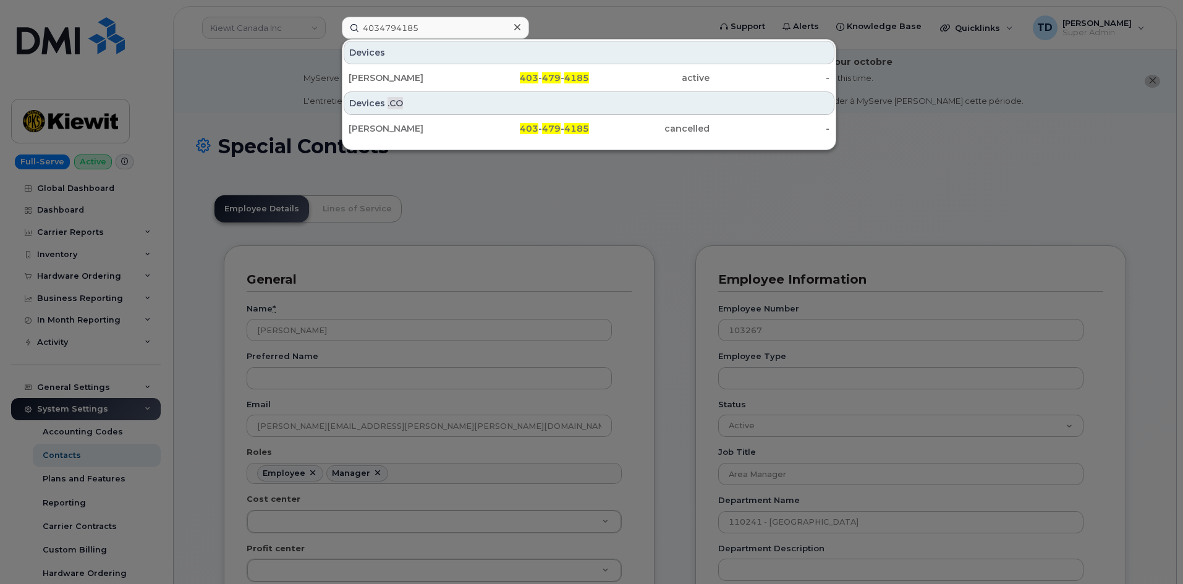
click at [476, 74] on div "403 - 479 - 4185" at bounding box center [529, 78] width 120 height 12
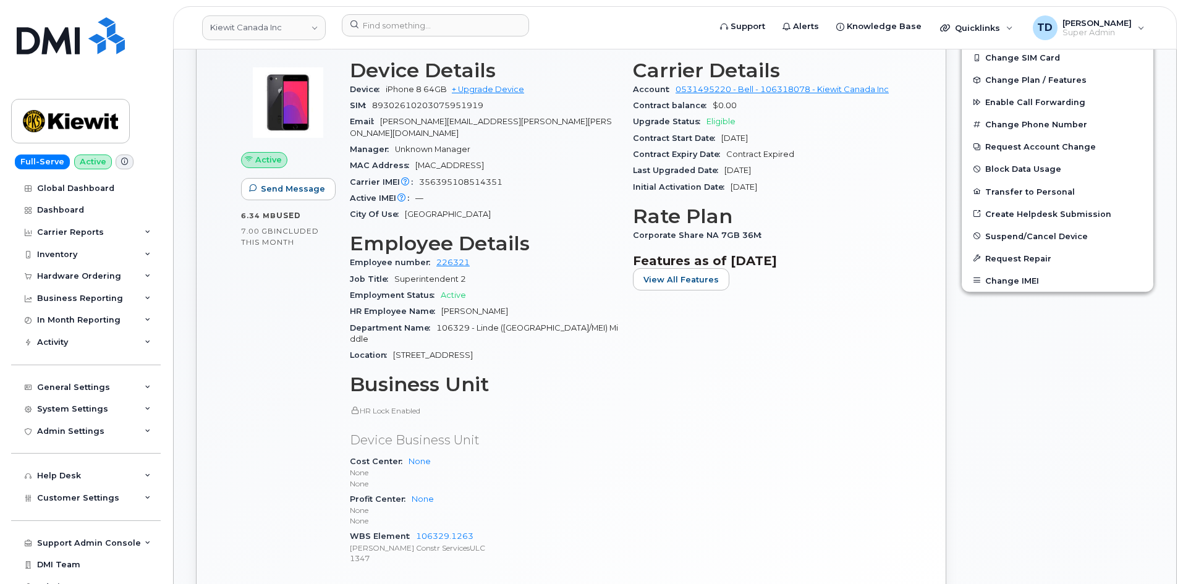
scroll to position [494, 0]
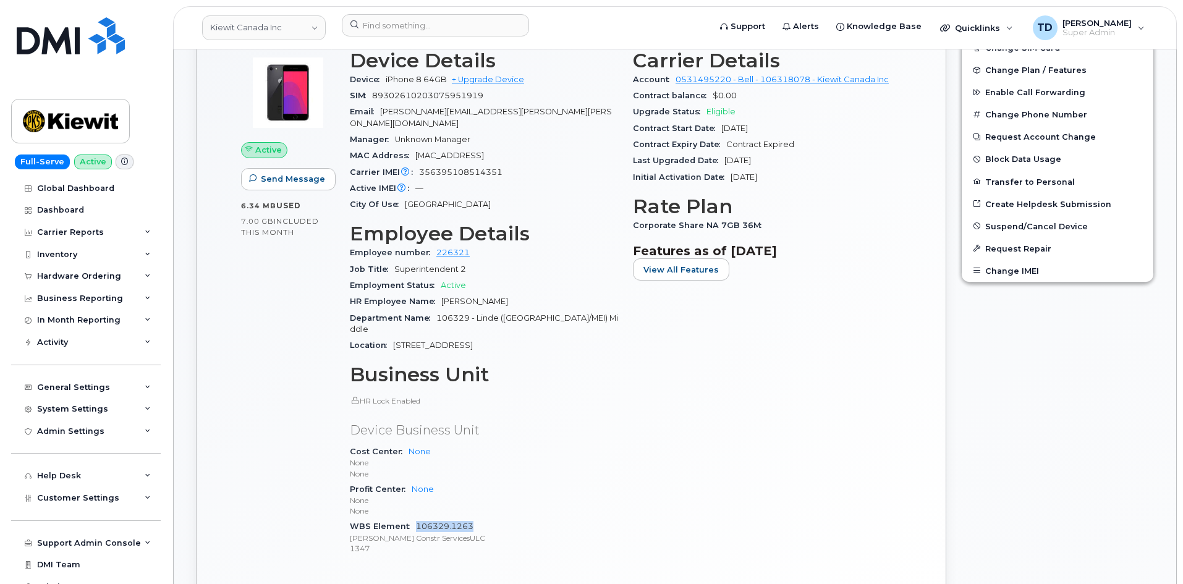
drag, startPoint x: 475, startPoint y: 502, endPoint x: 416, endPoint y: 499, distance: 59.4
click at [416, 518] on div "WBS Element 106329.1263 Kiewit Constr ServicesULC 1347" at bounding box center [484, 537] width 268 height 38
copy link "106329.1263"
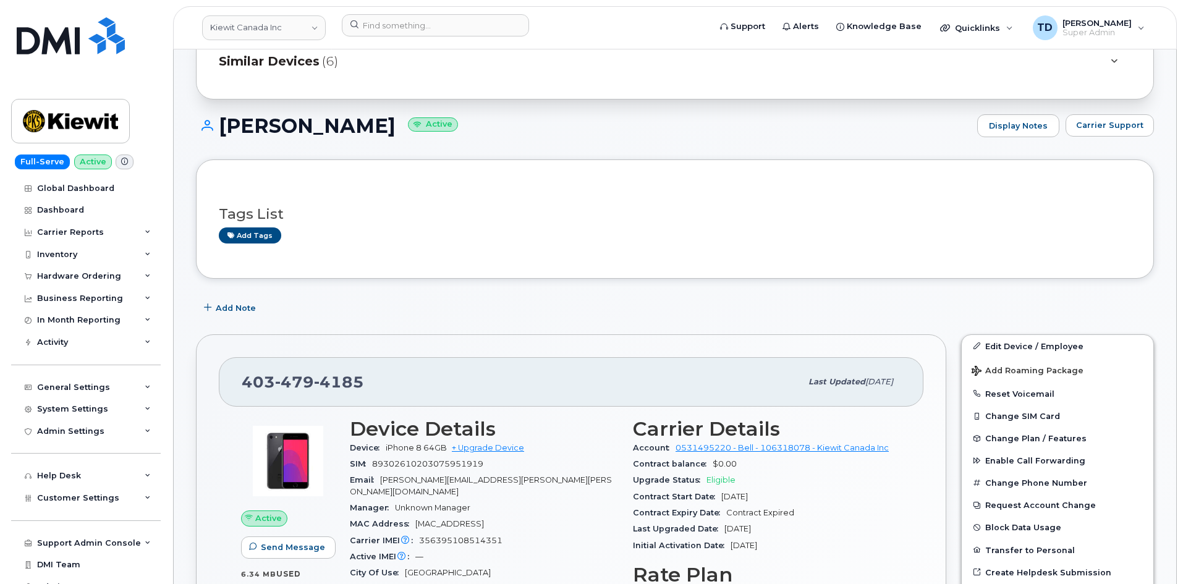
scroll to position [185, 0]
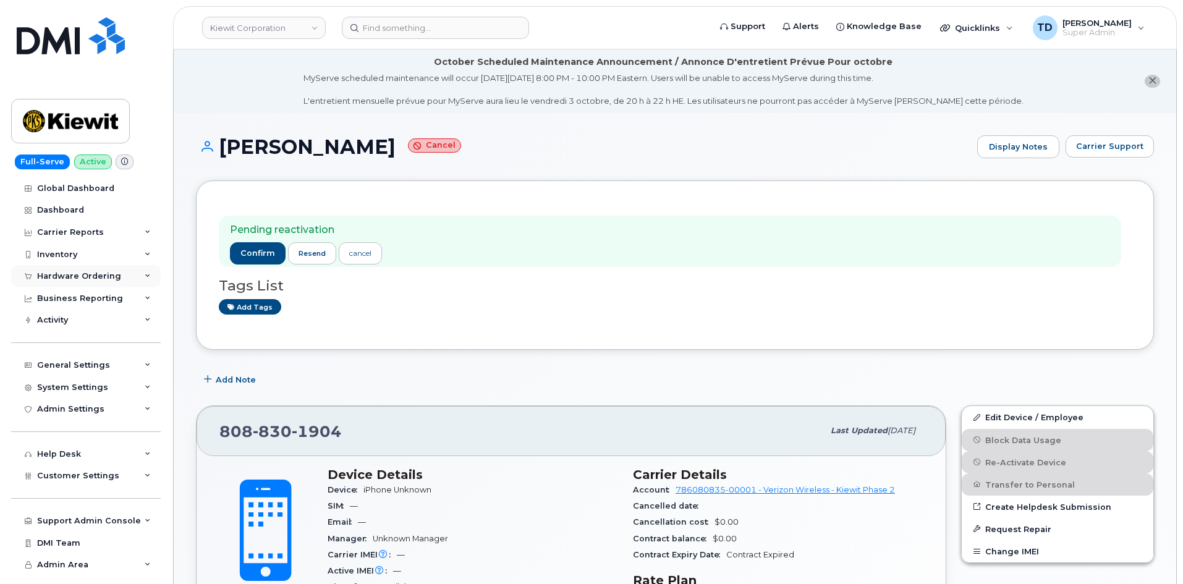
click at [96, 272] on div "Hardware Ordering" at bounding box center [79, 276] width 84 height 10
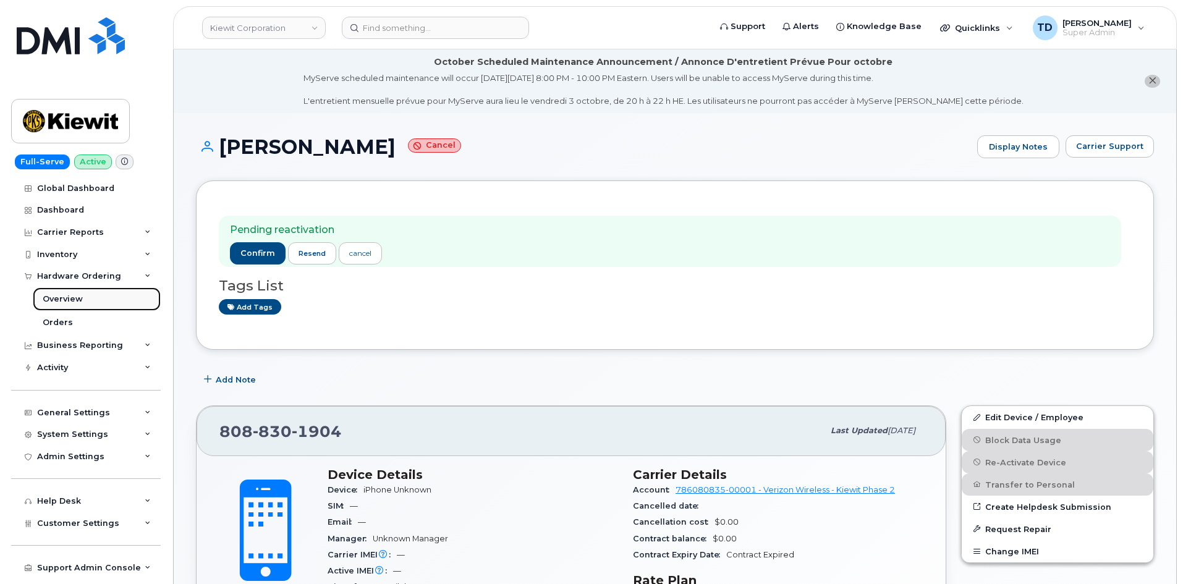
click at [98, 295] on link "Overview" at bounding box center [97, 298] width 128 height 23
click at [93, 315] on link "Orders" at bounding box center [97, 322] width 128 height 23
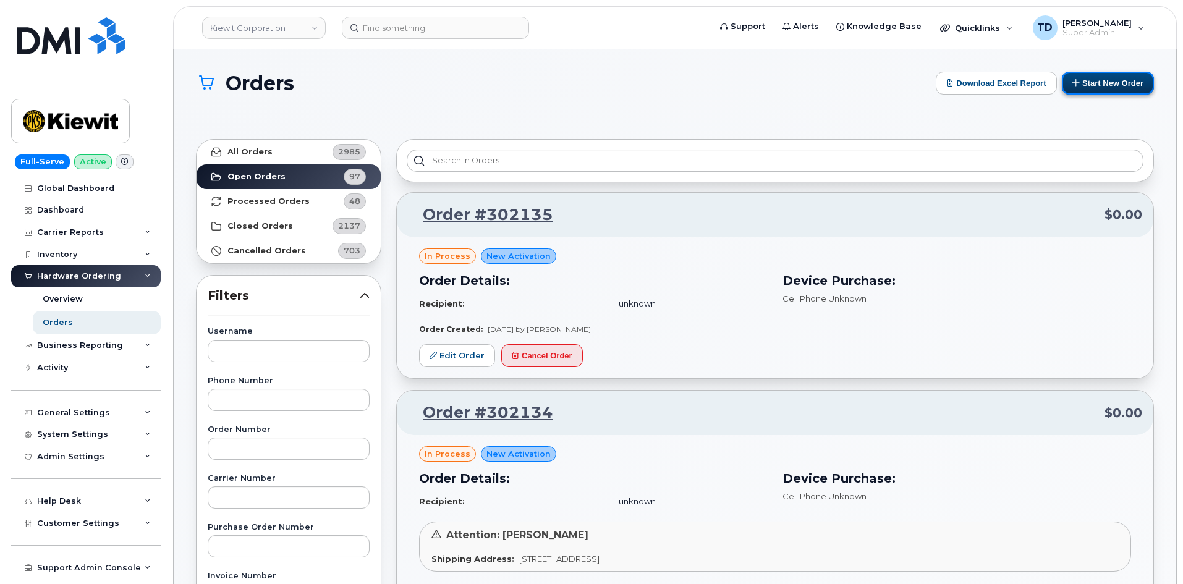
click at [1110, 82] on button "Start New Order" at bounding box center [1107, 83] width 92 height 23
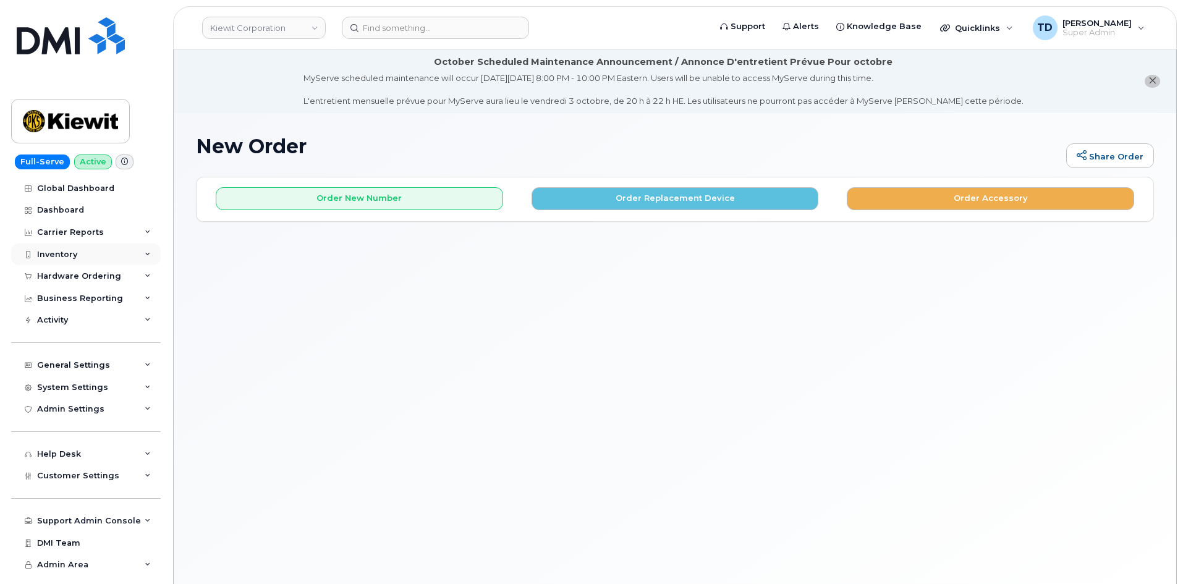
click at [91, 250] on div "Inventory" at bounding box center [86, 254] width 150 height 22
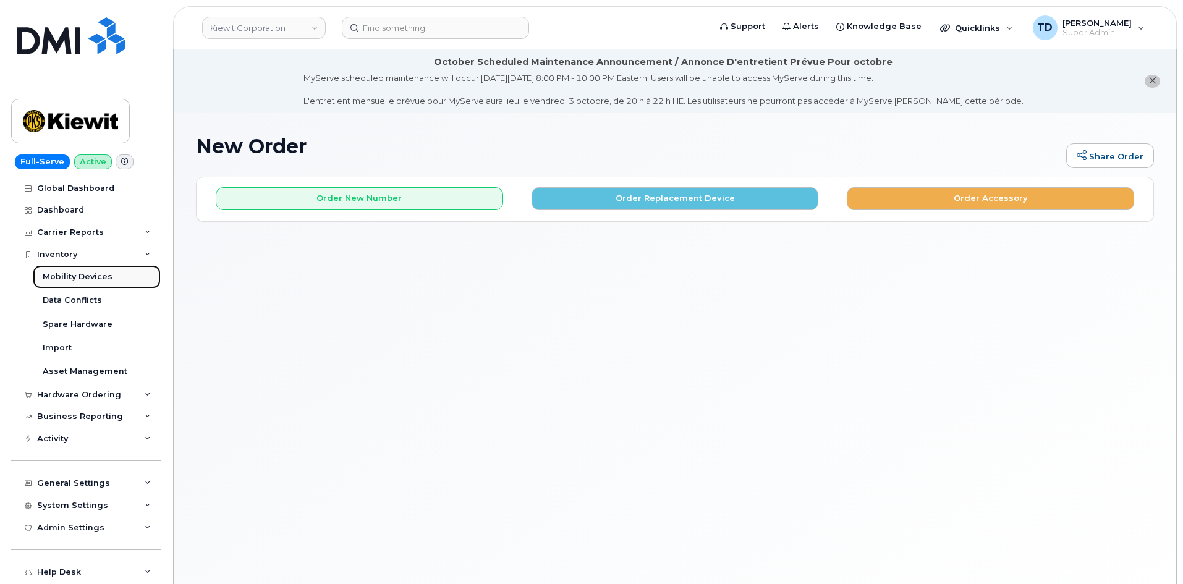
click at [89, 275] on div "Mobility Devices" at bounding box center [78, 276] width 70 height 11
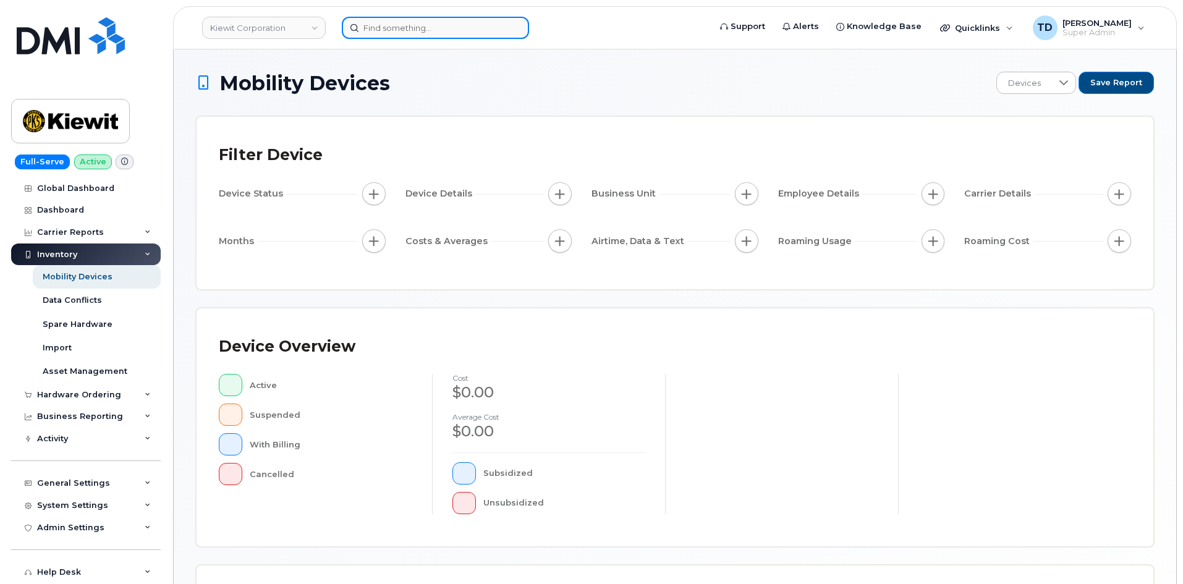
click at [401, 26] on input at bounding box center [435, 28] width 187 height 22
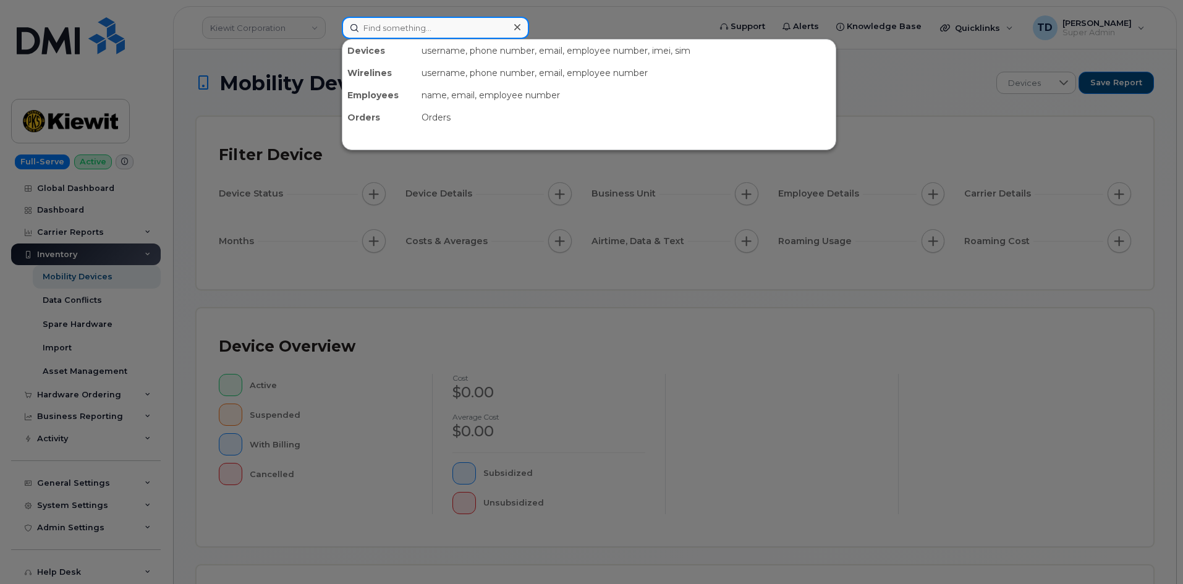
paste input "8088301904"
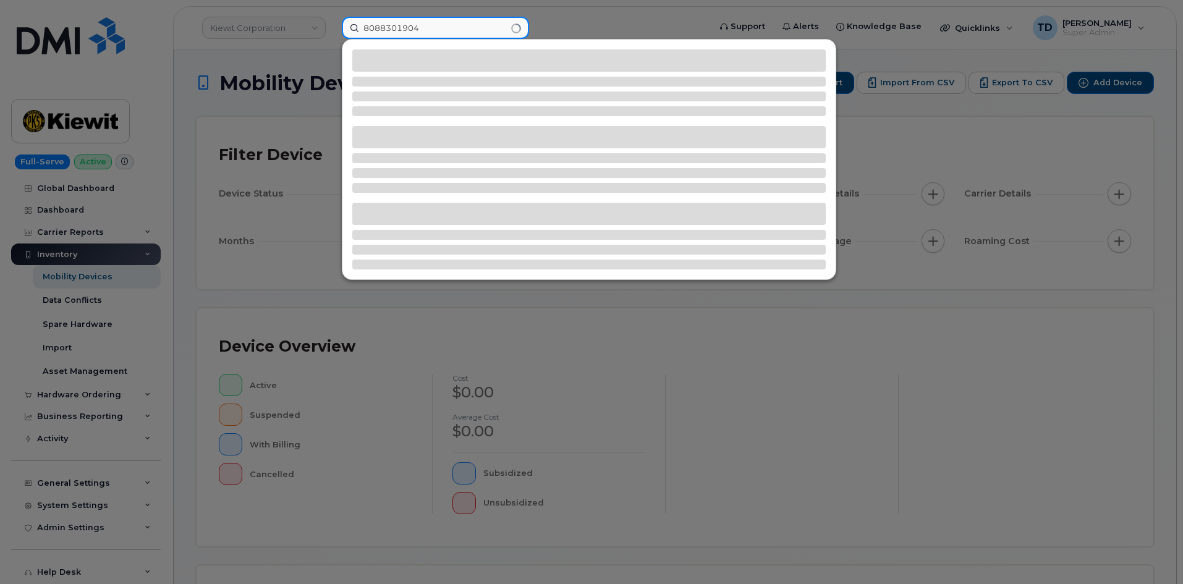
type input "8088301904"
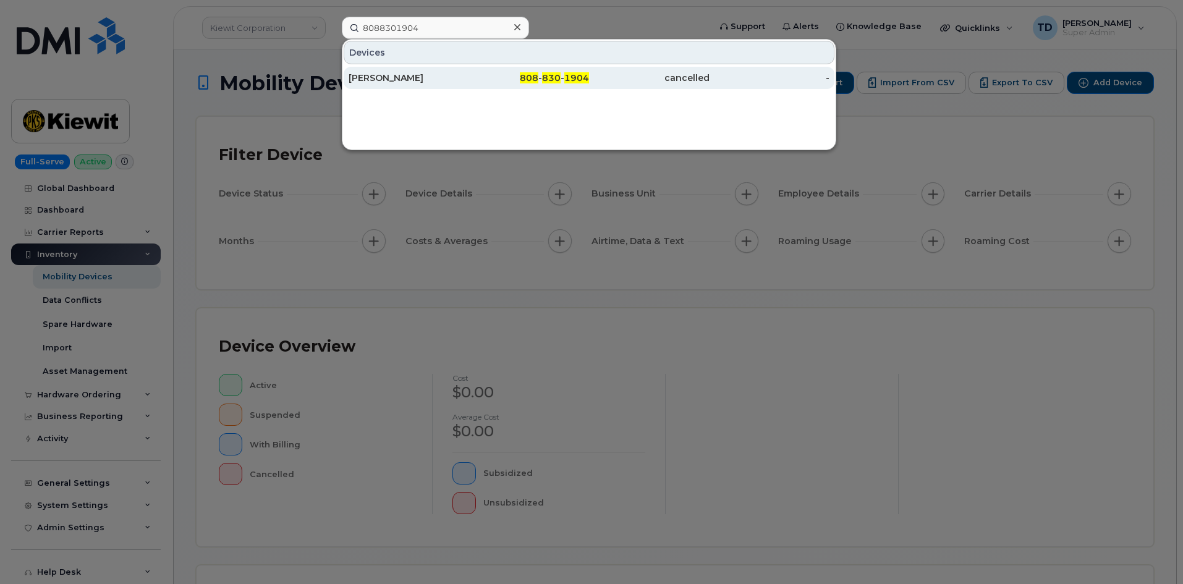
click at [529, 83] on span "808" at bounding box center [529, 77] width 19 height 11
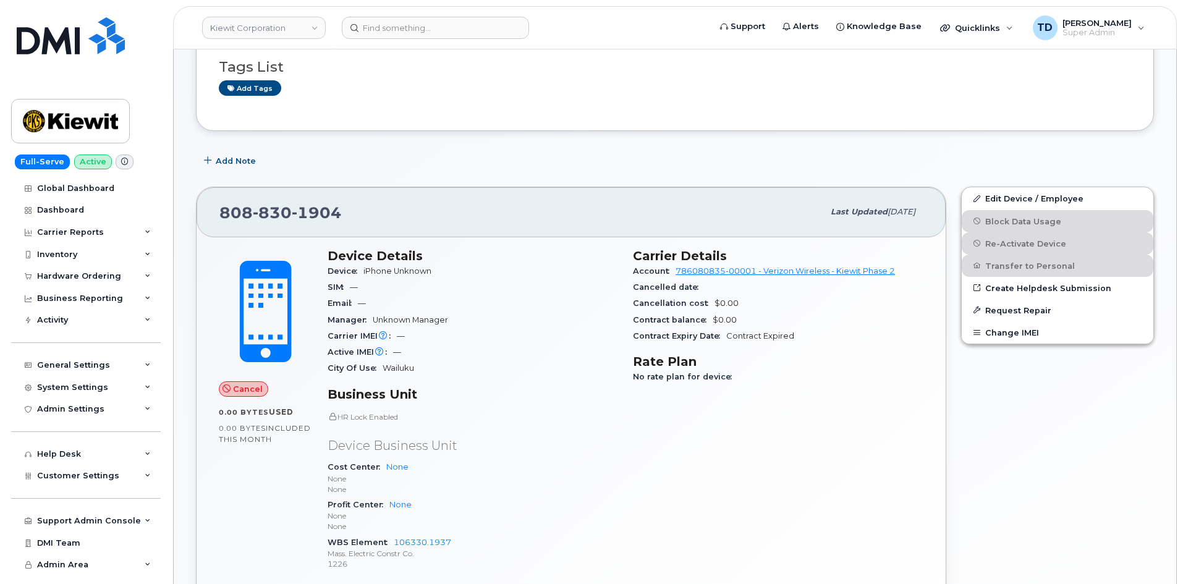
scroll to position [211, 0]
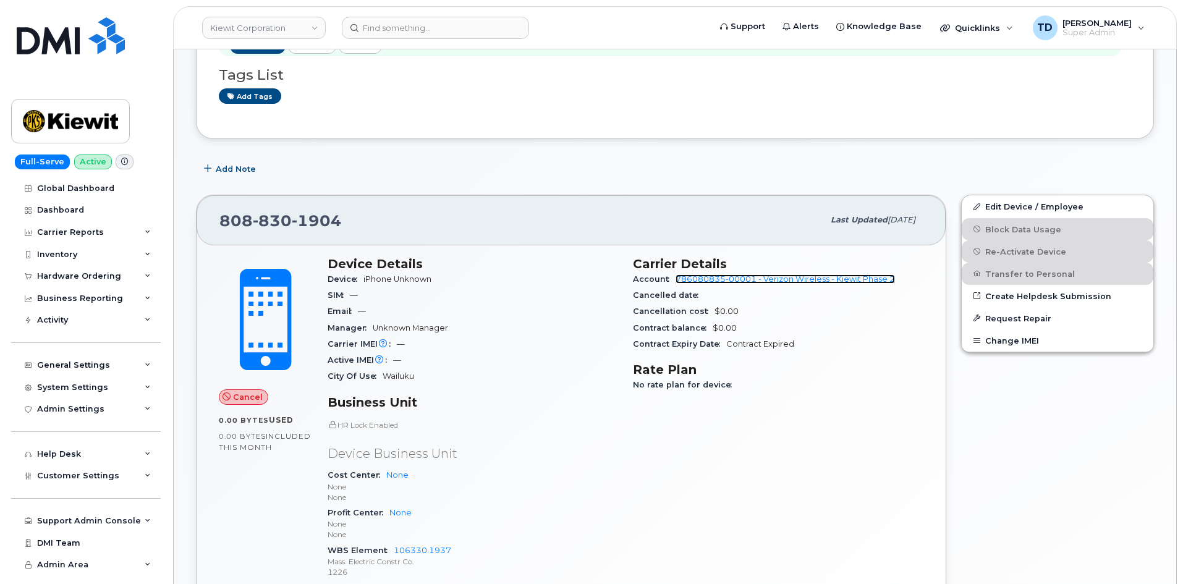
click at [837, 280] on link "786080835-00001 - Verizon Wireless - Kiewit Phase 2" at bounding box center [784, 278] width 219 height 9
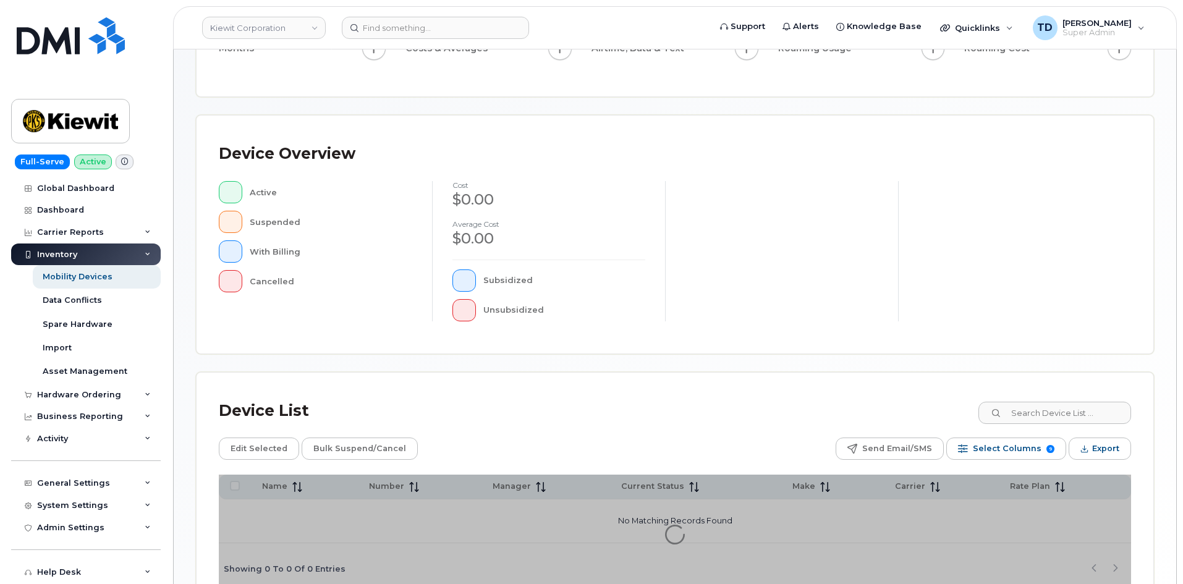
scroll to position [266, 0]
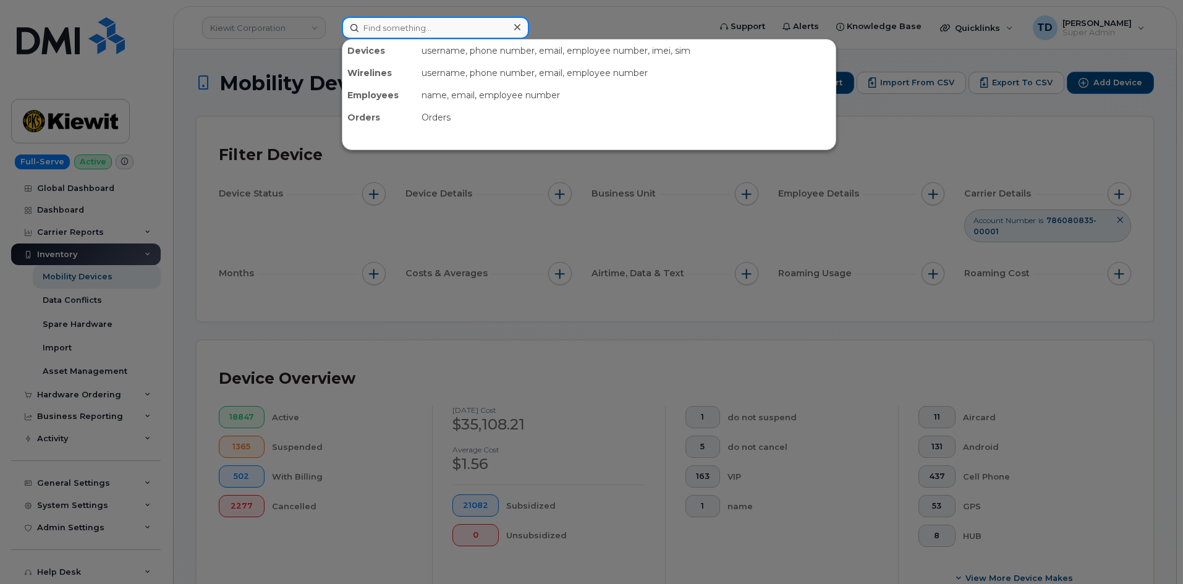
click at [465, 28] on input at bounding box center [435, 28] width 187 height 22
paste input "8088301904"
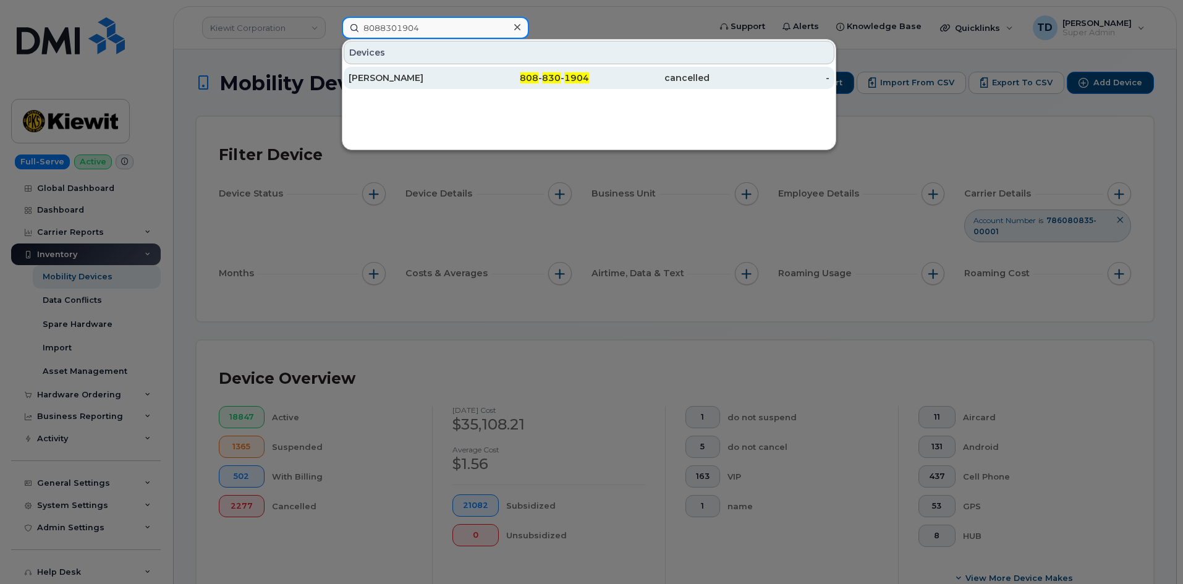
type input "8088301904"
click at [448, 82] on div "[PERSON_NAME]" at bounding box center [408, 78] width 120 height 12
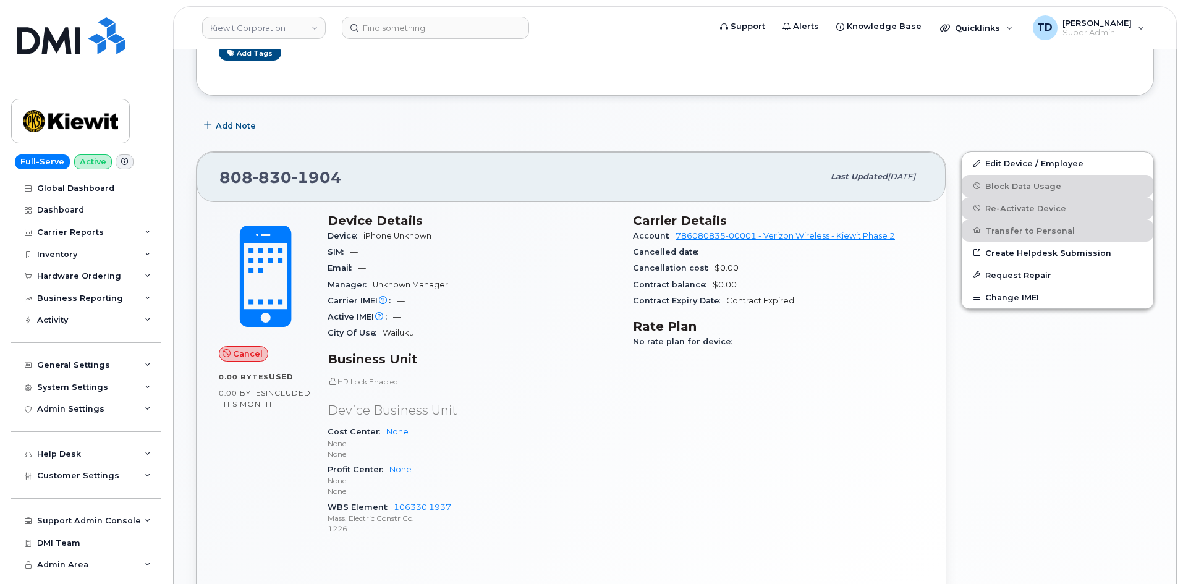
scroll to position [247, 0]
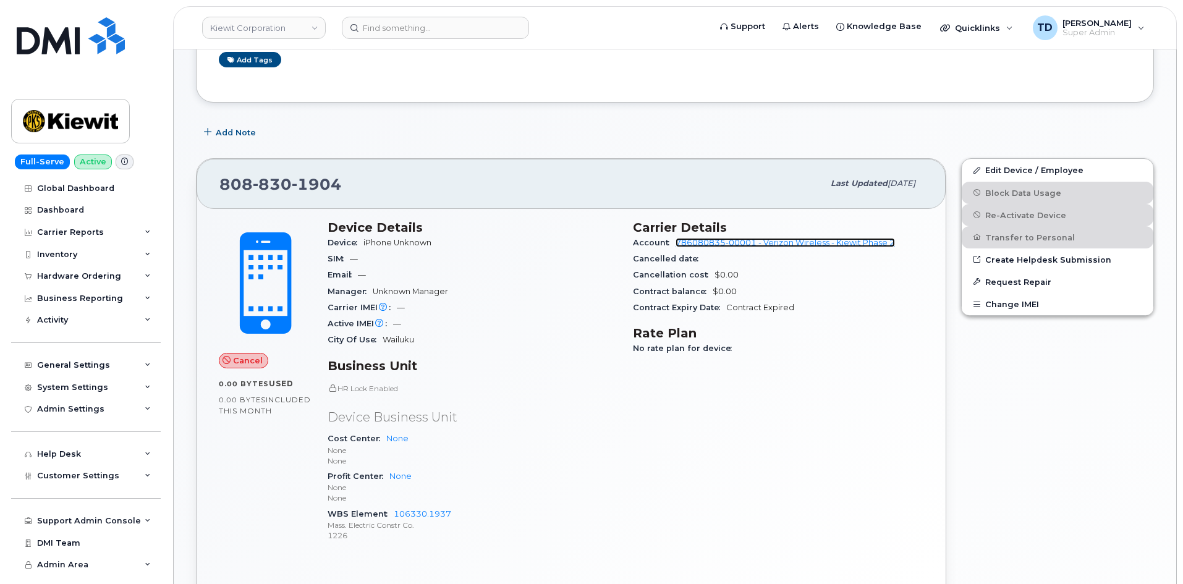
click at [815, 242] on link "786080835-00001 - Verizon Wireless - Kiewit Phase 2" at bounding box center [784, 242] width 219 height 9
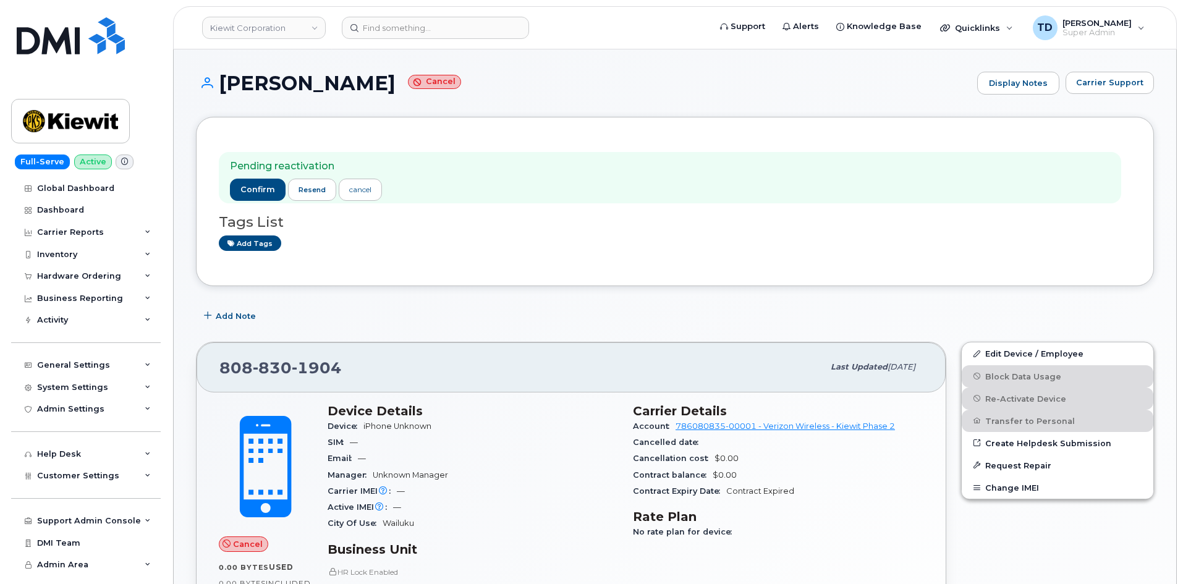
scroll to position [124, 0]
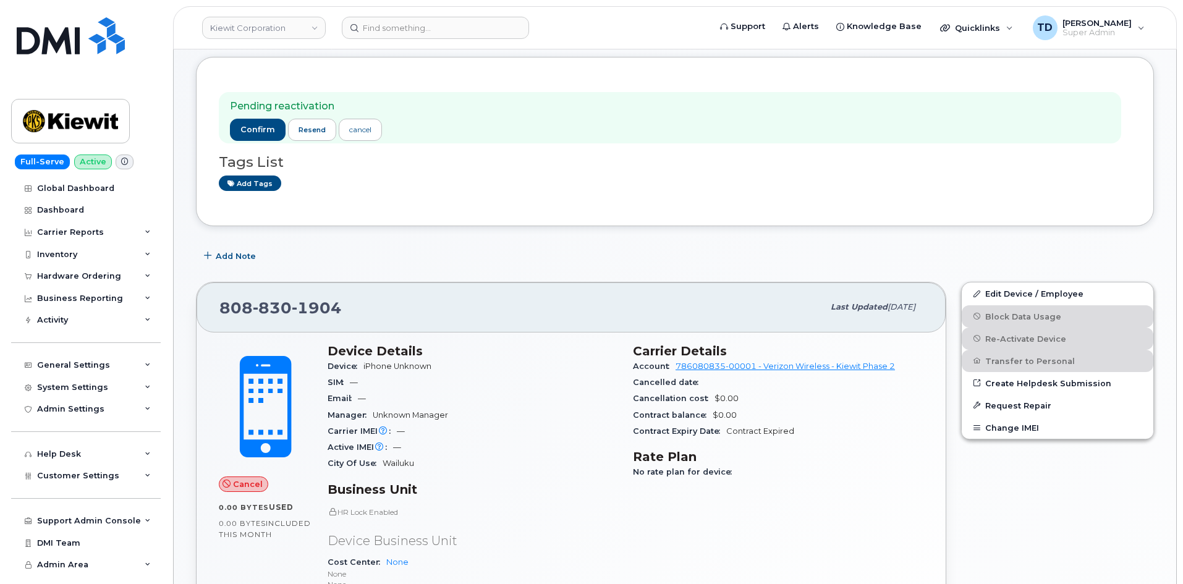
click at [1011, 357] on div "Edit Device / Employee Block Data Usage Re-Activate Device Transfer to Personal…" at bounding box center [1057, 361] width 193 height 158
click at [1019, 351] on div "Edit Device / Employee Block Data Usage Re-Activate Device Transfer to Personal…" at bounding box center [1057, 361] width 193 height 158
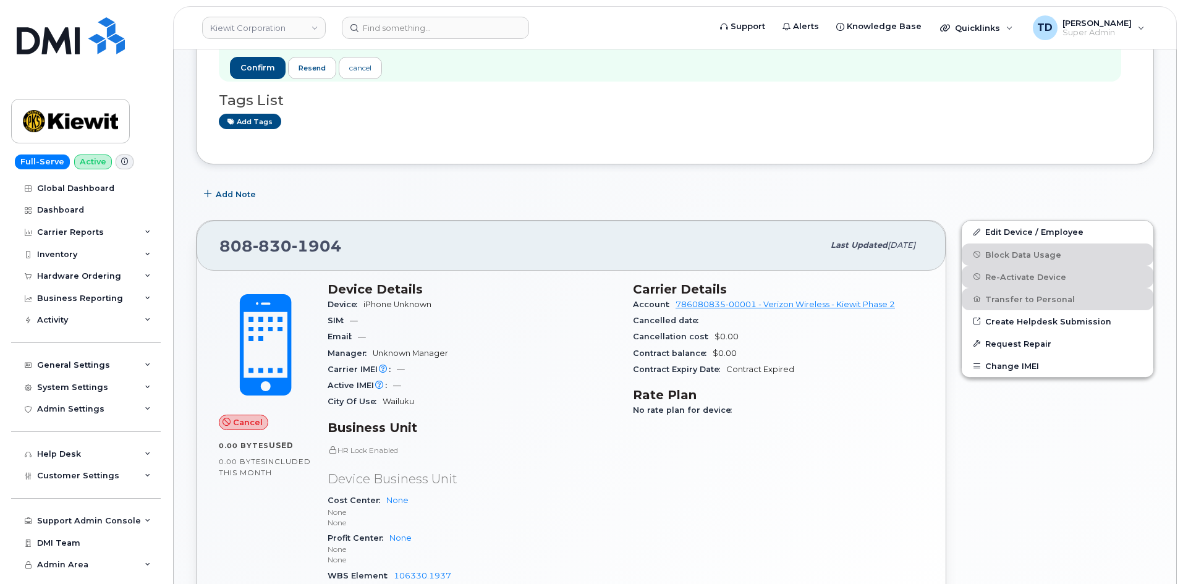
scroll to position [62, 0]
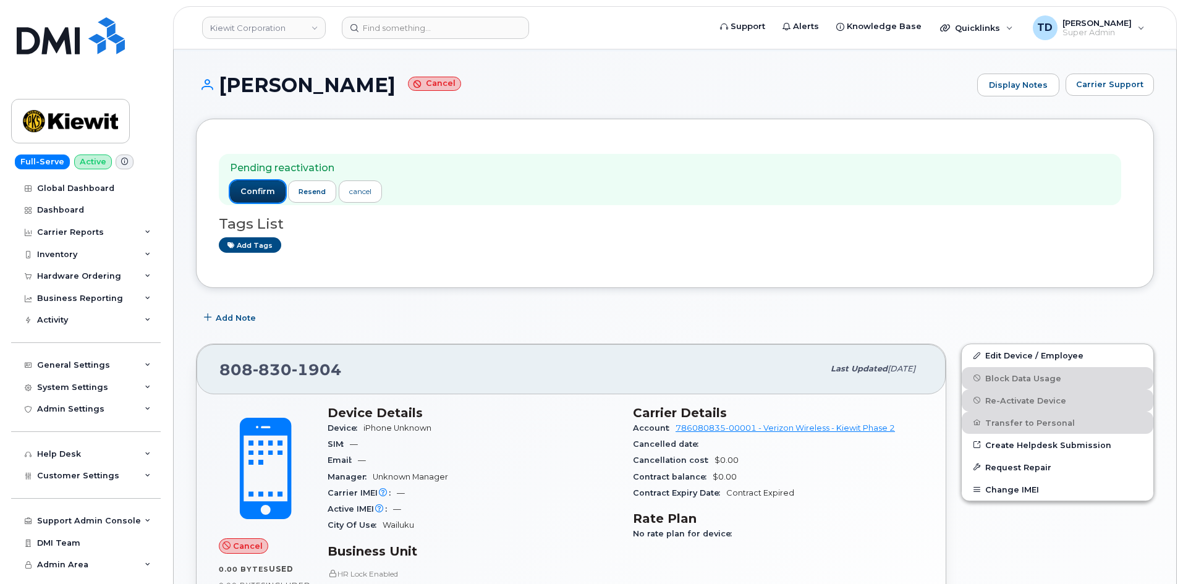
click at [260, 196] on span "confirm" at bounding box center [257, 191] width 35 height 11
